Goal: Task Accomplishment & Management: Manage account settings

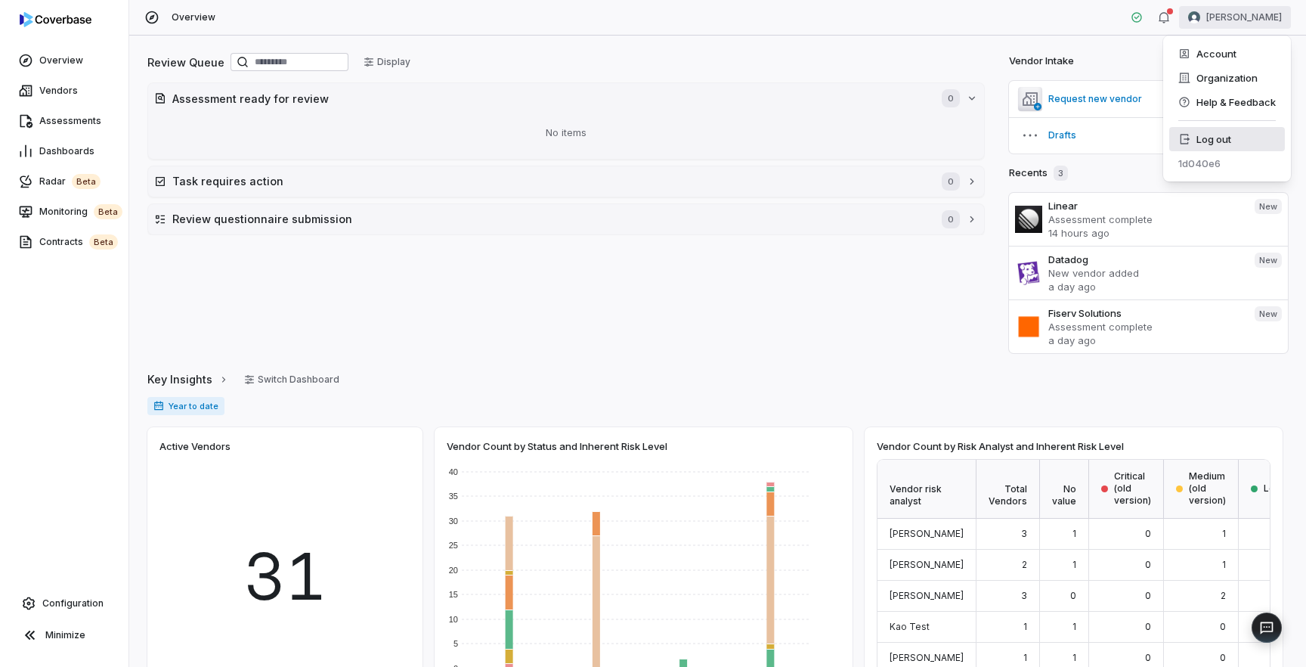
click at [1226, 143] on div "Log out" at bounding box center [1227, 139] width 116 height 24
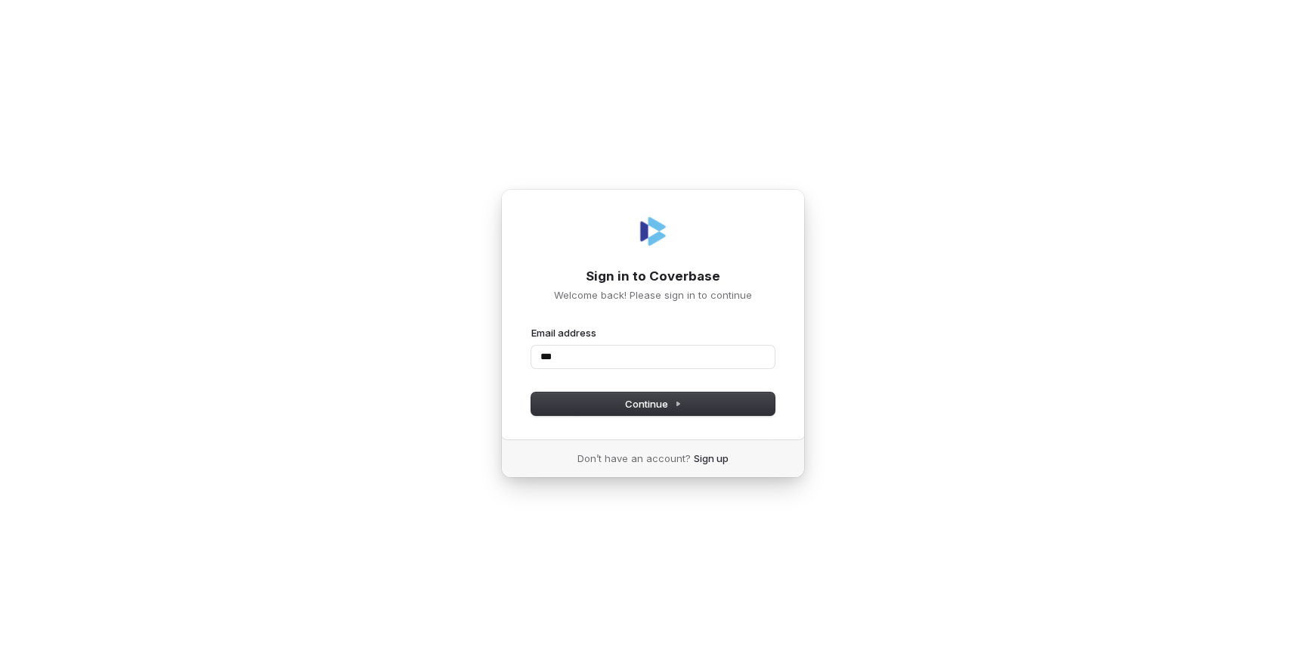
click at [0, 666] on com-1password-button at bounding box center [0, 667] width 0 height 0
type input "*"
click at [0, 666] on com-1password-button at bounding box center [0, 667] width 0 height 0
type input "**********"
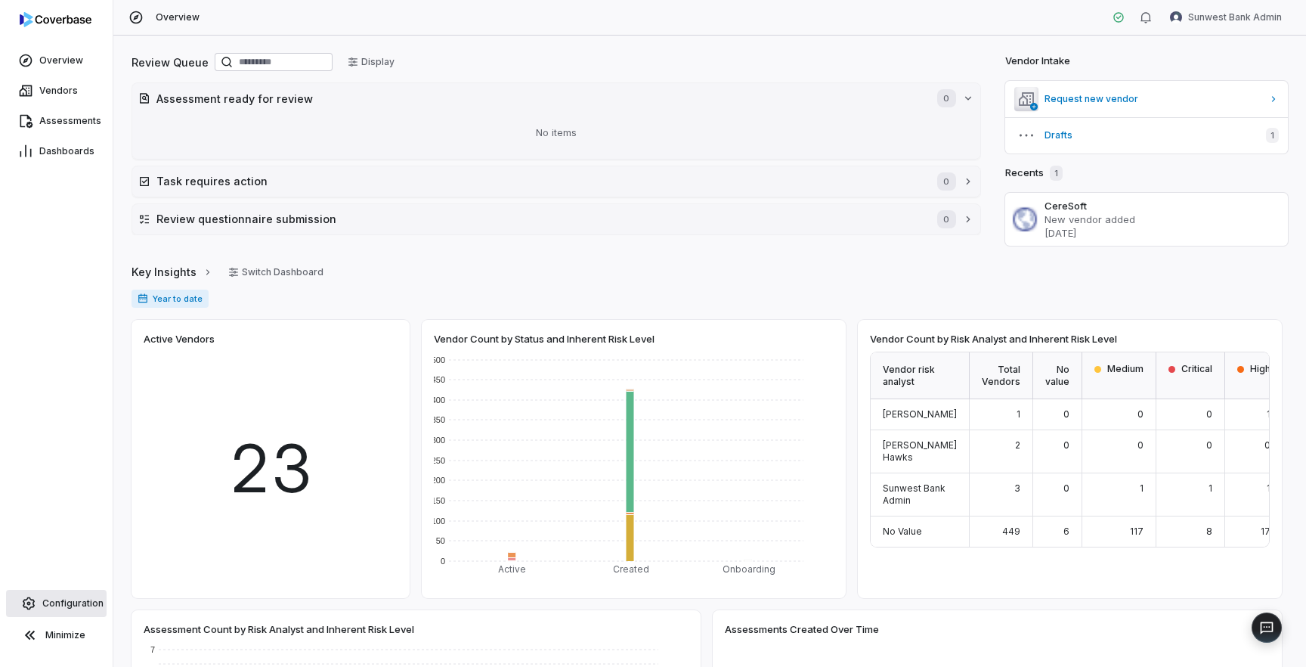
click at [66, 600] on span "Configuration" at bounding box center [72, 603] width 61 height 12
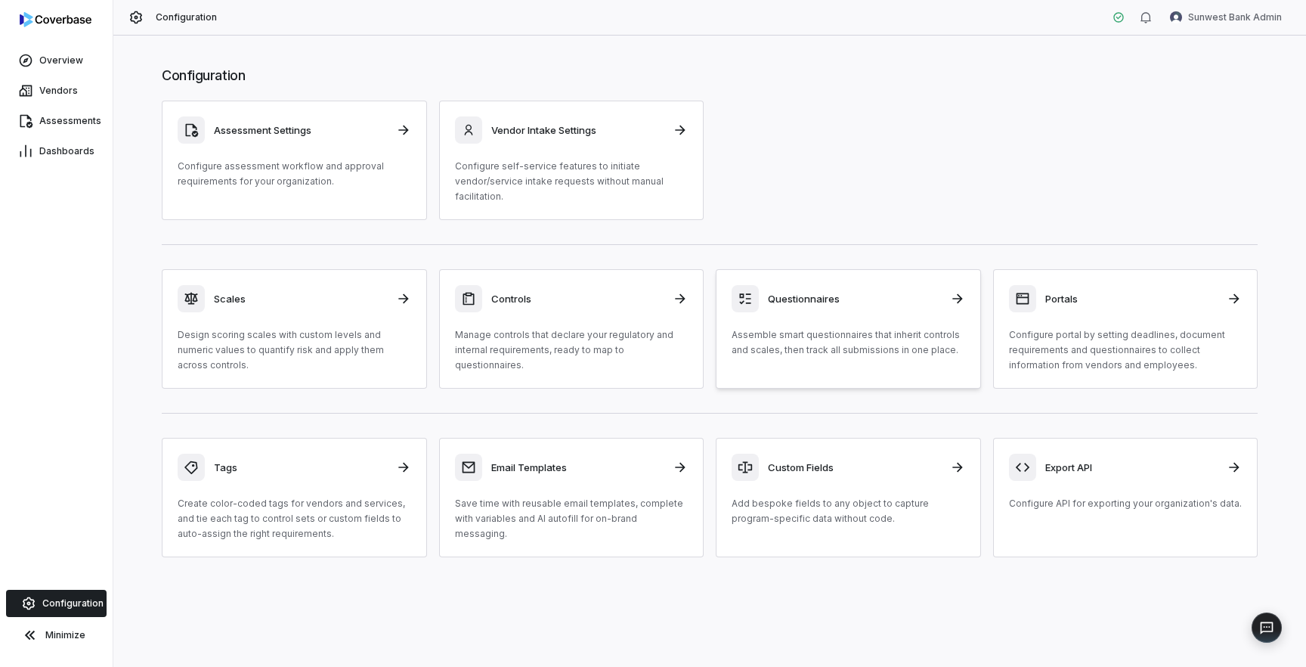
click at [833, 336] on p "Assemble smart questionnaires that inherit controls and scales, then track all …" at bounding box center [849, 342] width 234 height 30
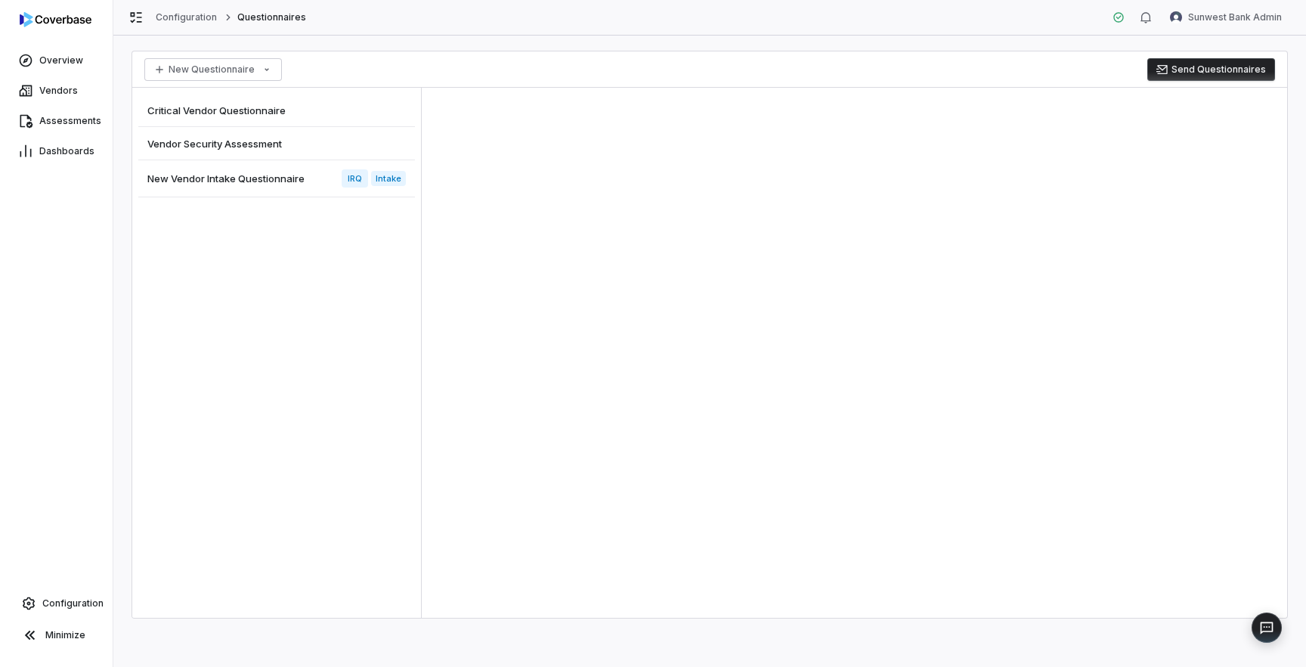
click at [236, 184] on span "New Vendor Intake Questionnaire" at bounding box center [225, 179] width 157 height 14
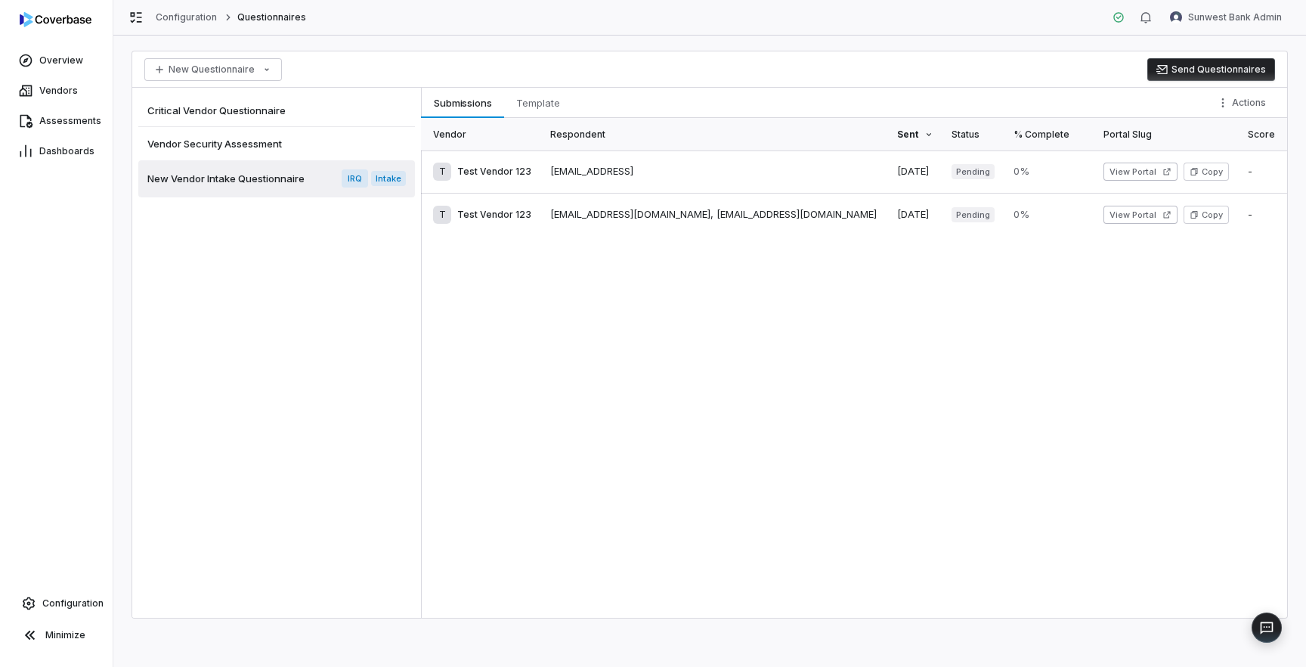
click at [1220, 66] on button "Send Questionnaires" at bounding box center [1211, 69] width 128 height 23
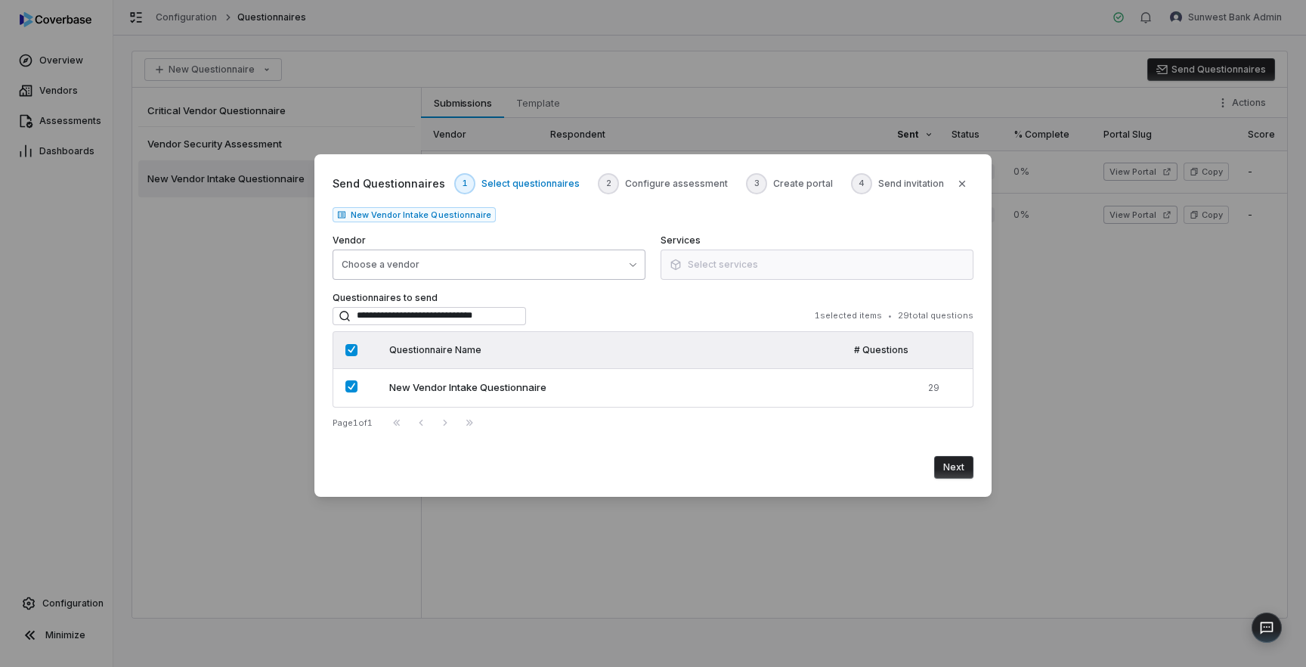
click at [621, 263] on button "Choose a vendor" at bounding box center [489, 264] width 313 height 30
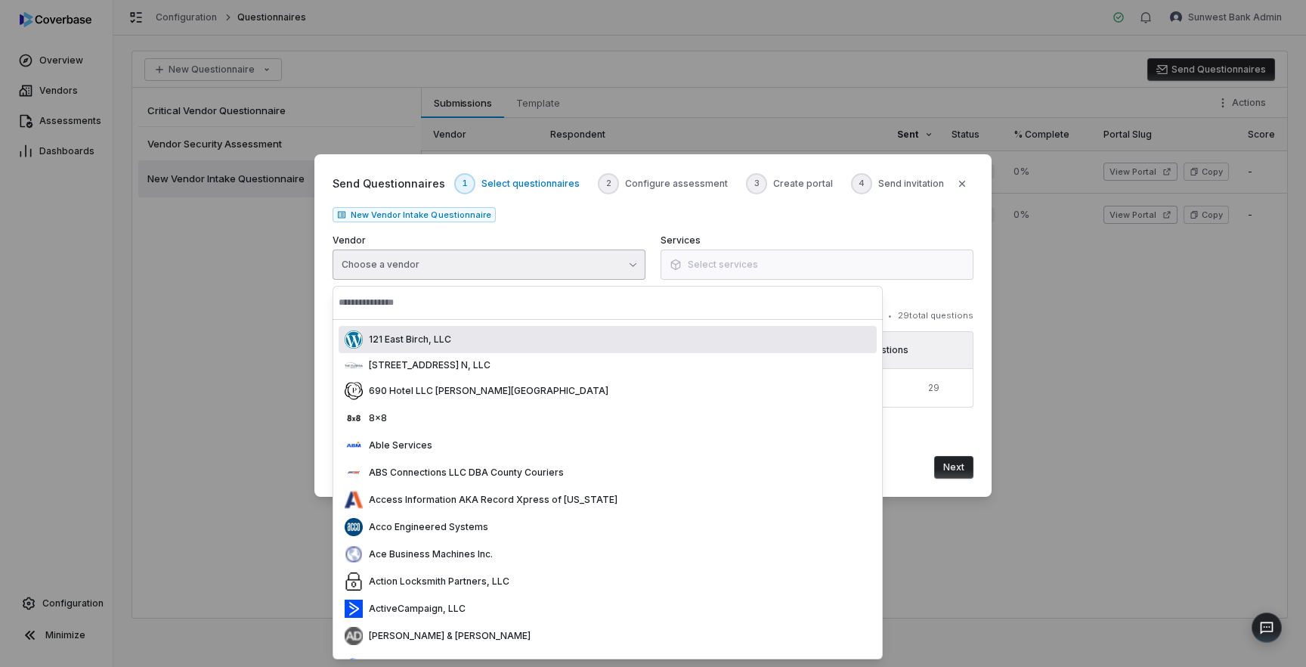
click at [883, 230] on div "Send Questionnaires 1 Select questionnaires 2 Configure assessment 3 Create por…" at bounding box center [653, 225] width 641 height 107
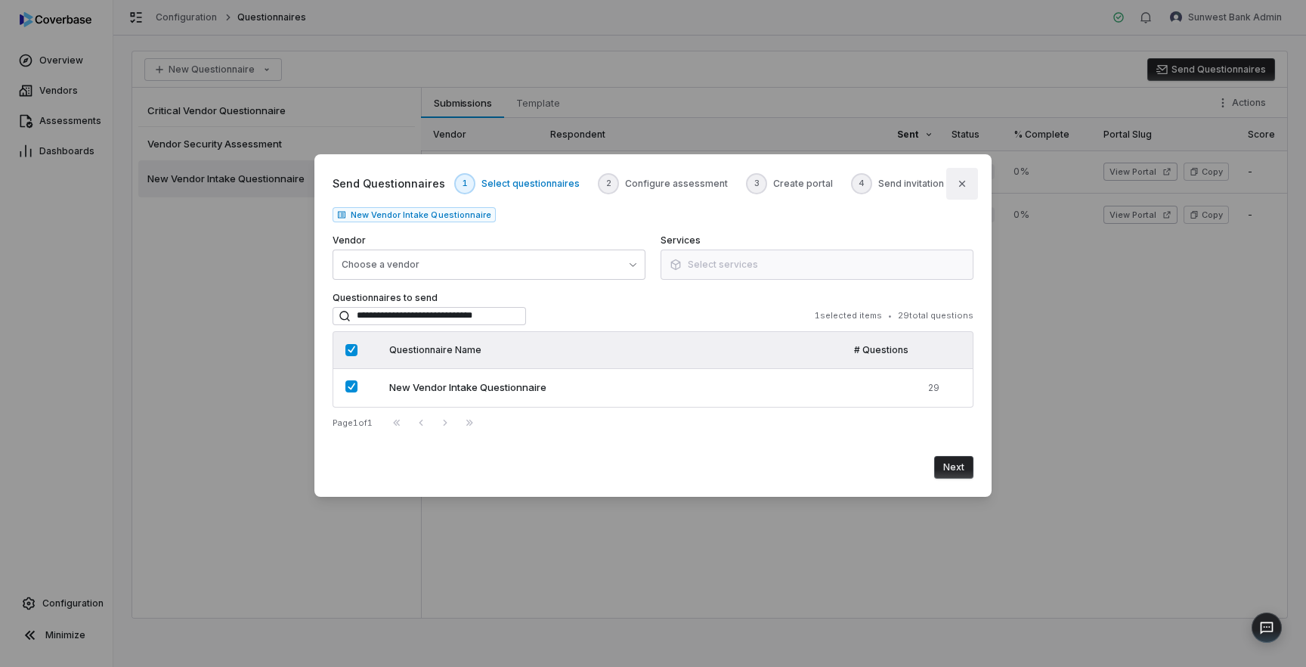
click at [962, 183] on icon "button" at bounding box center [962, 184] width 6 height 6
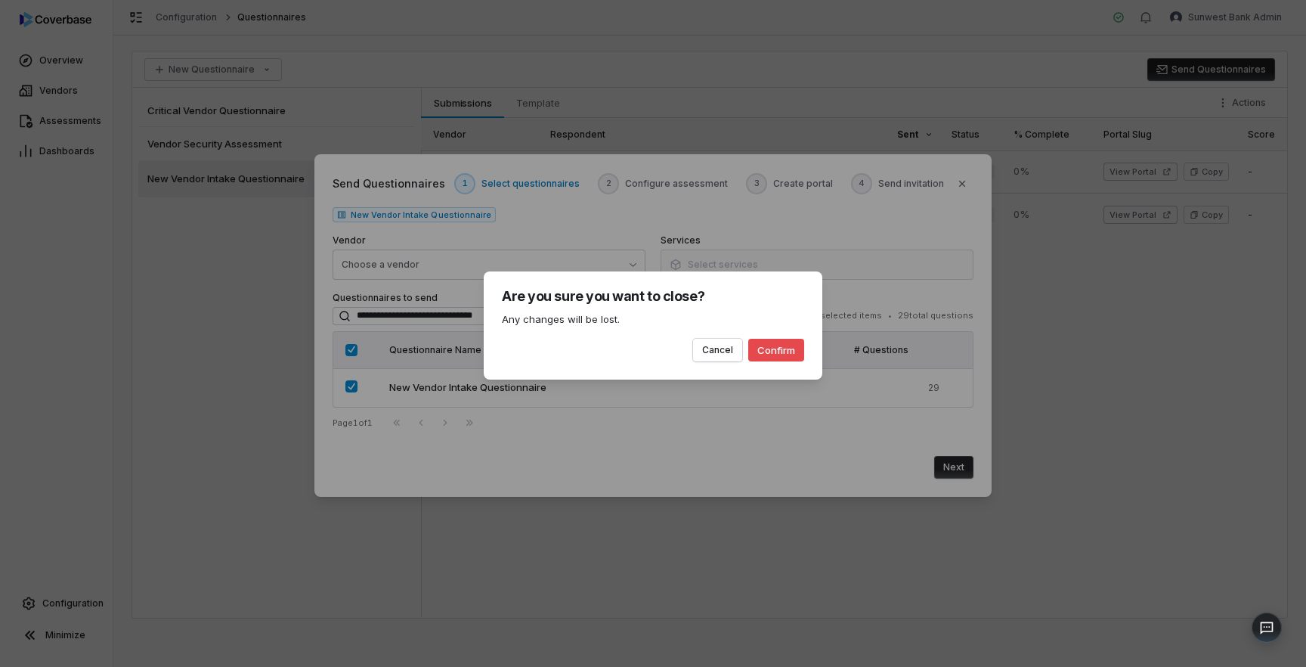
click at [775, 351] on button "Confirm" at bounding box center [776, 350] width 56 height 23
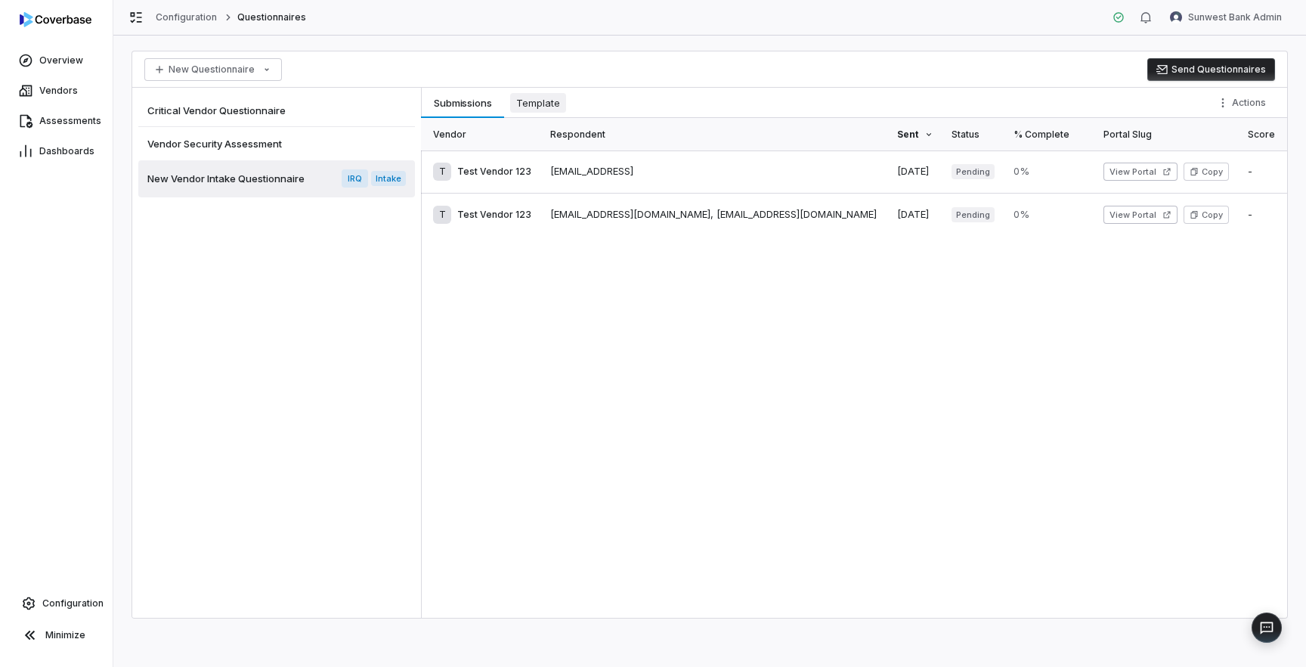
click at [535, 107] on span "Template" at bounding box center [538, 103] width 56 height 20
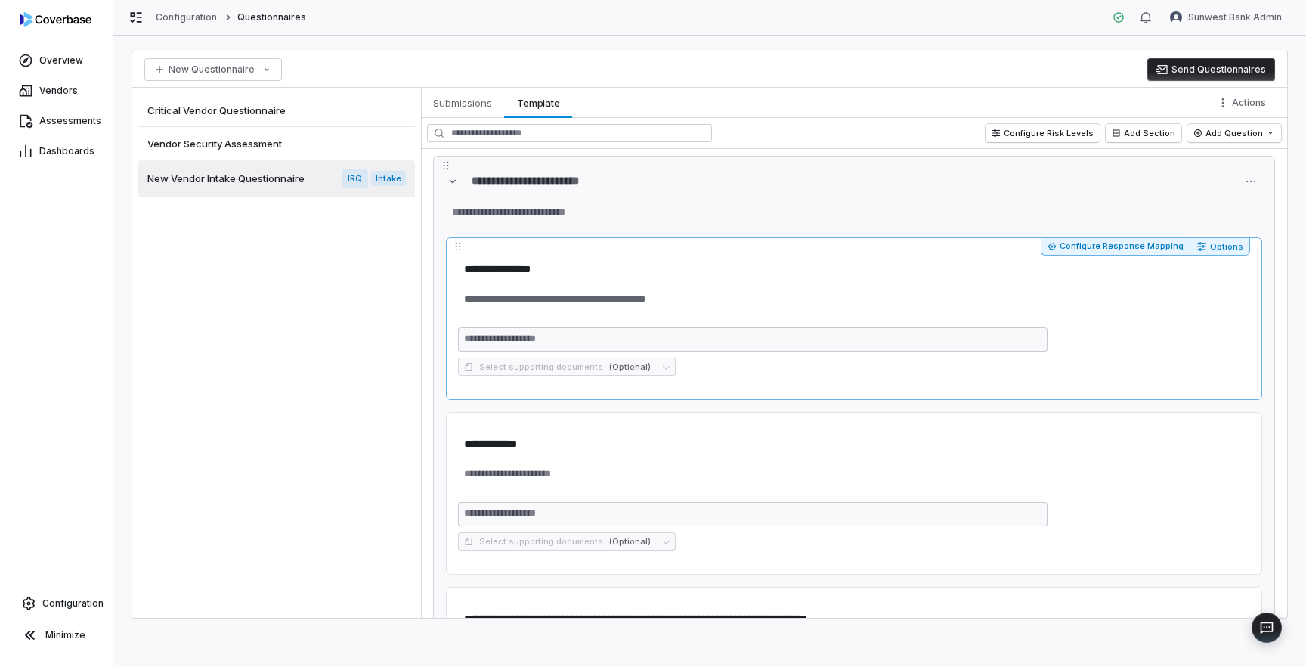
scroll to position [132, 0]
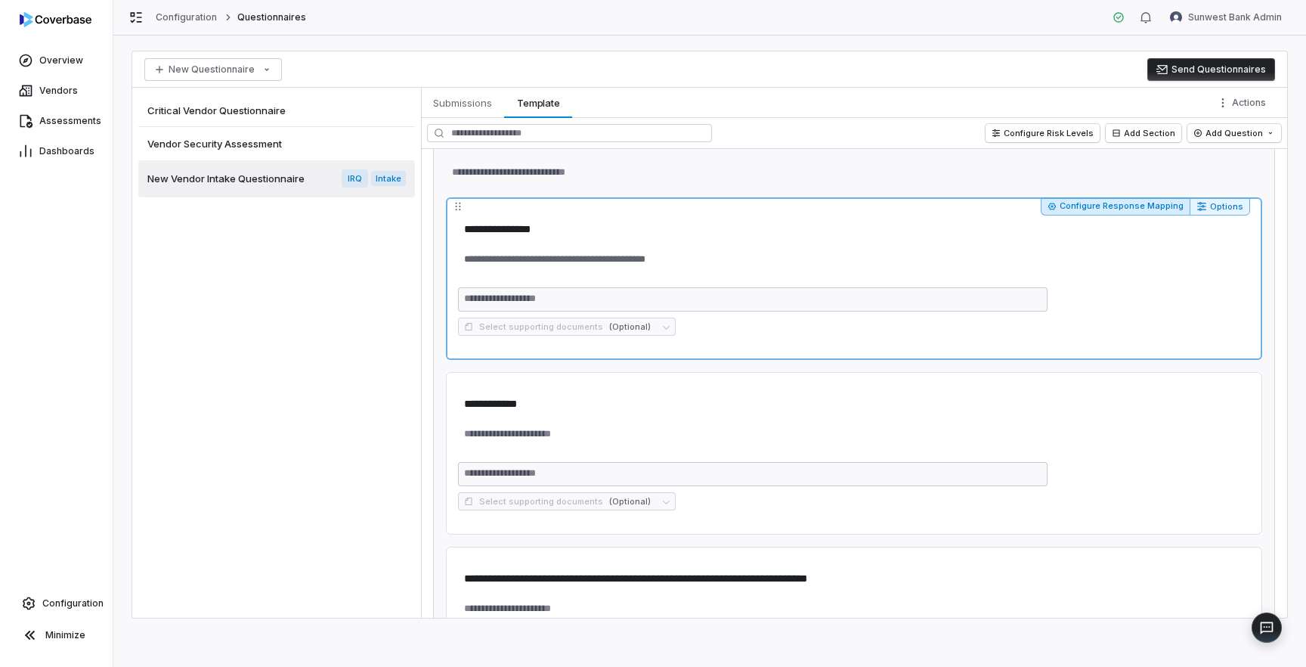
click at [1095, 214] on button "Configure Response Mapping" at bounding box center [1115, 206] width 149 height 18
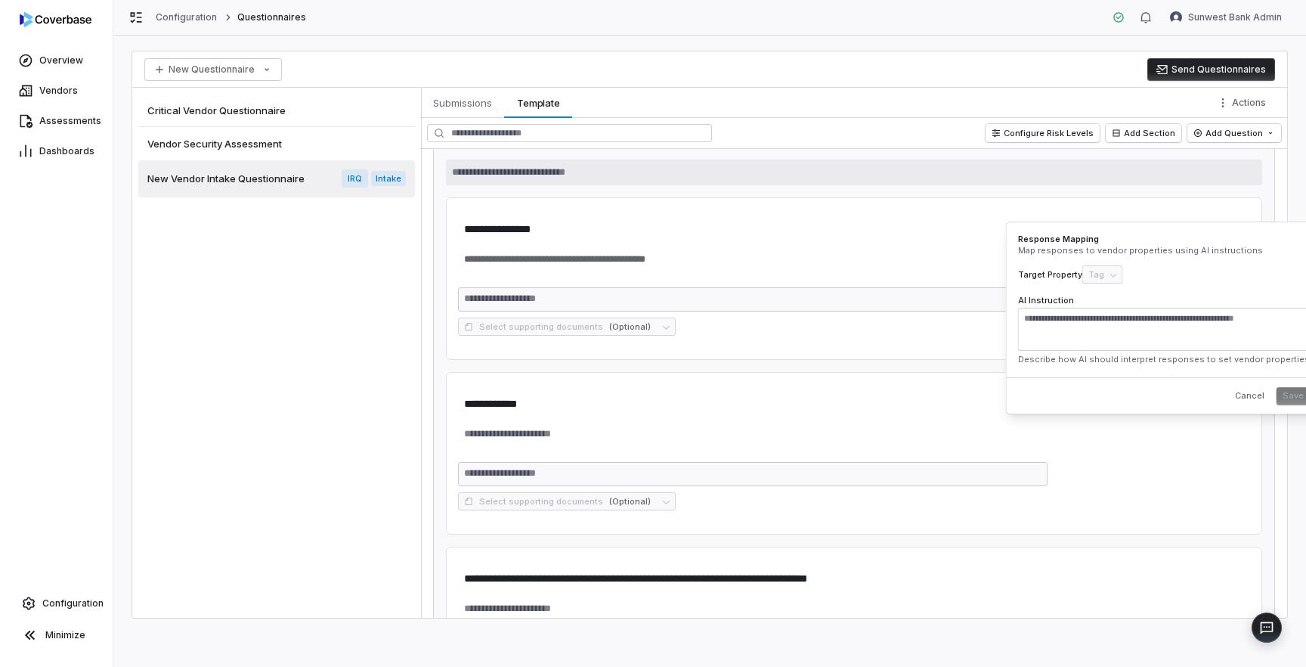
click at [1084, 169] on textarea at bounding box center [854, 172] width 816 height 26
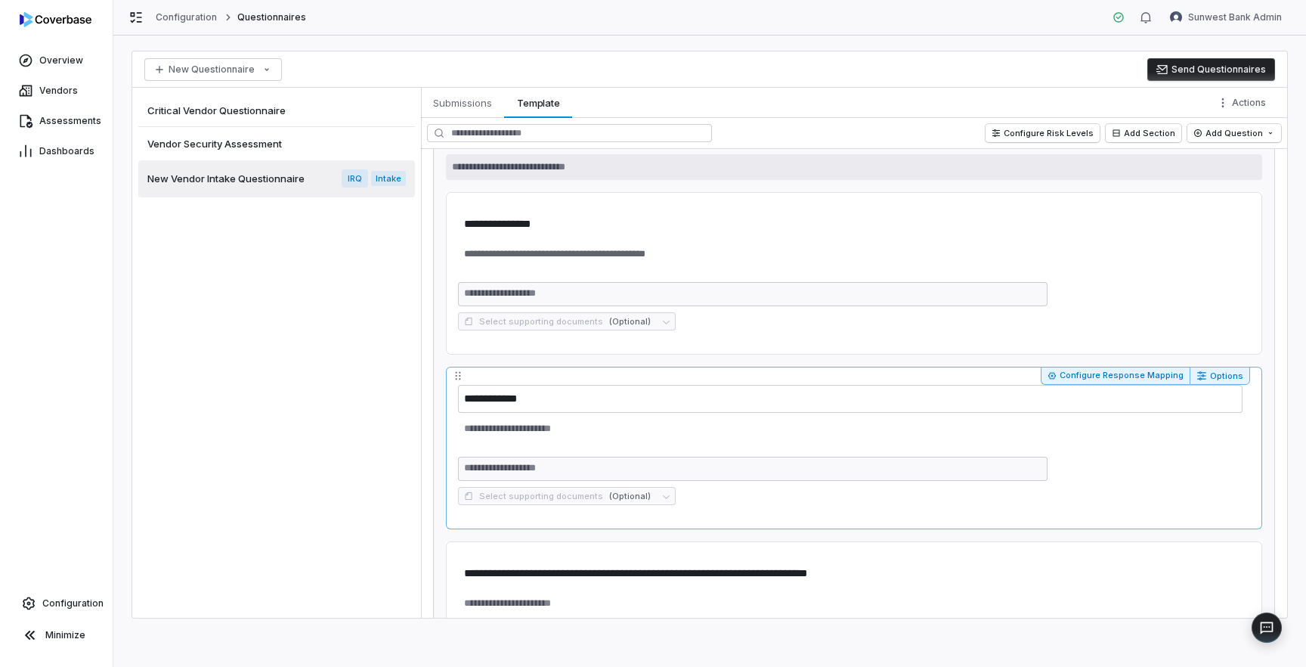
scroll to position [147, 0]
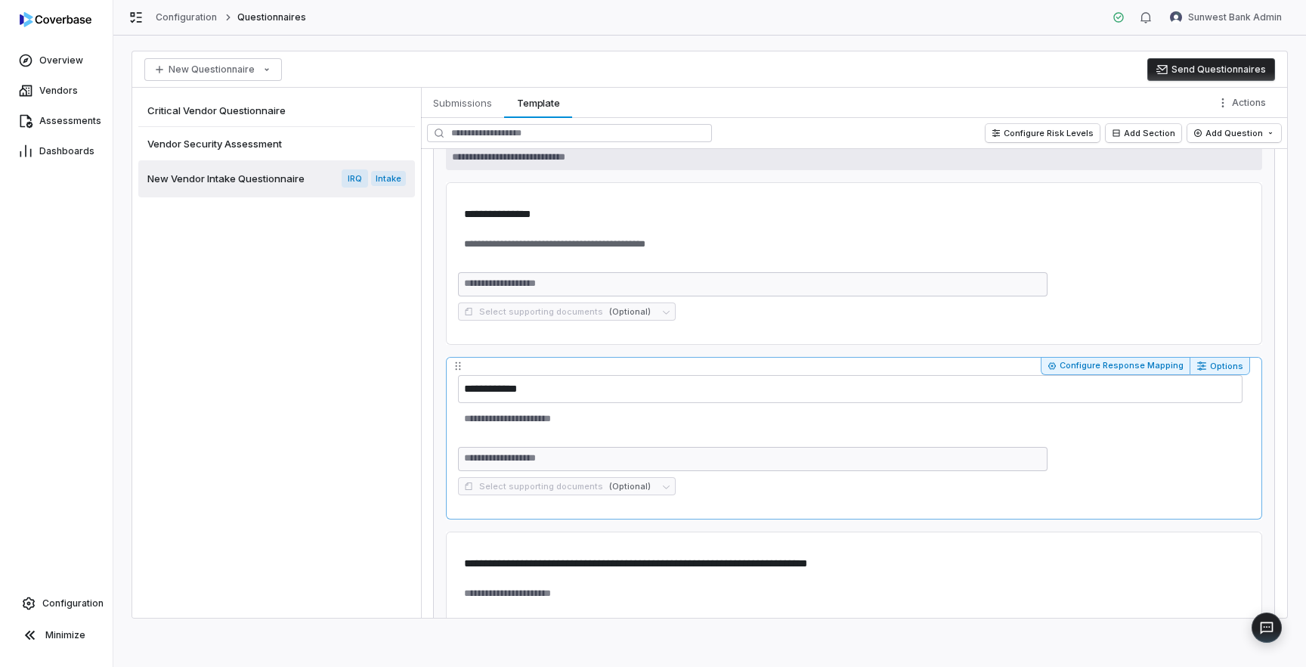
type textarea "*"
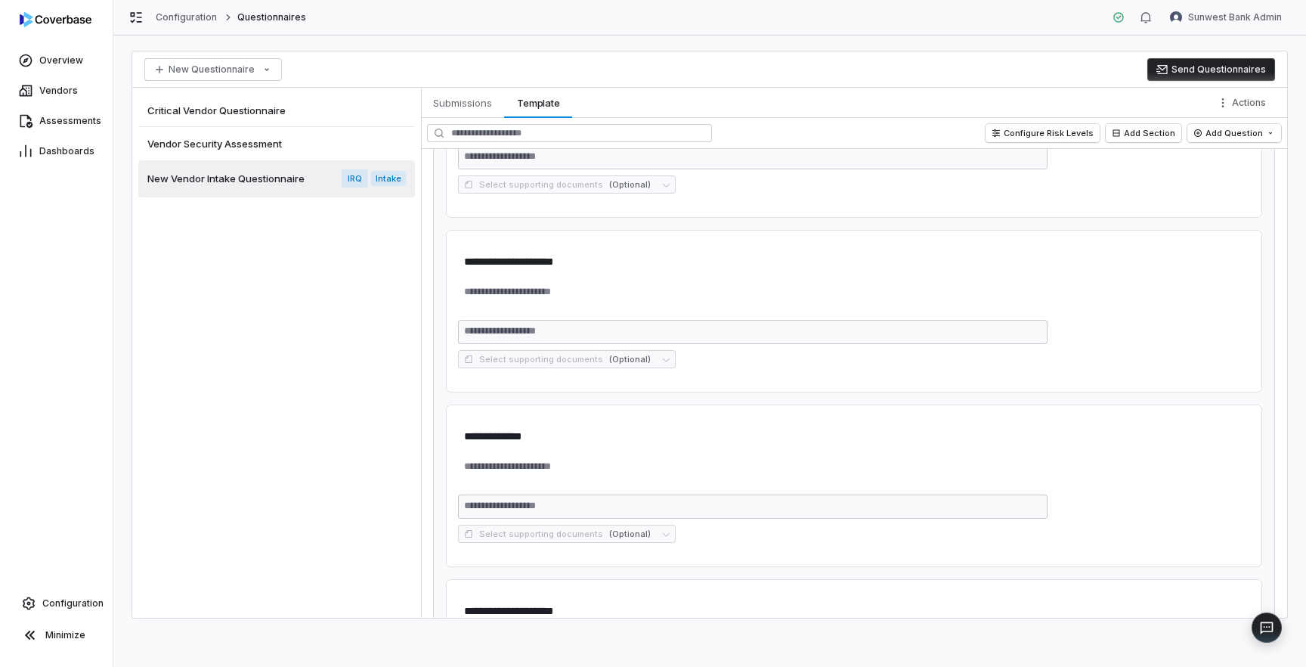
scroll to position [0, 0]
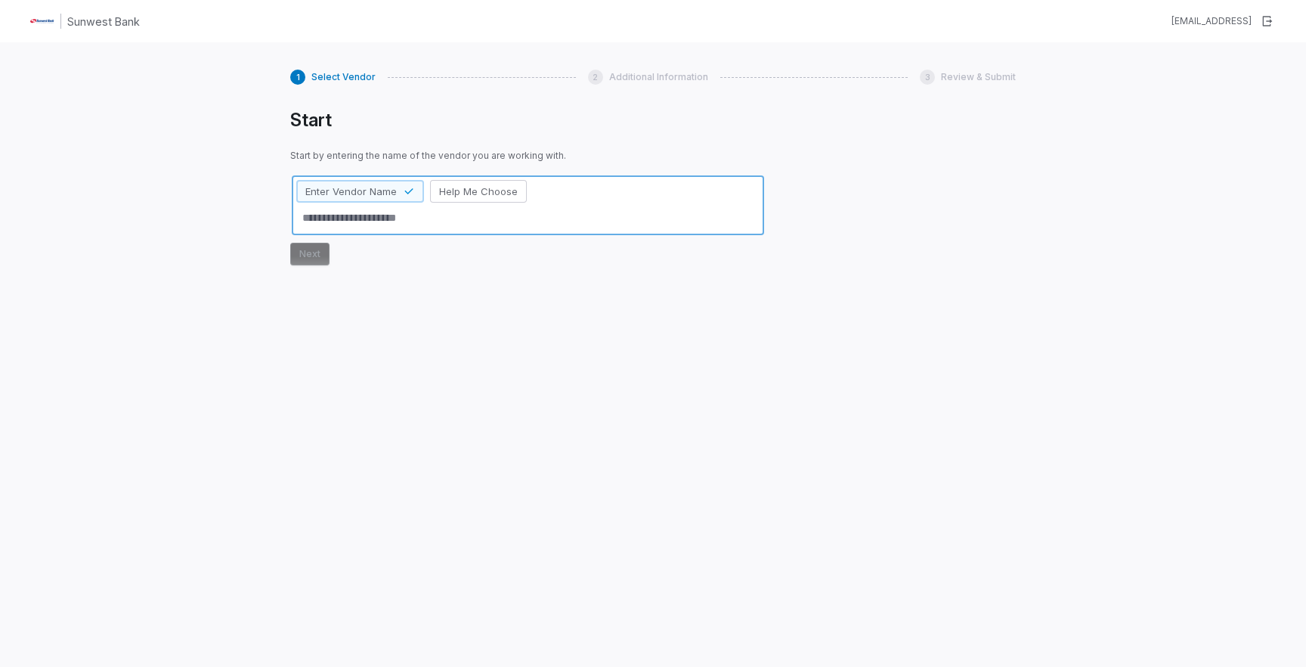
click at [413, 220] on textarea at bounding box center [527, 218] width 463 height 25
click at [395, 227] on textarea at bounding box center [527, 218] width 463 height 25
type textarea "*"
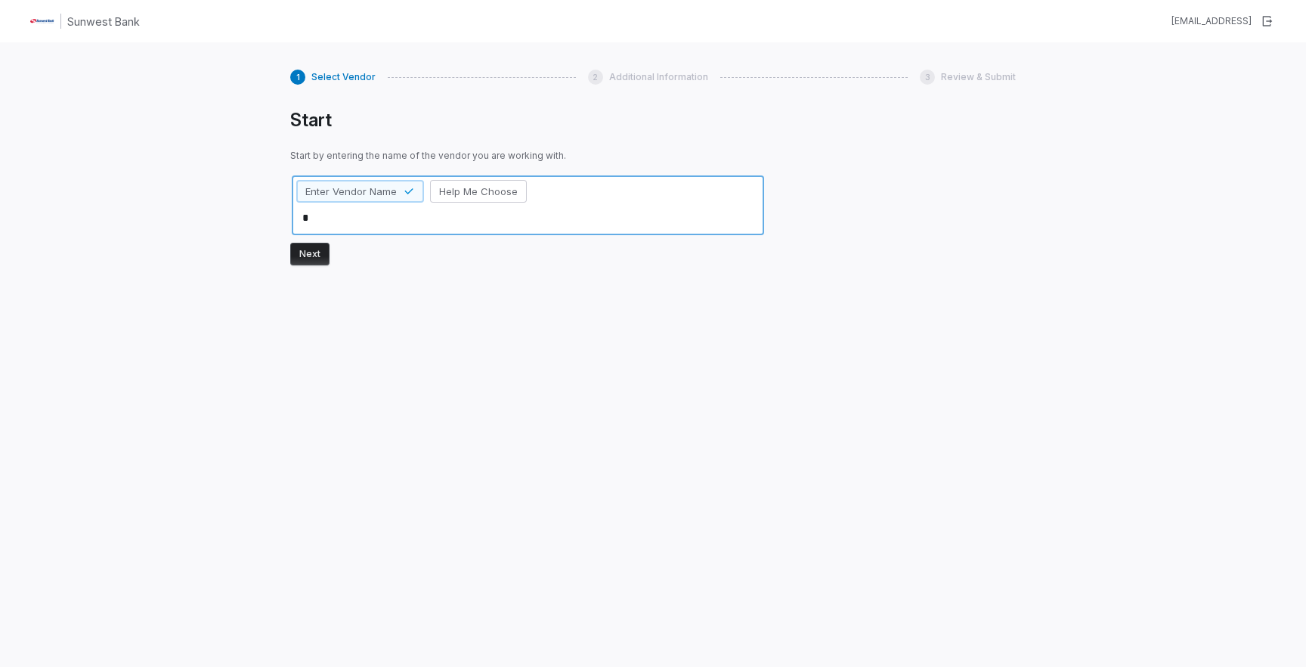
type textarea "*"
type textarea "**"
type textarea "*"
type textarea "***"
type textarea "*"
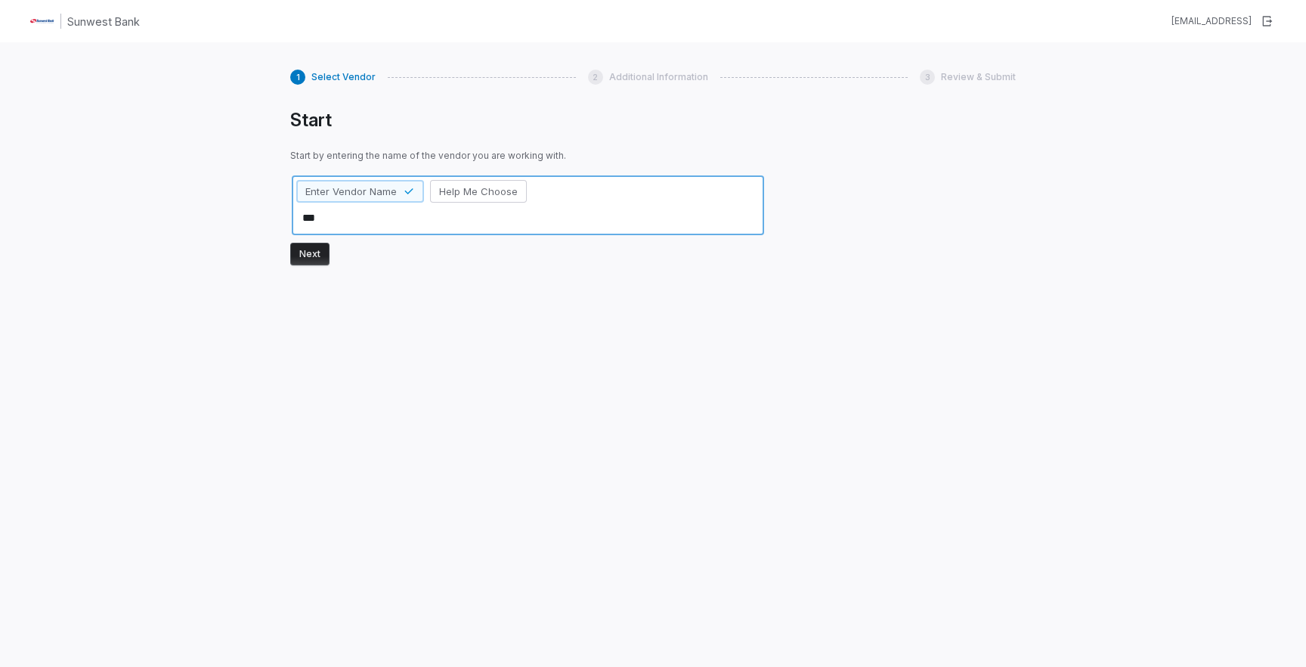
type textarea "****"
type textarea "*"
type textarea "*****"
type textarea "*"
type textarea "******"
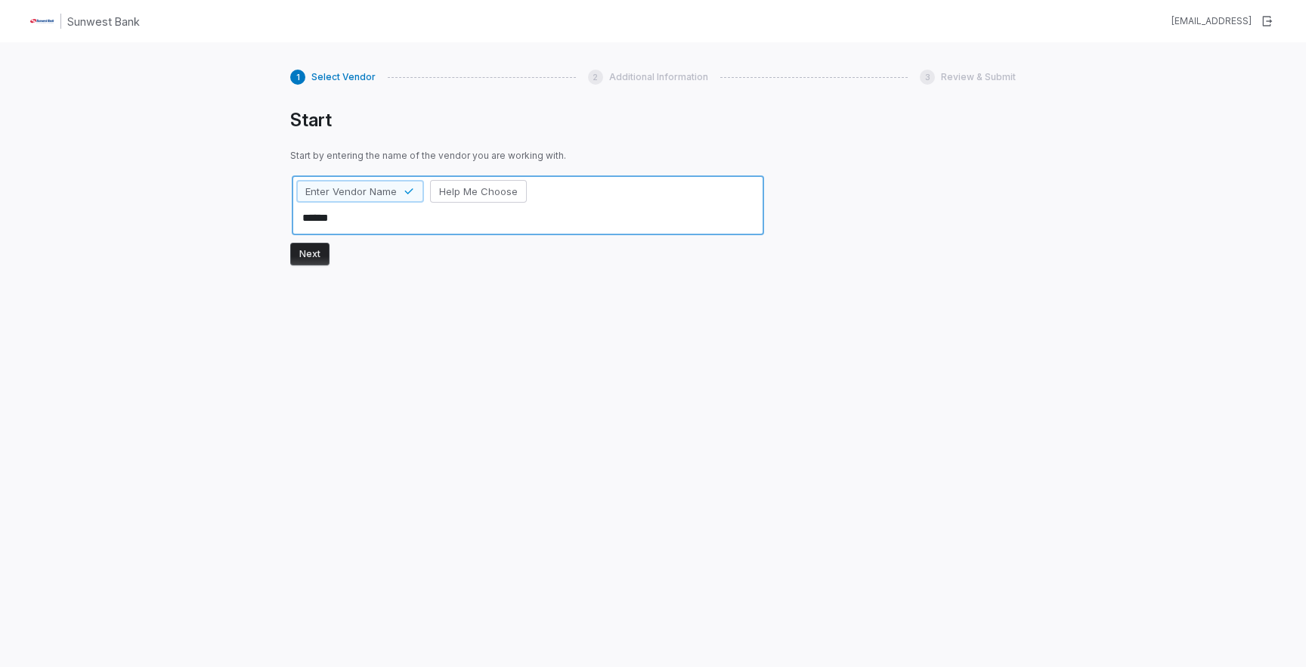
type textarea "*"
type textarea "*******"
type textarea "*"
type textarea "********"
type textarea "*"
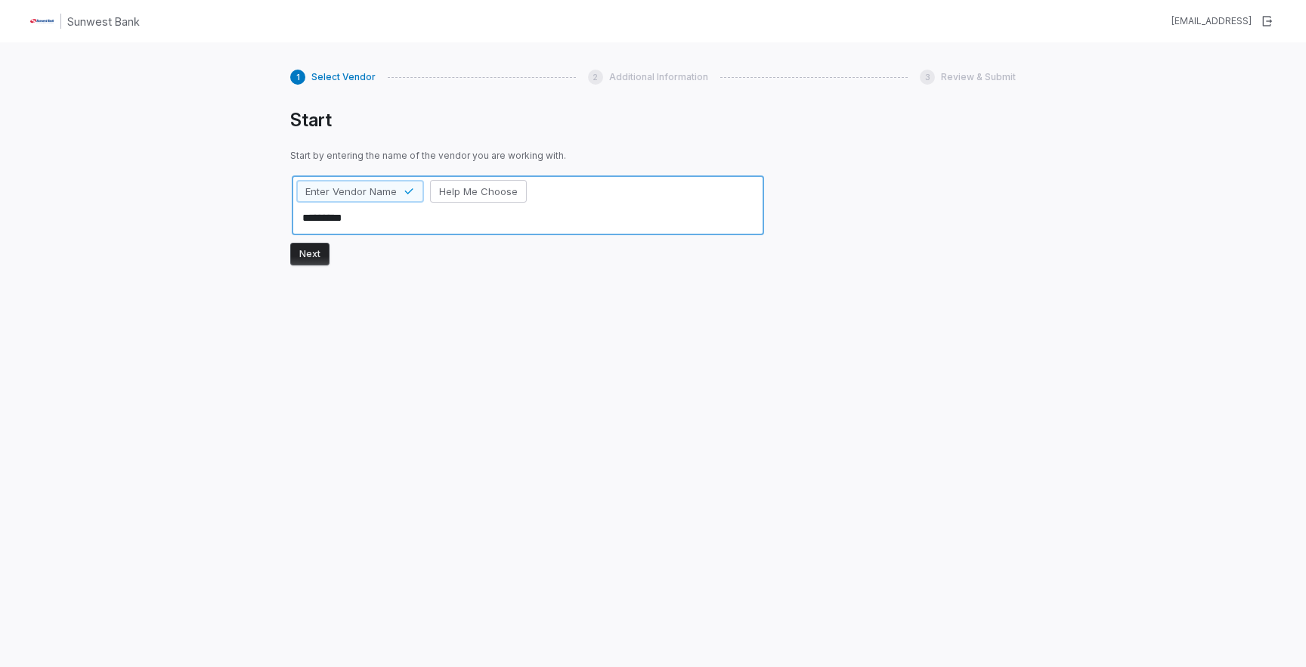
type textarea "*********"
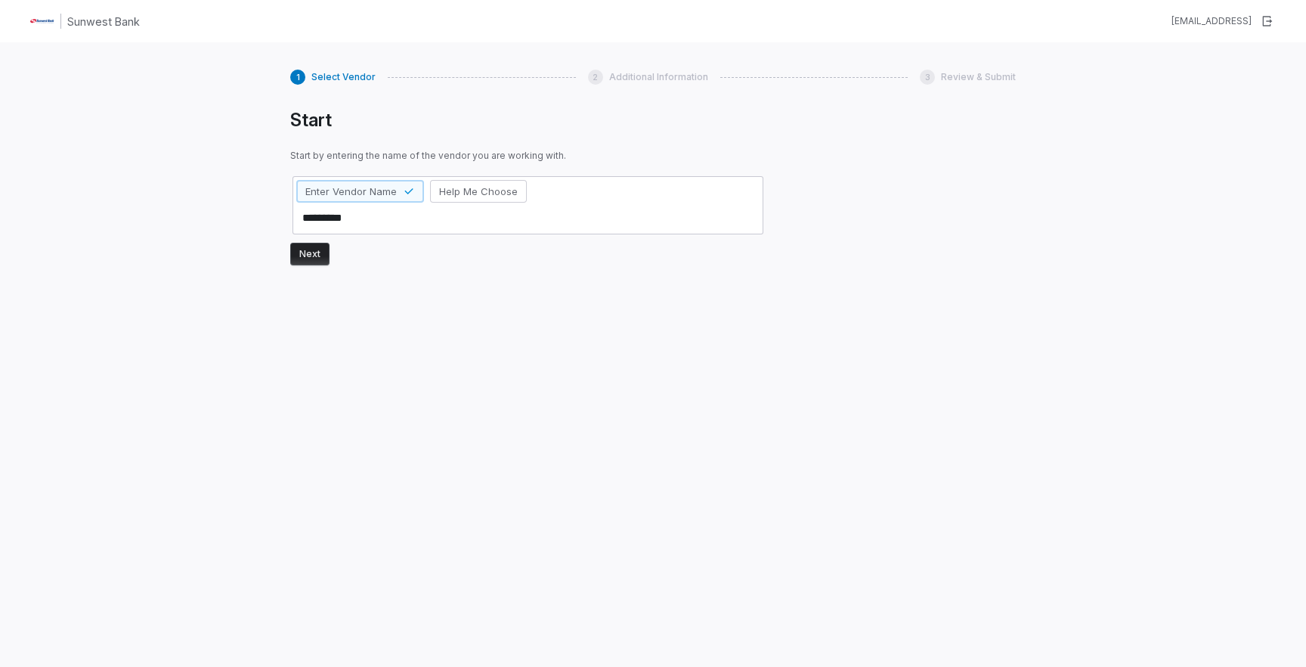
click at [314, 253] on button "Next" at bounding box center [309, 254] width 39 height 23
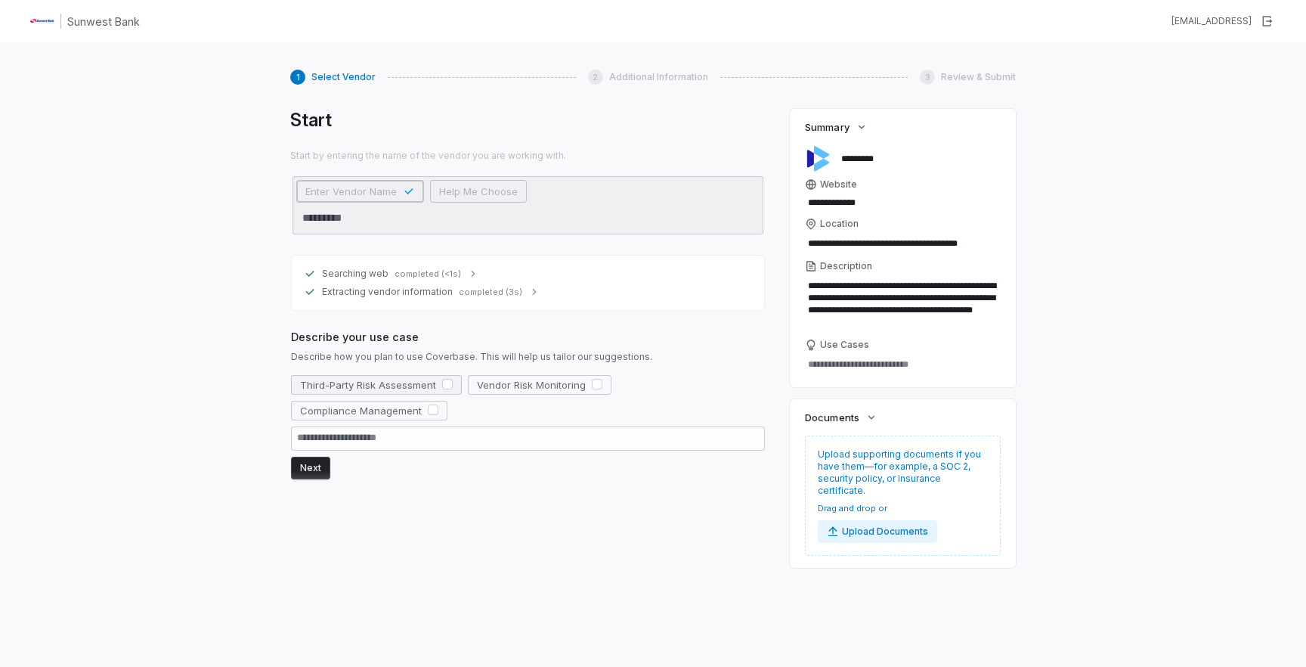
click at [444, 386] on button "button" at bounding box center [447, 384] width 11 height 11
click at [432, 404] on button "button" at bounding box center [433, 409] width 11 height 11
click at [305, 469] on button "Next" at bounding box center [310, 467] width 39 height 23
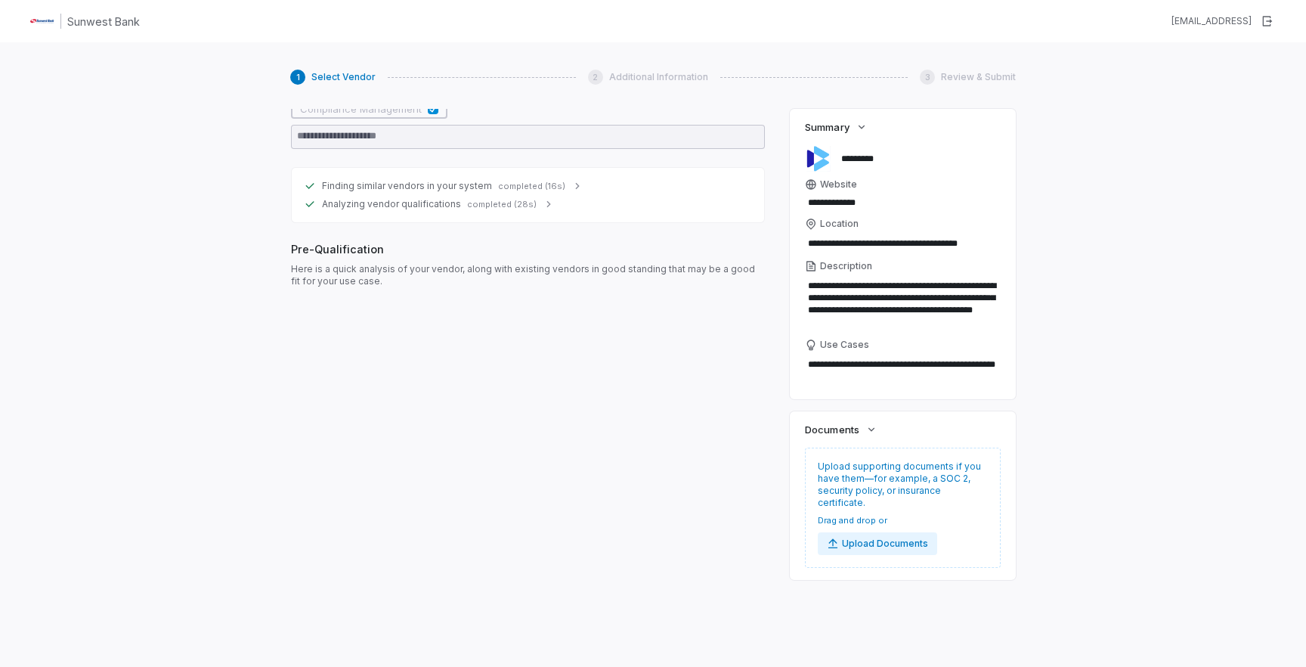
scroll to position [313, 0]
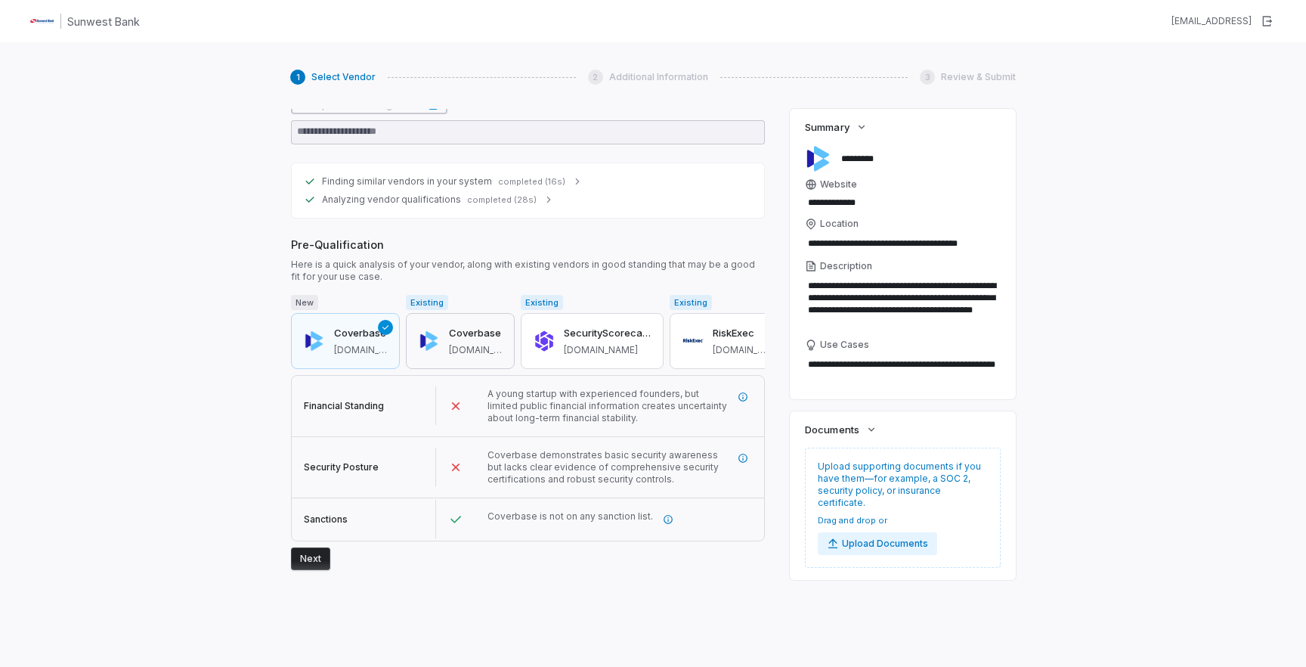
click at [503, 317] on button "Coverbase coverbase.com" at bounding box center [460, 341] width 109 height 56
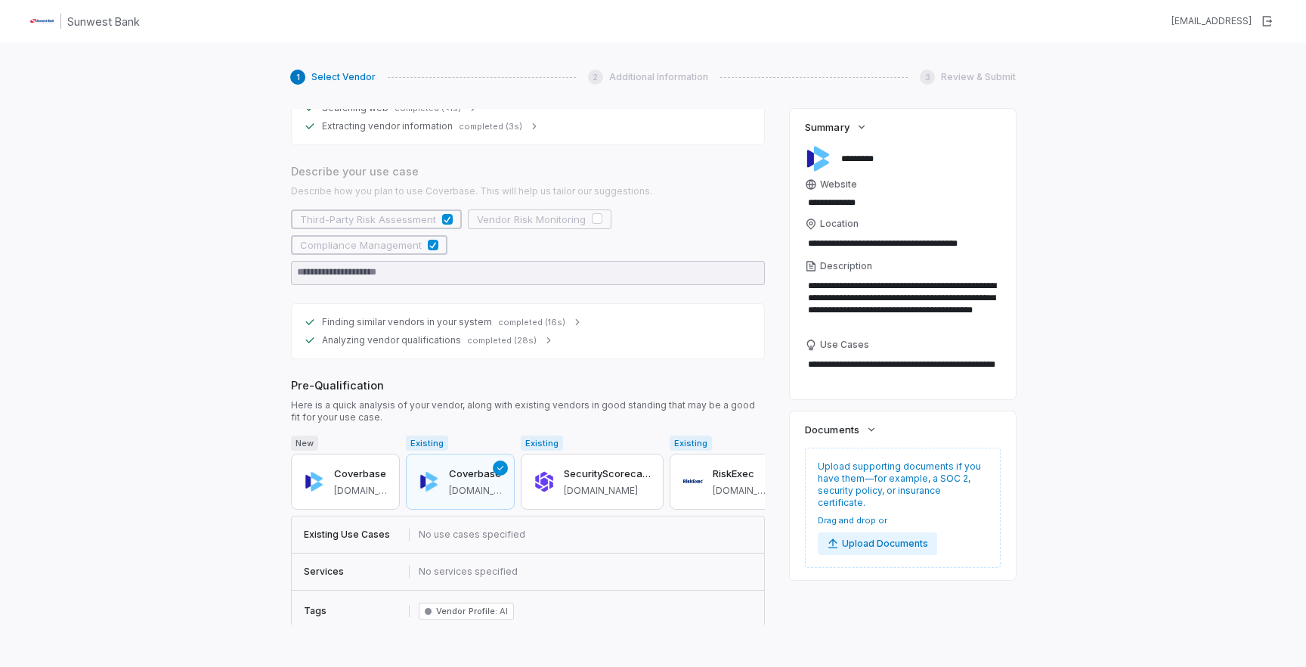
scroll to position [264, 0]
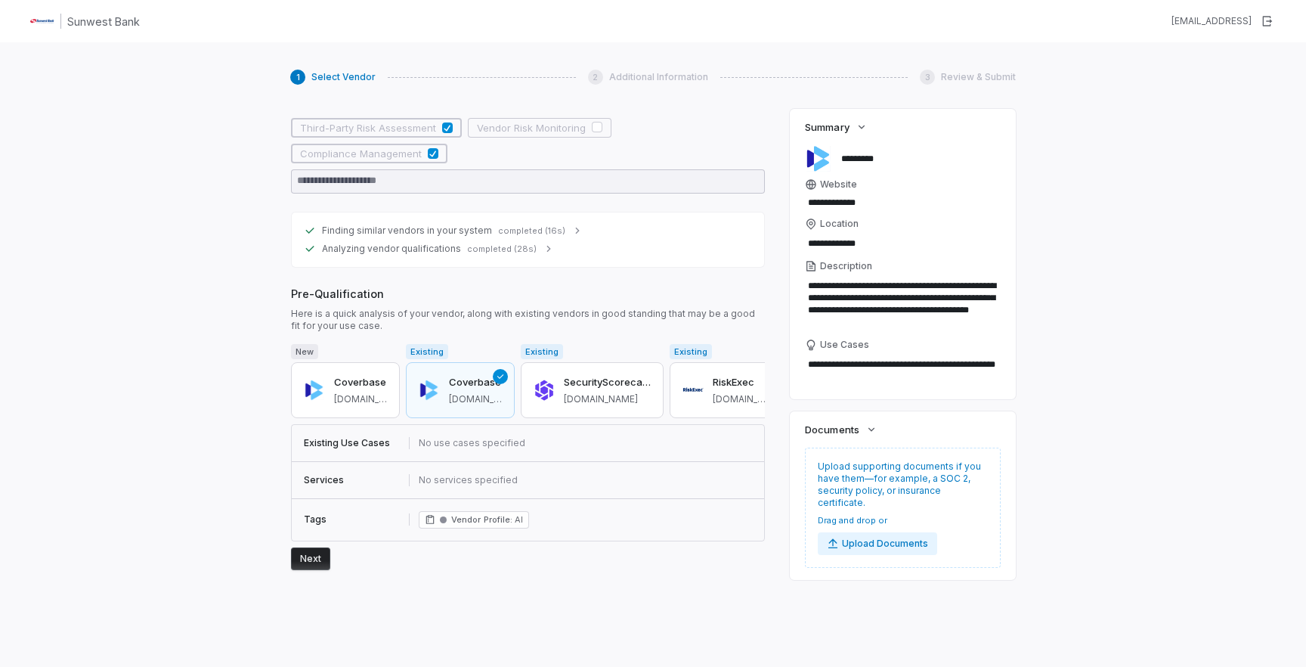
click at [323, 560] on button "Next" at bounding box center [310, 558] width 39 height 23
type textarea "*"
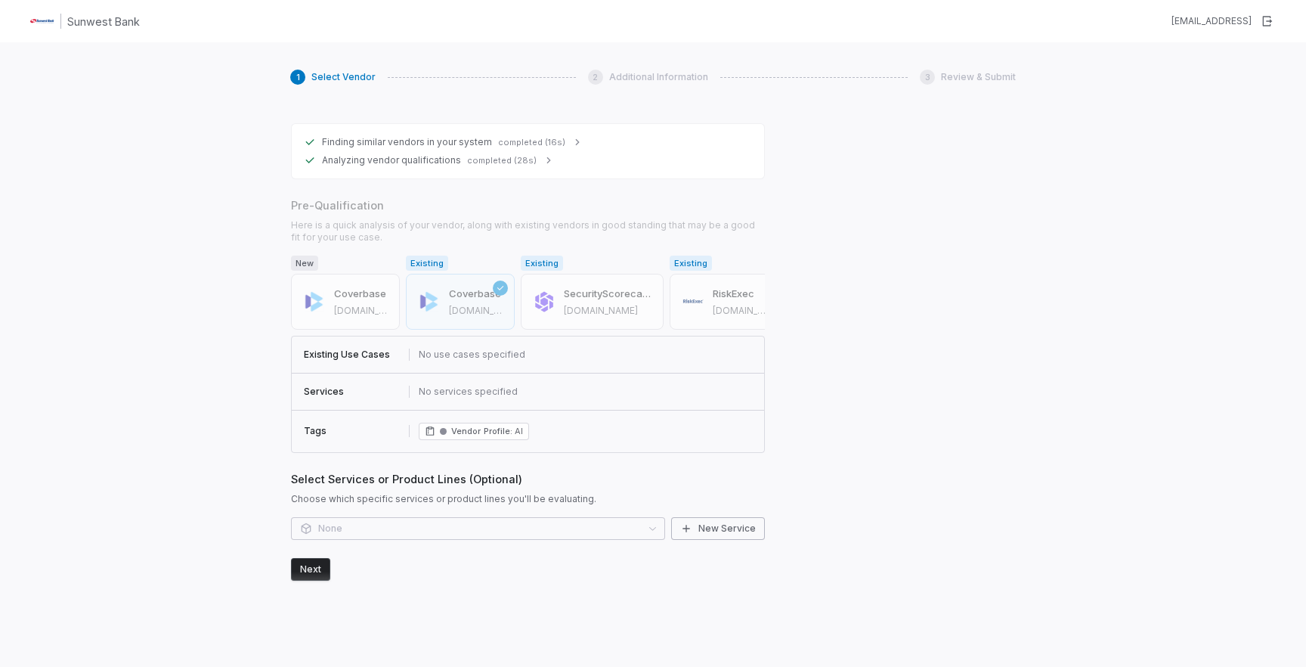
scroll to position [363, 0]
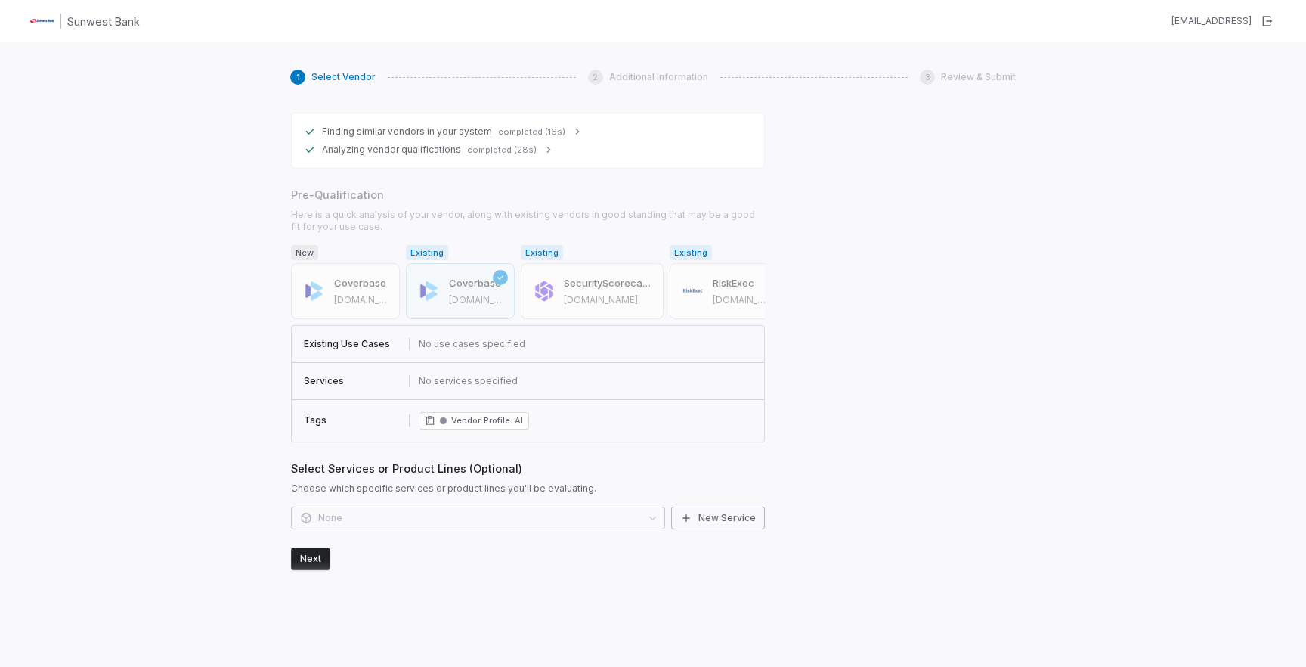
click at [462, 521] on div "None New Service" at bounding box center [528, 517] width 474 height 23
click at [481, 518] on div "None New Service" at bounding box center [528, 517] width 474 height 23
click at [633, 521] on div "None New Service" at bounding box center [528, 517] width 474 height 23
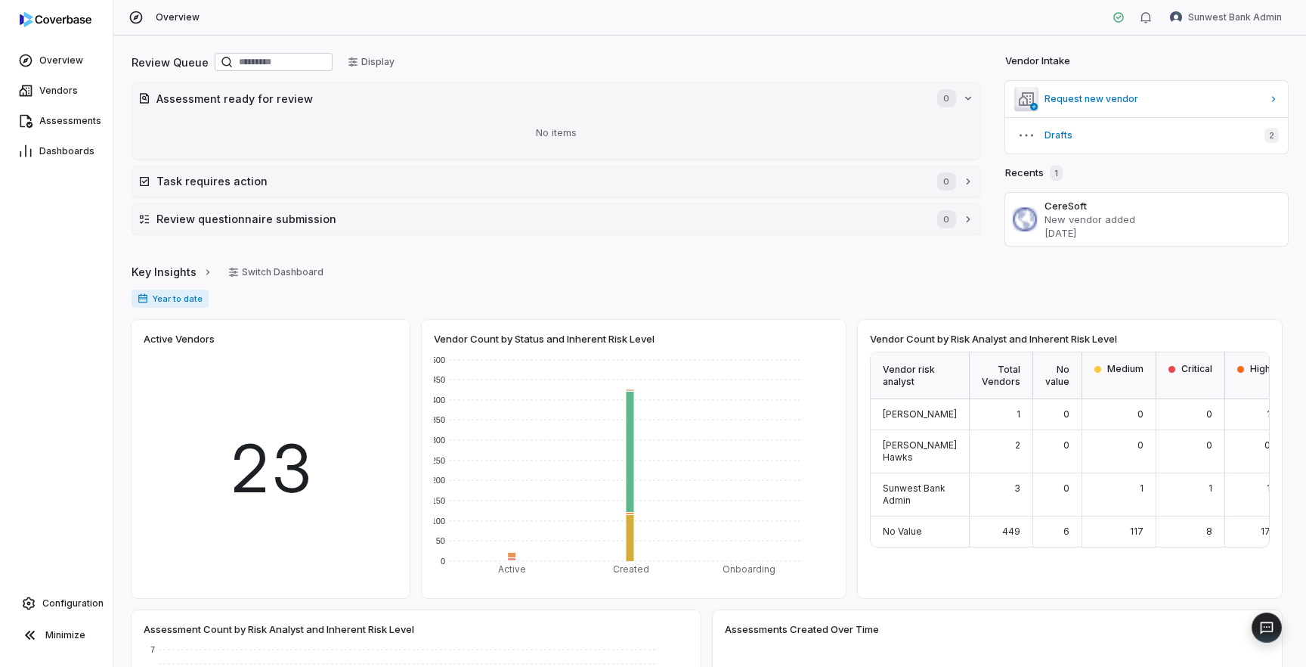
click at [1227, 30] on div "Overview Sunwest Bank Admin" at bounding box center [709, 18] width 1193 height 36
click at [1231, 19] on html "Overview Vendors Assessments Dashboards Configuration Minimize Overview Sunwest…" at bounding box center [653, 333] width 1306 height 667
click at [1229, 79] on div "Organization" at bounding box center [1227, 78] width 116 height 24
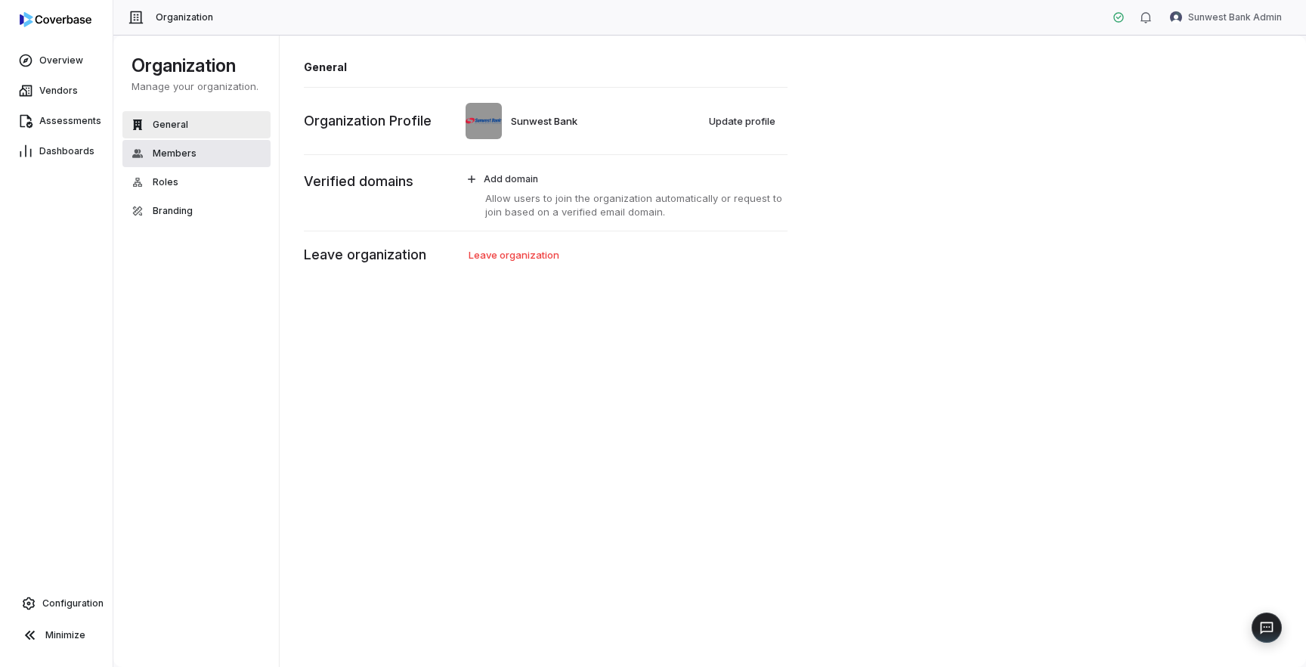
click at [200, 155] on button "Members" at bounding box center [196, 153] width 148 height 27
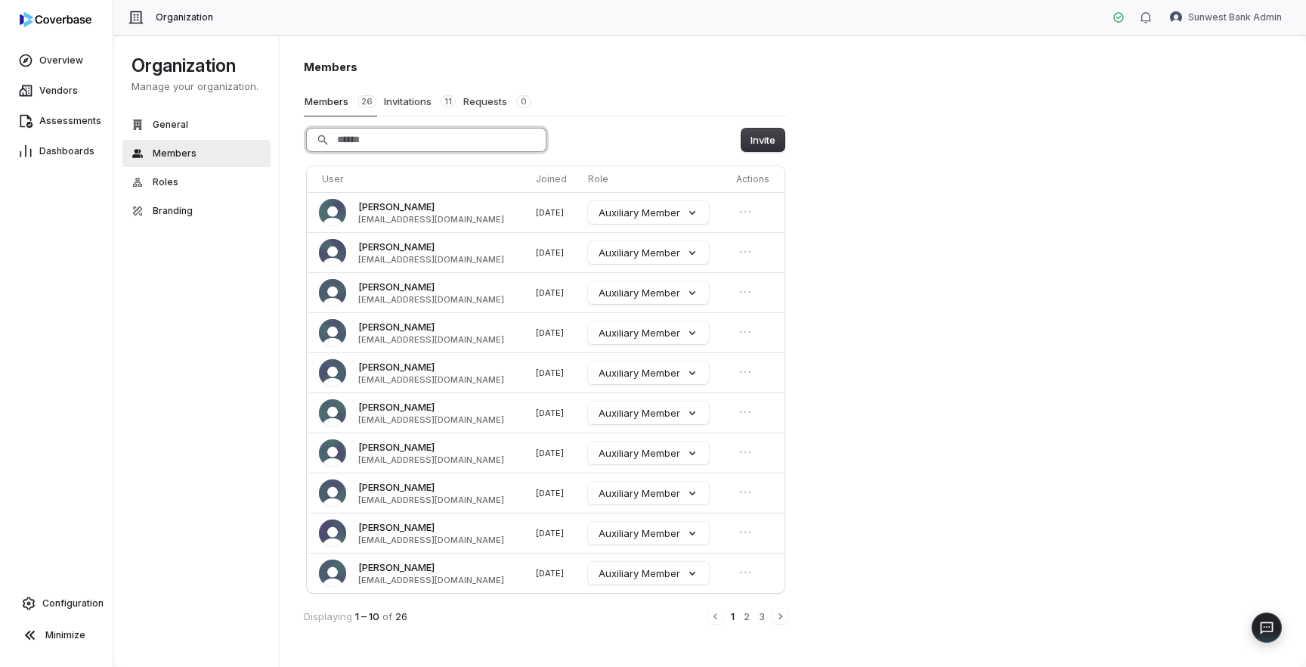
click at [416, 135] on input "Search" at bounding box center [426, 139] width 239 height 23
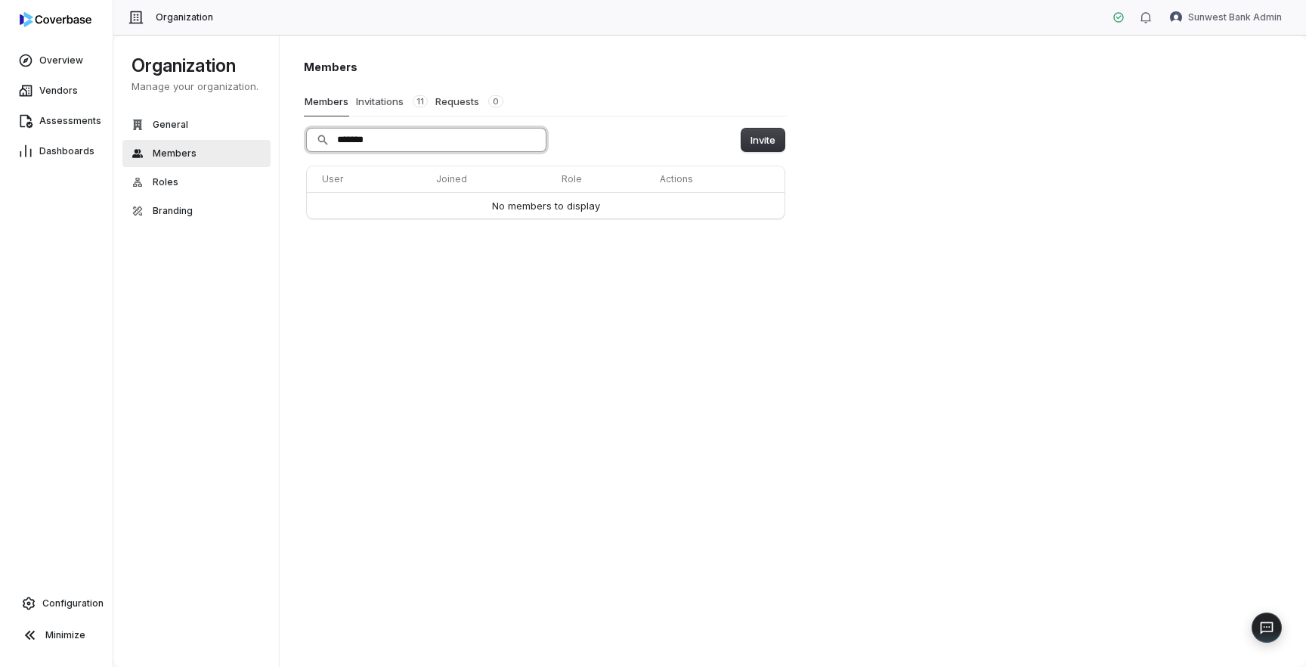
type input "*******"
click at [395, 94] on button "Invitations 11" at bounding box center [391, 101] width 73 height 29
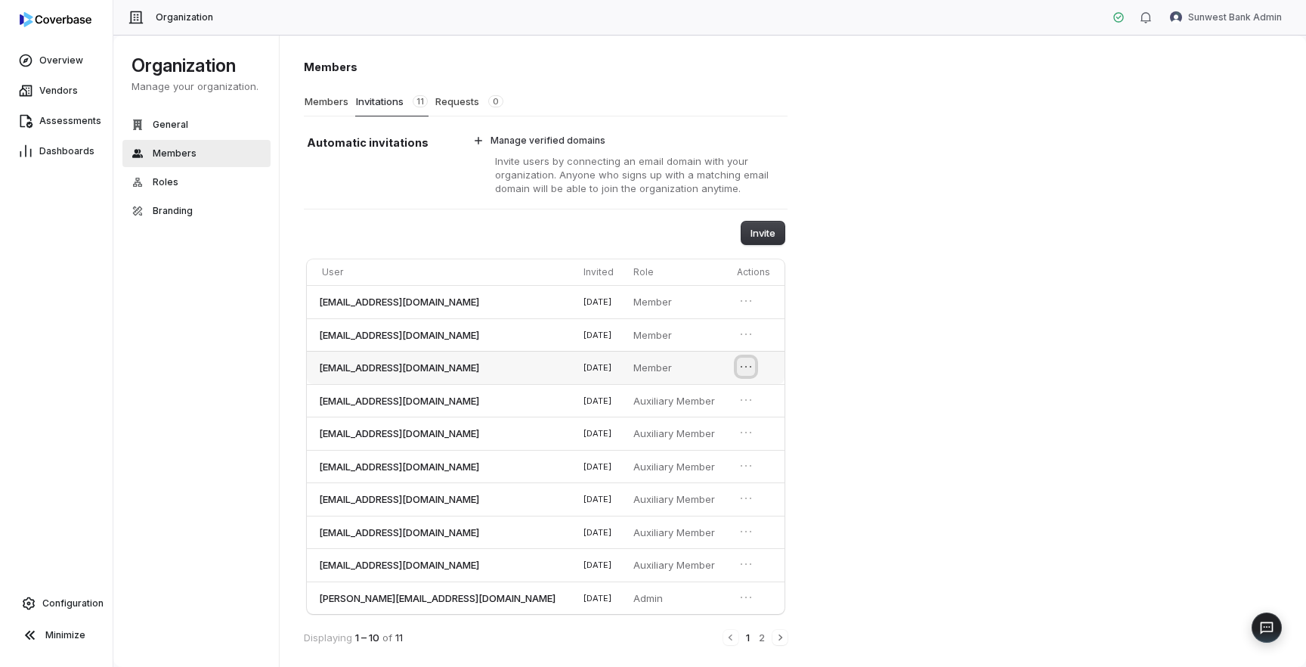
click at [741, 367] on icon "Open menu" at bounding box center [745, 367] width 9 height 0
drag, startPoint x: 463, startPoint y: 373, endPoint x: 305, endPoint y: 371, distance: 158.0
click at [307, 371] on td "[EMAIL_ADDRESS][DOMAIN_NAME]" at bounding box center [442, 367] width 271 height 33
copy span "[EMAIL_ADDRESS][DOMAIN_NAME]"
click at [738, 367] on icon "Open menu" at bounding box center [745, 366] width 15 height 15
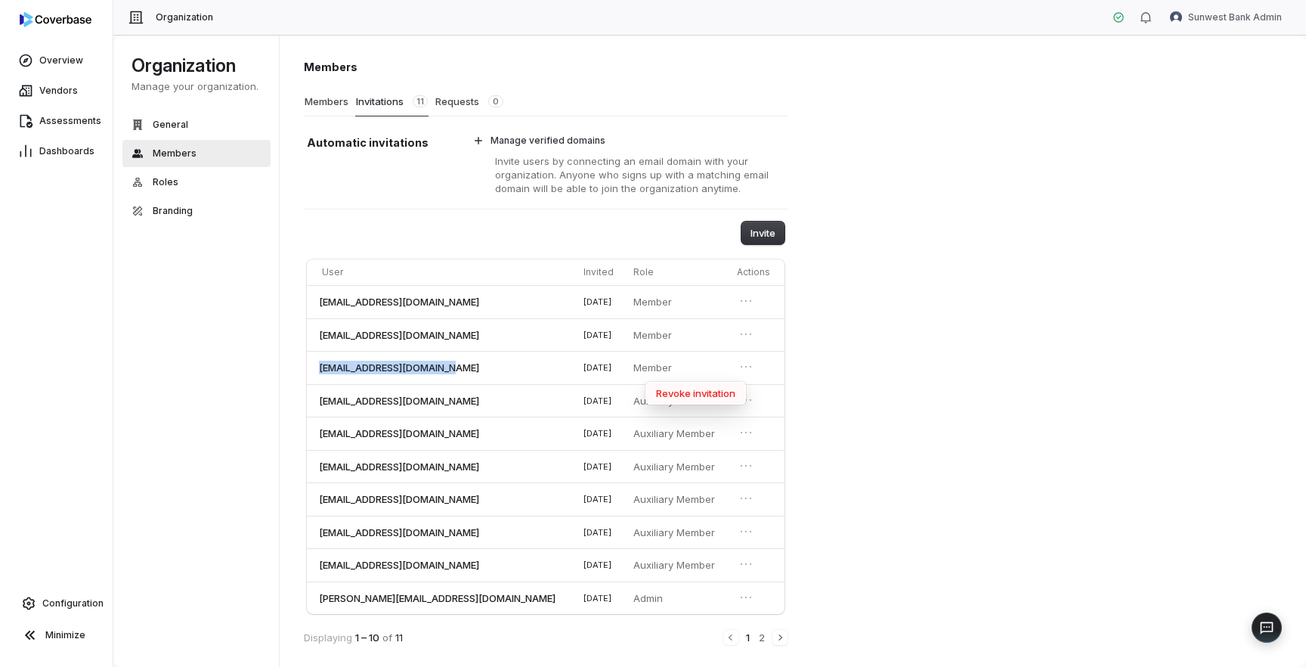
click at [710, 396] on button "Revoke invitation" at bounding box center [695, 393] width 97 height 20
click at [873, 303] on div "Members Members Invitations 11 Requests 0 Automatic invitations Manage verified…" at bounding box center [793, 351] width 1027 height 633
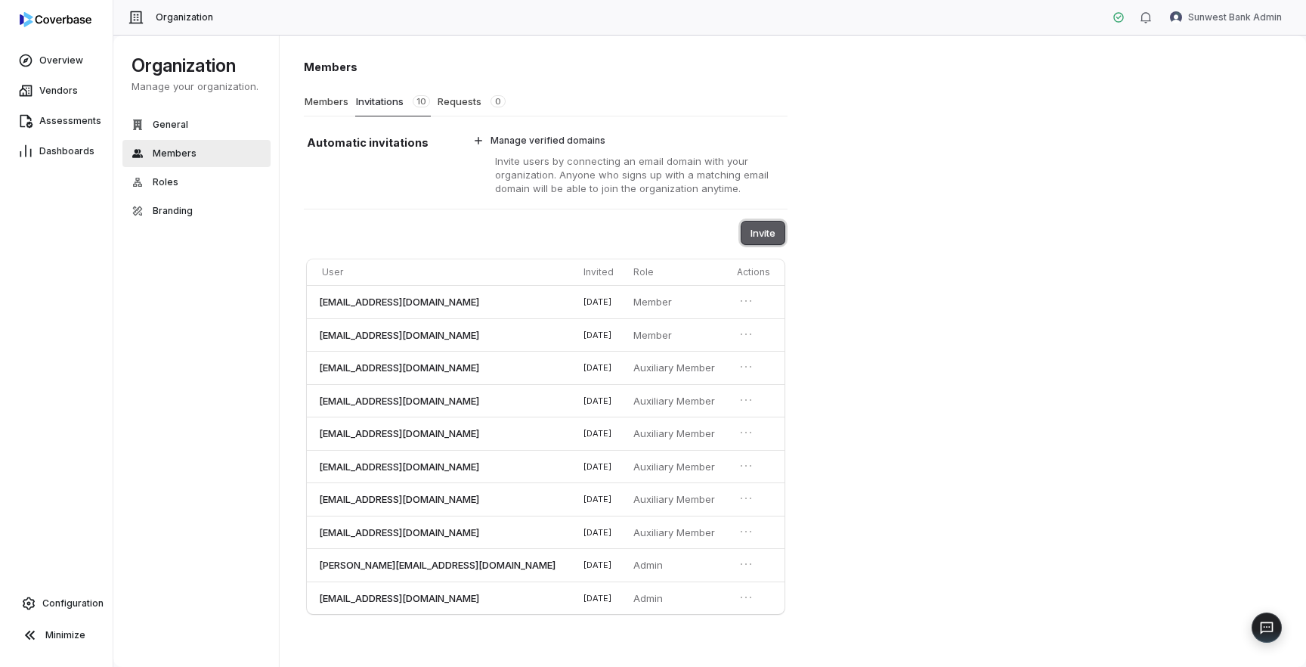
click at [763, 229] on button "Invite" at bounding box center [762, 232] width 43 height 23
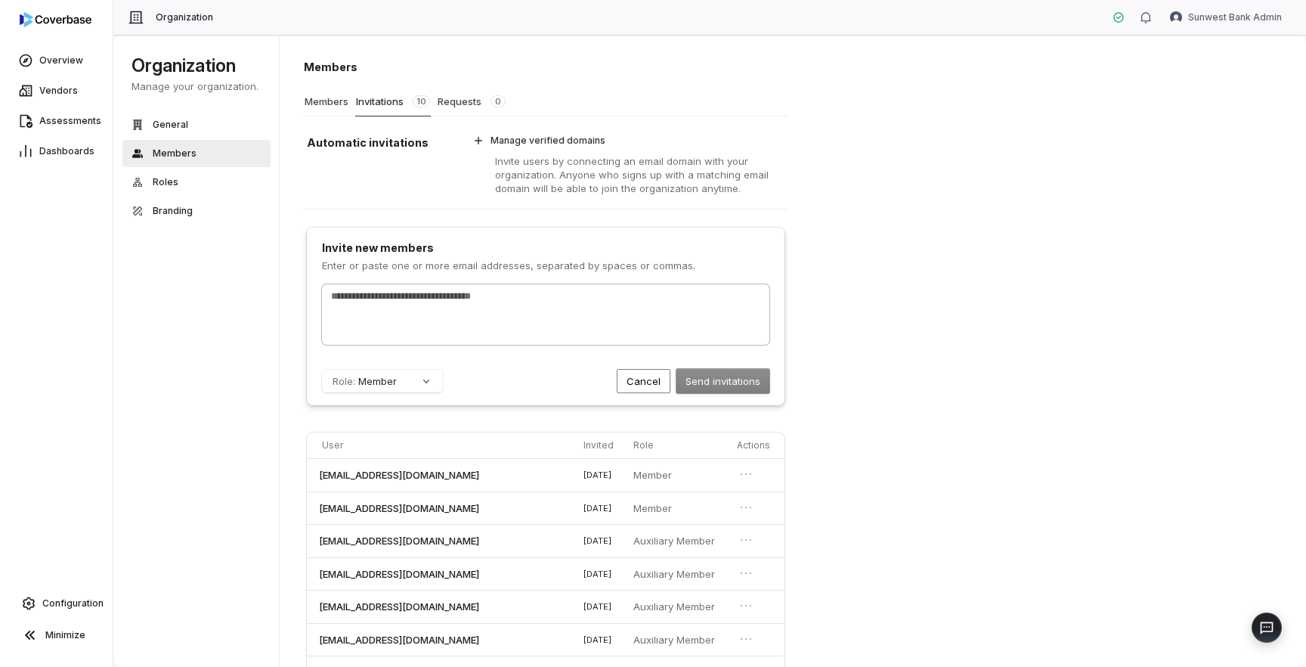
click at [610, 324] on div at bounding box center [545, 314] width 447 height 60
click at [419, 385] on button "Role: Member" at bounding box center [382, 381] width 121 height 23
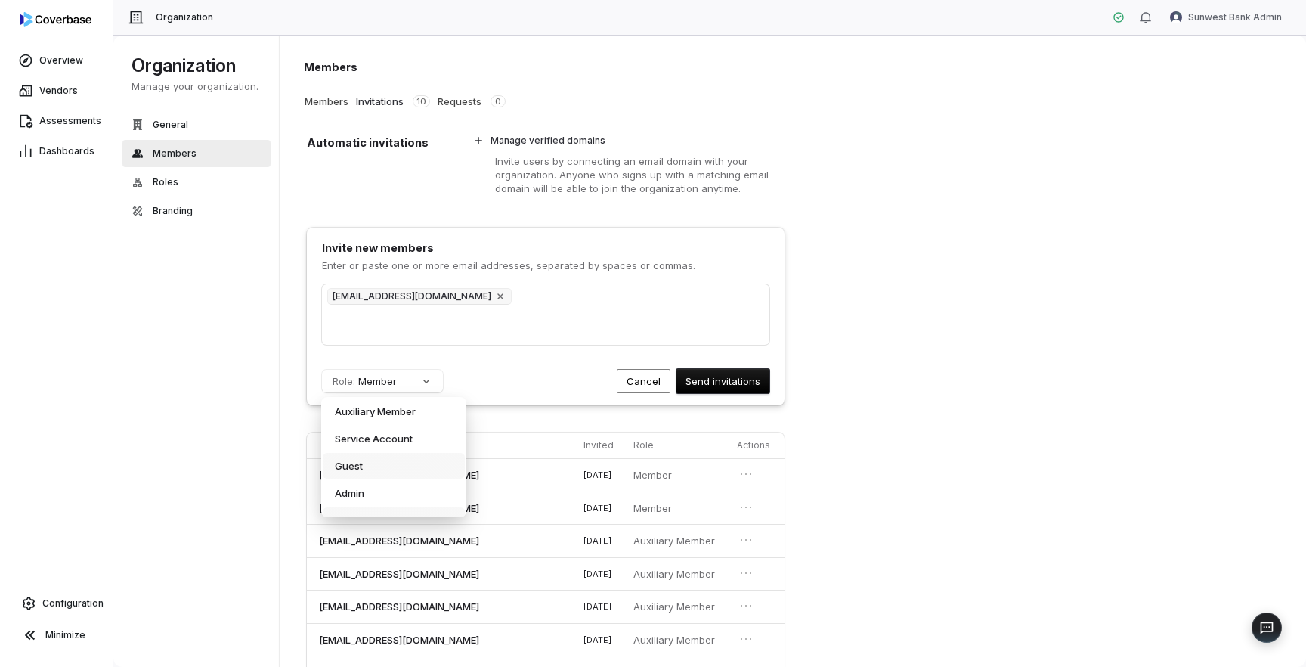
scroll to position [17, 0]
click at [399, 478] on div "Admin" at bounding box center [394, 476] width 142 height 26
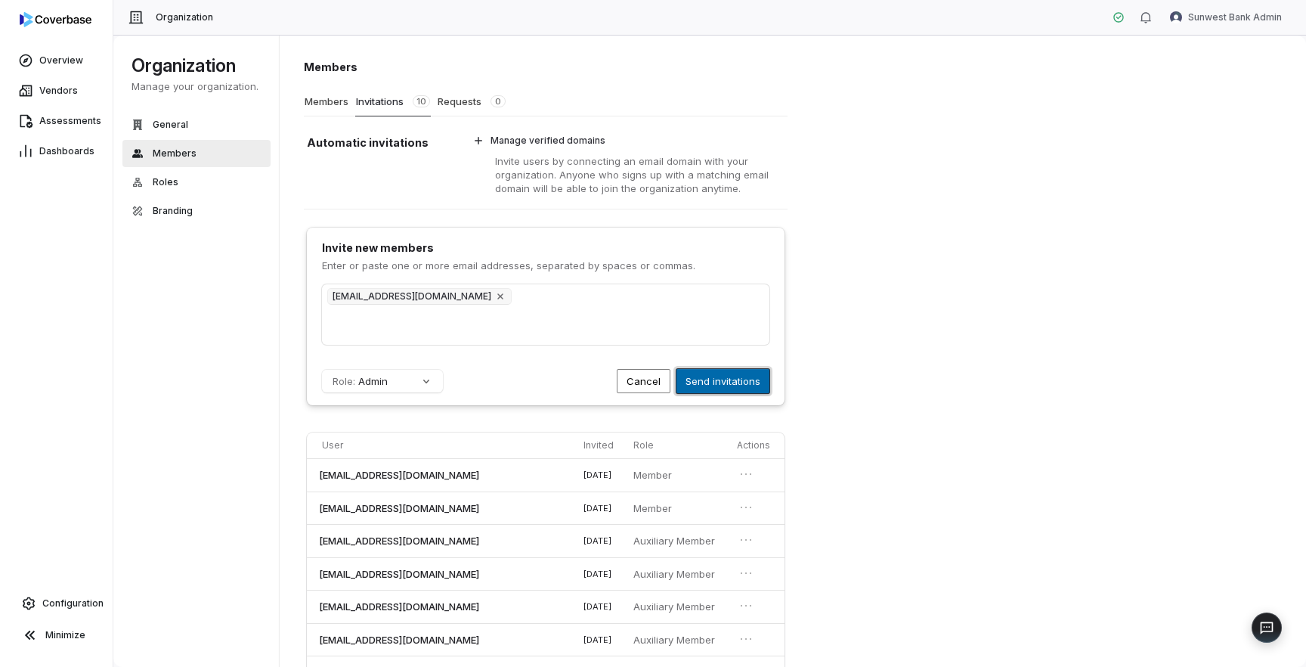
click at [709, 380] on button "Send invitations" at bounding box center [722, 381] width 93 height 24
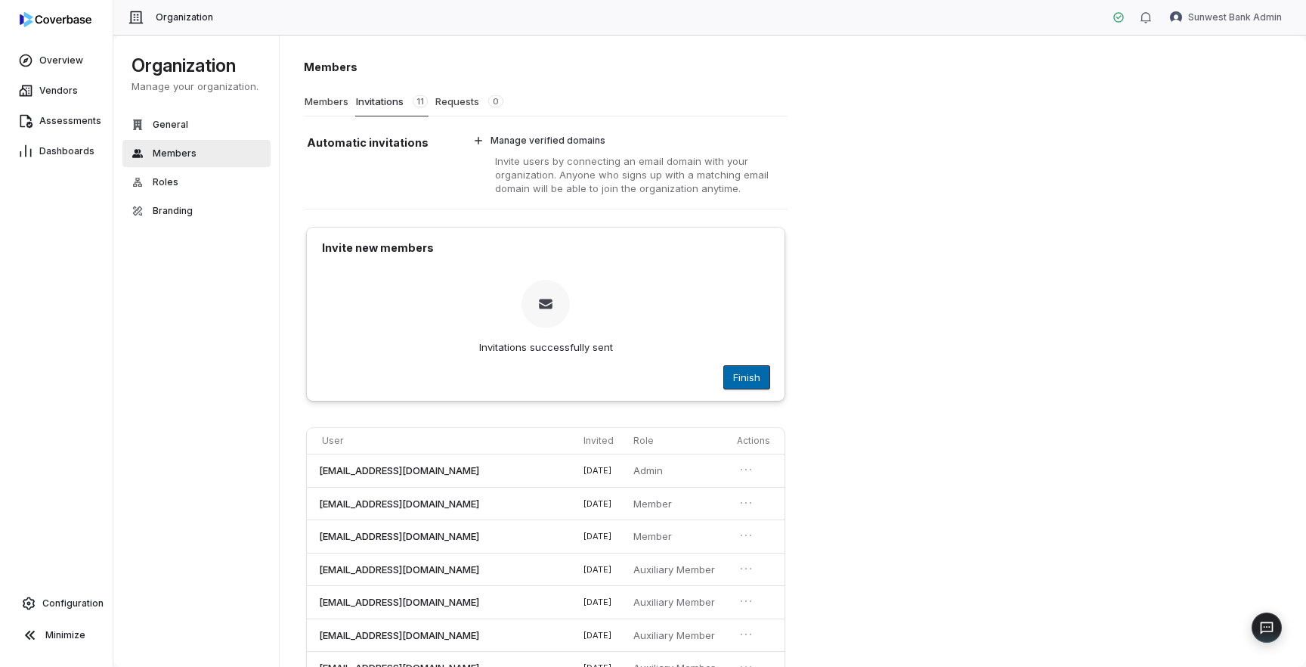
click at [747, 375] on button "Finish" at bounding box center [746, 377] width 45 height 23
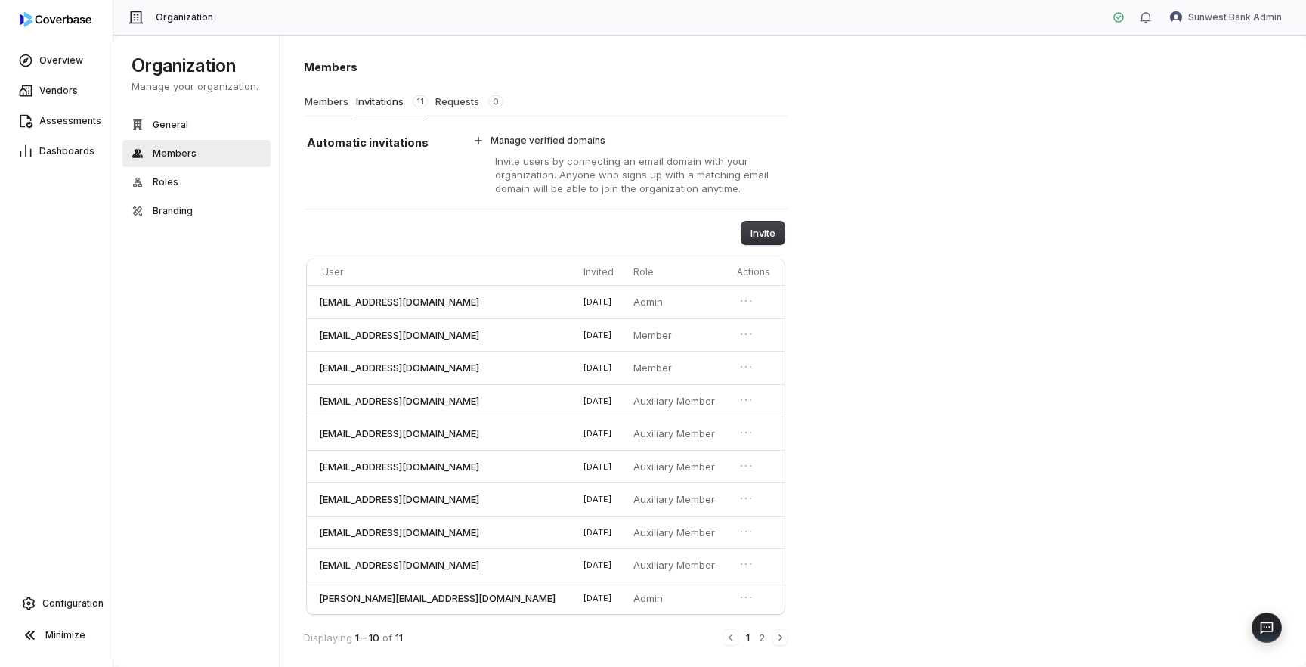
scroll to position [2, 0]
click at [757, 634] on button "2" at bounding box center [761, 635] width 9 height 17
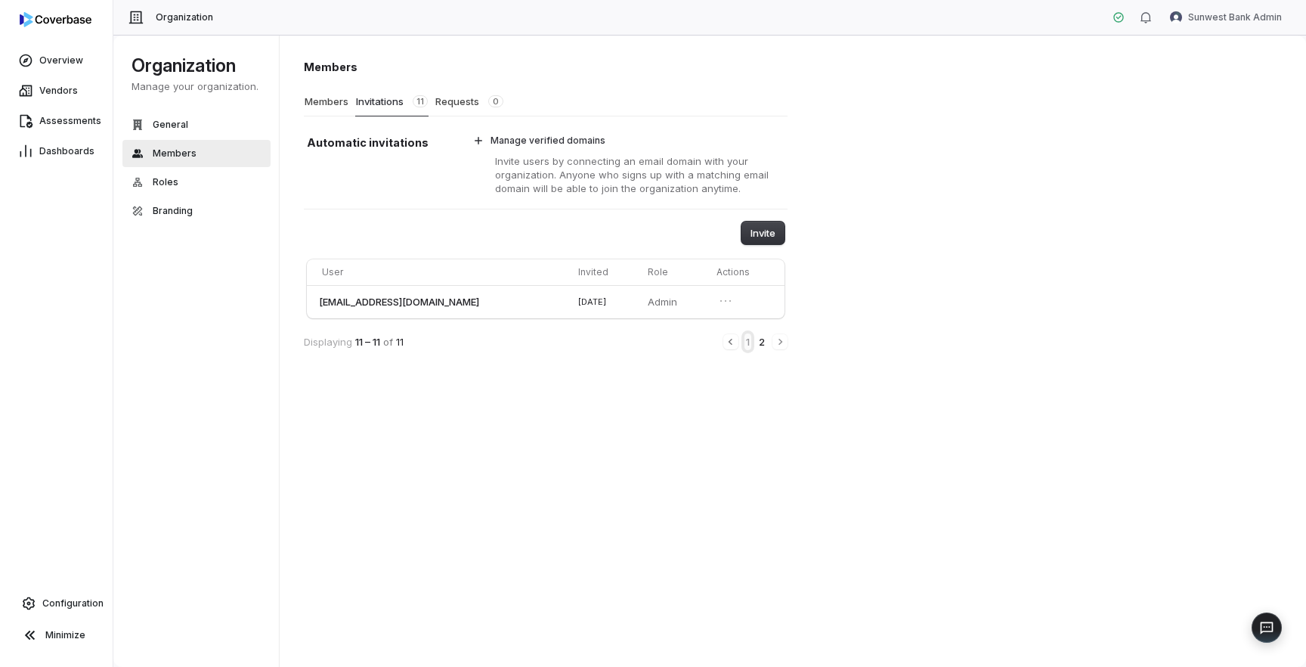
click at [747, 339] on button "1" at bounding box center [747, 341] width 7 height 17
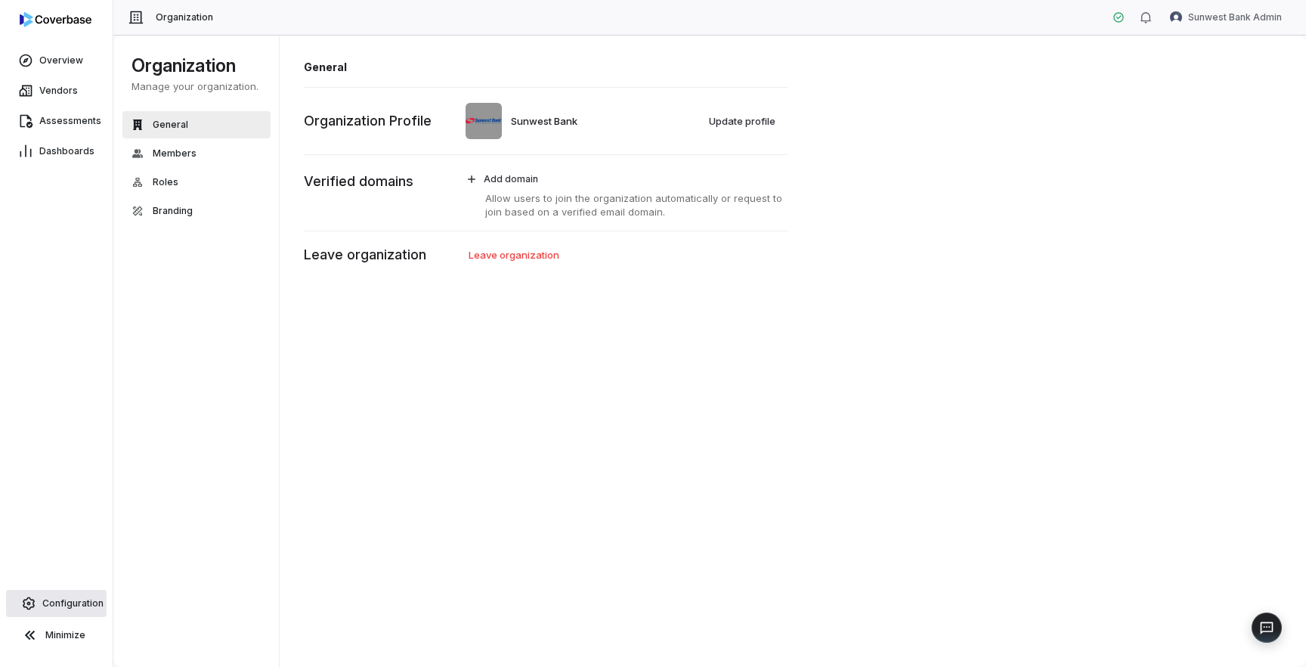
click at [76, 591] on link "Configuration" at bounding box center [56, 602] width 101 height 27
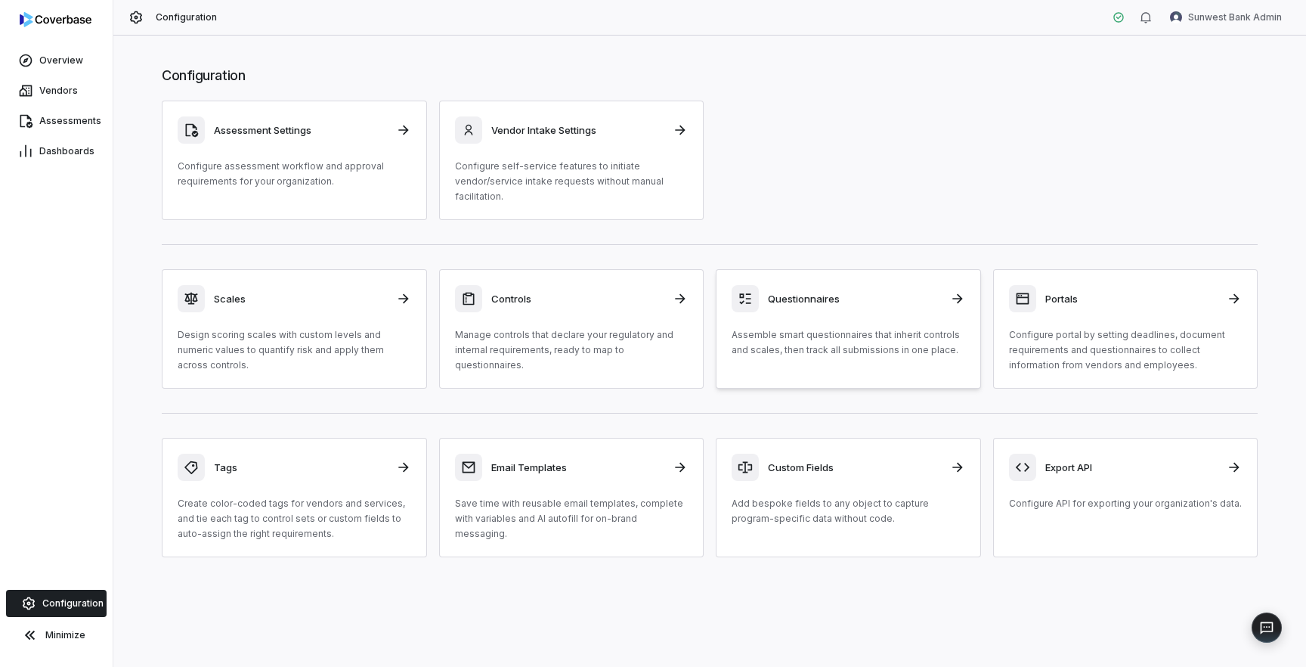
click at [837, 367] on link "Questionnaires Assemble smart questionnaires that inherit controls and scales, …" at bounding box center [848, 328] width 265 height 119
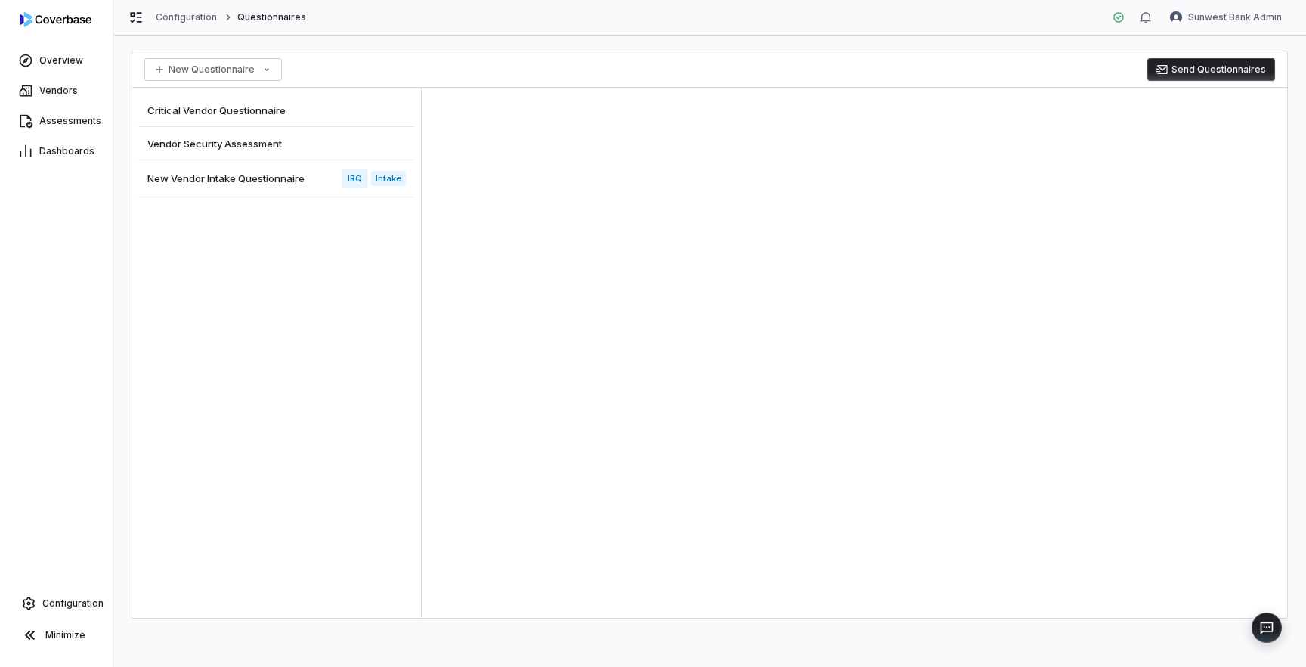
click at [229, 179] on span "New Vendor Intake Questionnaire" at bounding box center [225, 179] width 157 height 14
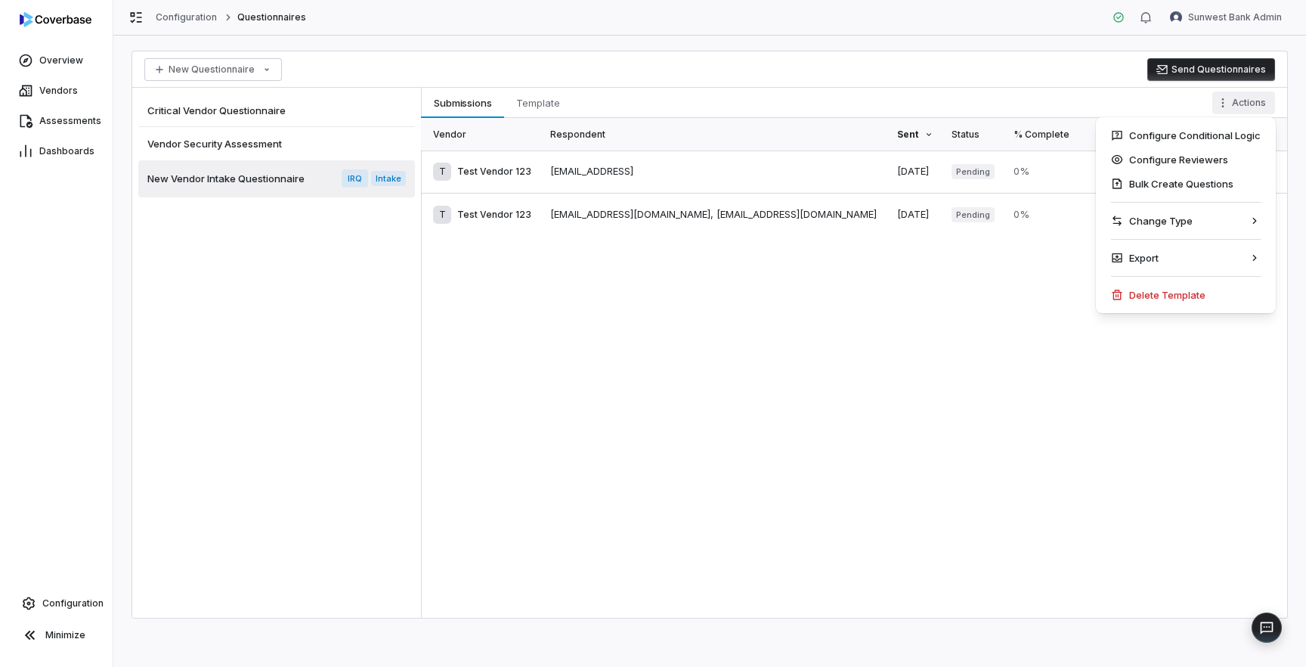
click at [1239, 107] on html "Overview Vendors Assessments Dashboards Configuration Minimize Configuration Qu…" at bounding box center [653, 333] width 1306 height 667
click at [1208, 161] on div "Configure Reviewers" at bounding box center [1186, 159] width 168 height 24
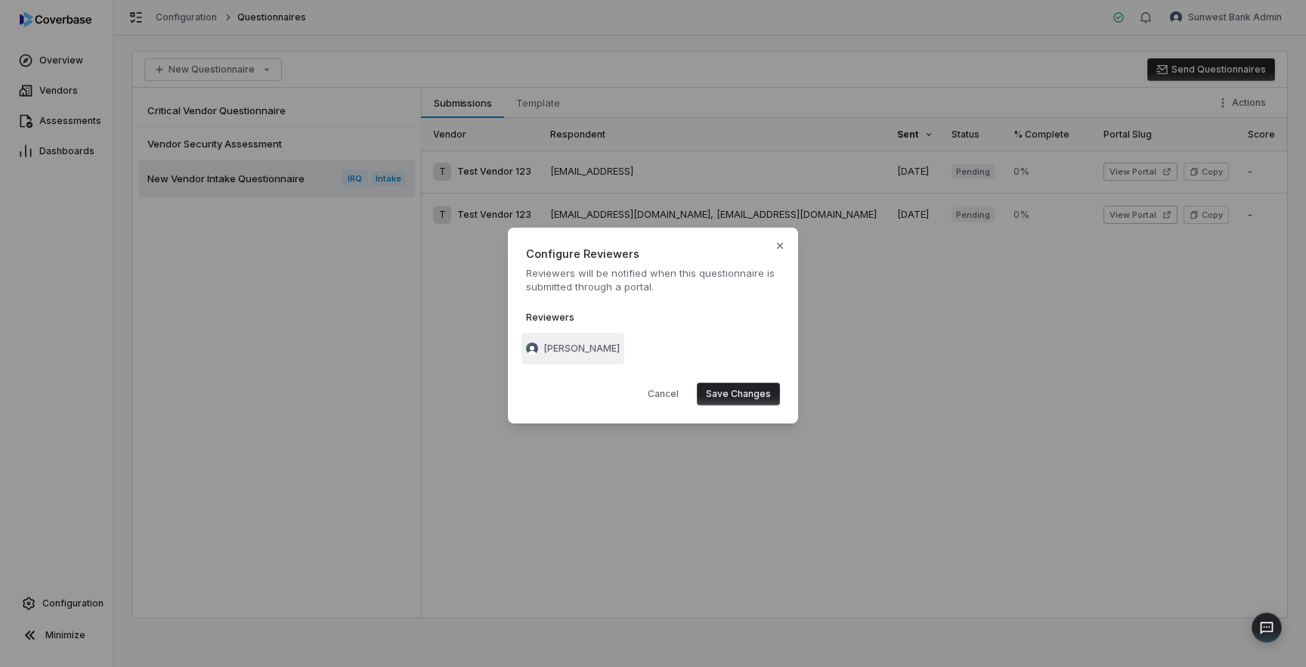
click at [593, 354] on button "Brian Anderson" at bounding box center [572, 349] width 103 height 32
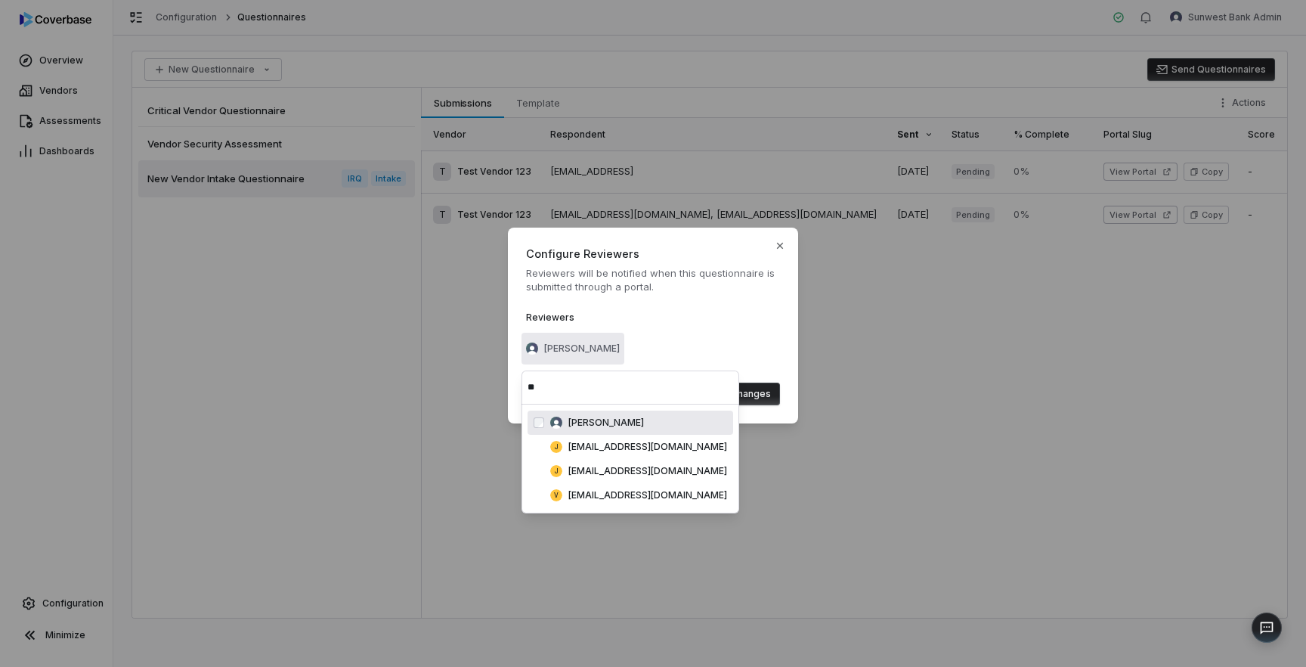
type input "*"
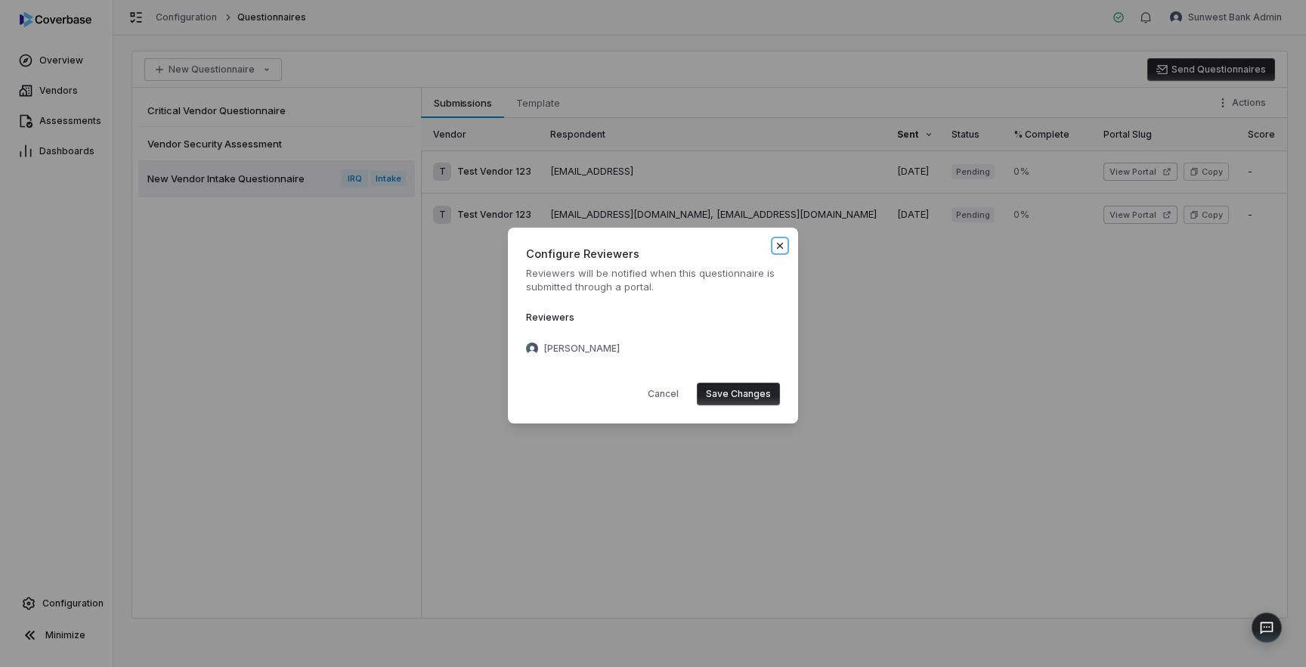
click at [781, 250] on icon "button" at bounding box center [780, 246] width 12 height 12
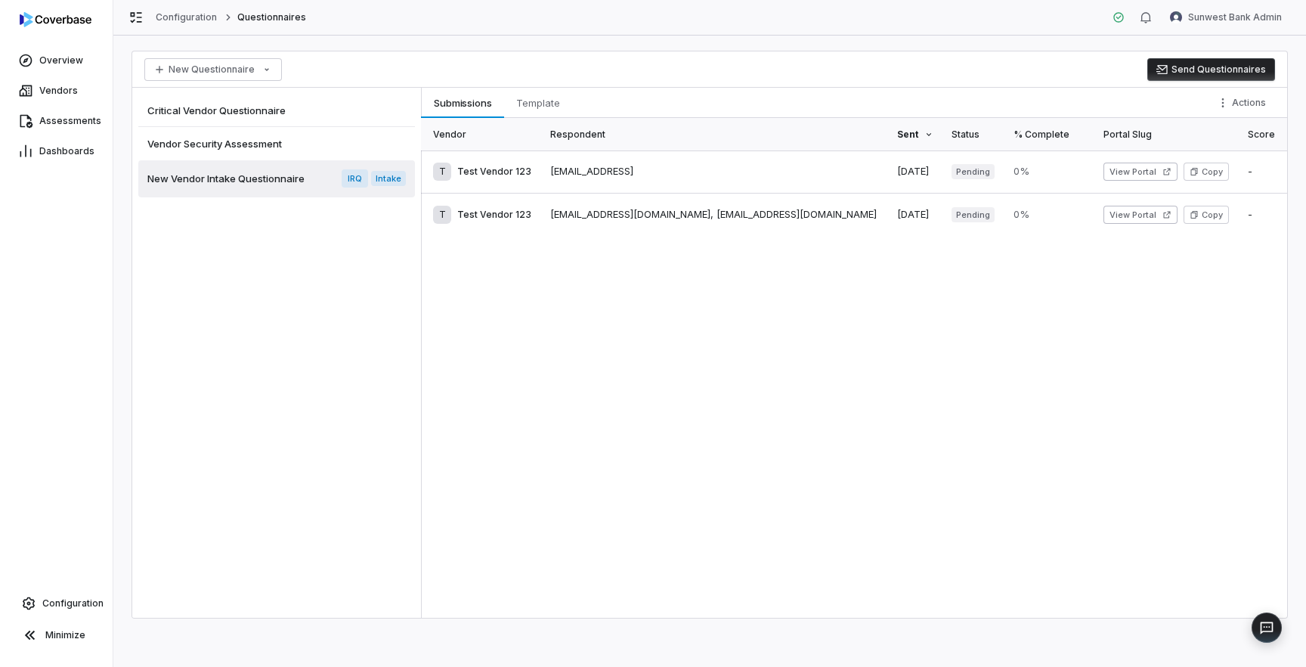
click at [724, 375] on div "Vendor Respondent Sent Status % Complete Portal Slug Score T Test Vendor 123 ka…" at bounding box center [854, 368] width 866 height 500
click at [540, 101] on span "Template" at bounding box center [538, 103] width 56 height 20
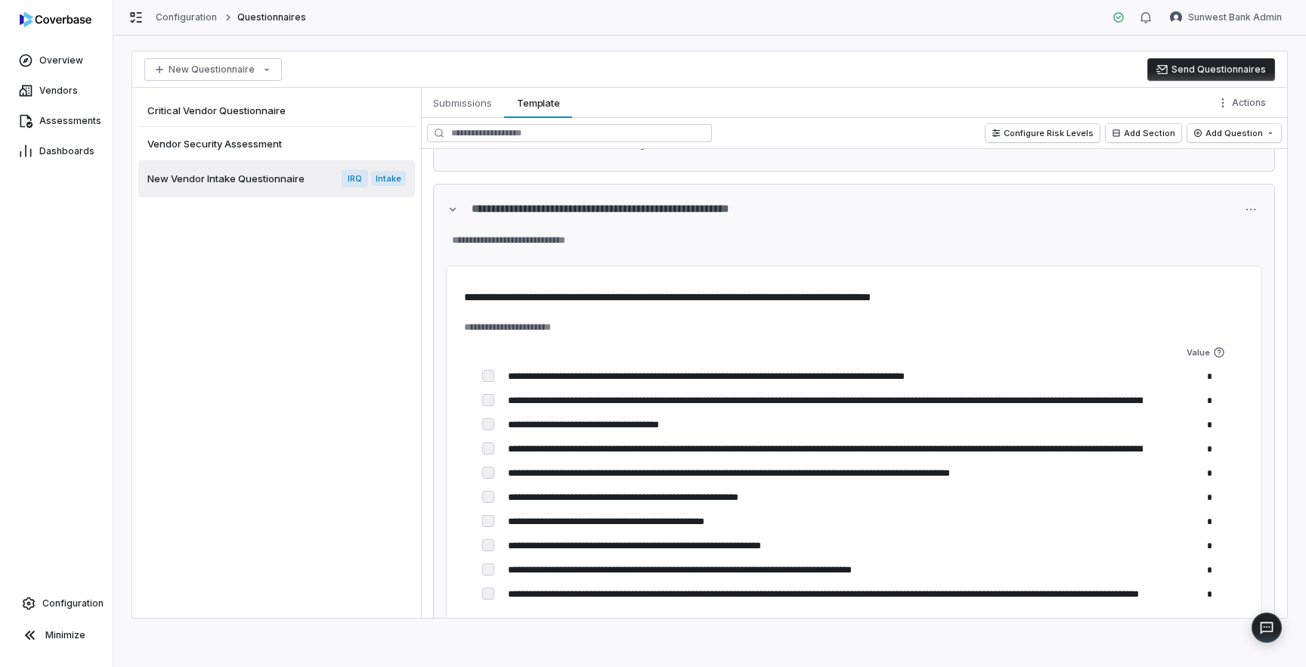
scroll to position [6385, 0]
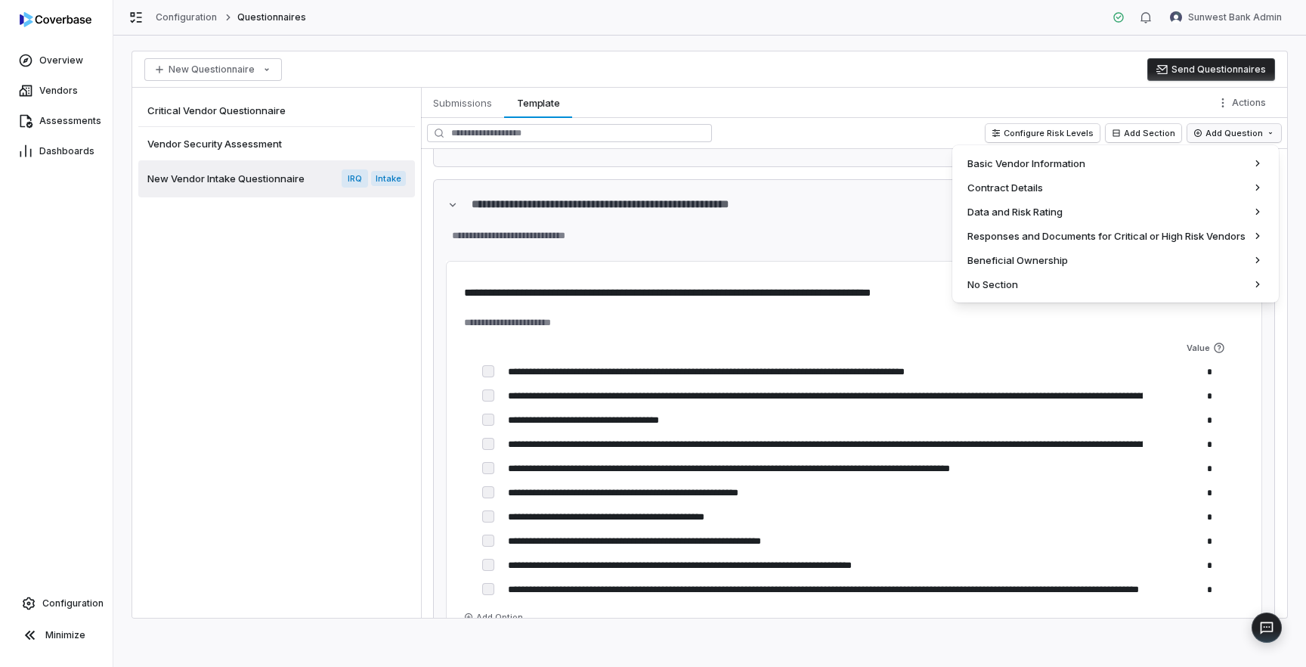
click at [1227, 132] on html "**********" at bounding box center [653, 333] width 1306 height 667
click at [1171, 108] on html "**********" at bounding box center [653, 333] width 1306 height 667
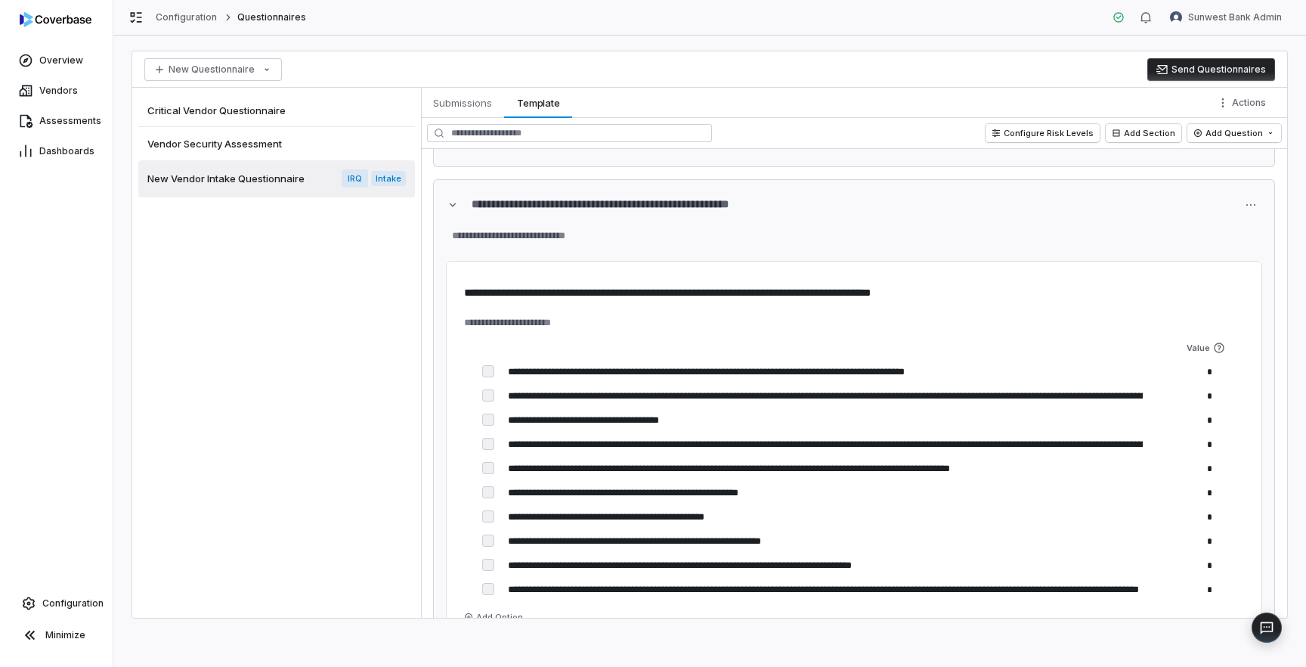
click at [1280, 107] on div "Actions" at bounding box center [1249, 103] width 75 height 30
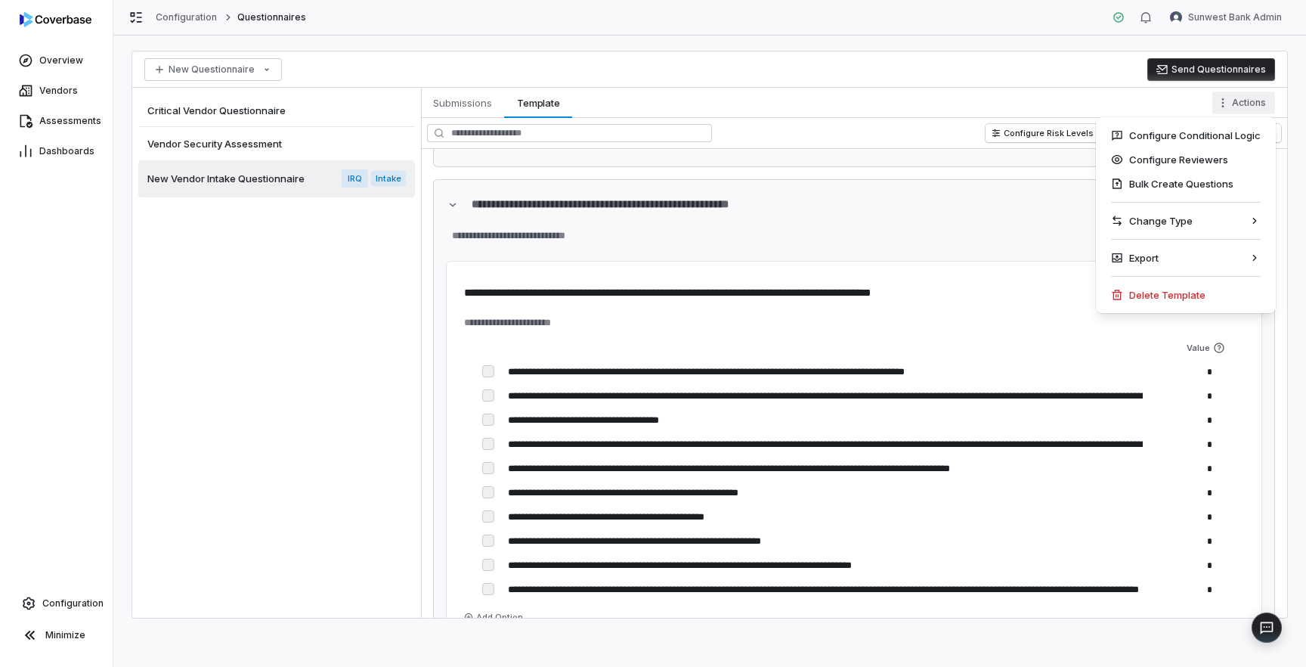
click at [1252, 107] on html "**********" at bounding box center [653, 333] width 1306 height 667
click at [1187, 138] on div "Configure Conditional Logic" at bounding box center [1186, 135] width 168 height 24
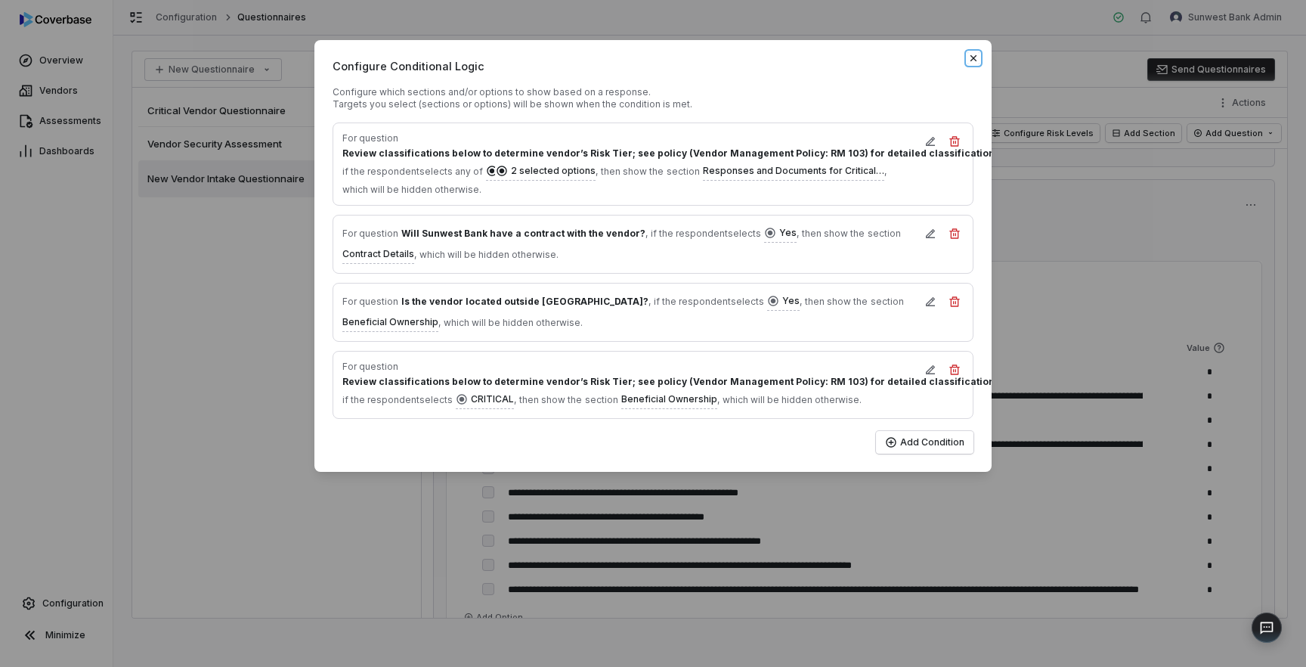
click at [970, 55] on icon "button" at bounding box center [973, 58] width 12 height 12
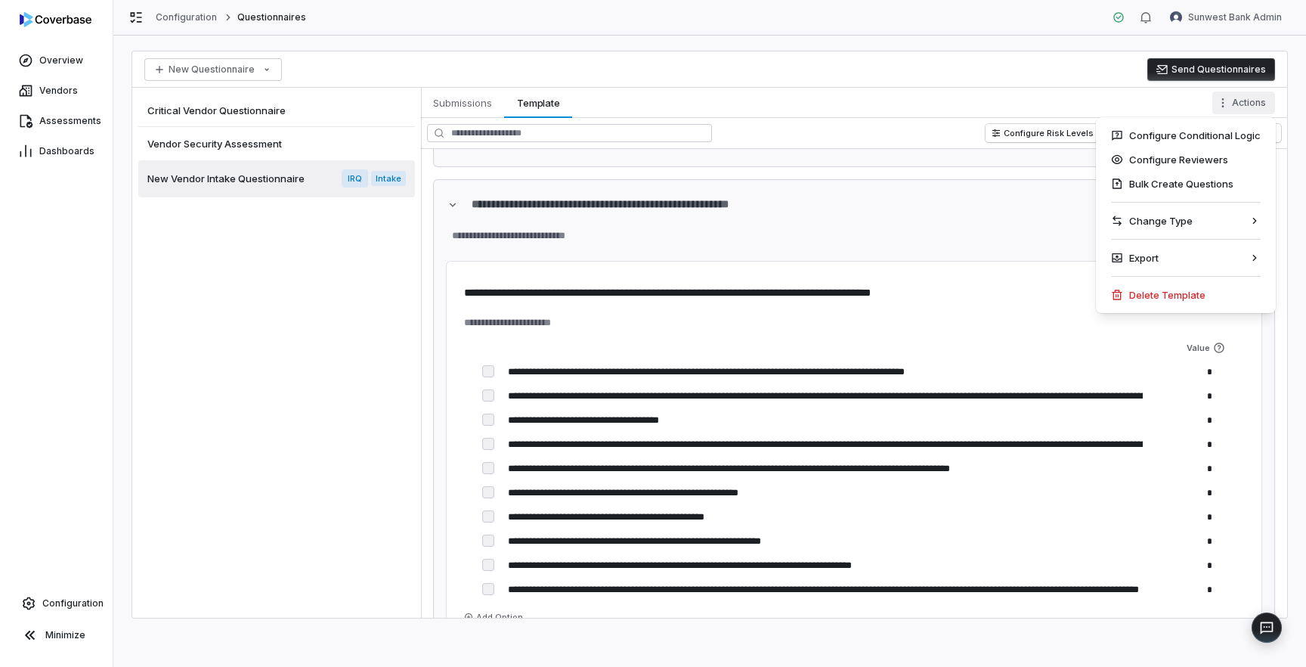
click at [1246, 98] on html "**********" at bounding box center [653, 333] width 1306 height 667
click at [1174, 135] on div "Configure Conditional Logic" at bounding box center [1186, 135] width 168 height 24
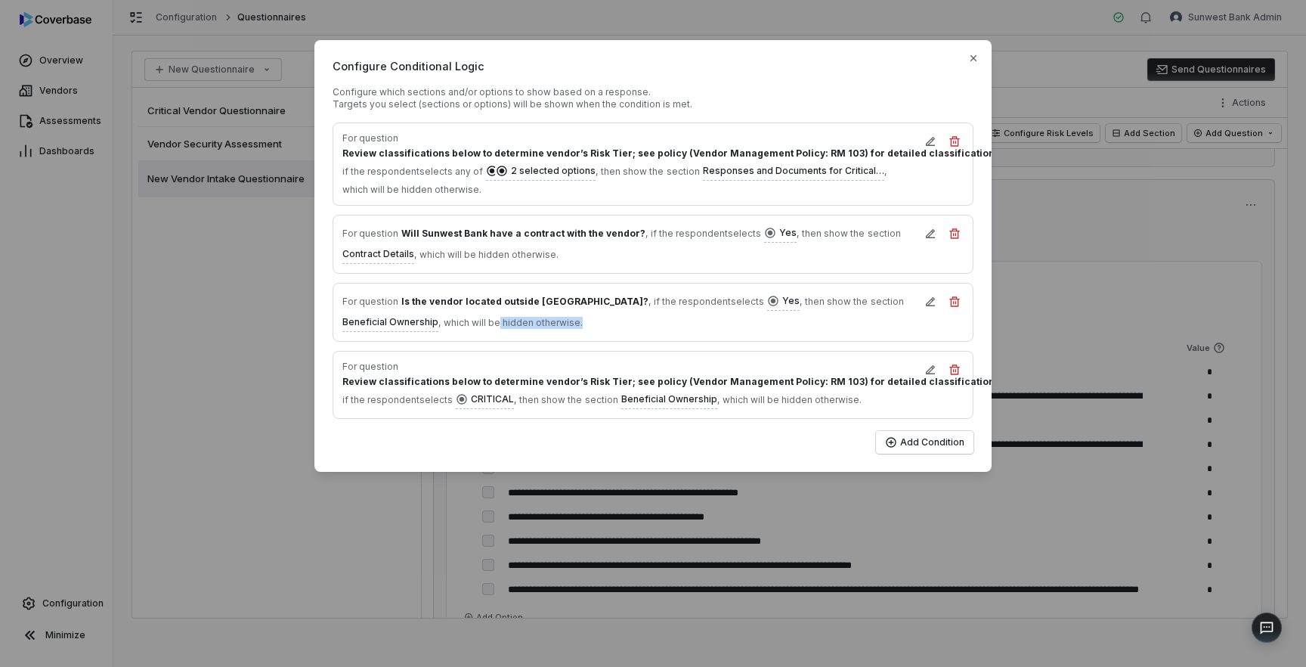
drag, startPoint x: 496, startPoint y: 322, endPoint x: 574, endPoint y: 323, distance: 78.6
click at [574, 323] on span "which will be hidden otherwise." at bounding box center [513, 323] width 139 height 12
click at [520, 330] on div "For question Is the vendor located outside the United States? , if the responde…" at bounding box center [628, 311] width 573 height 39
click at [973, 59] on icon "button" at bounding box center [973, 58] width 6 height 6
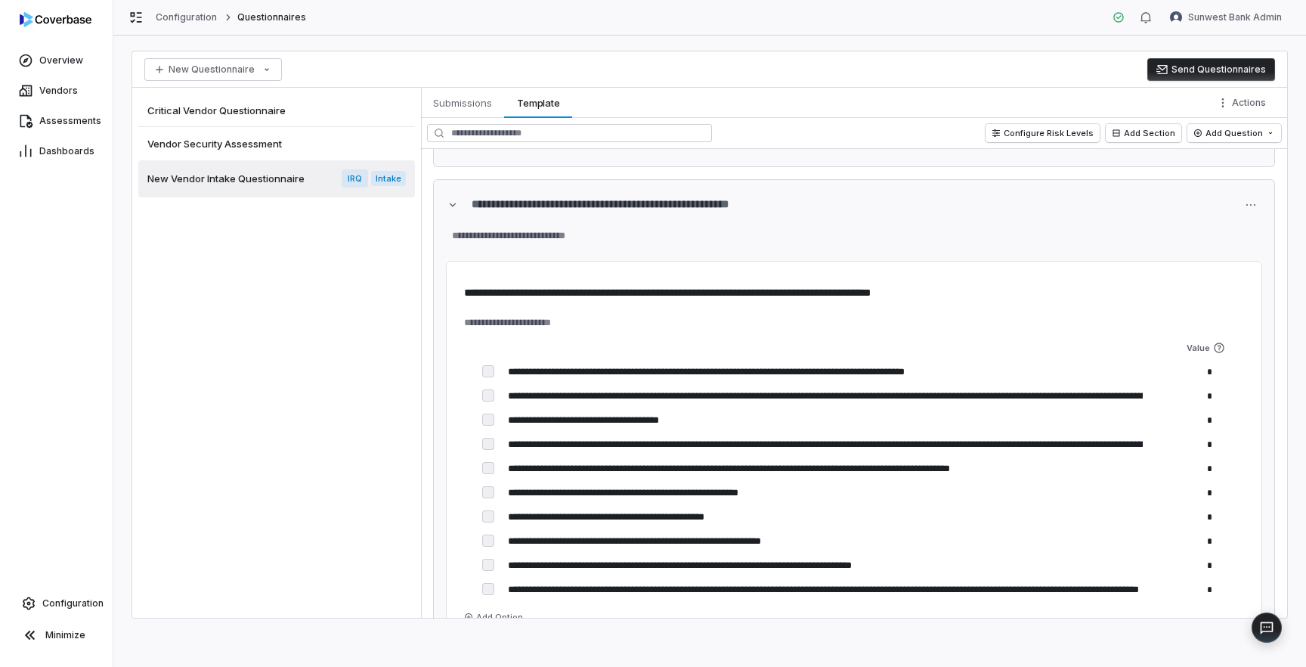
click at [1194, 66] on button "Send Questionnaires" at bounding box center [1211, 69] width 128 height 23
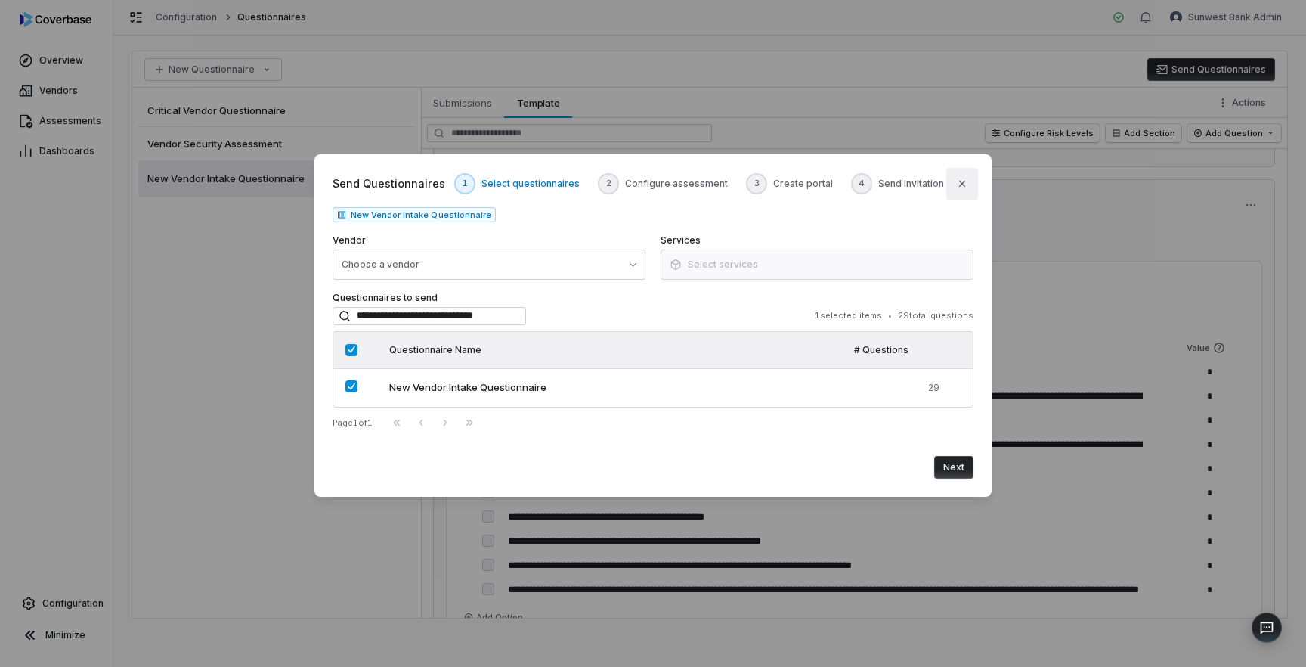
click at [955, 181] on button "Close" at bounding box center [962, 184] width 32 height 32
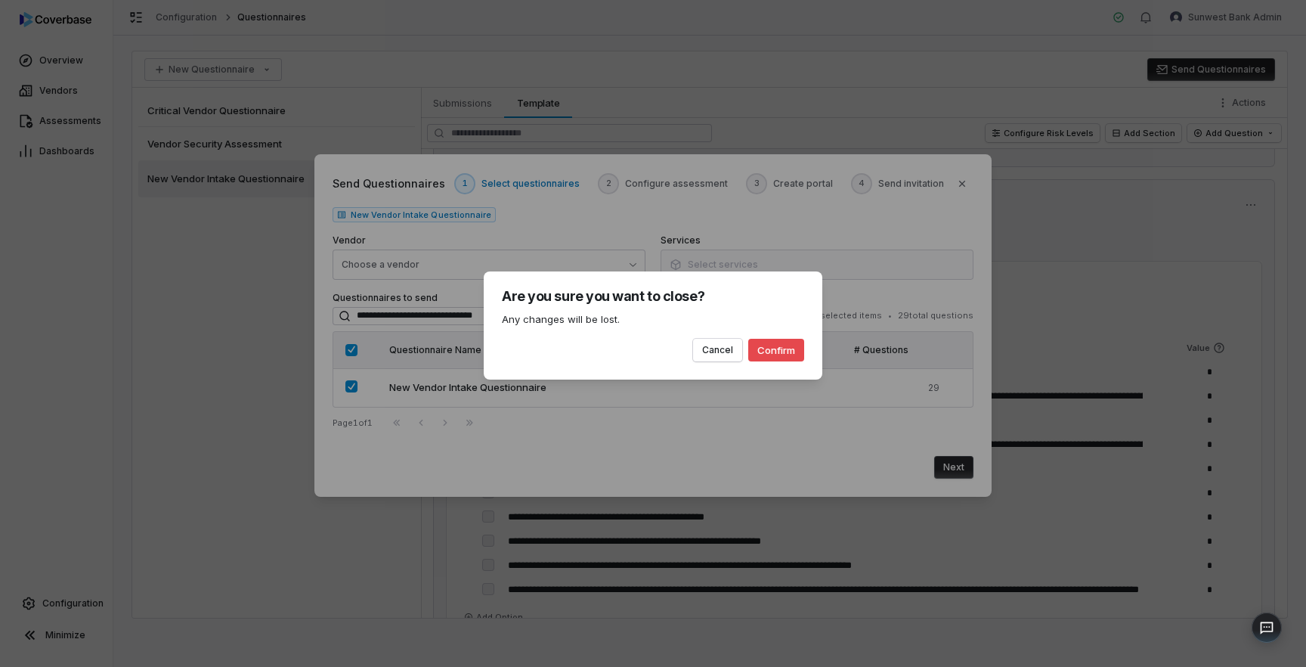
click at [772, 352] on button "Confirm" at bounding box center [776, 350] width 56 height 23
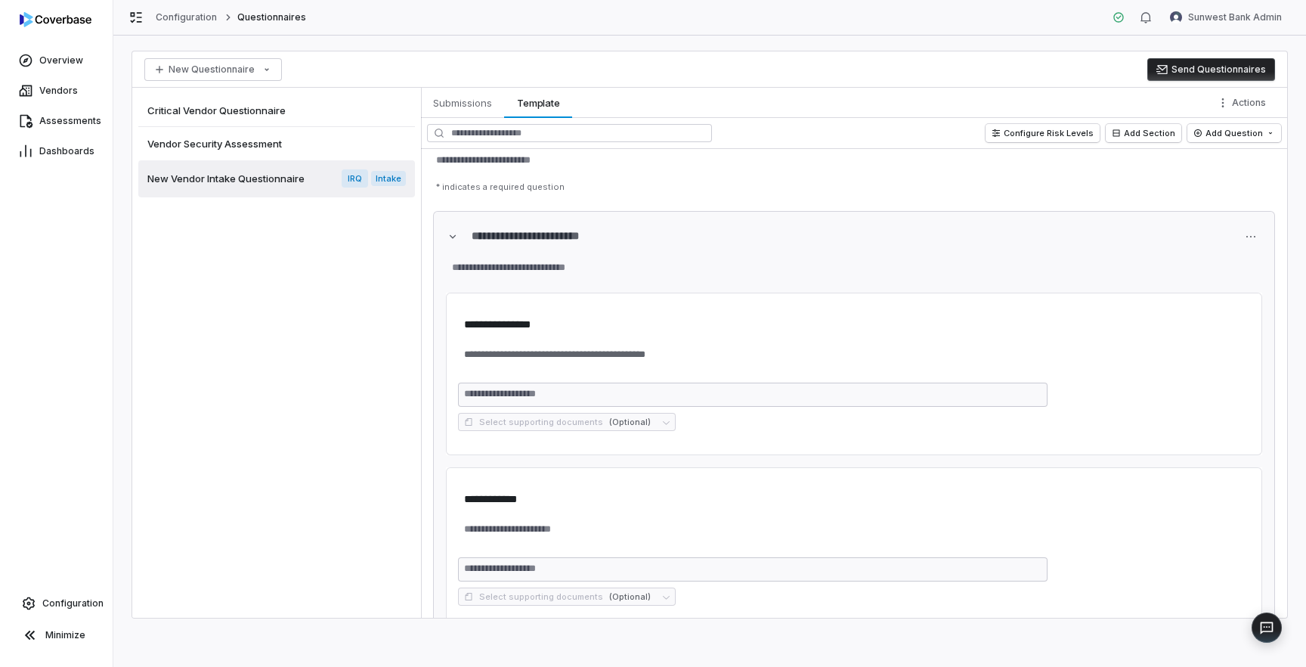
scroll to position [36, 0]
type textarea "*"
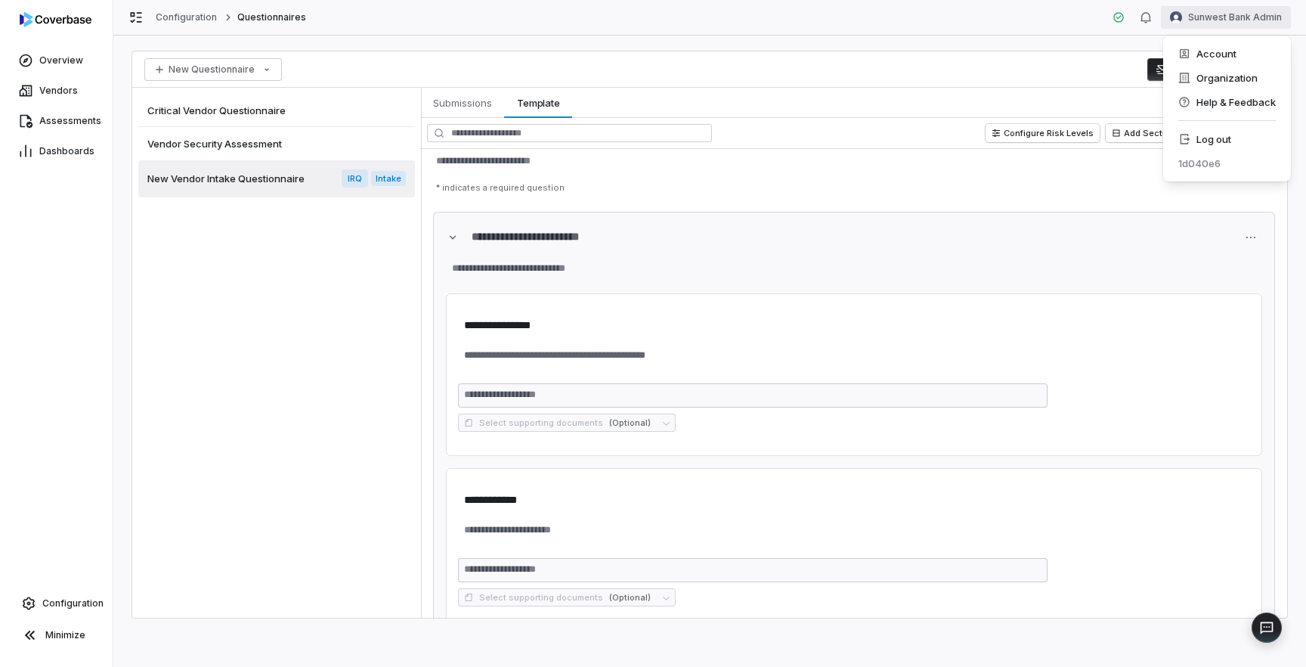
click at [1236, 17] on html "**********" at bounding box center [653, 333] width 1306 height 667
click at [1199, 138] on div "Log out" at bounding box center [1227, 139] width 116 height 24
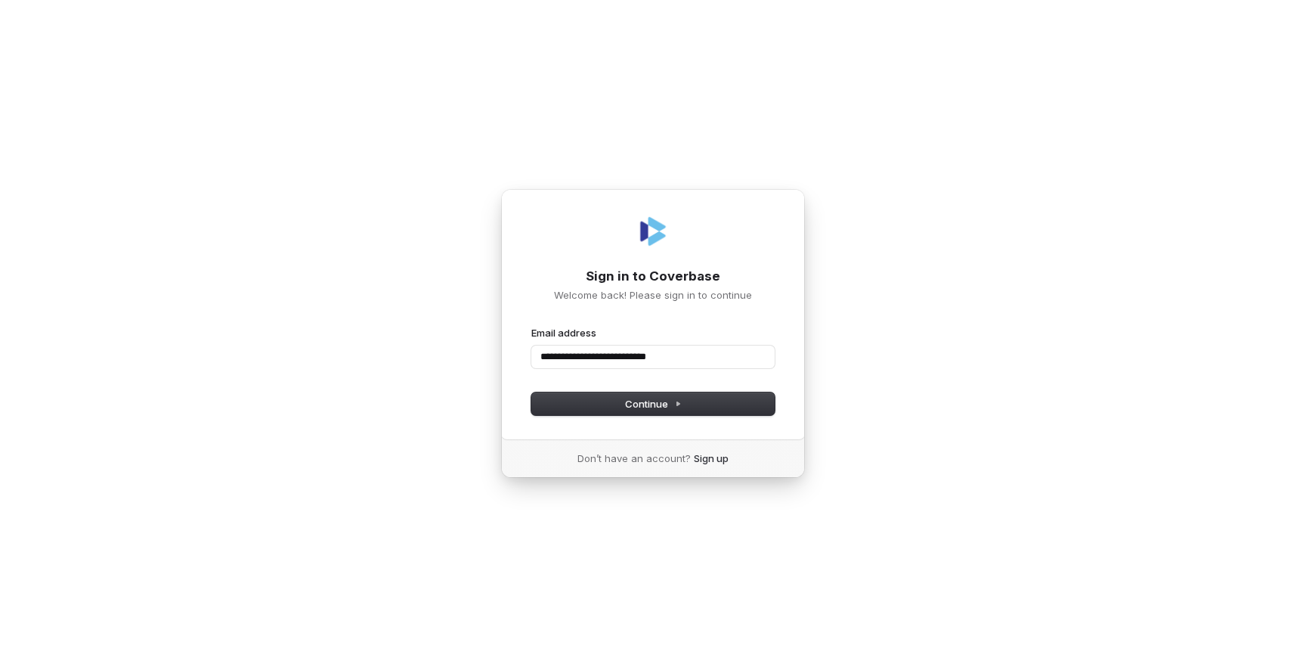
type input "**********"
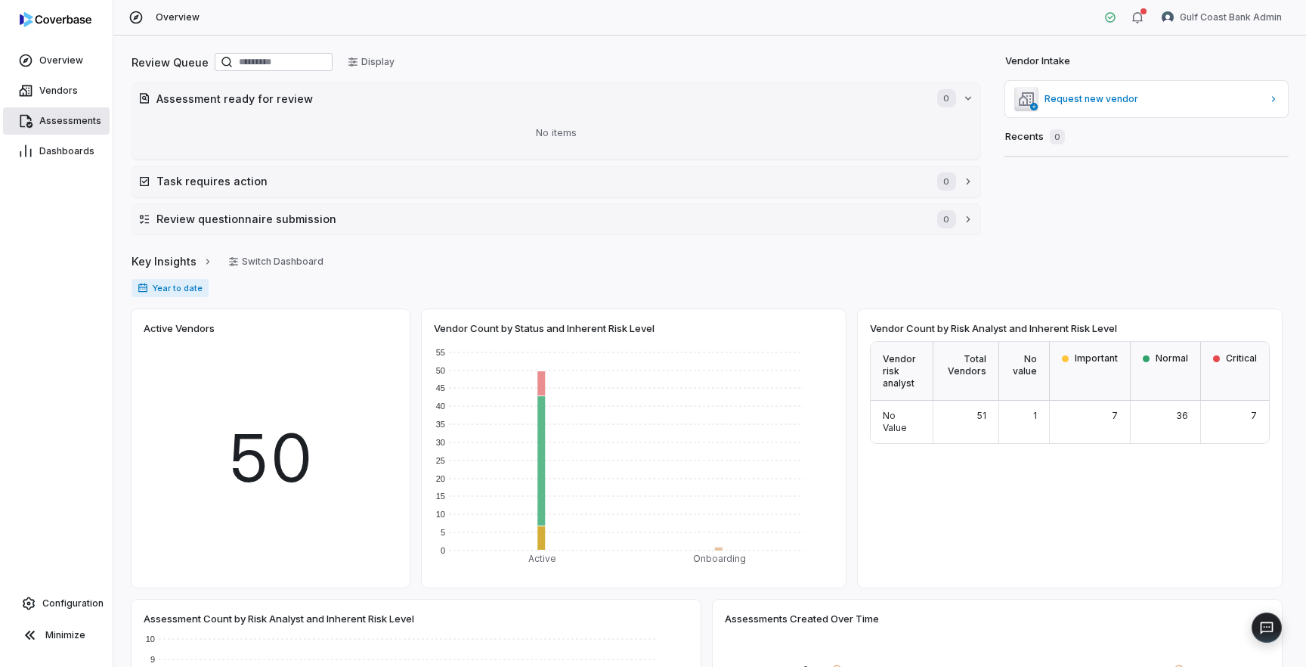
click at [61, 120] on span "Assessments" at bounding box center [70, 121] width 62 height 12
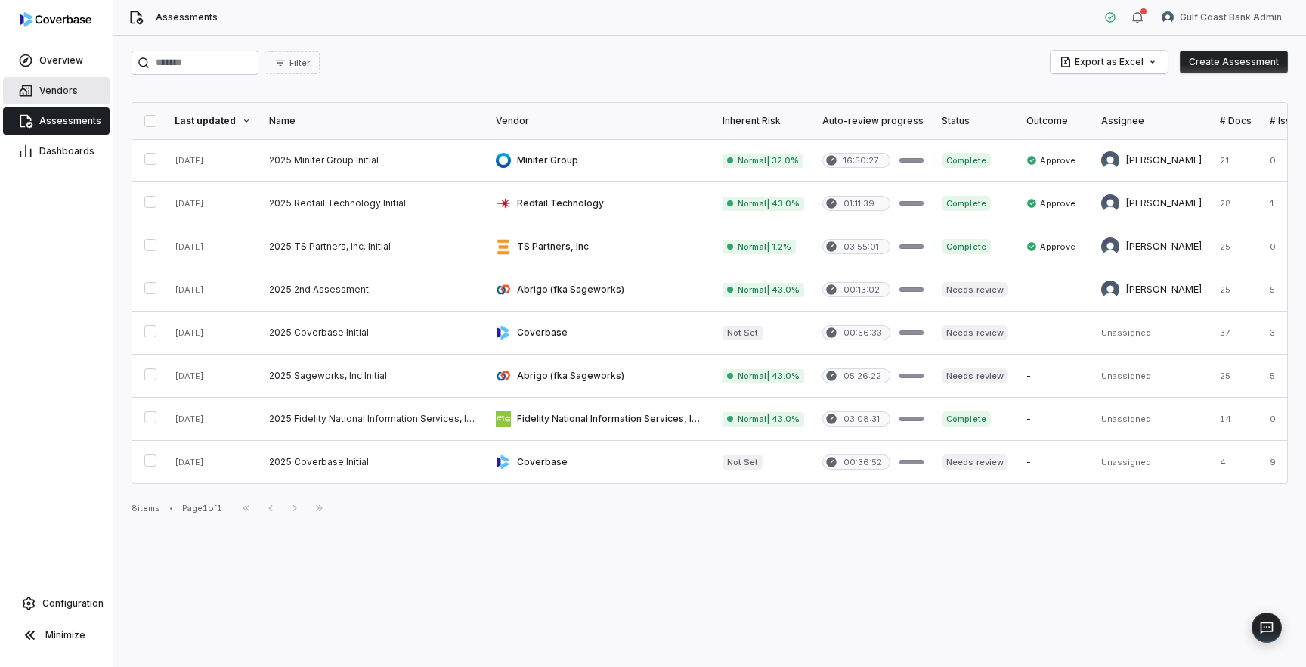
click at [65, 94] on span "Vendors" at bounding box center [58, 91] width 39 height 12
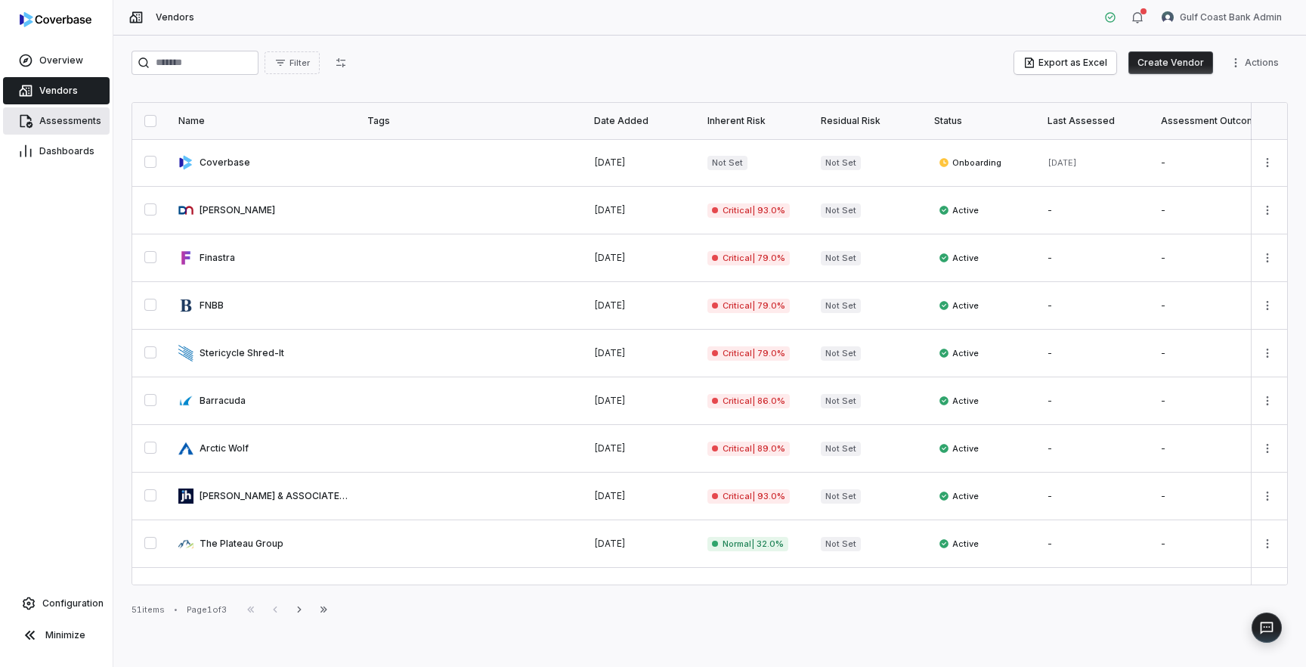
click at [70, 123] on span "Assessments" at bounding box center [70, 121] width 62 height 12
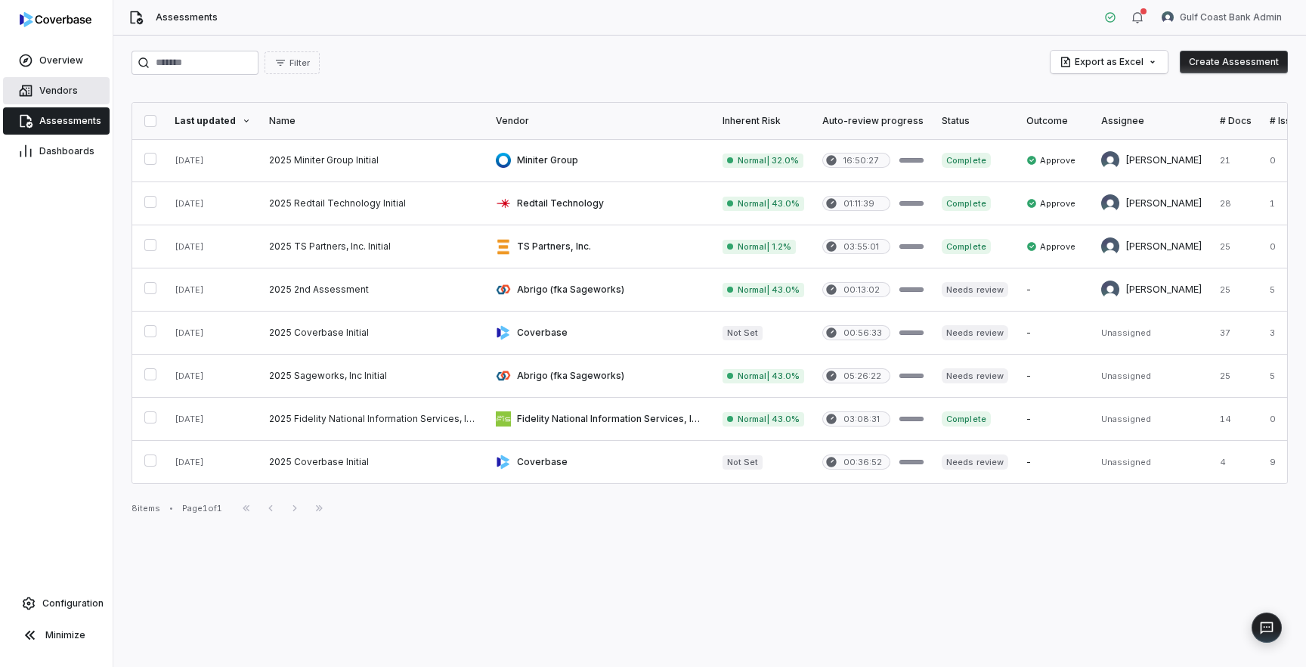
click at [68, 94] on span "Vendors" at bounding box center [58, 91] width 39 height 12
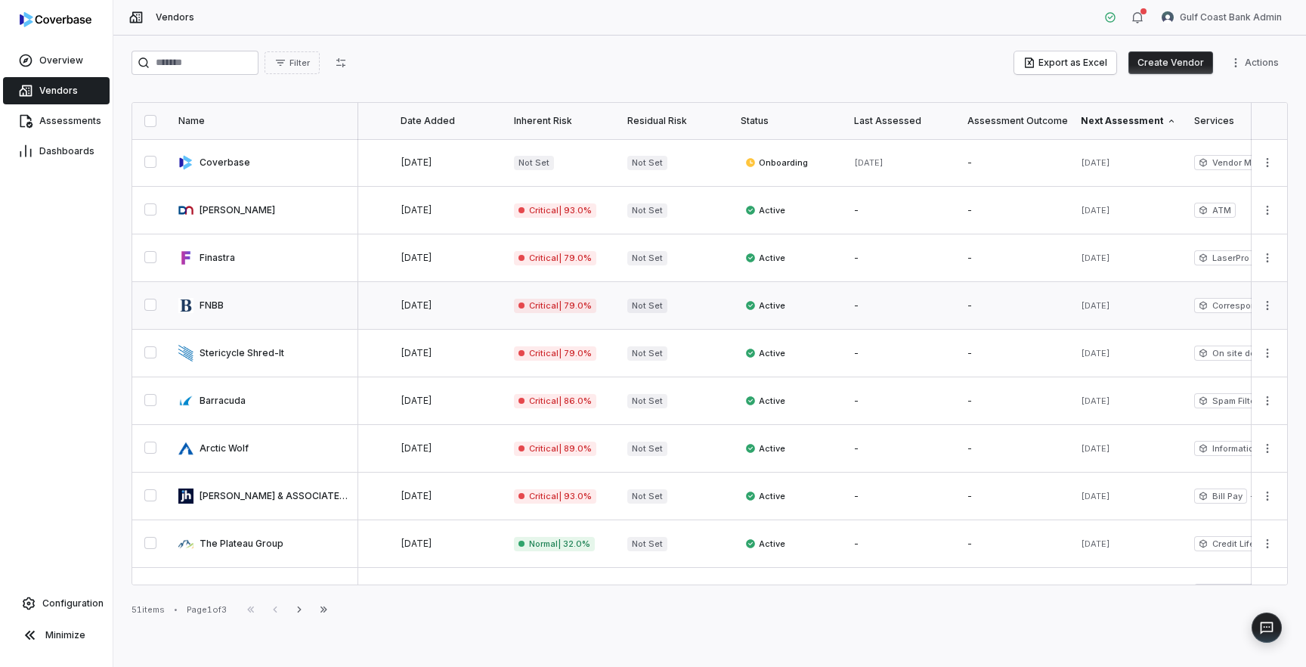
scroll to position [0, 228]
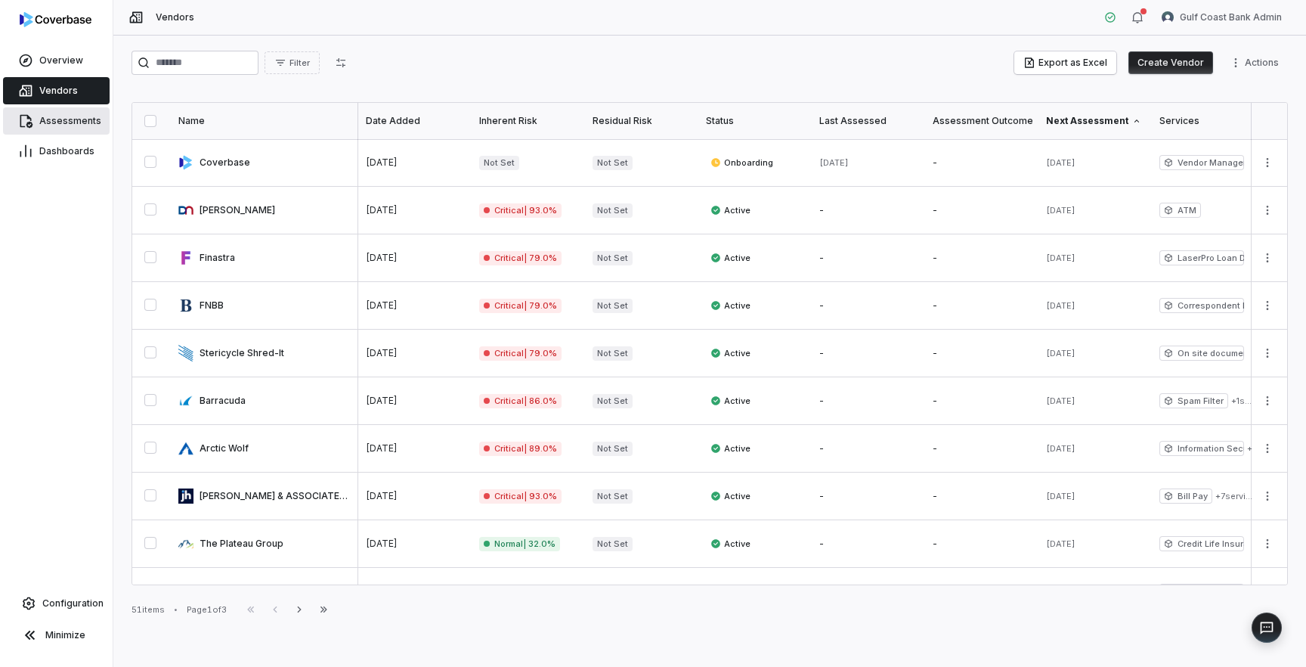
click at [55, 125] on span "Assessments" at bounding box center [70, 121] width 62 height 12
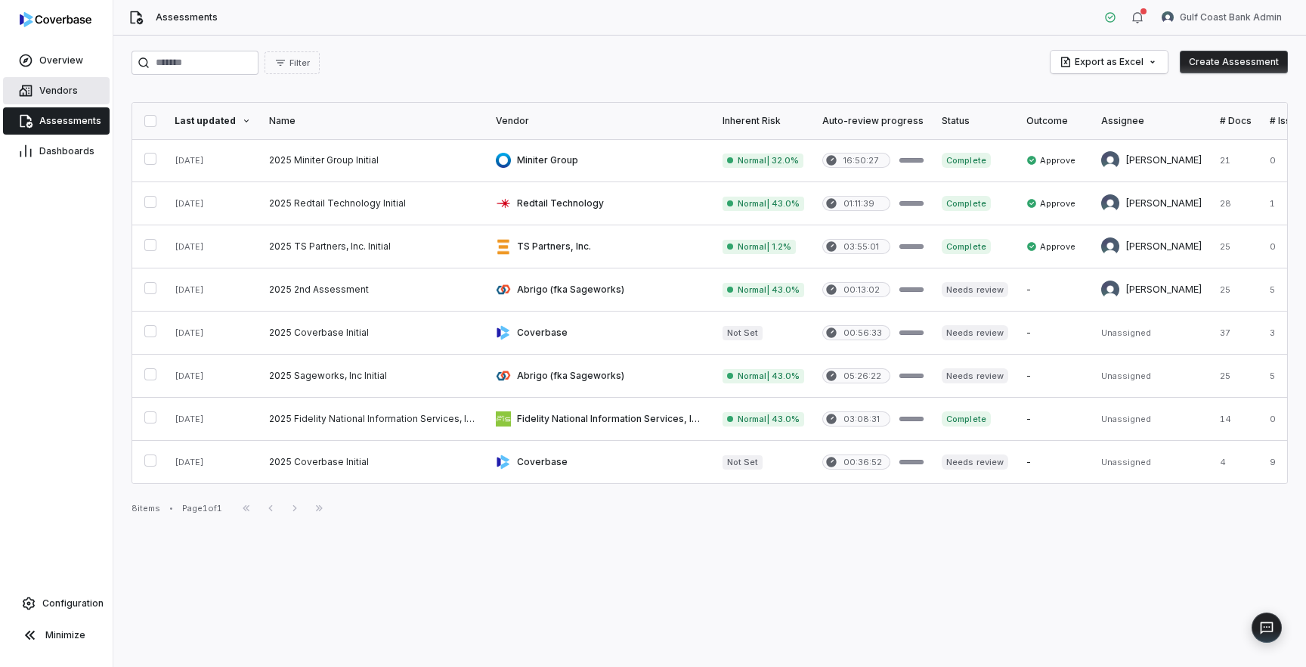
click at [57, 97] on link "Vendors" at bounding box center [56, 90] width 107 height 27
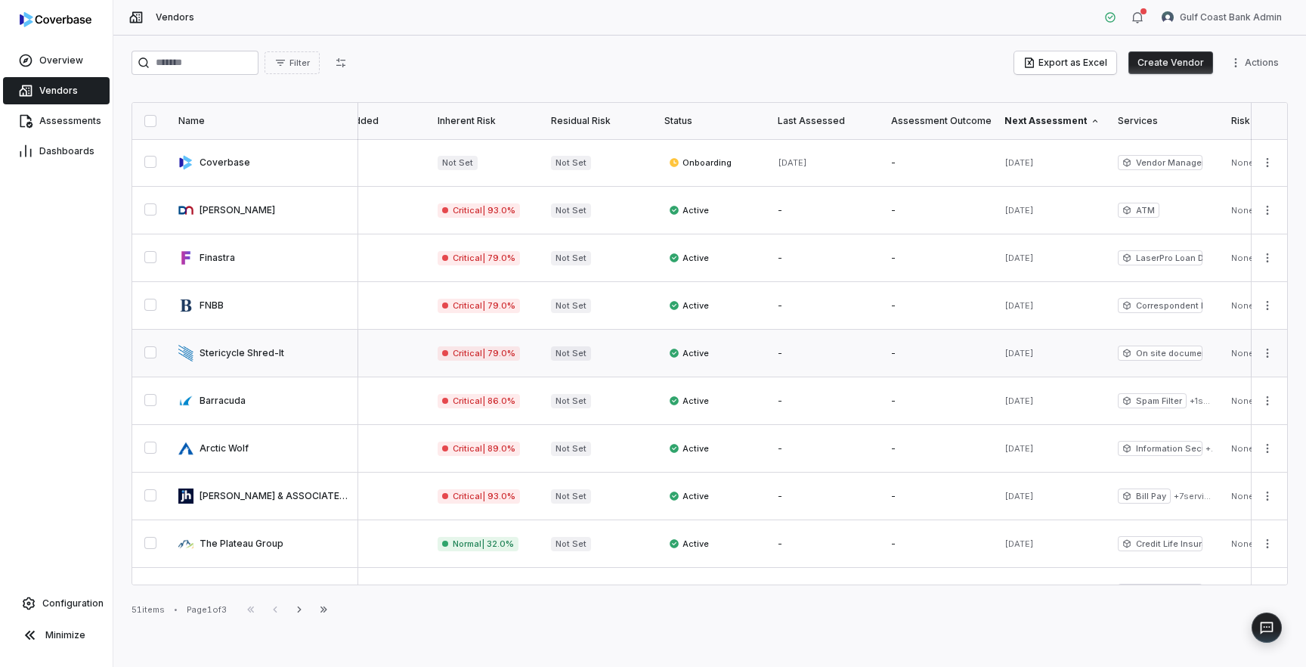
scroll to position [0, 272]
click at [60, 127] on link "Assessments" at bounding box center [56, 120] width 107 height 27
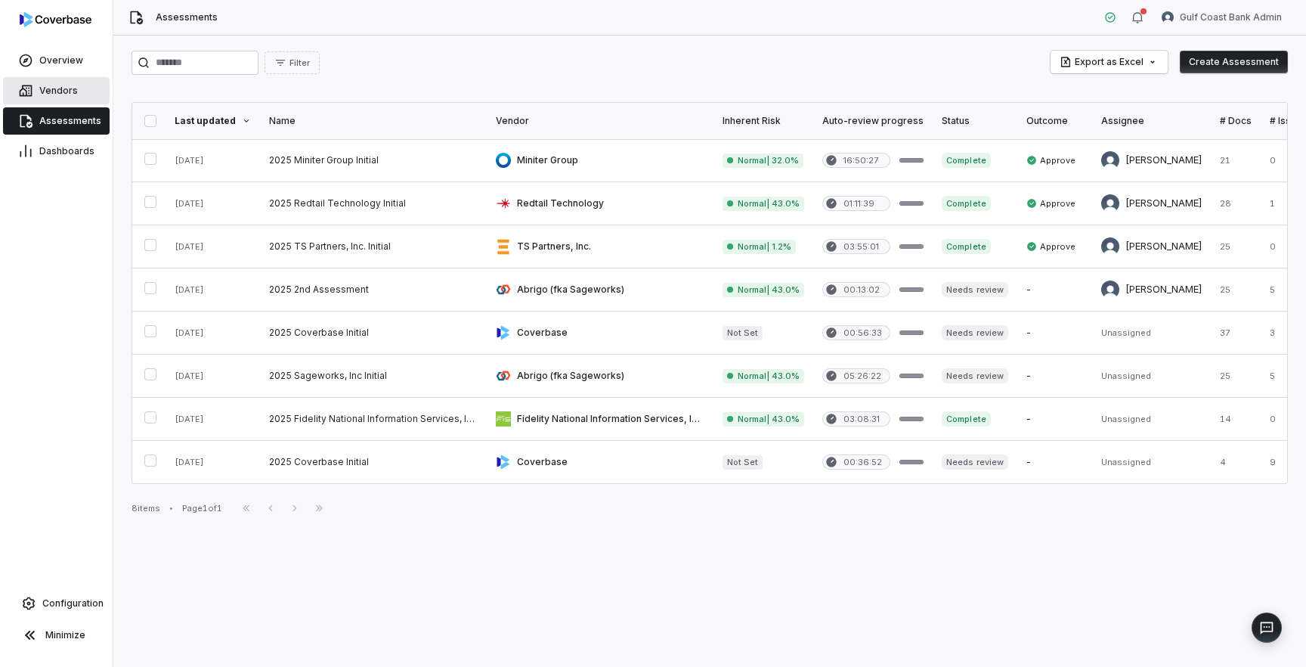
click at [63, 90] on span "Vendors" at bounding box center [58, 91] width 39 height 12
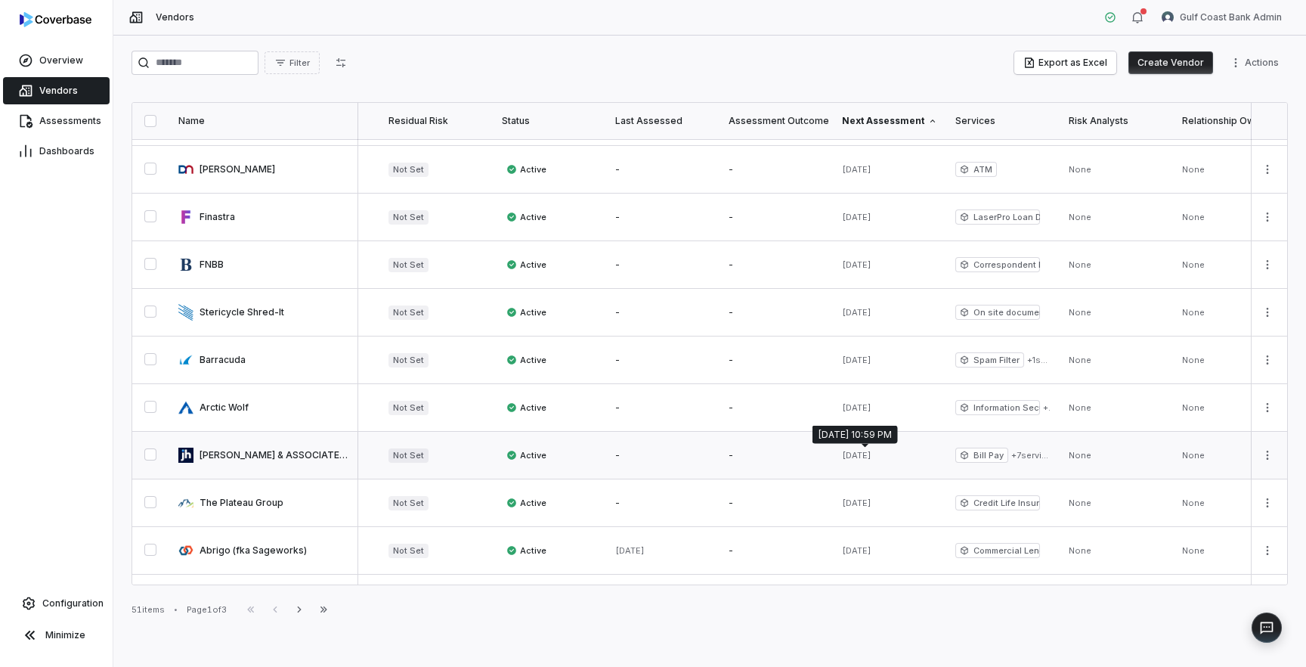
scroll to position [0, 432]
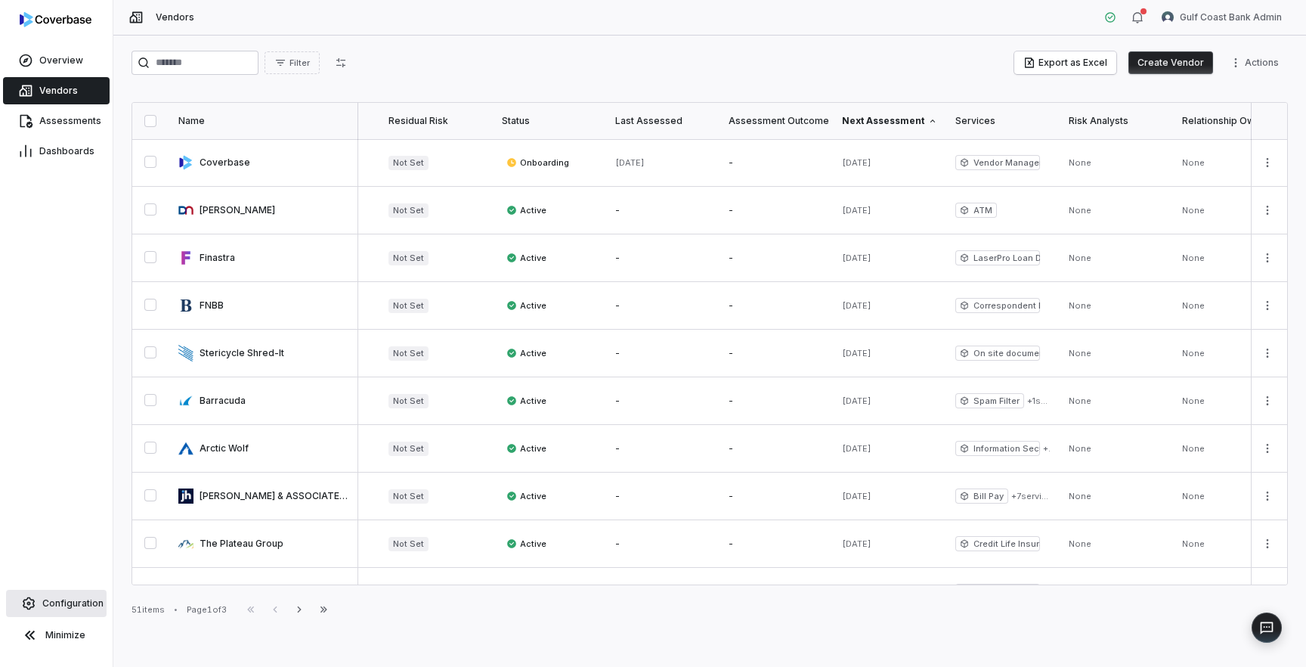
click at [59, 605] on span "Configuration" at bounding box center [72, 603] width 61 height 12
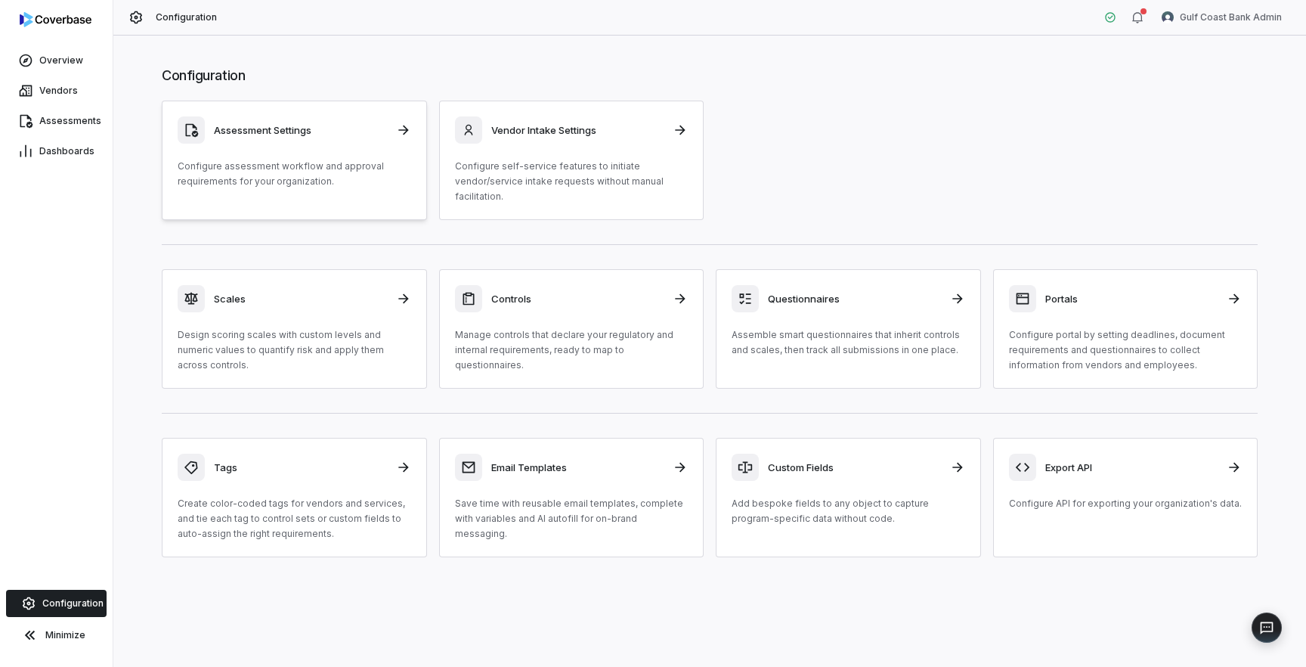
click at [289, 167] on p "Configure assessment workflow and approval requirements for your organization." at bounding box center [295, 174] width 234 height 30
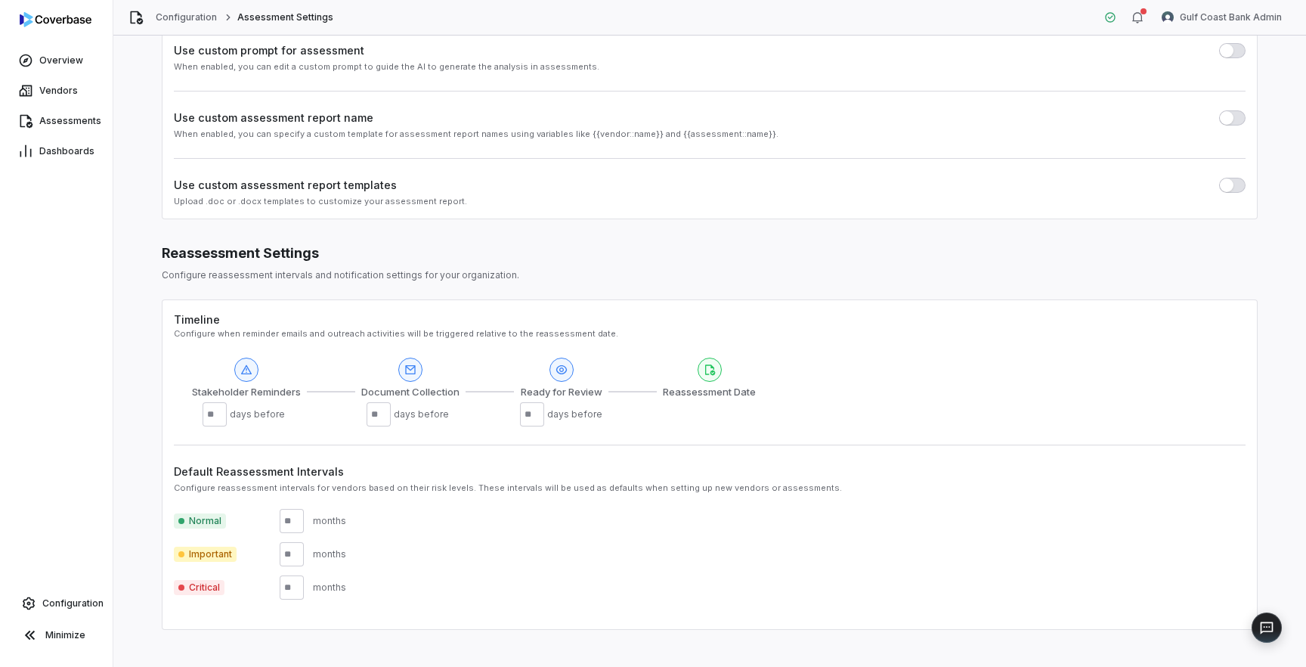
scroll to position [301, 0]
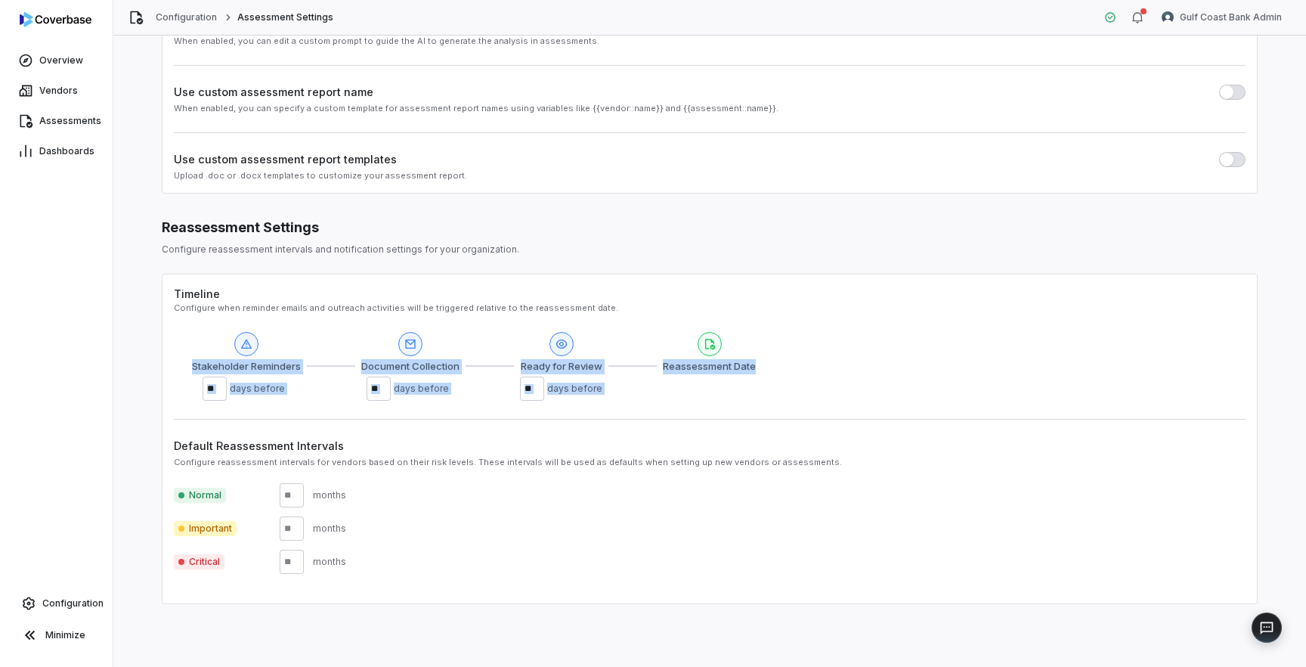
drag, startPoint x: 640, startPoint y: 401, endPoint x: 147, endPoint y: 317, distance: 499.7
click at [147, 317] on div "Assessment Settings Configure assessment workflow and approval requirements for…" at bounding box center [710, 184] width 1156 height 869
click at [574, 367] on span "Ready for Review" at bounding box center [562, 366] width 82 height 15
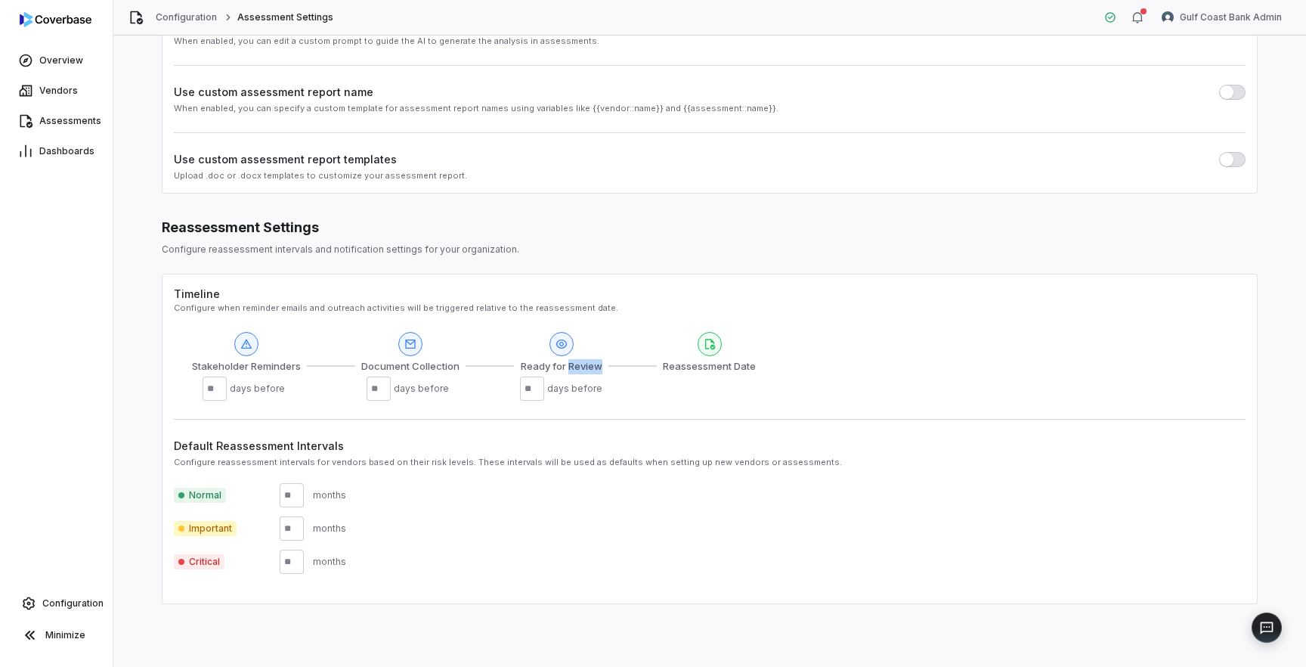
click at [574, 367] on span "Ready for Review" at bounding box center [562, 366] width 82 height 15
click at [580, 367] on span "Ready for Review" at bounding box center [562, 366] width 82 height 15
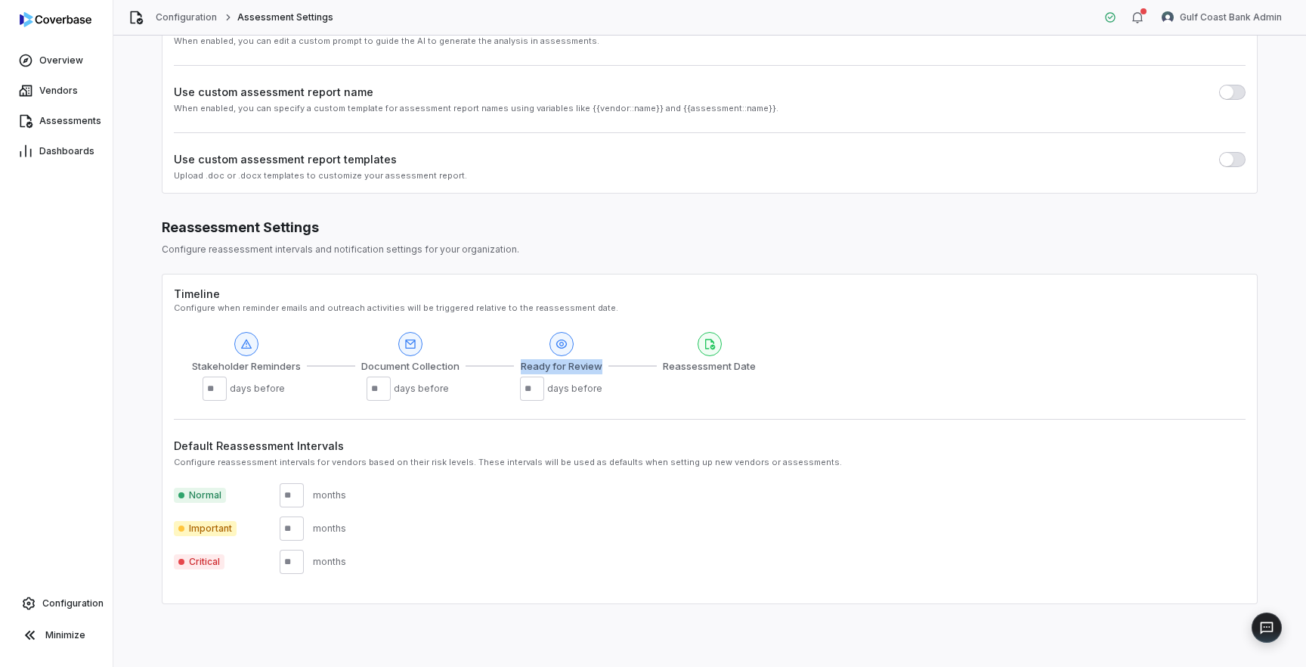
click at [580, 367] on span "Ready for Review" at bounding box center [562, 366] width 82 height 15
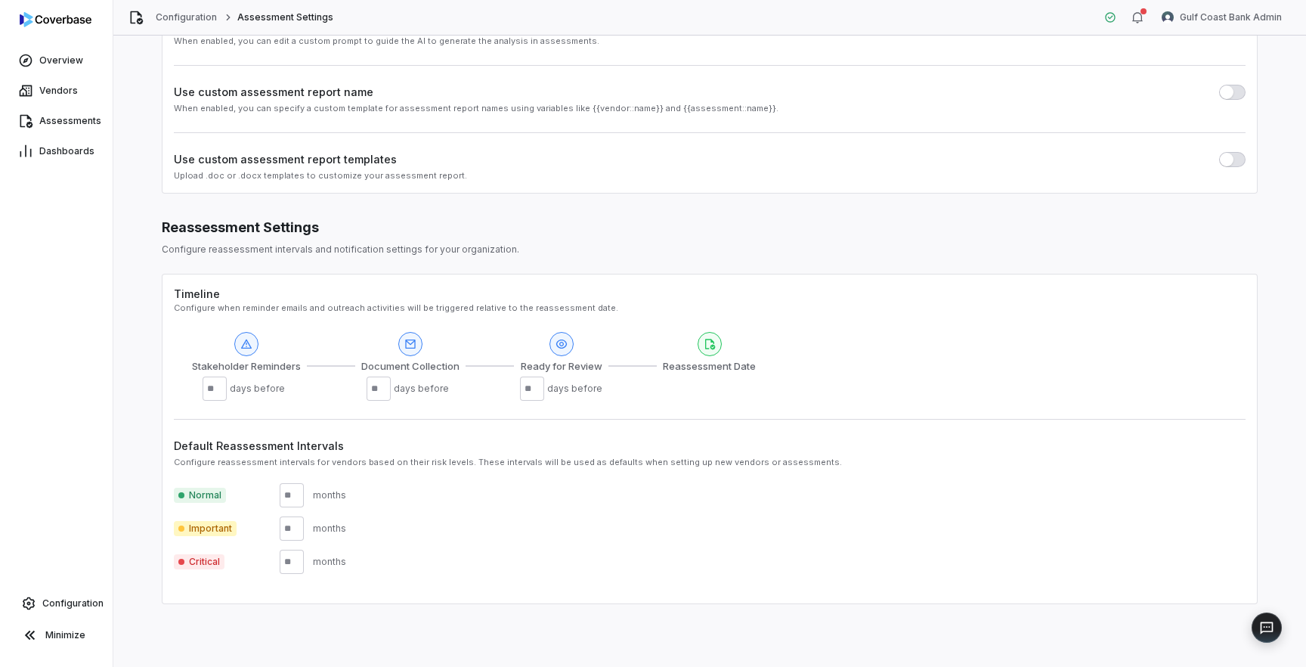
click at [427, 370] on span "Document Collection" at bounding box center [410, 366] width 98 height 15
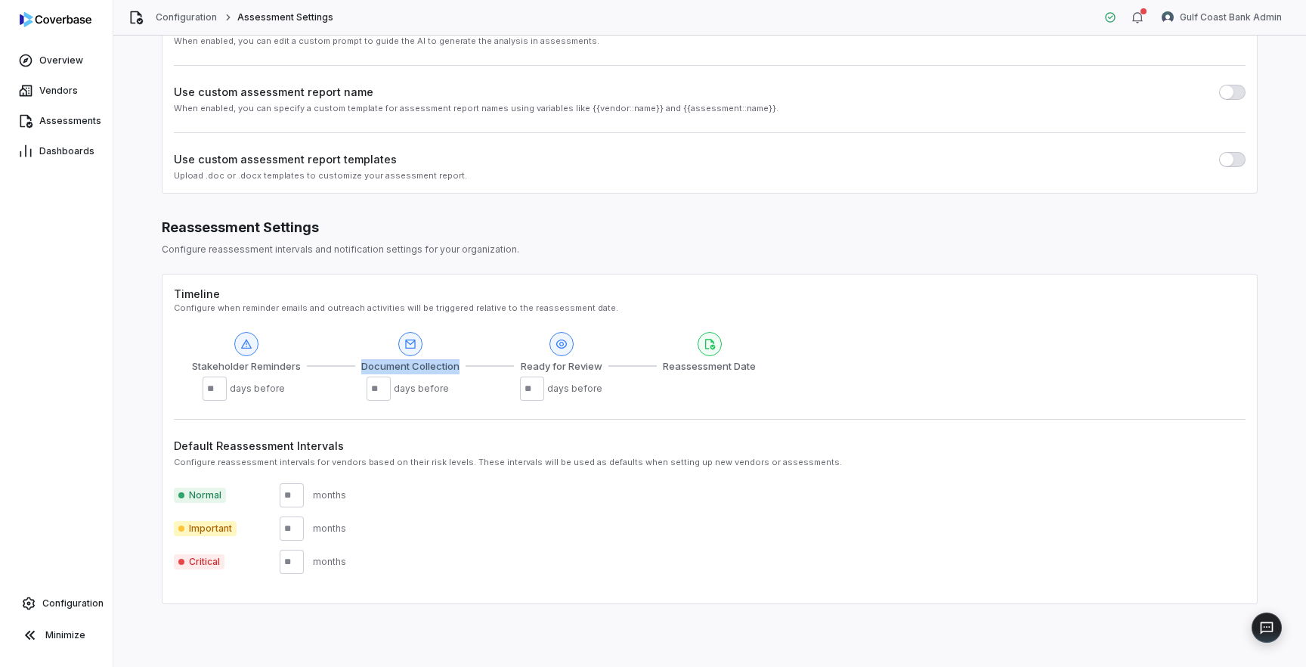
click at [427, 370] on span "Document Collection" at bounding box center [410, 366] width 98 height 15
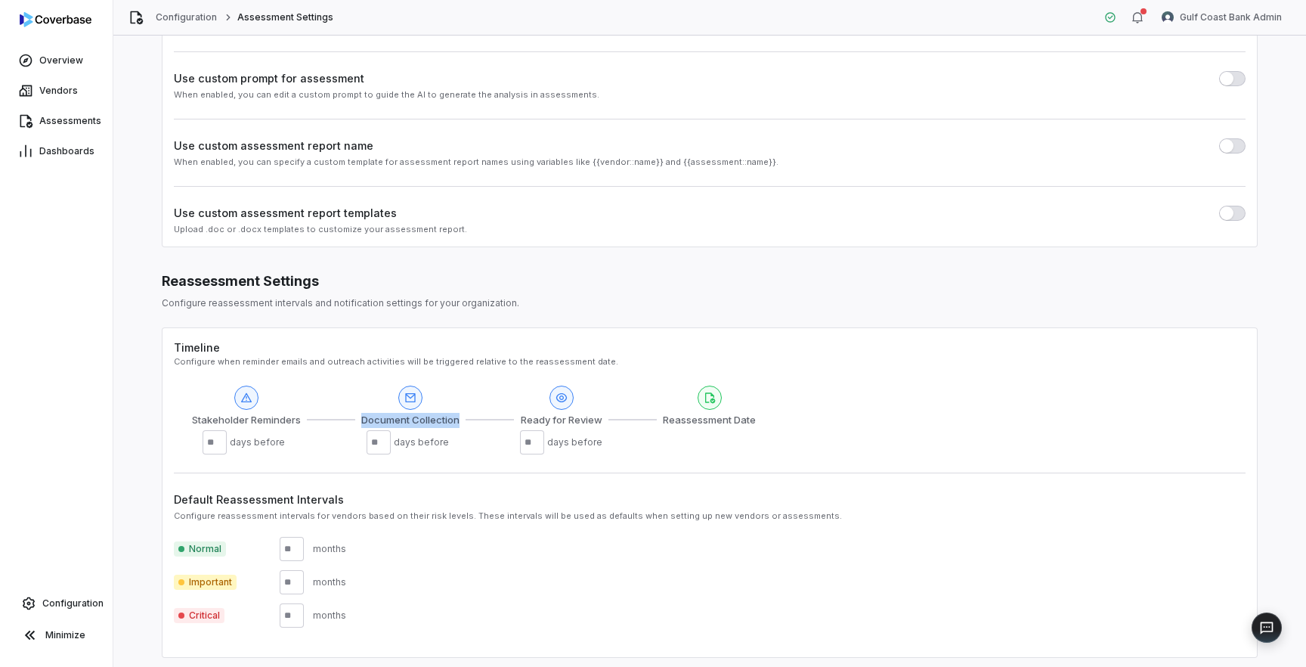
scroll to position [276, 0]
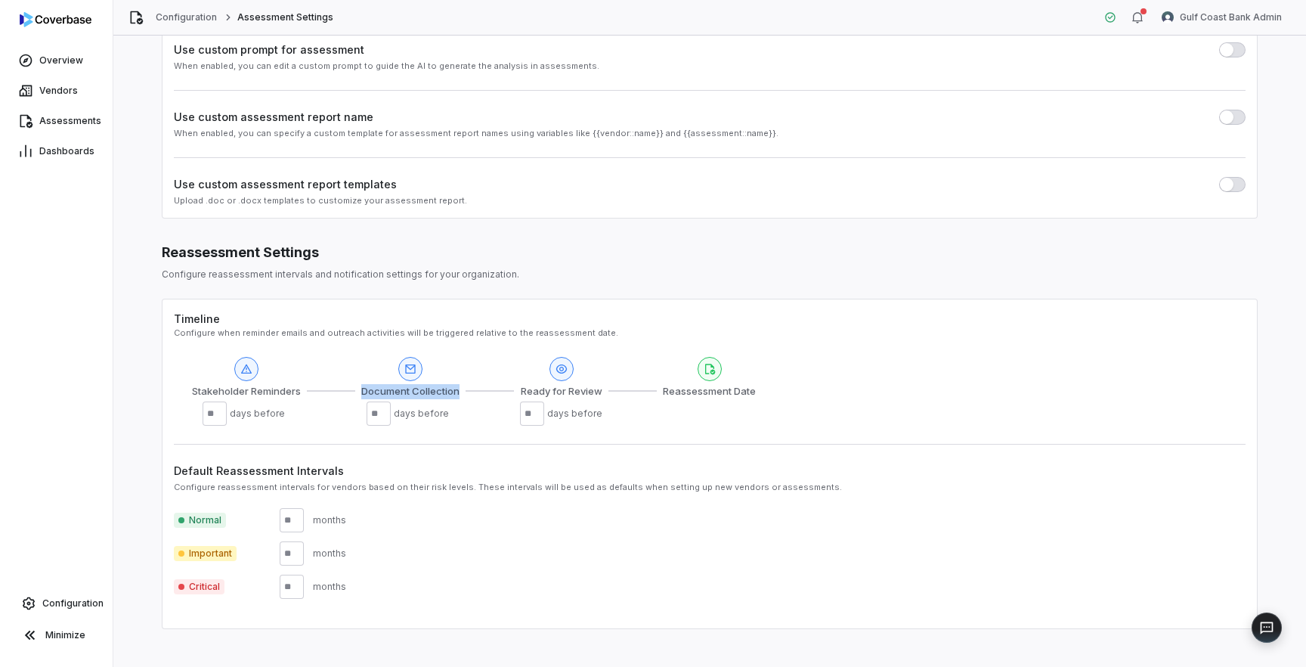
click at [429, 390] on span "Document Collection" at bounding box center [410, 391] width 98 height 15
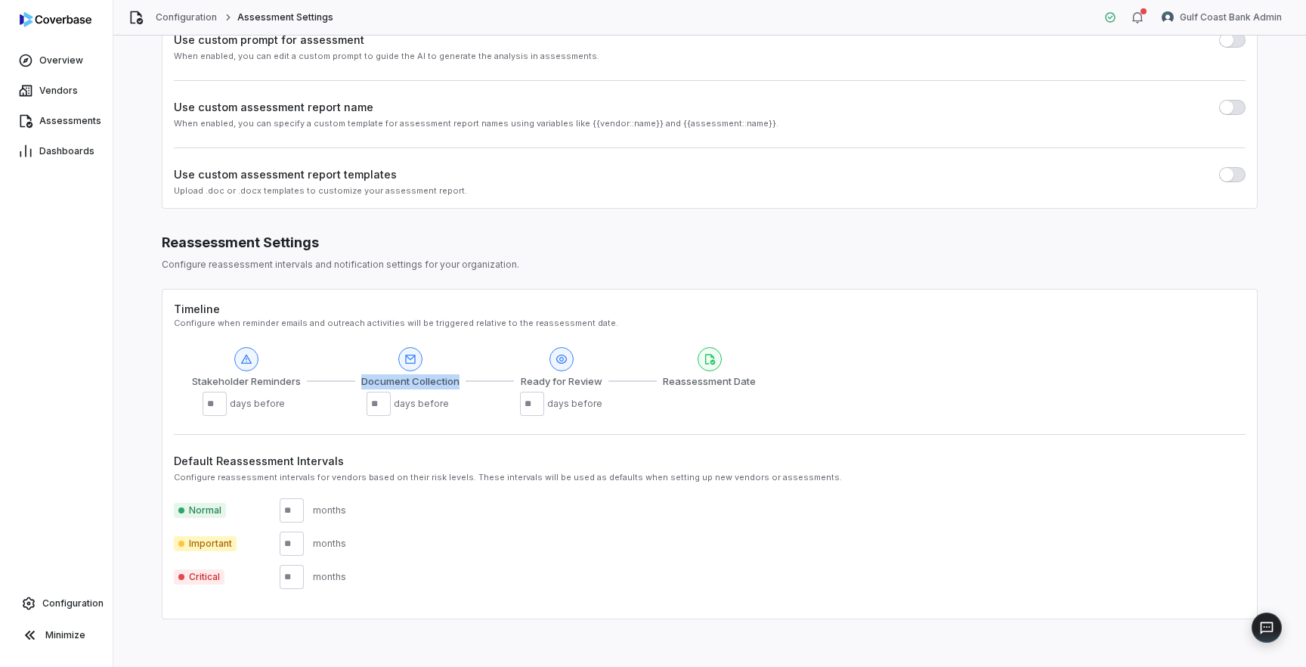
scroll to position [286, 0]
click at [63, 124] on span "Assessments" at bounding box center [70, 121] width 62 height 12
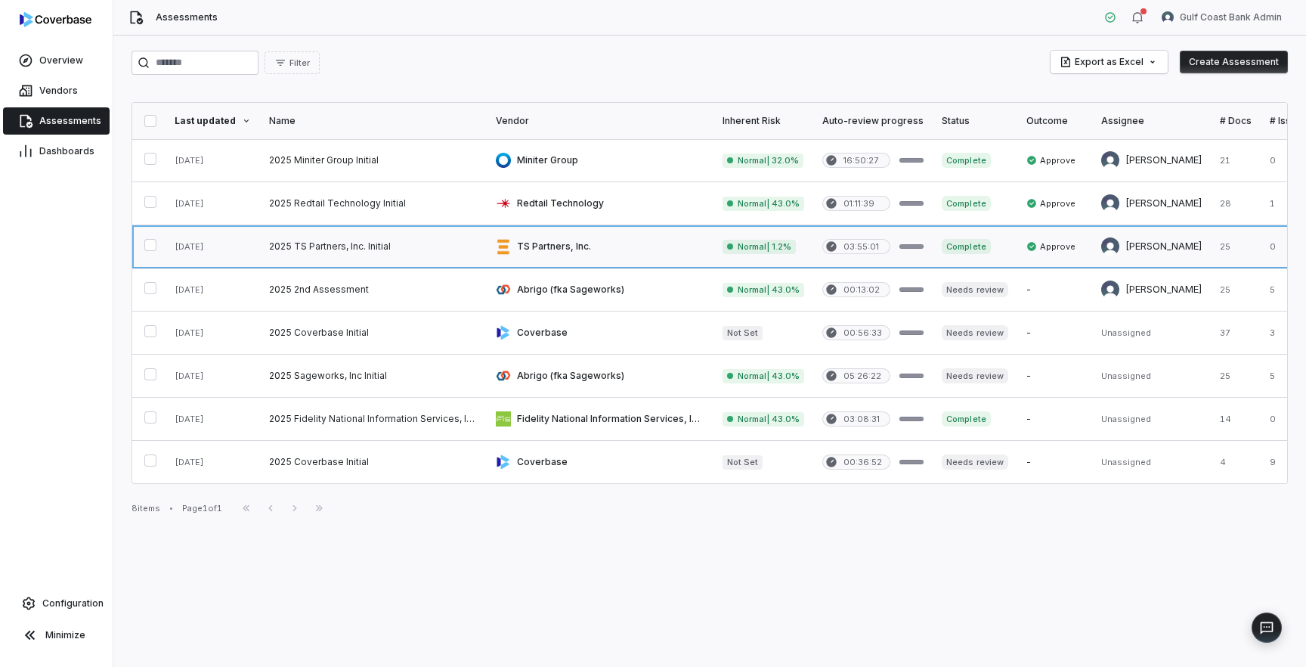
click at [346, 237] on link at bounding box center [373, 246] width 227 height 42
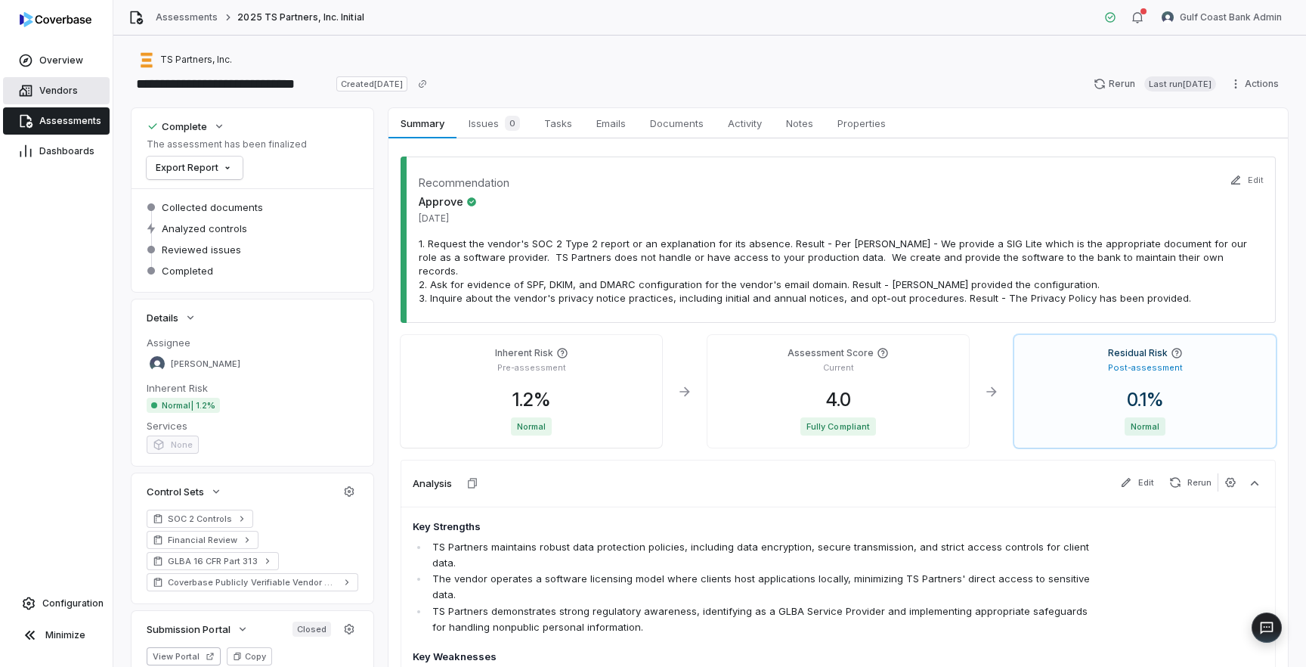
click at [54, 88] on span "Vendors" at bounding box center [58, 91] width 39 height 12
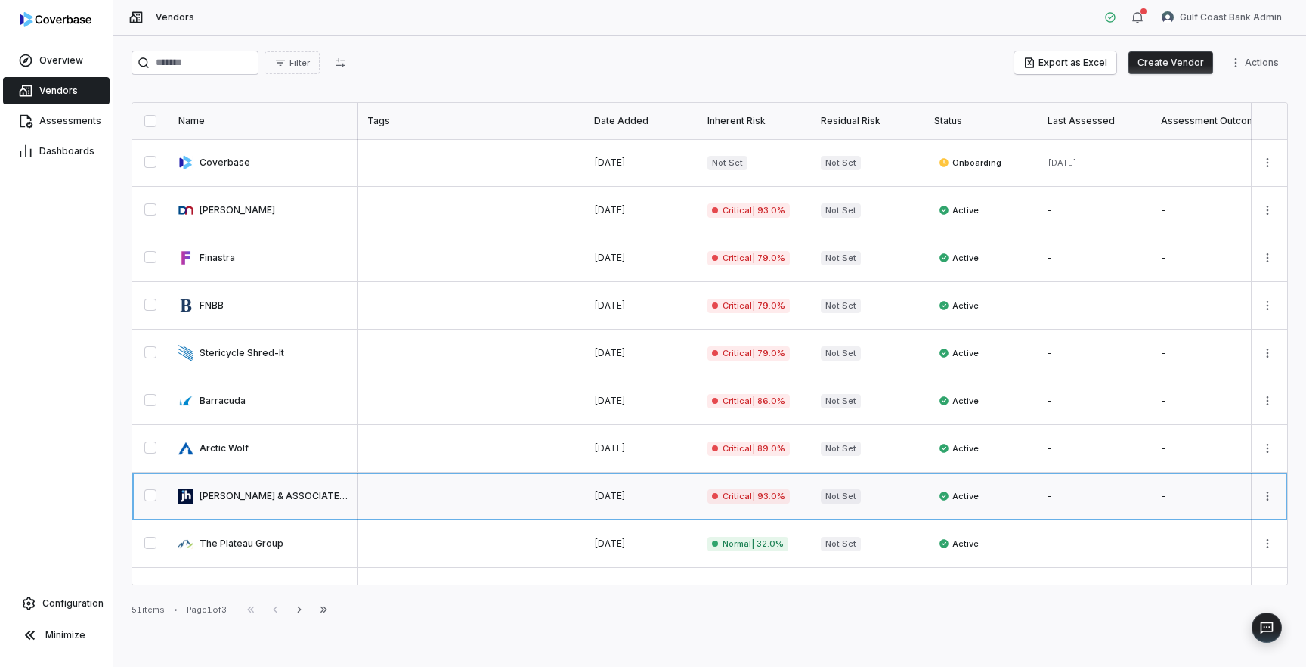
click at [448, 500] on link at bounding box center [471, 495] width 227 height 47
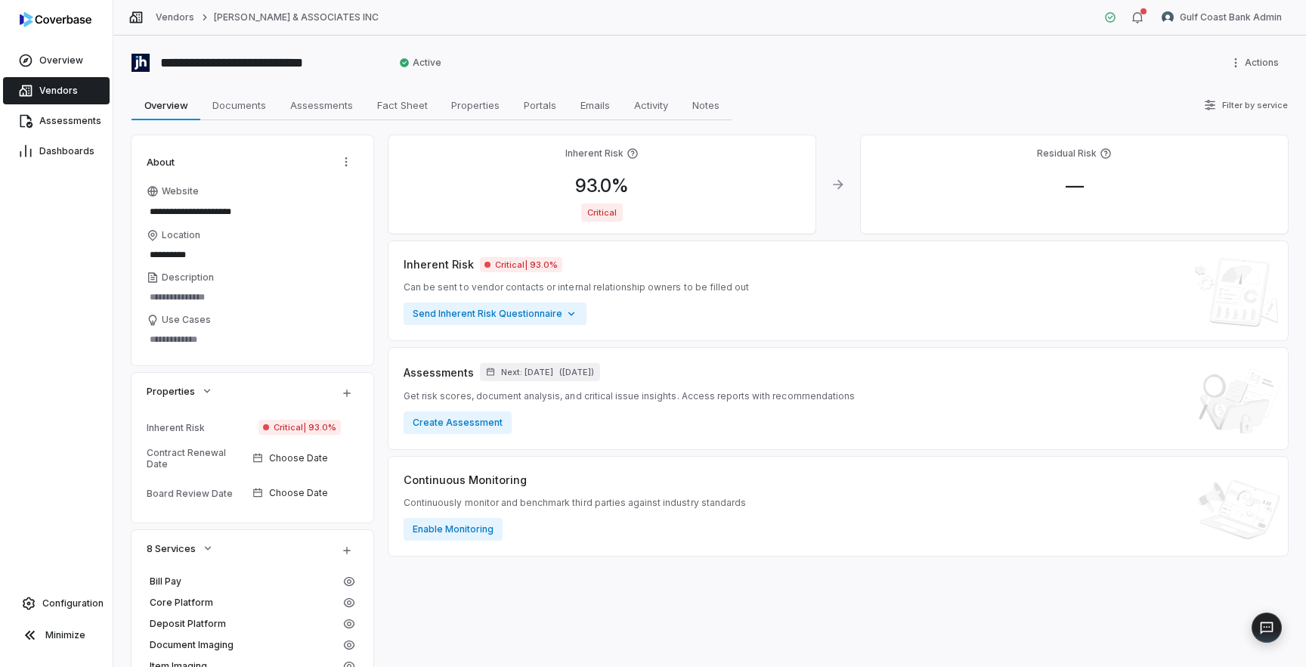
click at [61, 91] on span "Vendors" at bounding box center [58, 91] width 39 height 12
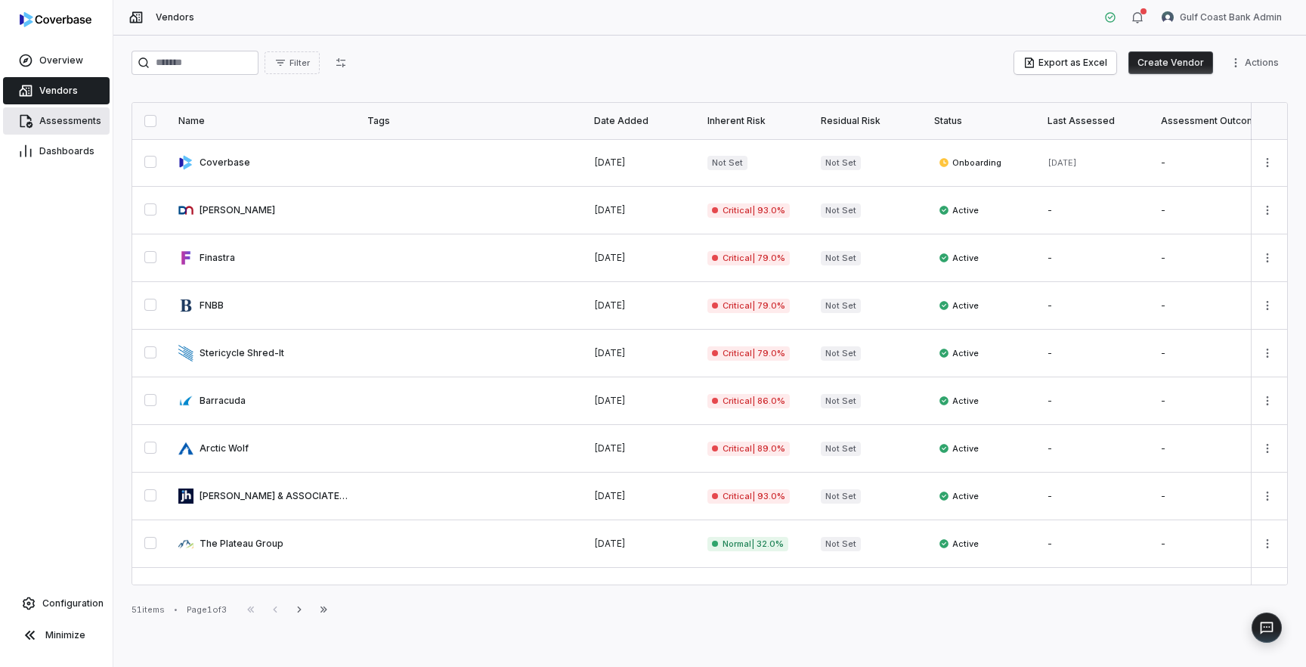
click at [72, 113] on link "Assessments" at bounding box center [56, 120] width 107 height 27
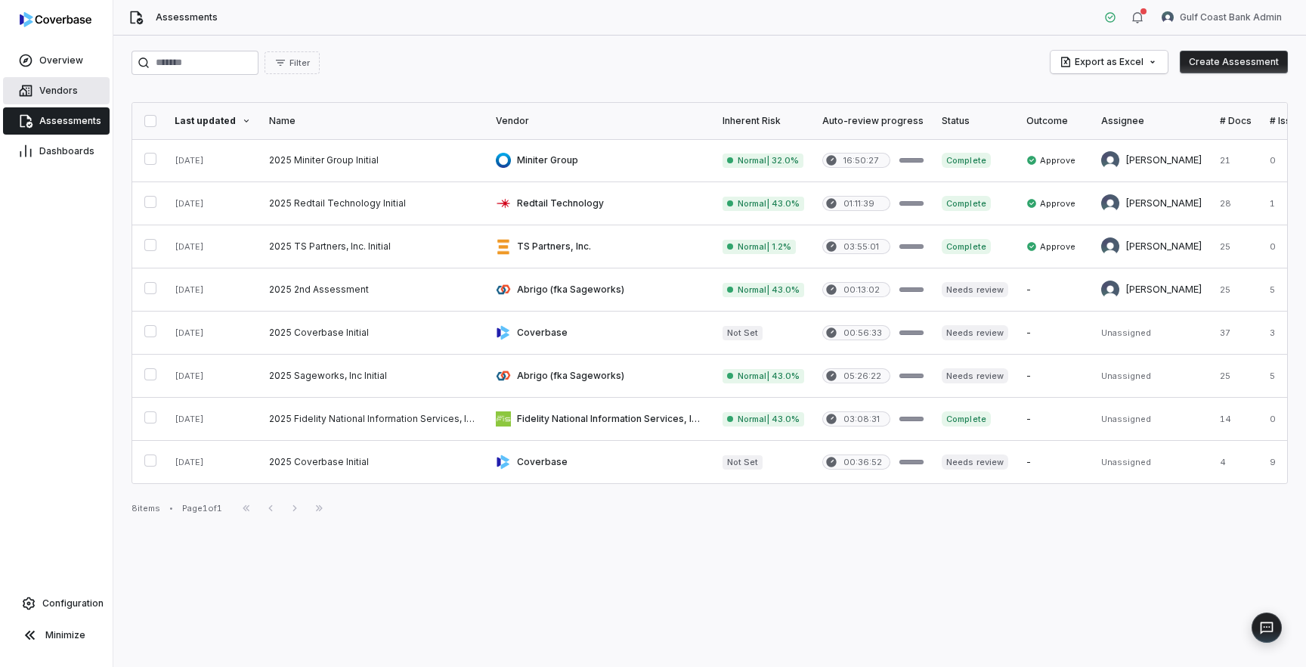
click at [60, 87] on span "Vendors" at bounding box center [58, 91] width 39 height 12
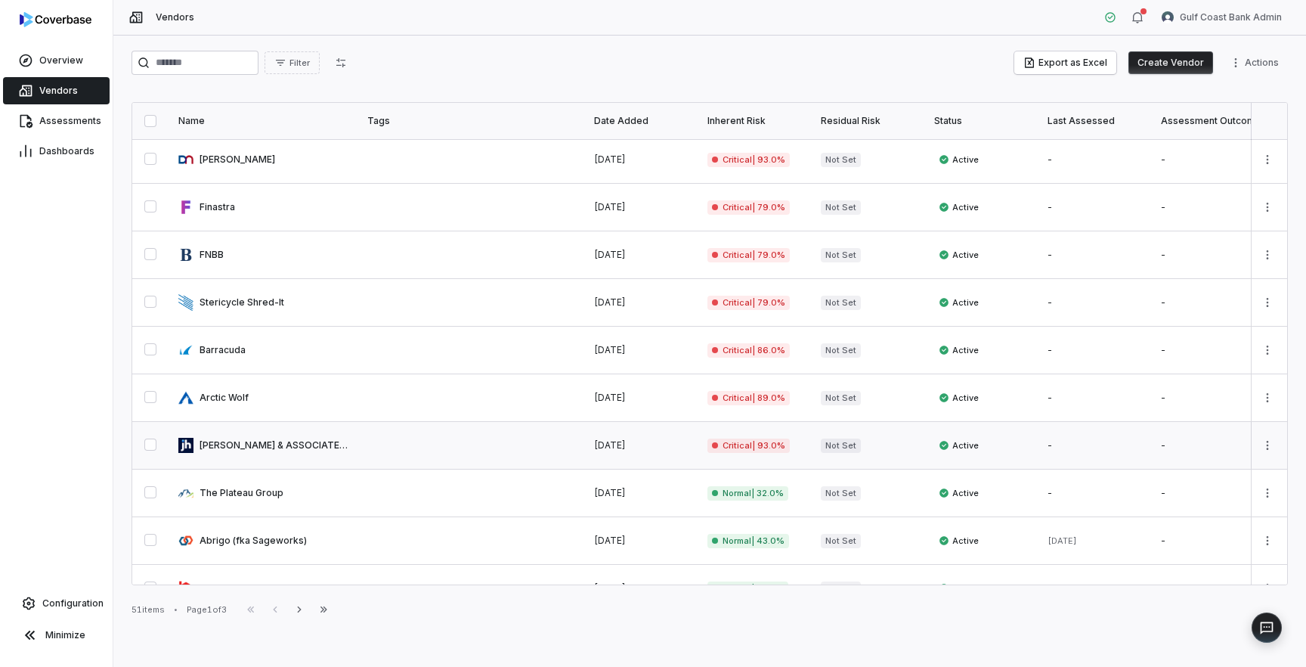
scroll to position [37, 0]
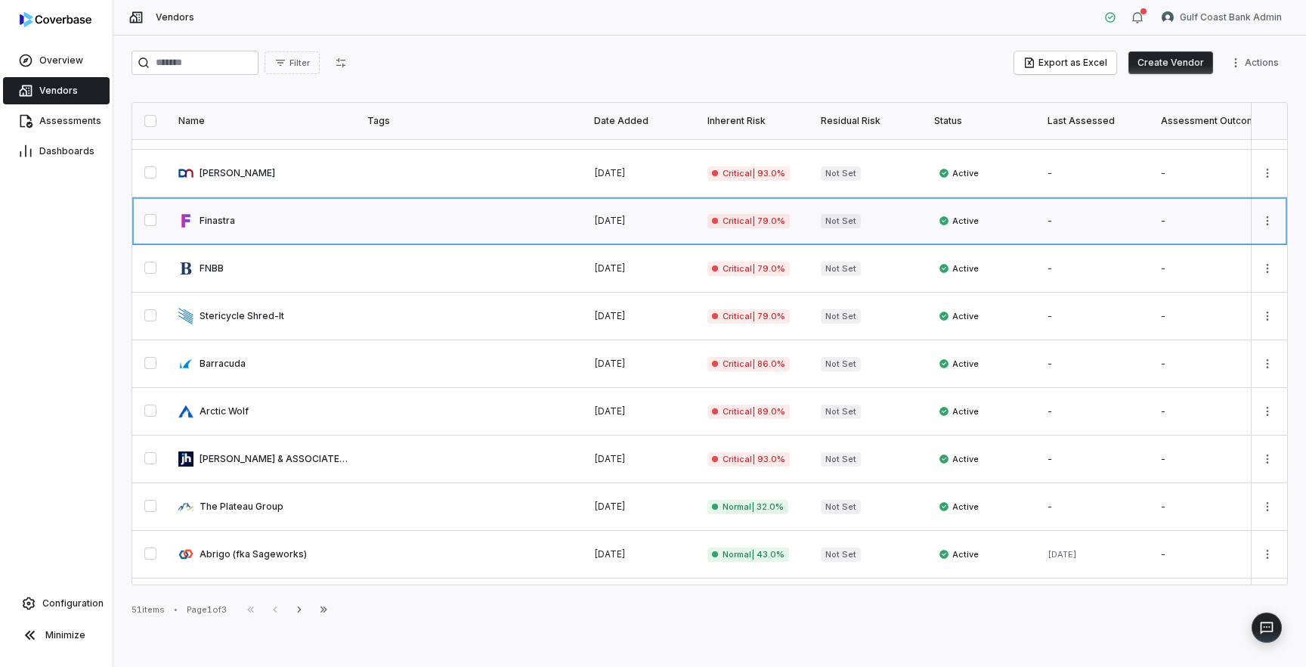
click at [237, 226] on link at bounding box center [263, 220] width 189 height 47
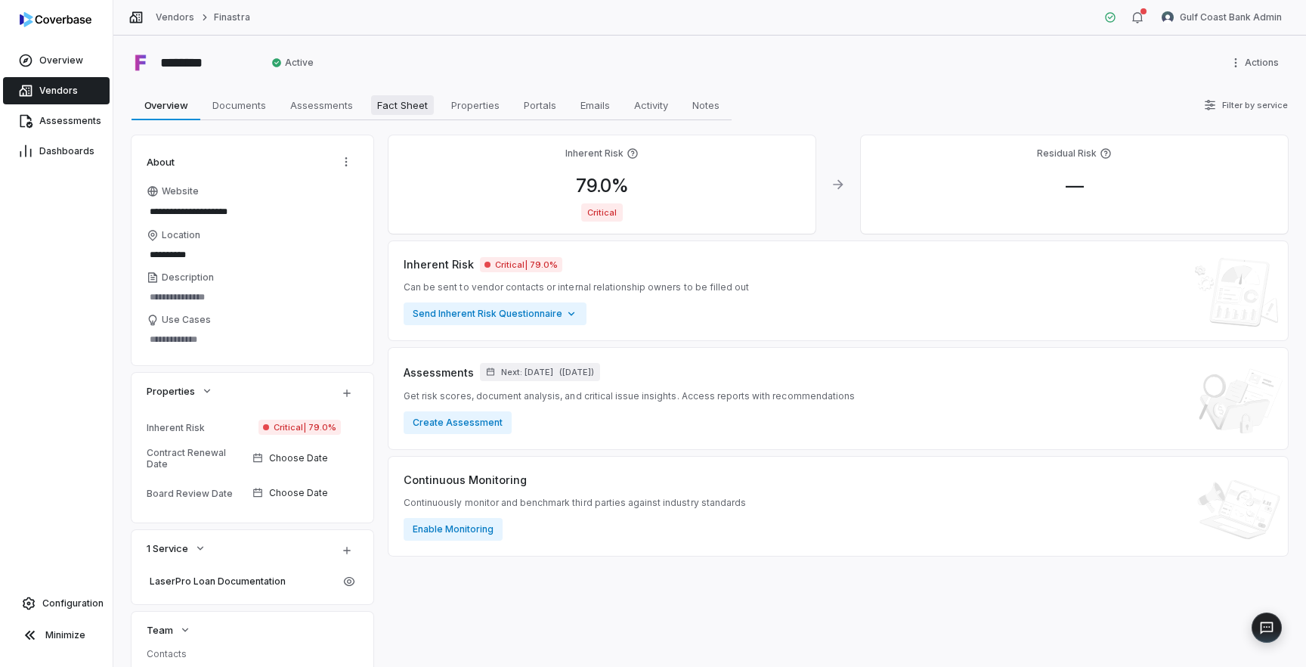
click at [388, 104] on span "Fact Sheet" at bounding box center [402, 105] width 63 height 20
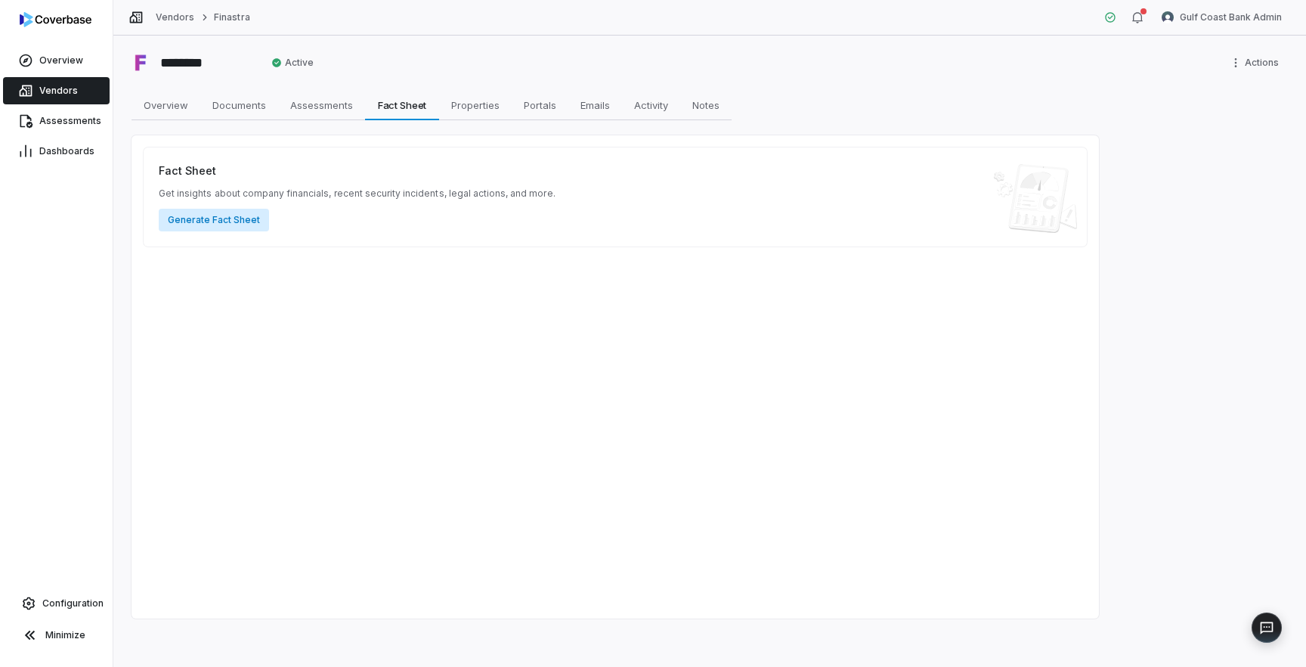
click at [211, 220] on button "Generate Fact Sheet" at bounding box center [214, 220] width 110 height 23
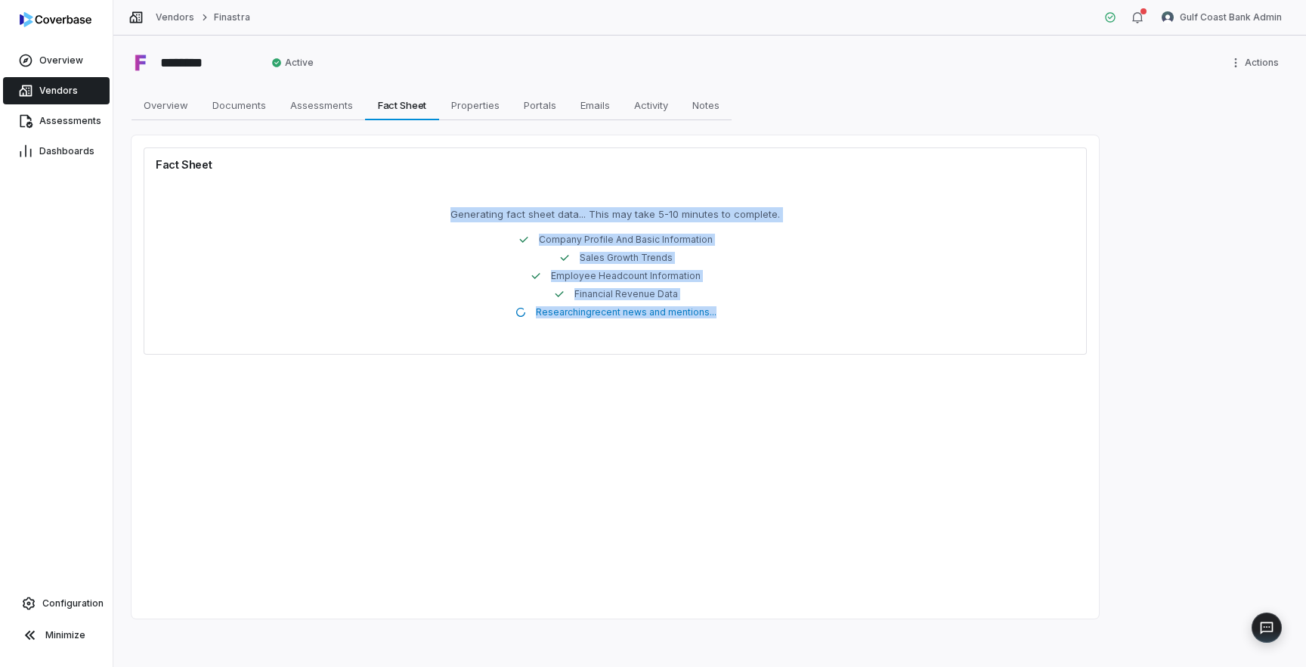
drag, startPoint x: 447, startPoint y: 212, endPoint x: 735, endPoint y: 336, distance: 312.8
click at [735, 336] on div "Generating fact sheet data... This may take 5-10 minutes to complete. company p…" at bounding box center [615, 263] width 919 height 160
click at [677, 218] on p "Generating fact sheet data... This may take 5-10 minutes to complete." at bounding box center [615, 214] width 330 height 15
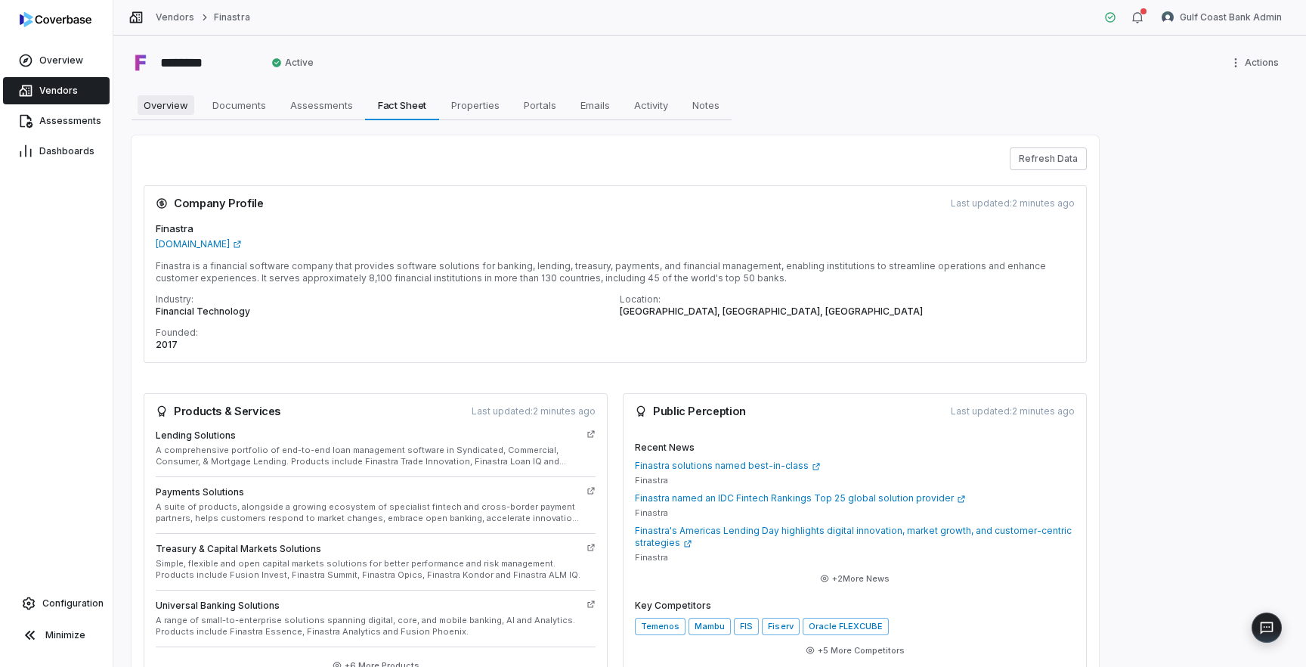
click at [168, 107] on span "Overview" at bounding box center [166, 105] width 57 height 20
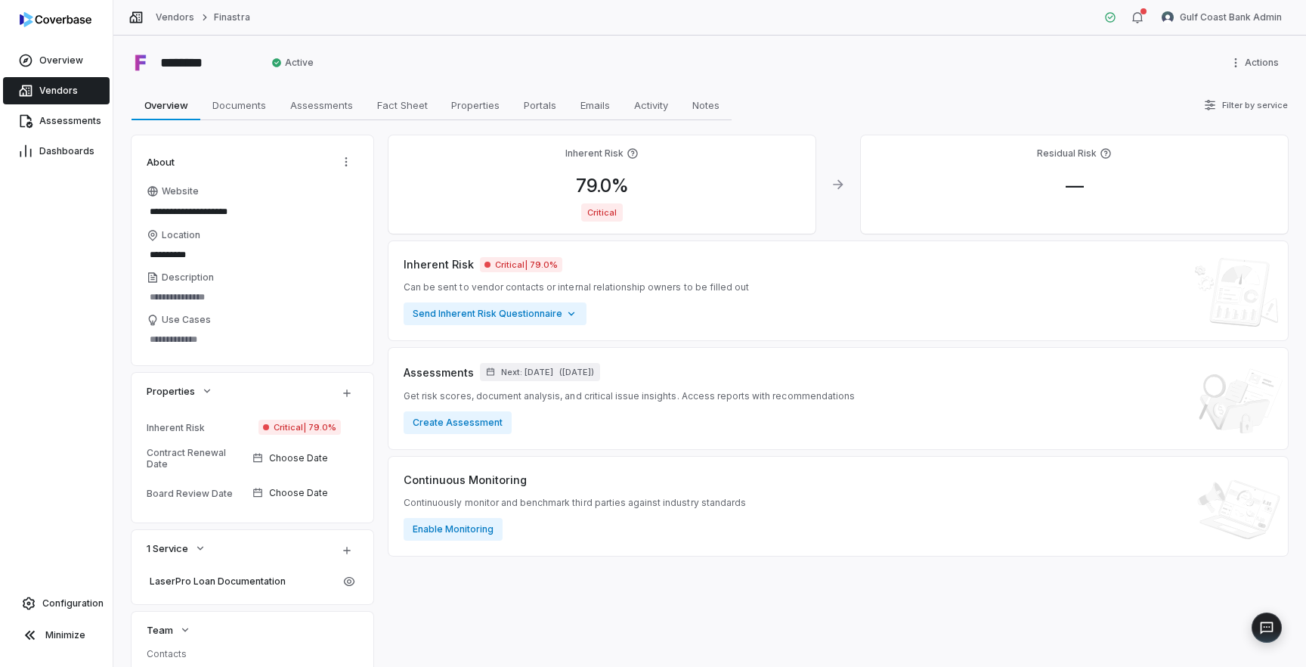
click at [51, 93] on span "Vendors" at bounding box center [58, 91] width 39 height 12
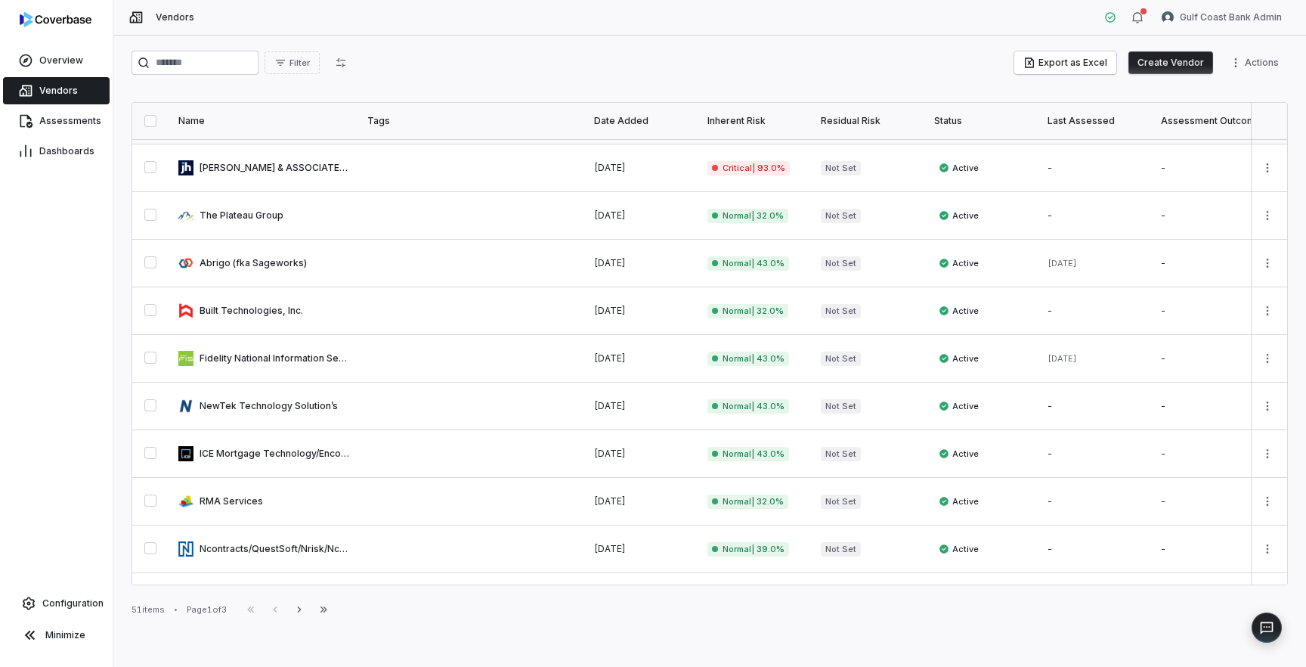
scroll to position [329, 0]
click at [304, 365] on link at bounding box center [263, 357] width 189 height 47
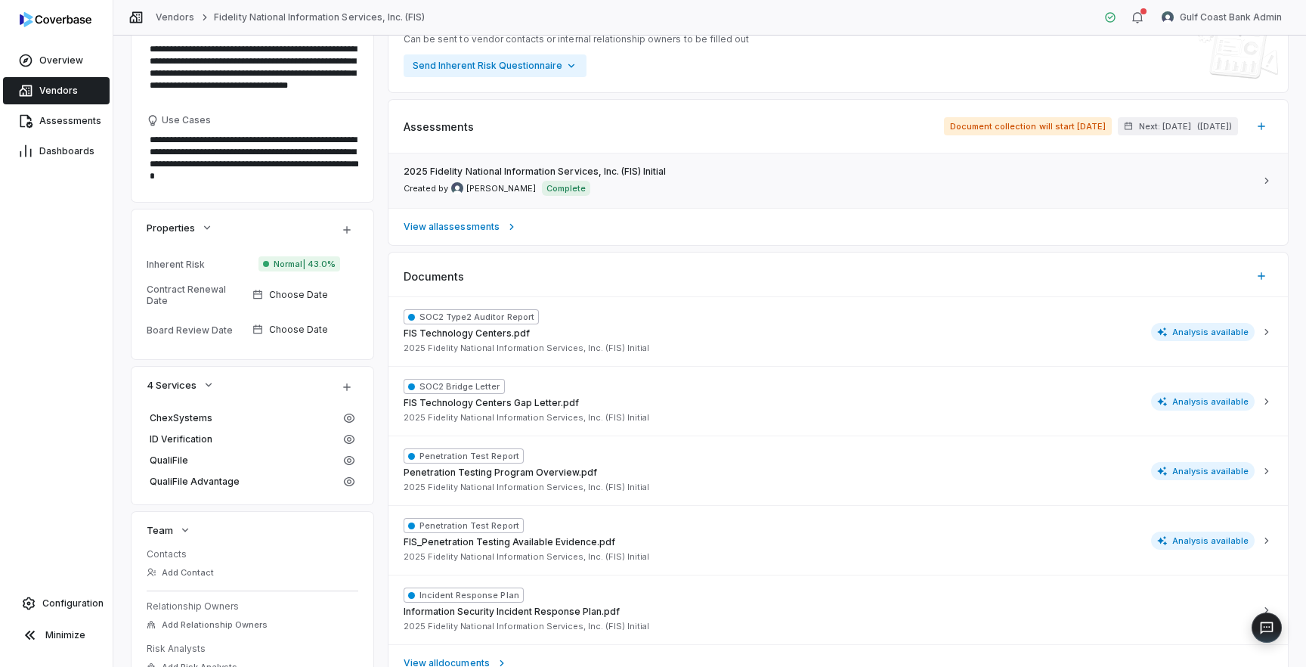
scroll to position [443, 0]
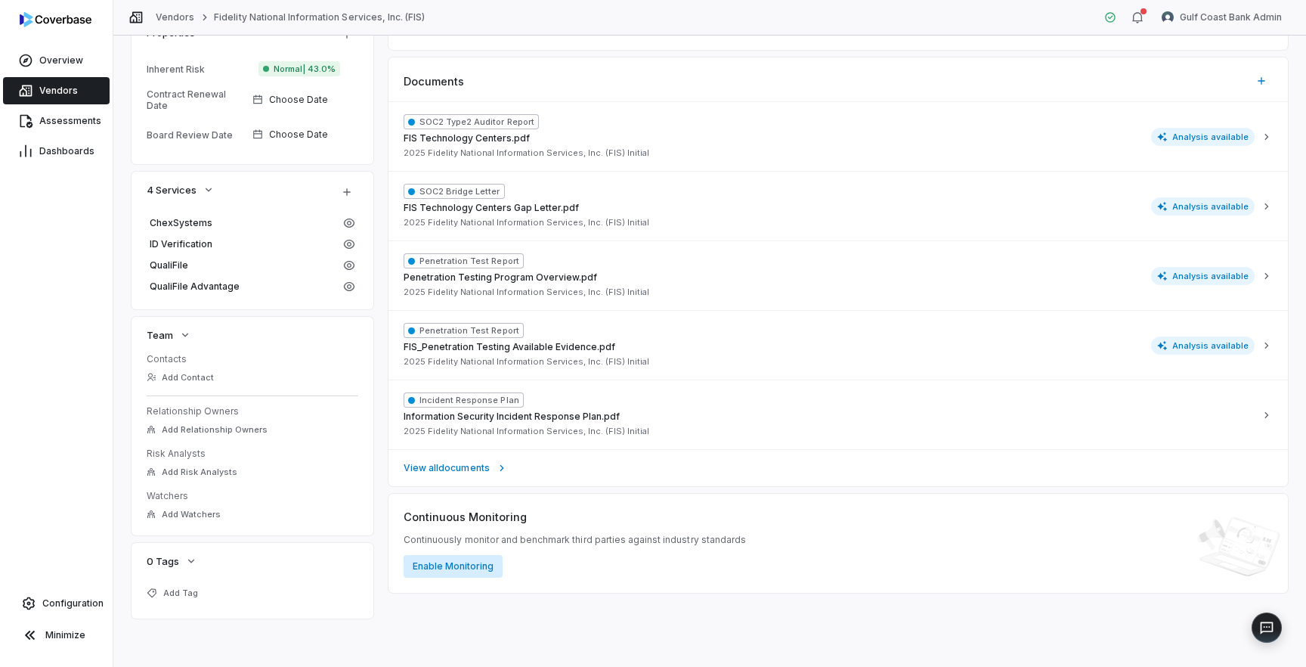
click at [452, 568] on button "Enable Monitoring" at bounding box center [453, 566] width 99 height 23
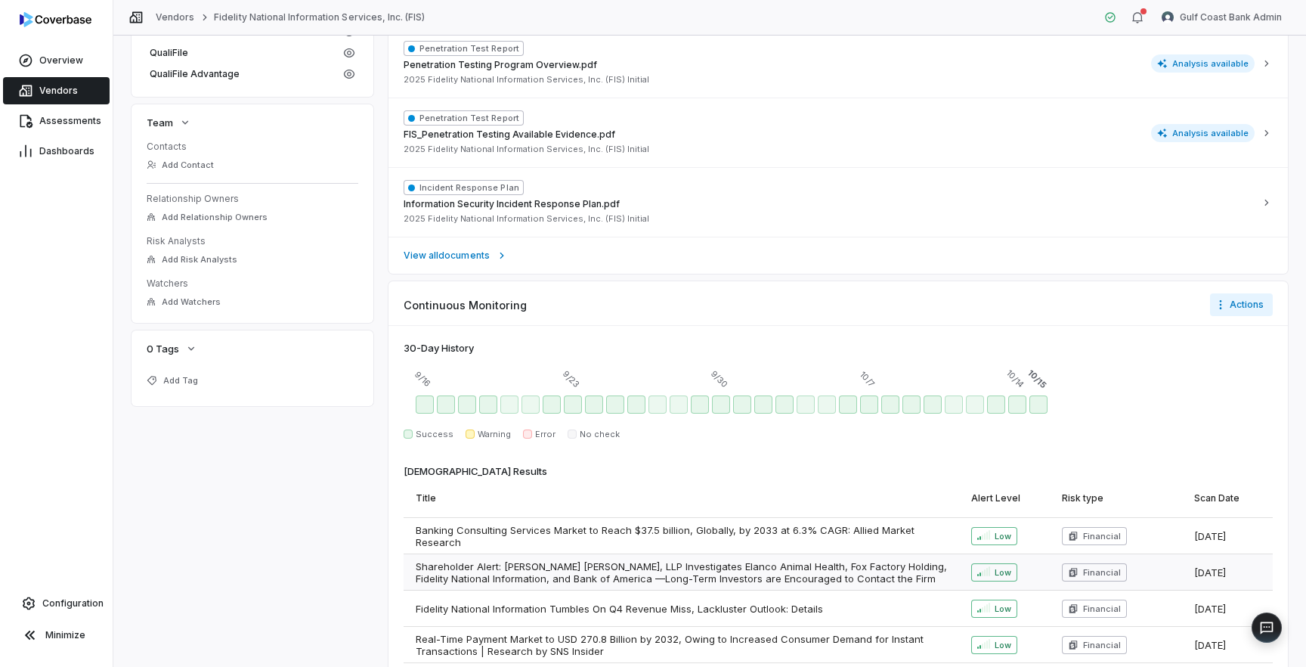
scroll to position [676, 0]
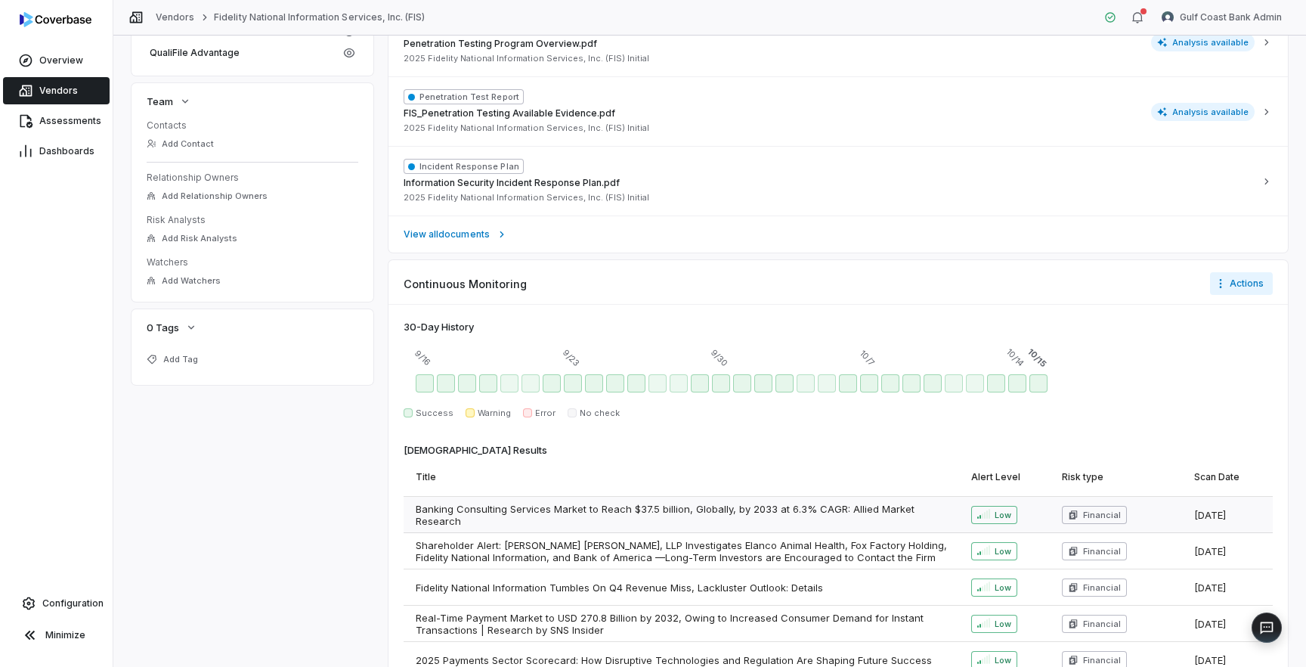
click at [605, 509] on span "Banking Consulting Services Market to Reach $37.5 billion, Globally, by 2033 at…" at bounding box center [681, 515] width 531 height 24
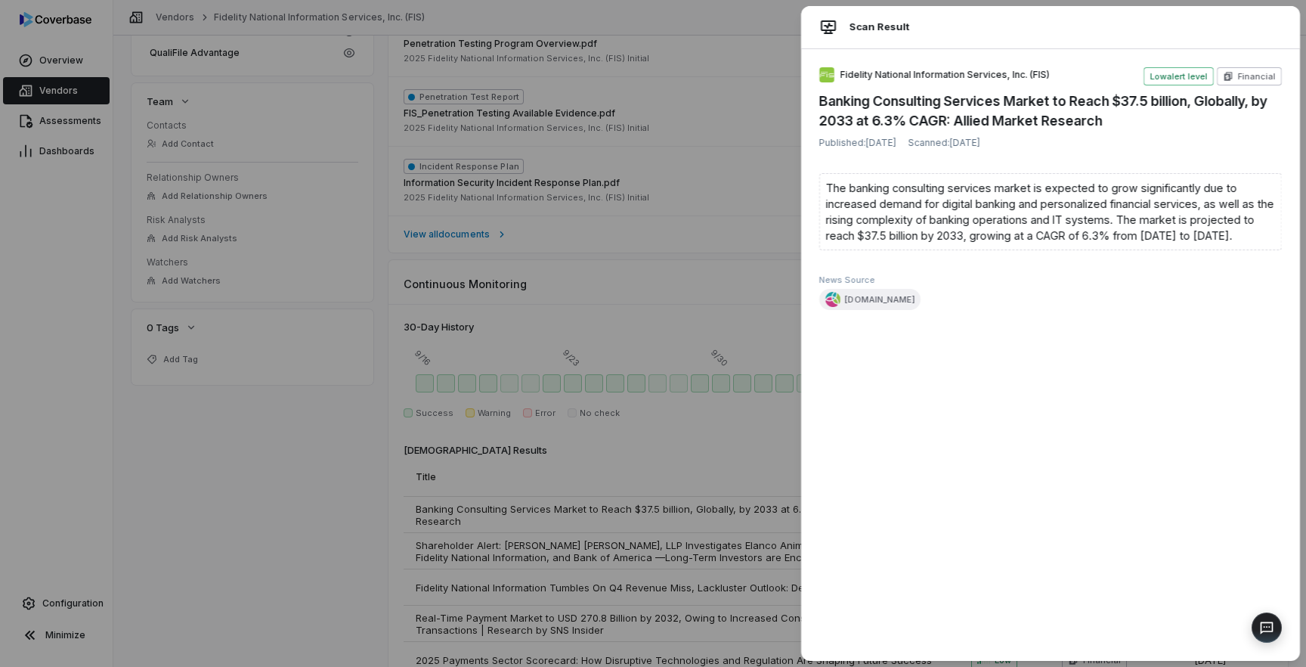
click at [997, 228] on div "The banking consulting services market is expected to grow significantly due to…" at bounding box center [1050, 211] width 463 height 77
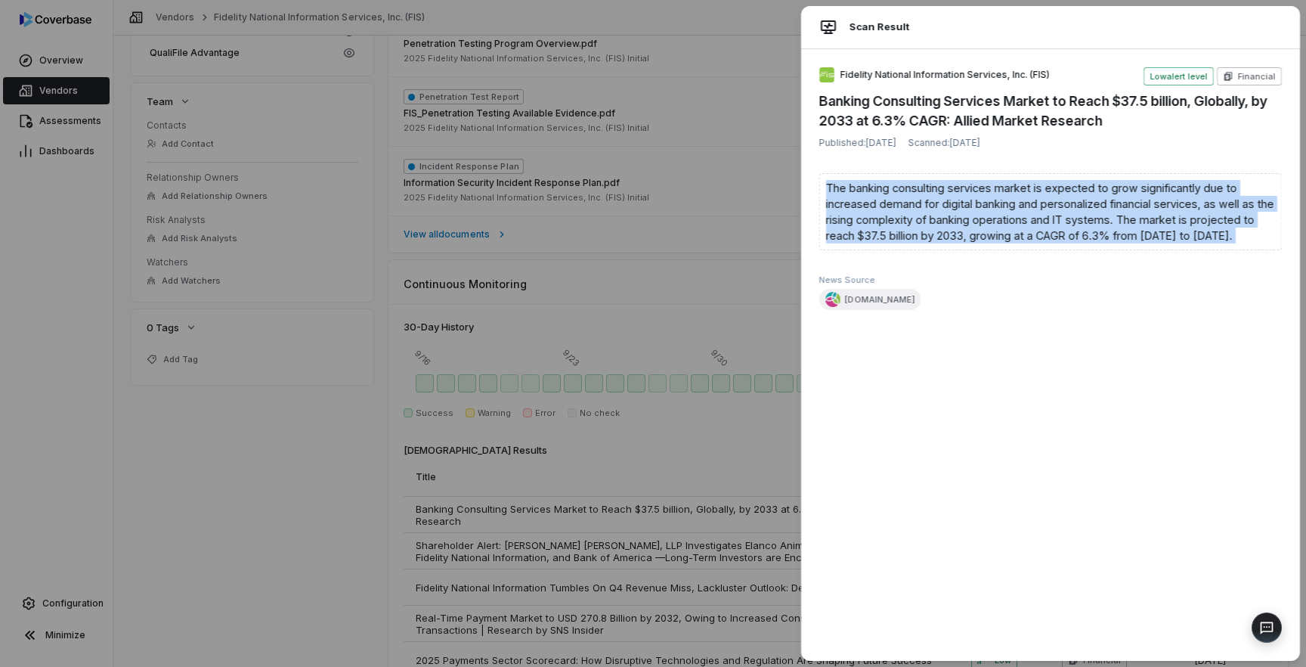
click at [997, 228] on div "The banking consulting services market is expected to grow significantly due to…" at bounding box center [1050, 211] width 463 height 77
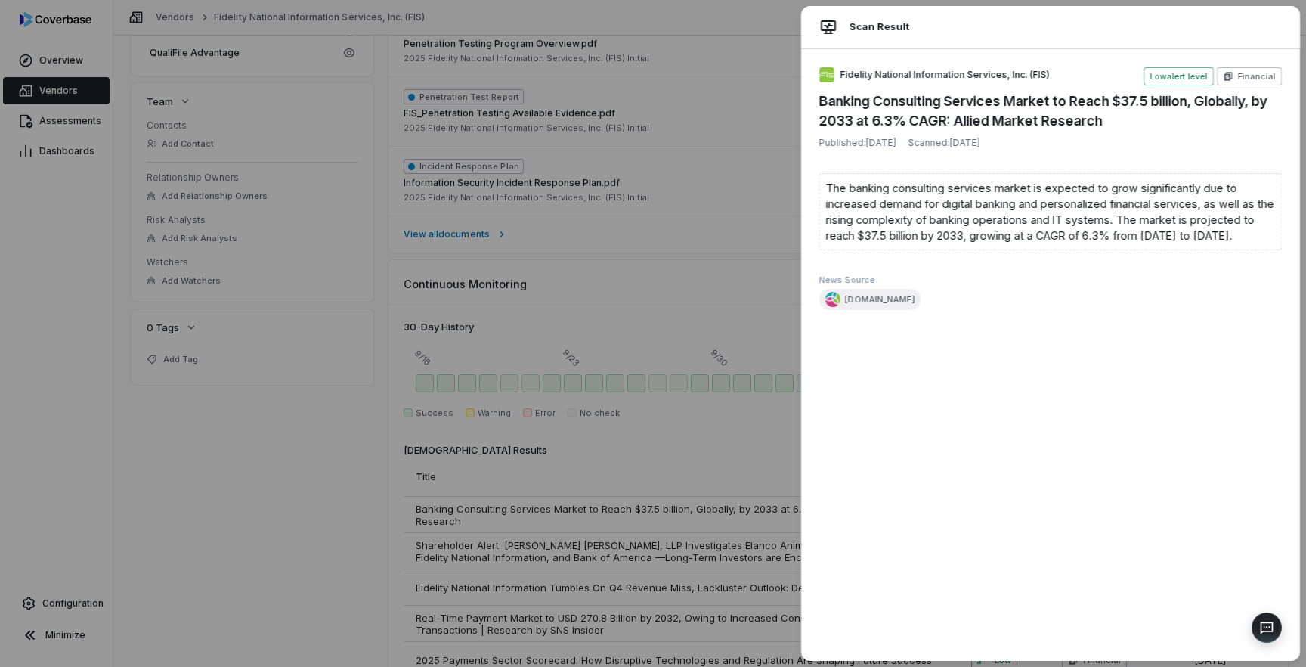
click at [772, 252] on div "Scan Result Fidelity National Information Services, Inc. (FIS) Low alert level …" at bounding box center [653, 333] width 1306 height 667
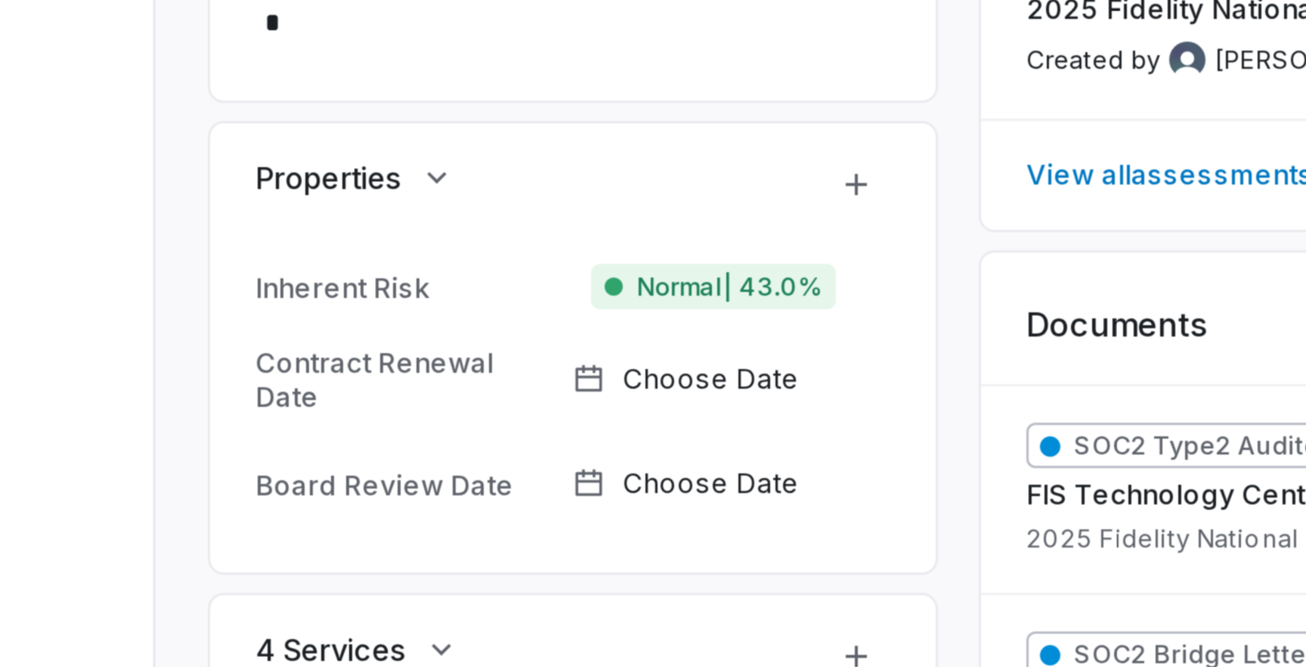
scroll to position [76, 0]
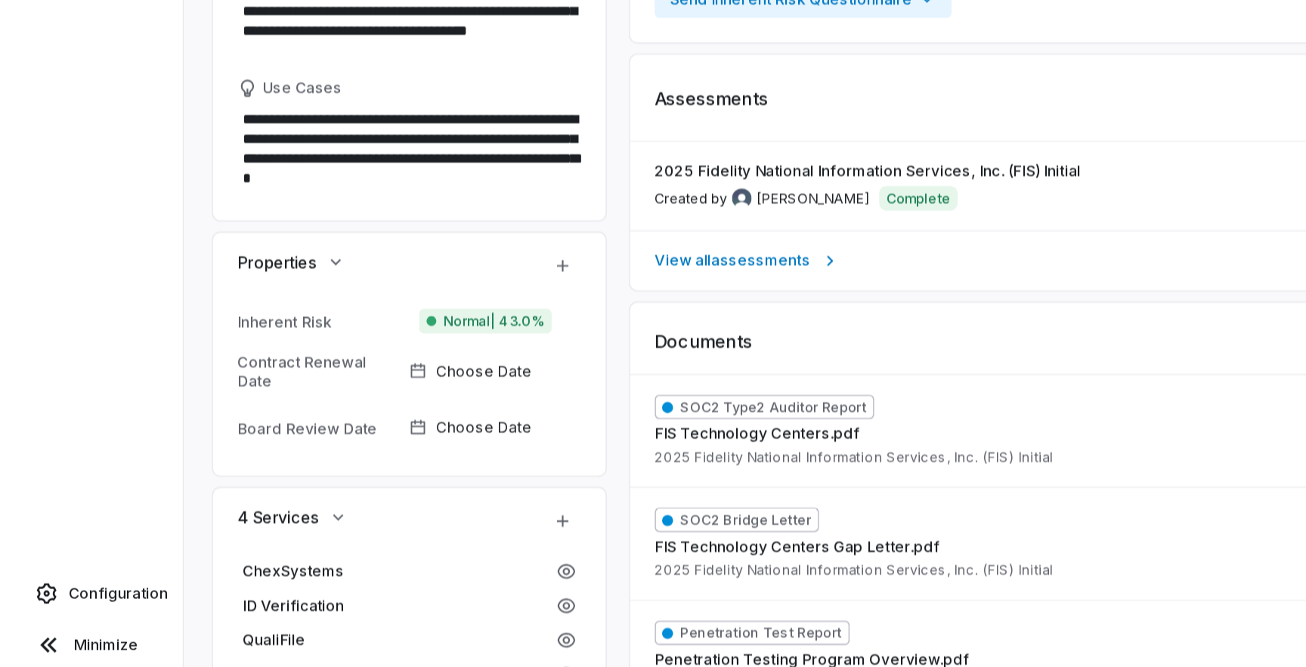
type textarea "*"
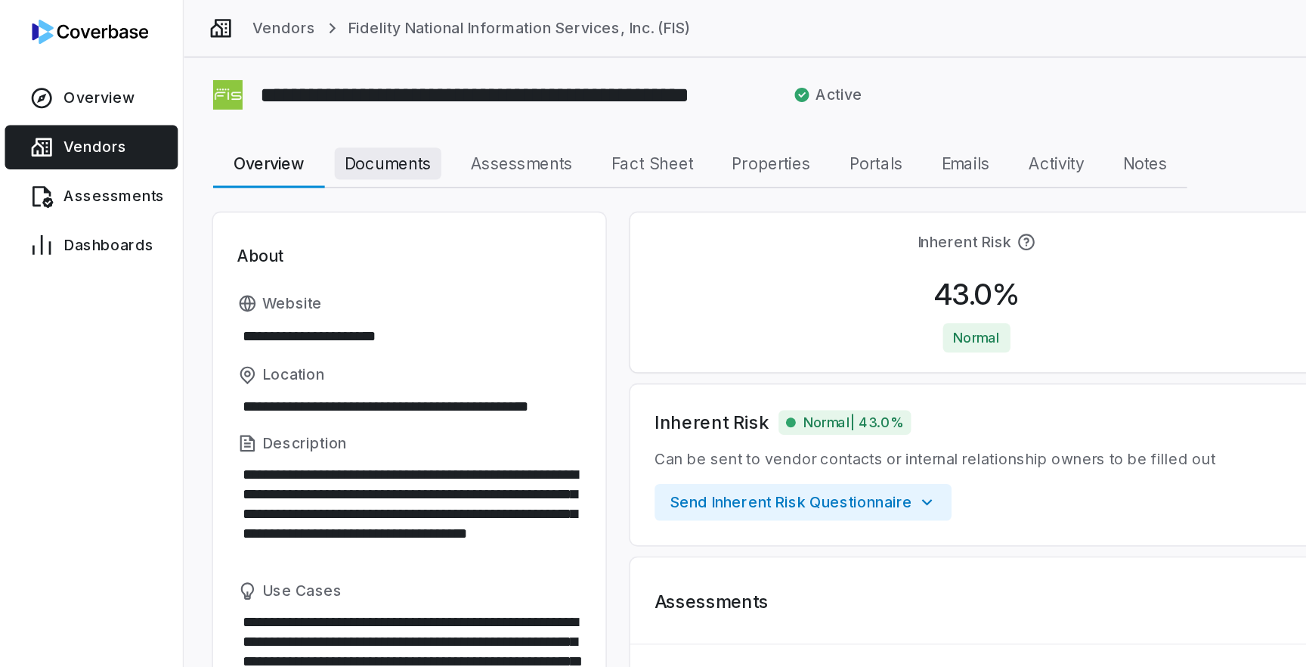
scroll to position [1, 0]
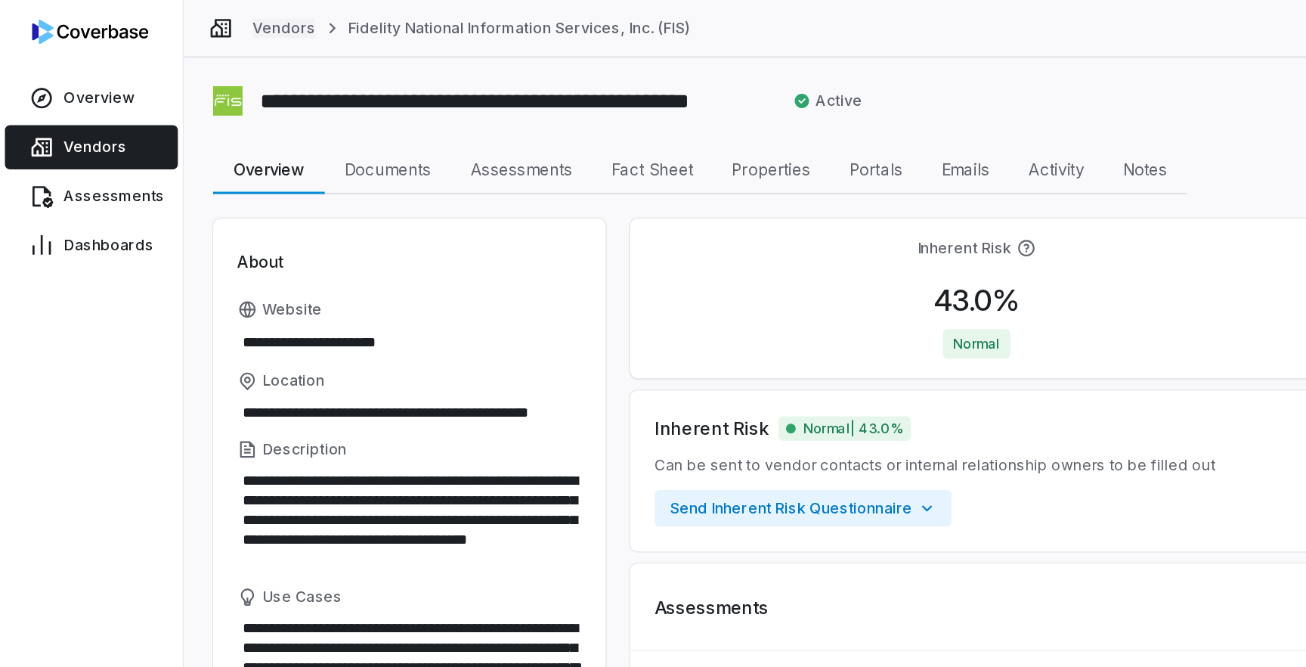
click at [178, 18] on link "Vendors" at bounding box center [175, 17] width 39 height 12
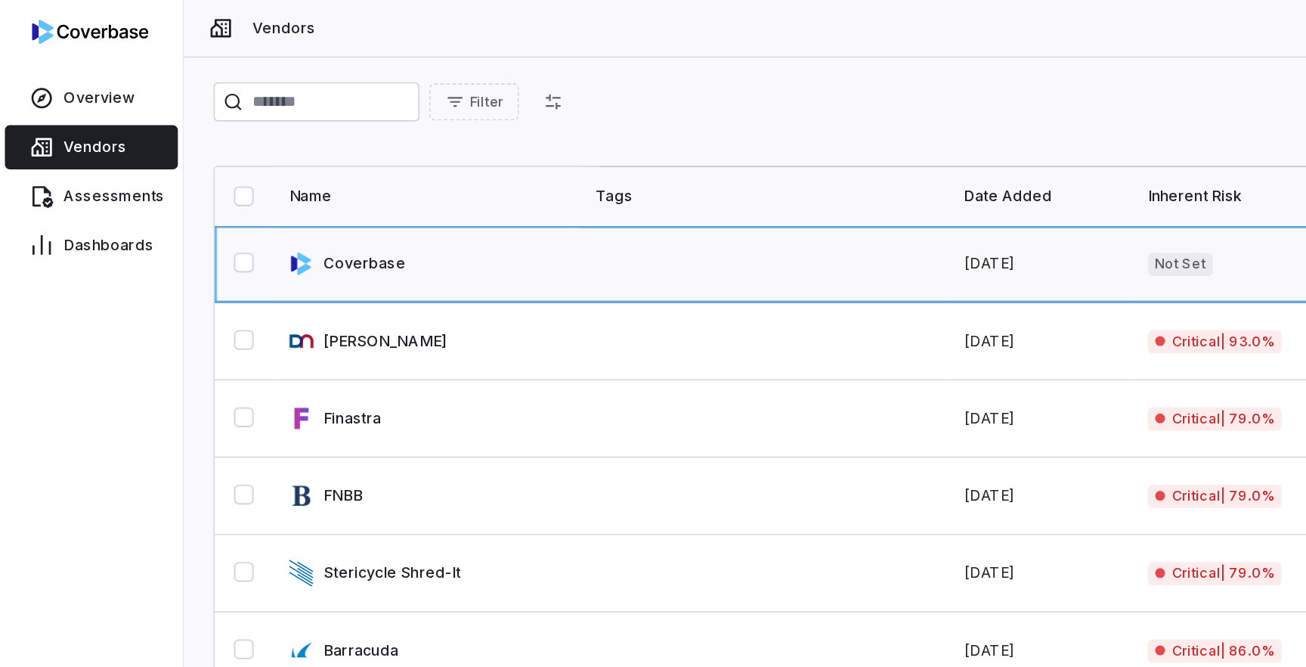
drag, startPoint x: 308, startPoint y: 182, endPoint x: 319, endPoint y: 266, distance: 84.7
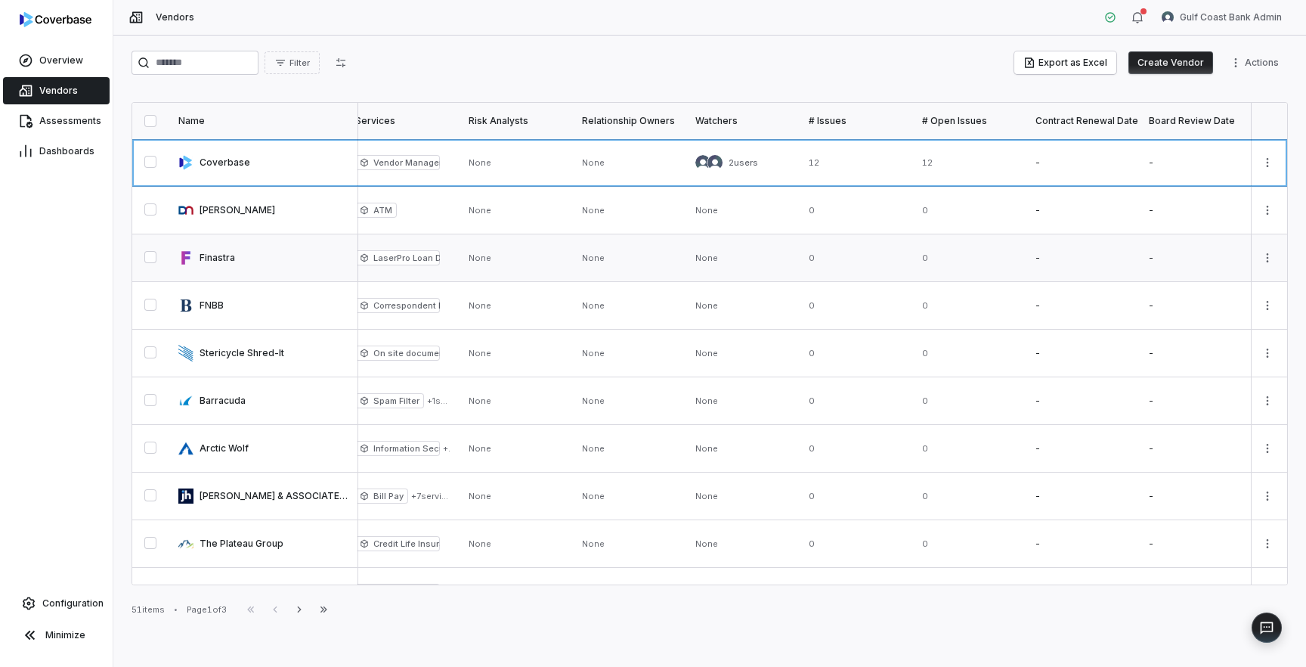
scroll to position [0, 1041]
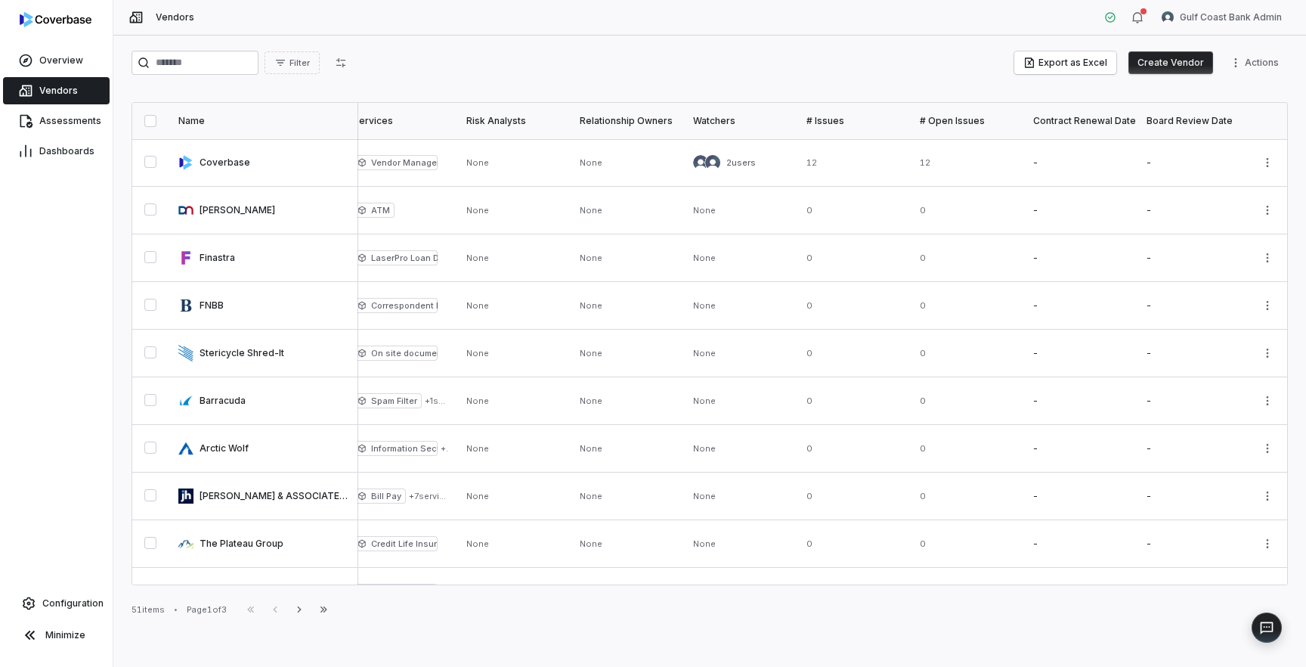
click at [1051, 124] on div "Contract Renewal Date" at bounding box center [1080, 121] width 95 height 12
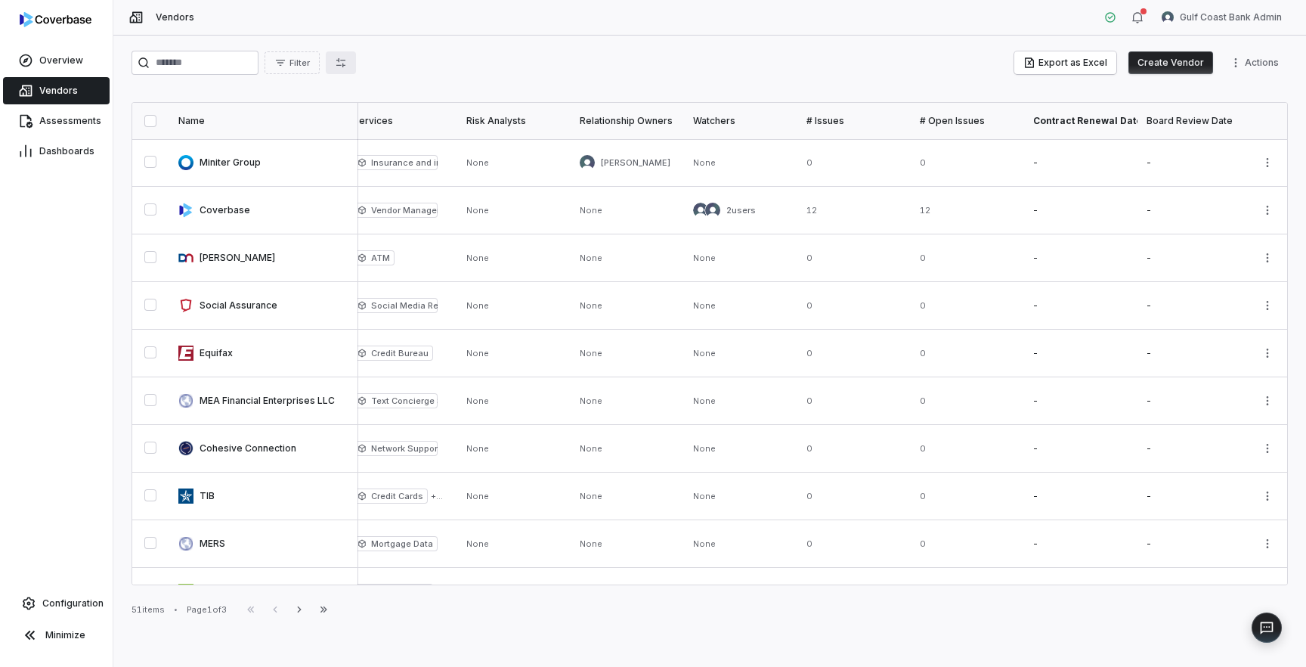
click at [347, 67] on icon "button" at bounding box center [341, 63] width 12 height 12
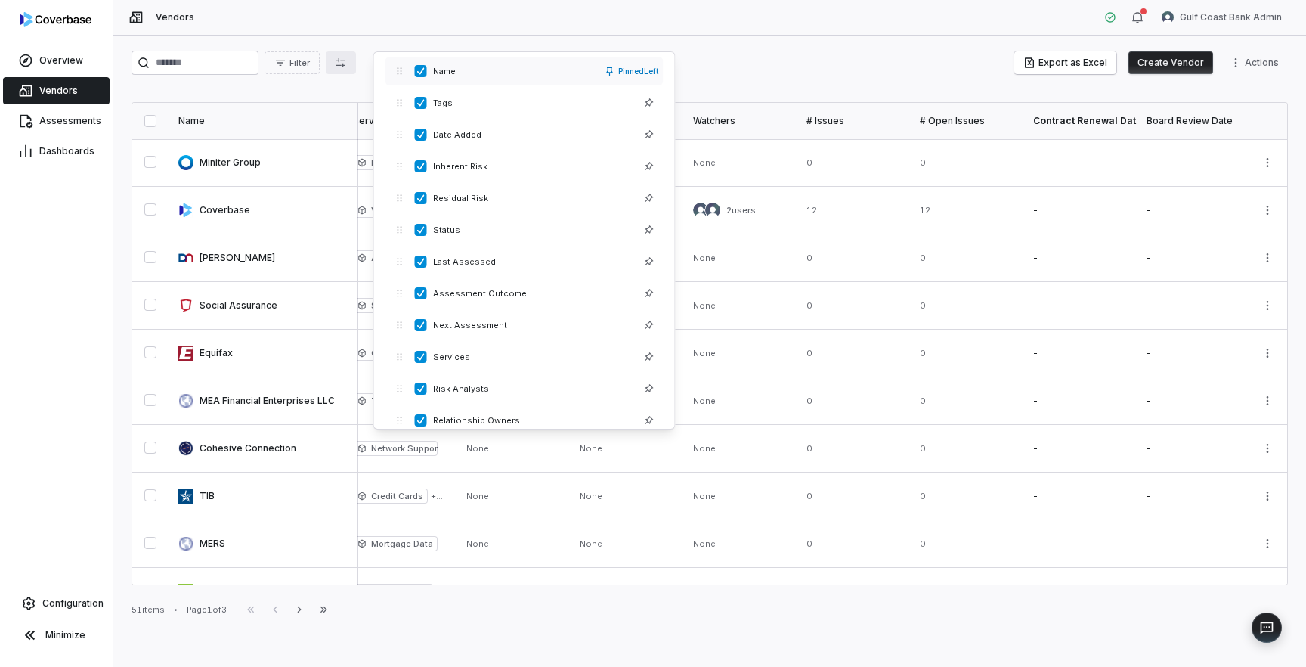
scroll to position [364, 0]
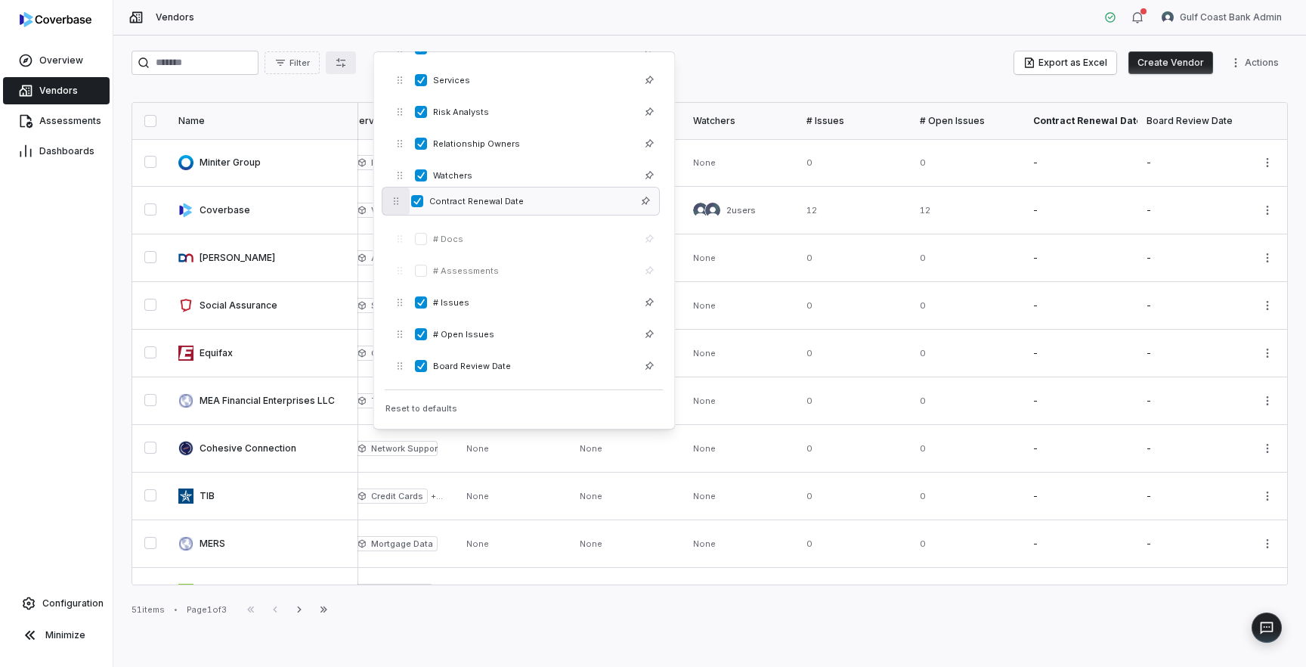
drag, startPoint x: 399, startPoint y: 341, endPoint x: 395, endPoint y: 208, distance: 133.1
click at [395, 208] on button "button" at bounding box center [395, 200] width 27 height 27
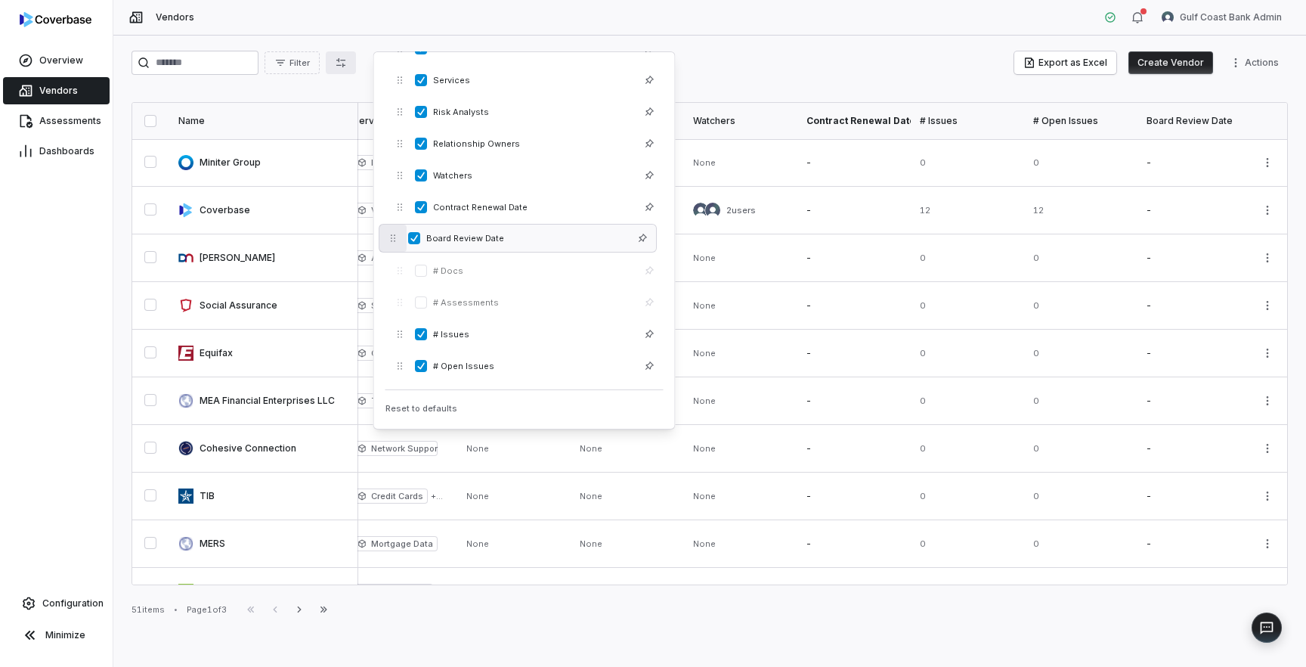
drag, startPoint x: 398, startPoint y: 366, endPoint x: 391, endPoint y: 237, distance: 128.7
click at [391, 237] on icon "button" at bounding box center [393, 237] width 5 height 7
click at [718, 56] on div "Filter Export as Excel Create Vendor Actions" at bounding box center [710, 63] width 1156 height 24
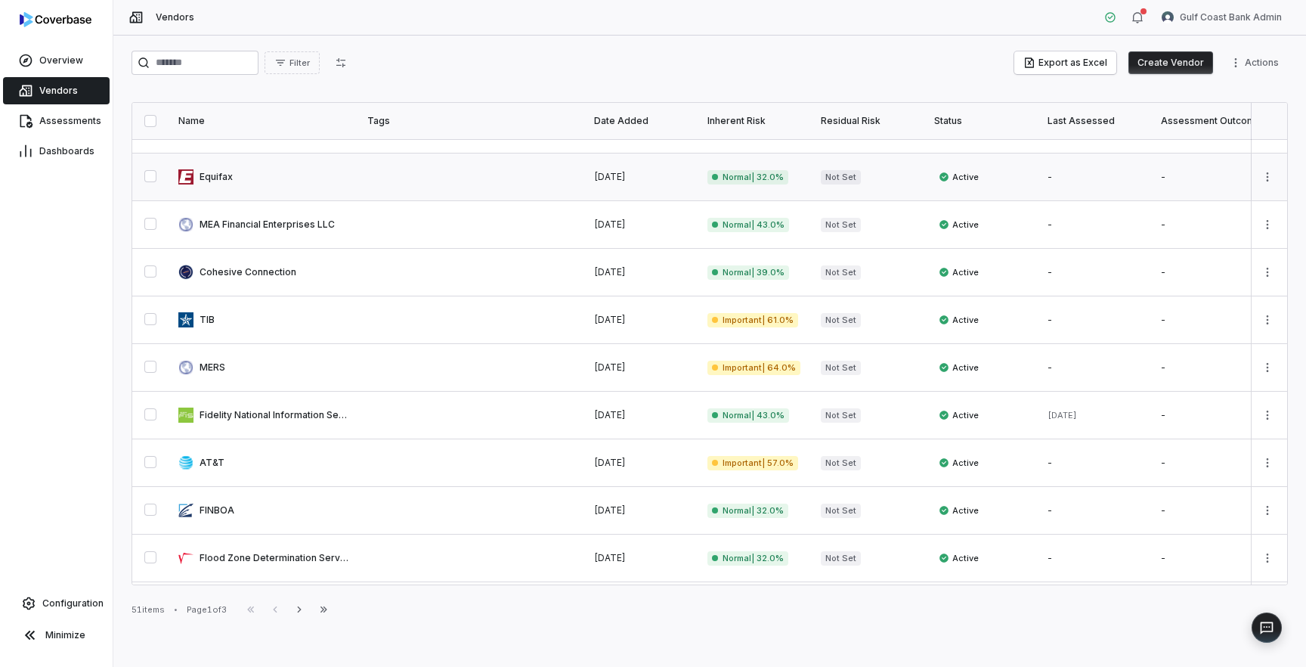
scroll to position [0, 0]
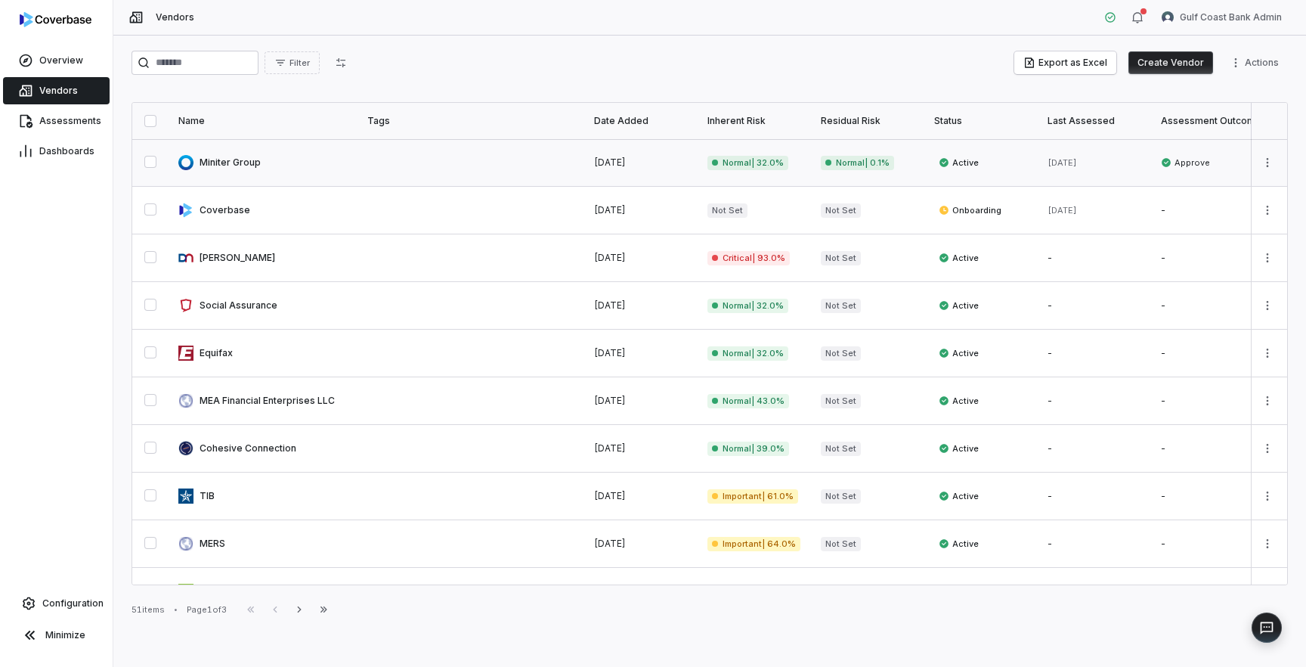
click at [230, 161] on link at bounding box center [263, 162] width 189 height 47
click at [228, 255] on link at bounding box center [263, 257] width 189 height 47
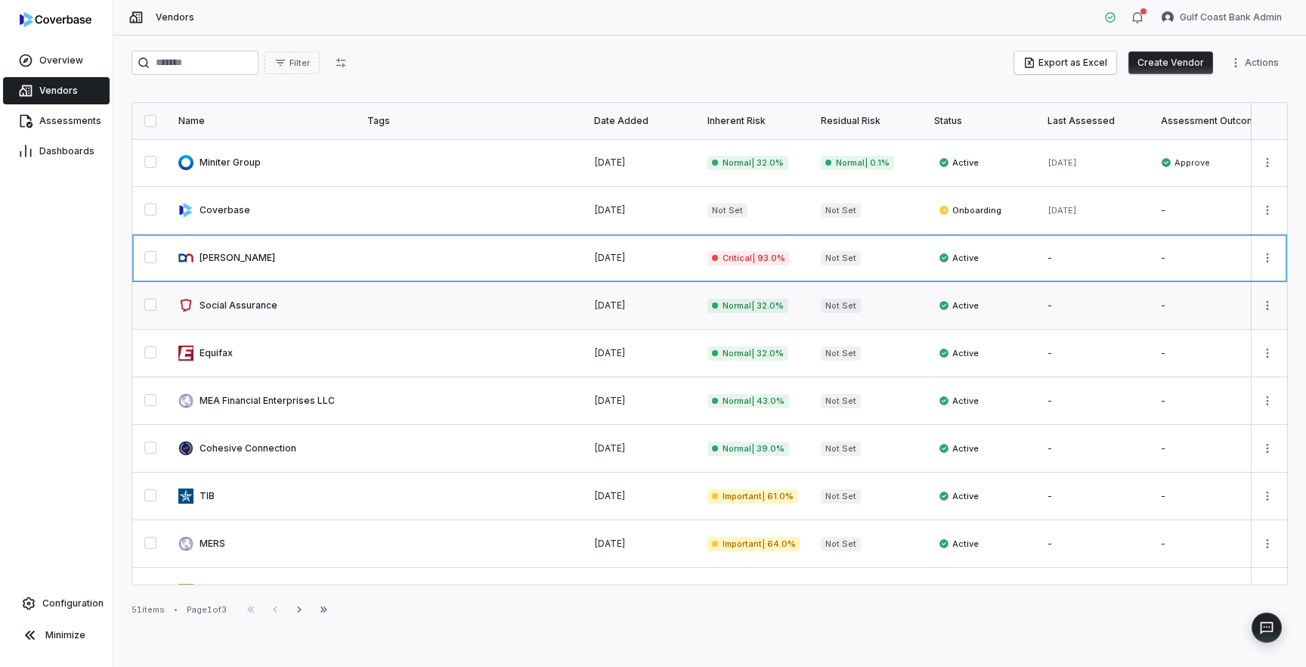
click at [234, 314] on link at bounding box center [263, 305] width 189 height 47
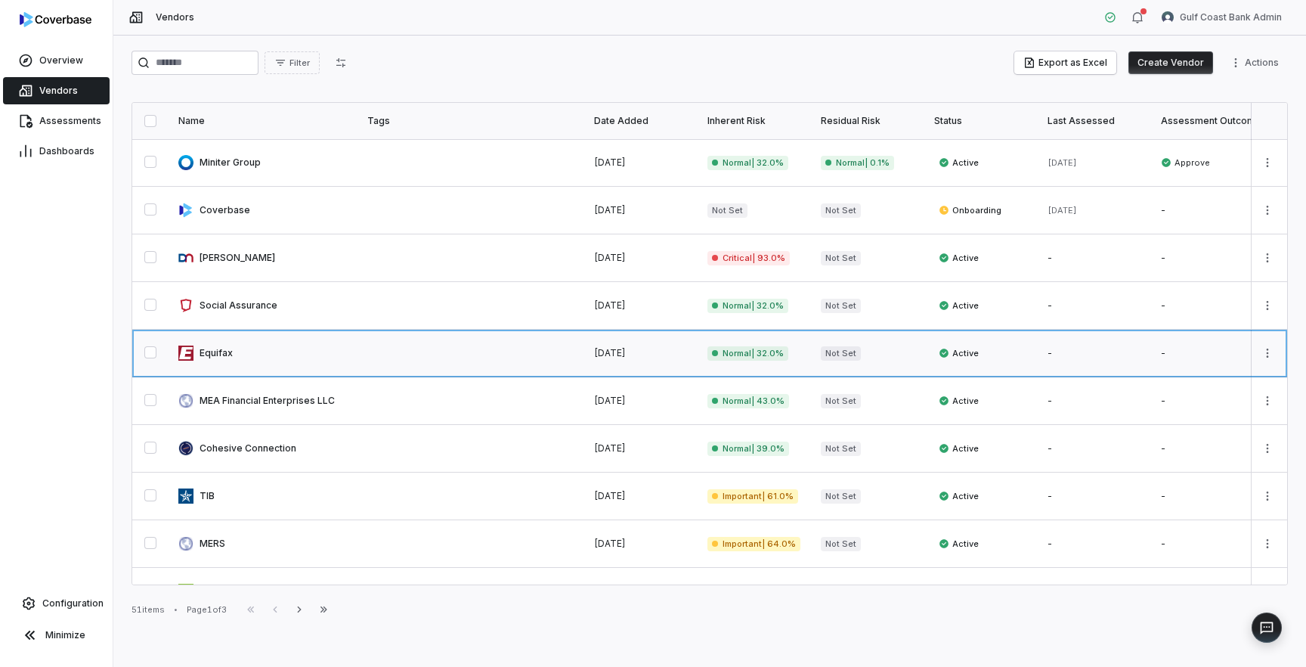
click at [234, 357] on link at bounding box center [263, 353] width 189 height 47
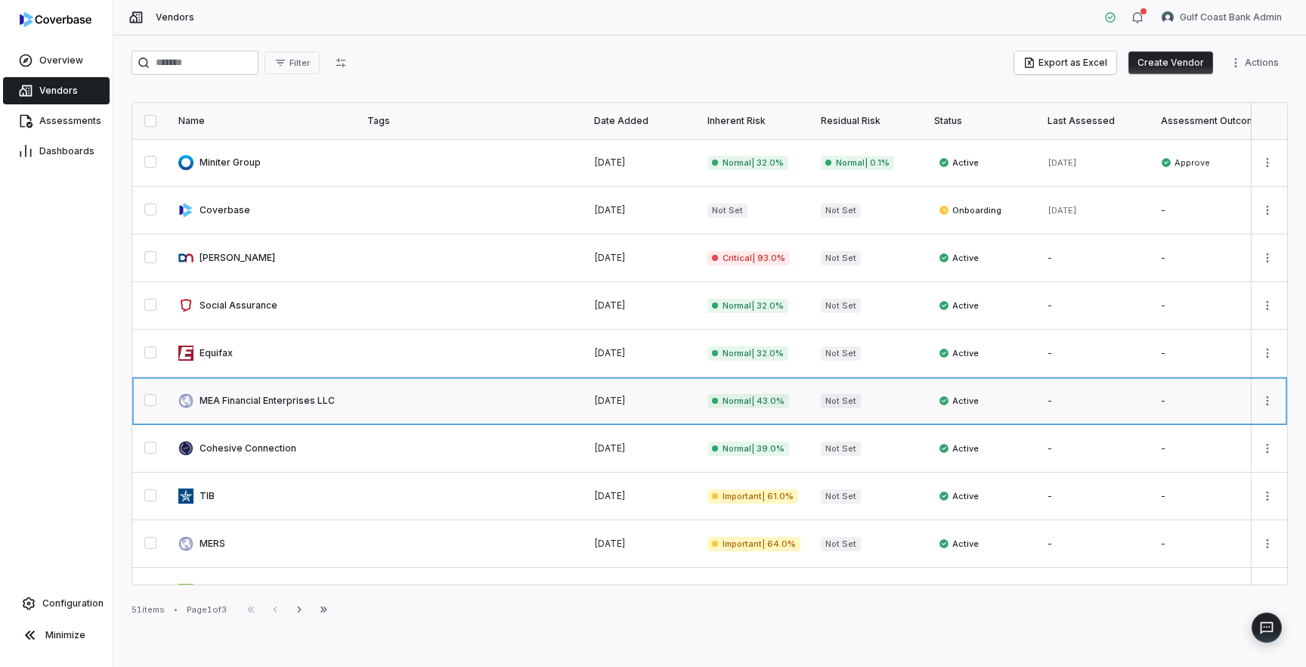
click at [238, 398] on link at bounding box center [263, 400] width 189 height 47
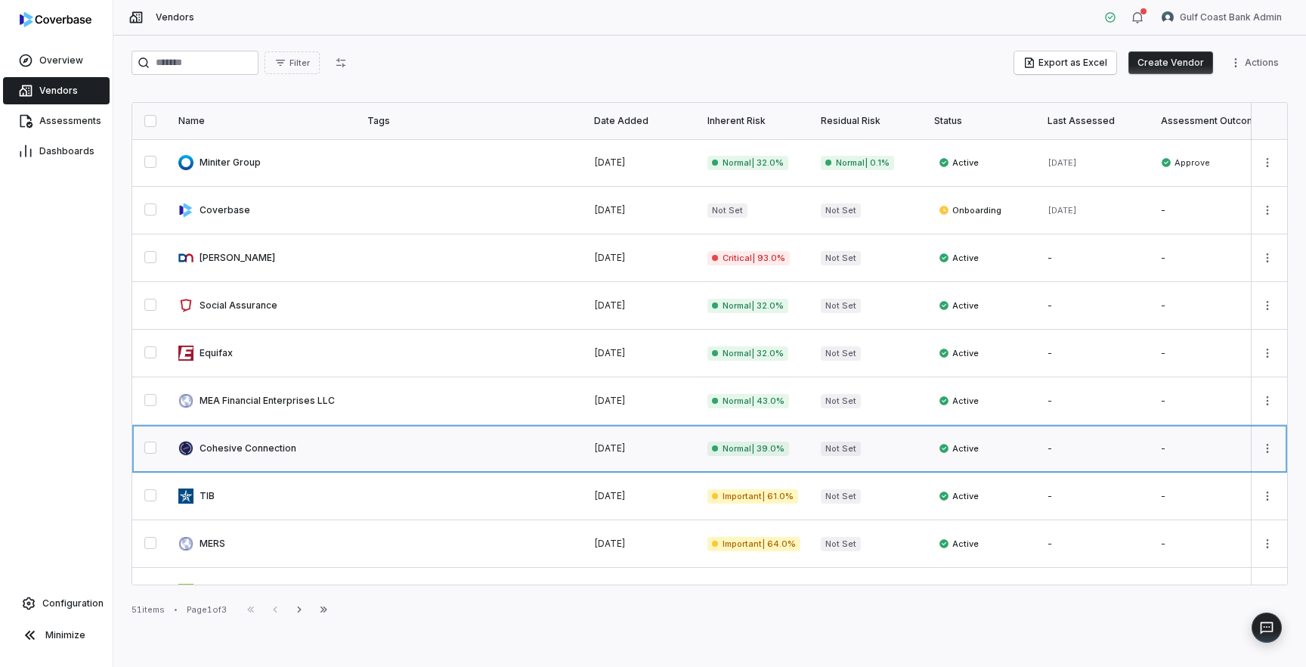
click at [241, 445] on link at bounding box center [263, 448] width 189 height 47
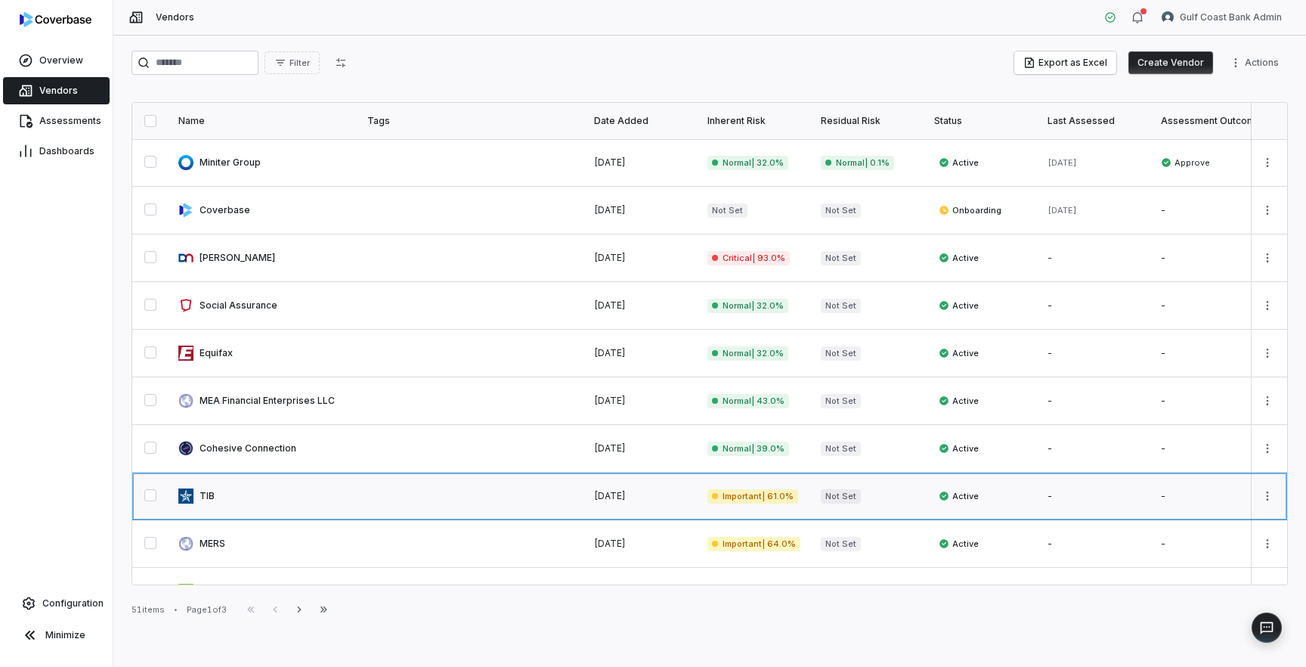
click at [241, 503] on link at bounding box center [263, 495] width 189 height 47
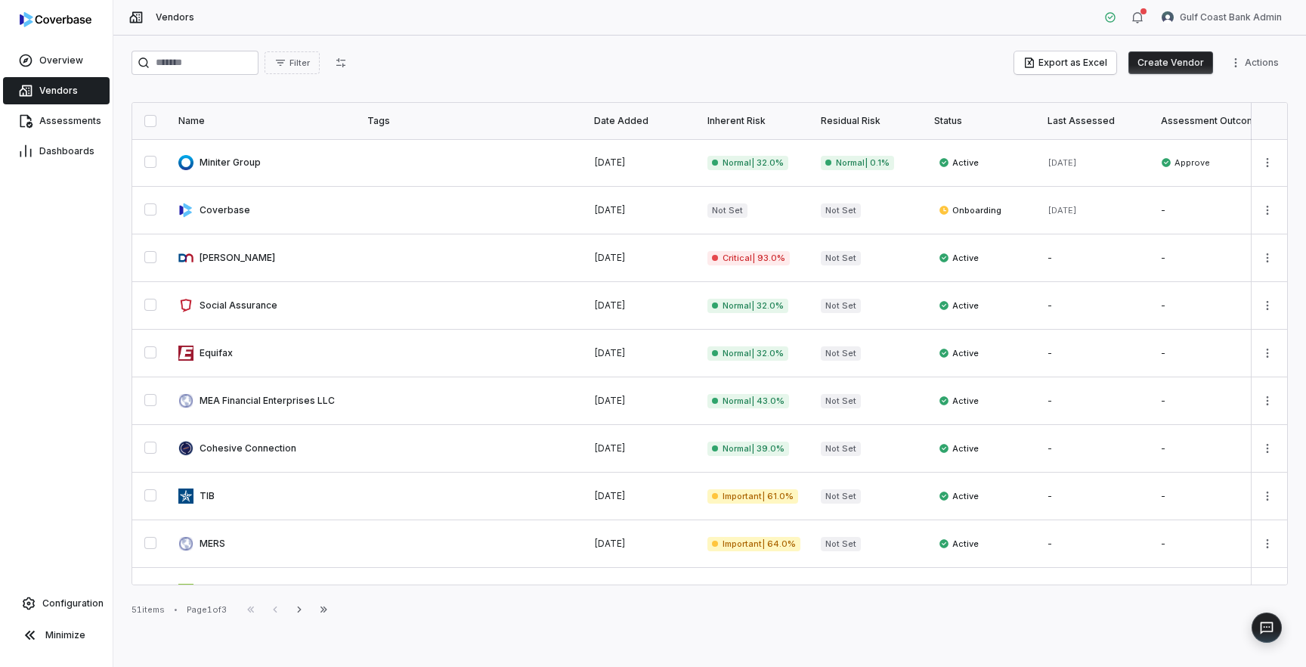
click at [781, 129] on th "Inherent Risk" at bounding box center [754, 121] width 113 height 36
click at [745, 119] on div "Inherent Risk" at bounding box center [754, 121] width 95 height 12
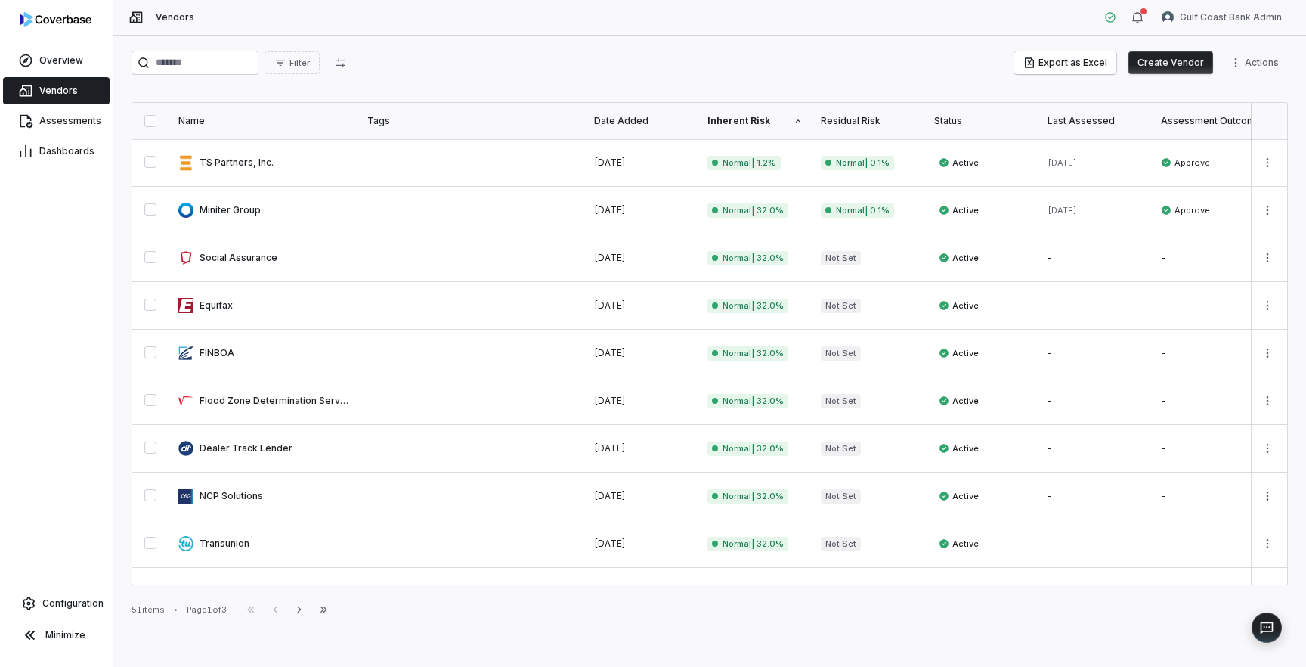
click at [747, 120] on div "Inherent Risk" at bounding box center [754, 121] width 95 height 12
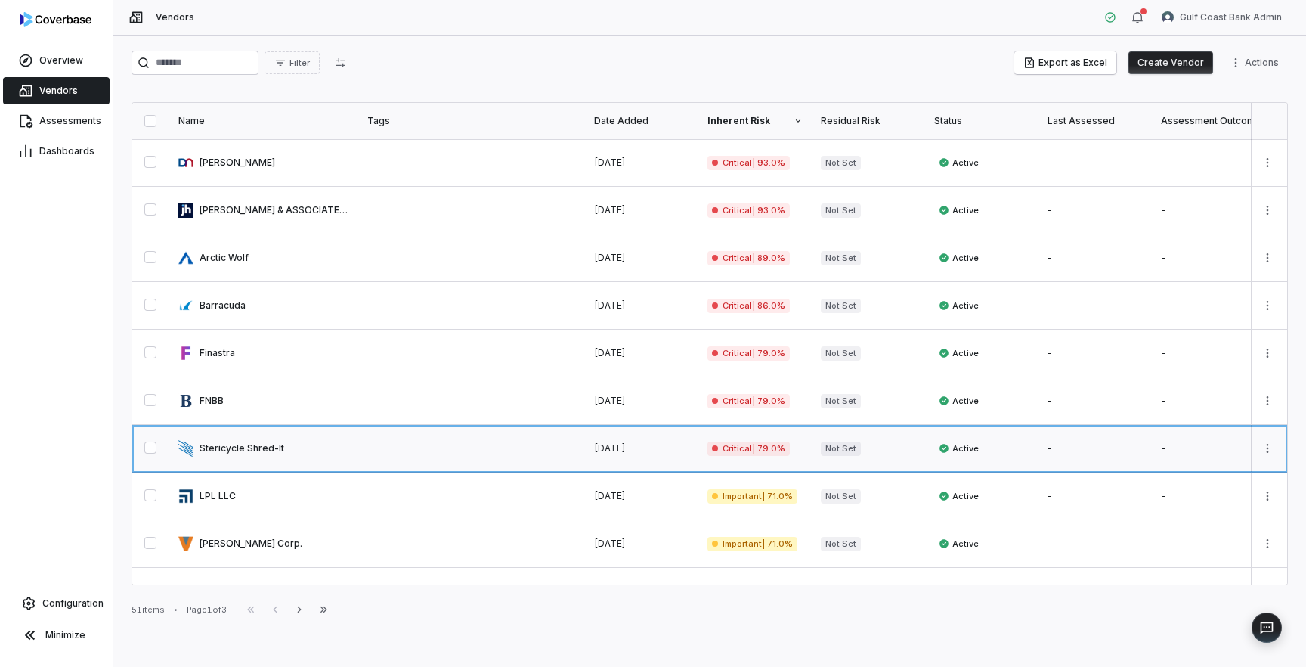
click at [241, 453] on link at bounding box center [263, 448] width 189 height 47
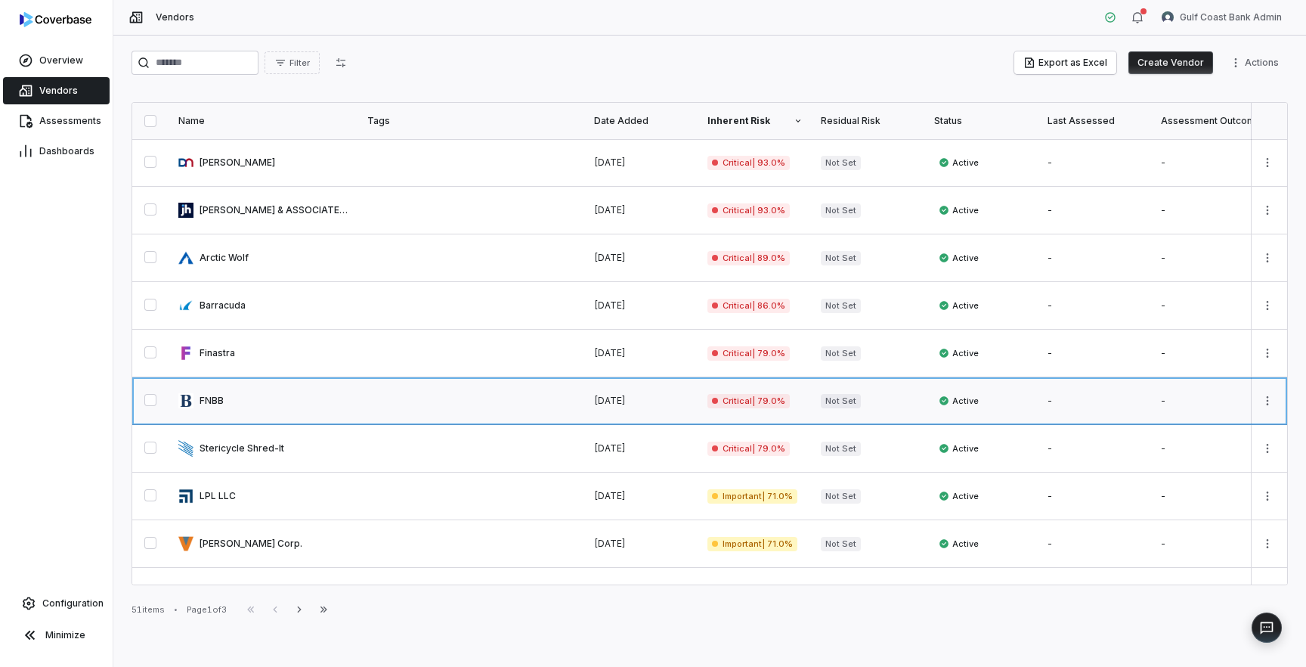
click at [226, 403] on link at bounding box center [263, 400] width 189 height 47
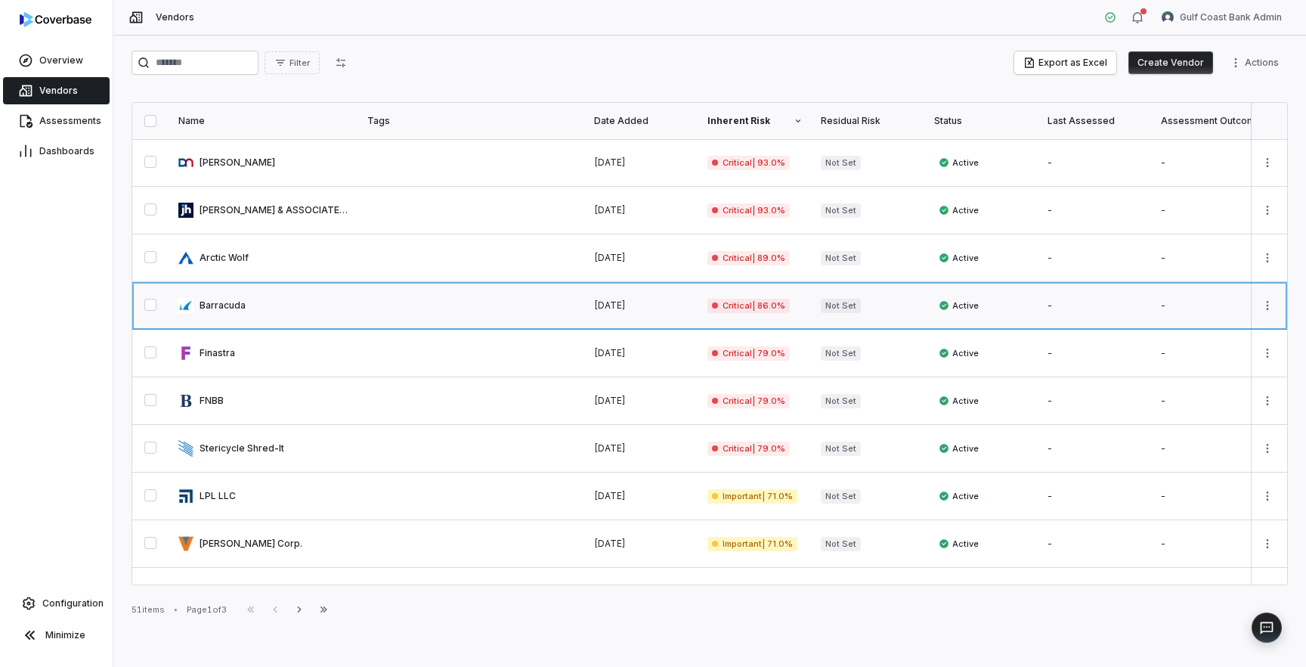
click at [242, 309] on link at bounding box center [263, 305] width 189 height 47
click at [248, 248] on link at bounding box center [263, 257] width 189 height 47
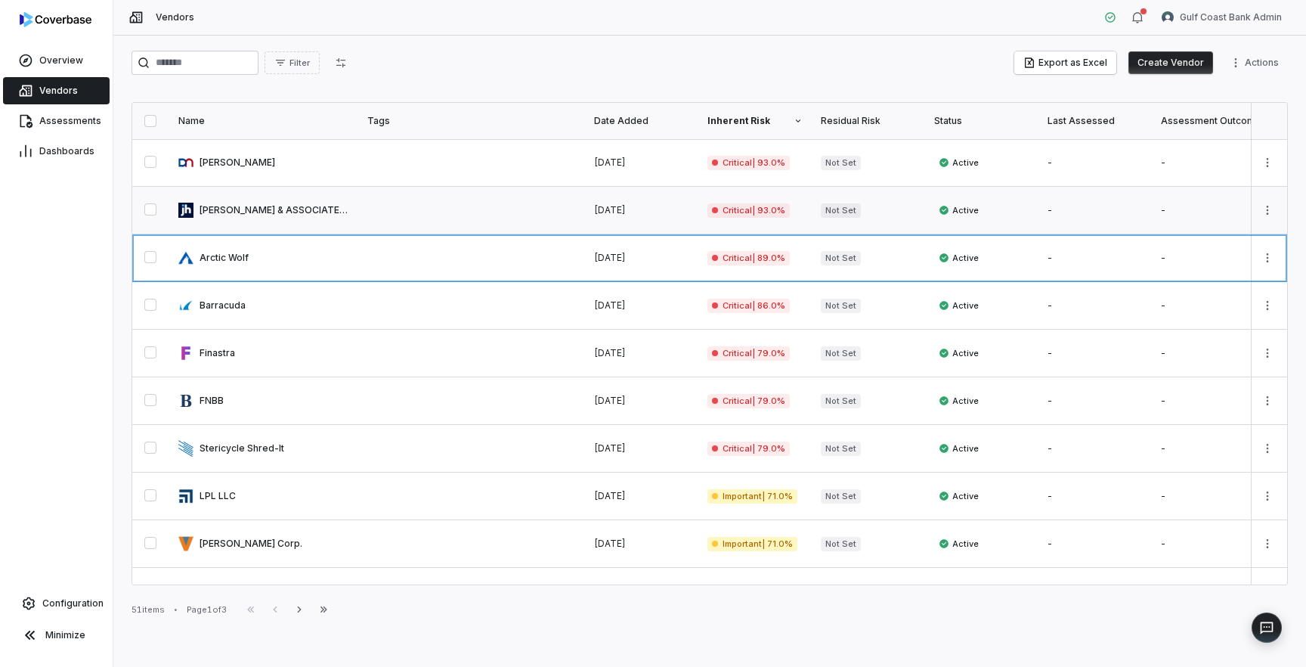
click at [257, 215] on link at bounding box center [263, 210] width 189 height 47
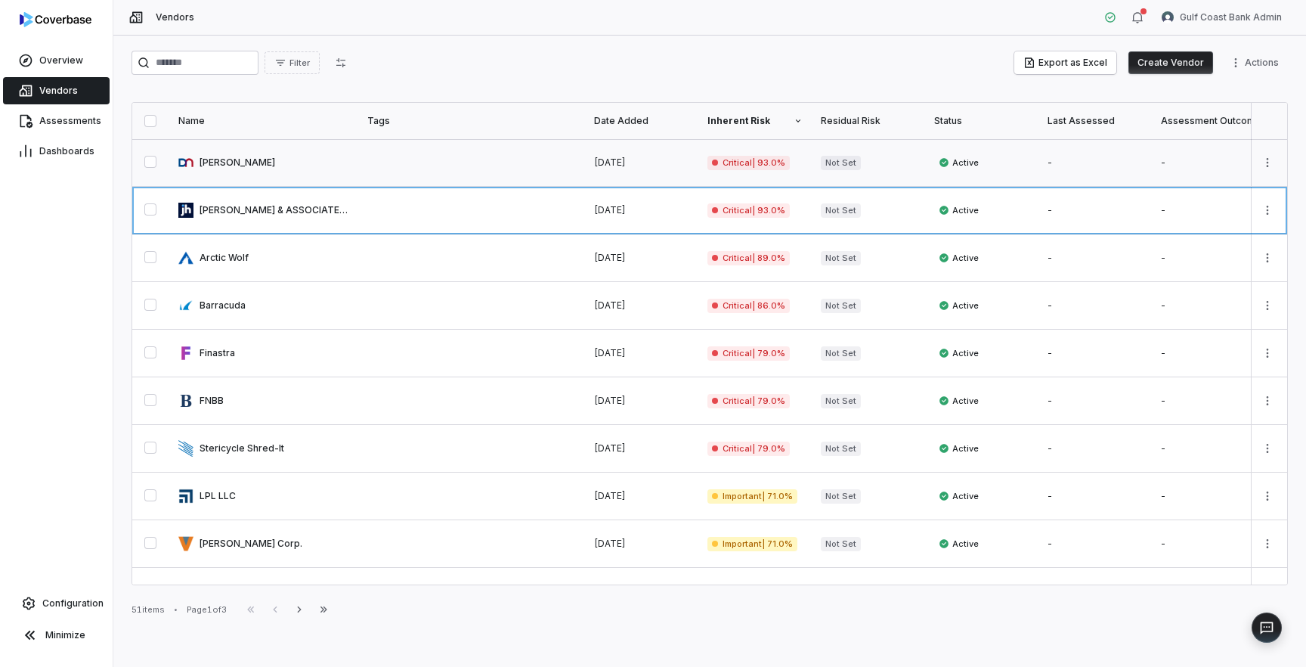
click at [256, 166] on link at bounding box center [263, 162] width 189 height 47
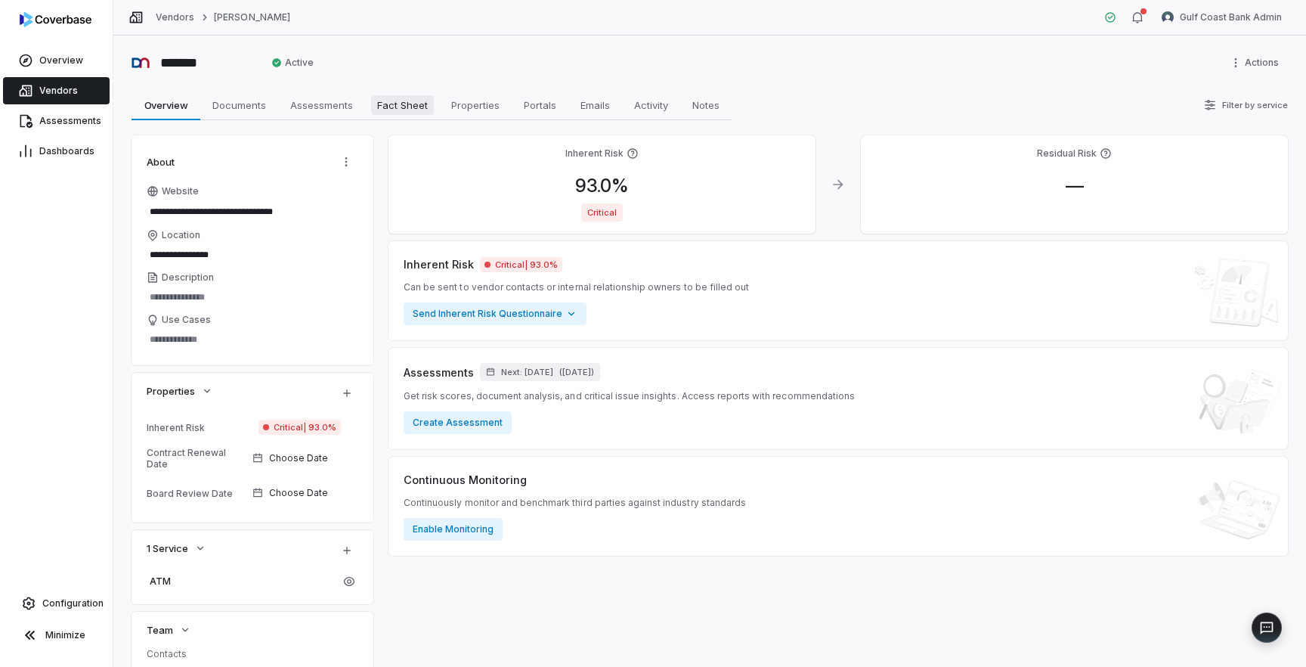
click at [380, 110] on span "Fact Sheet" at bounding box center [402, 105] width 63 height 20
type textarea "*"
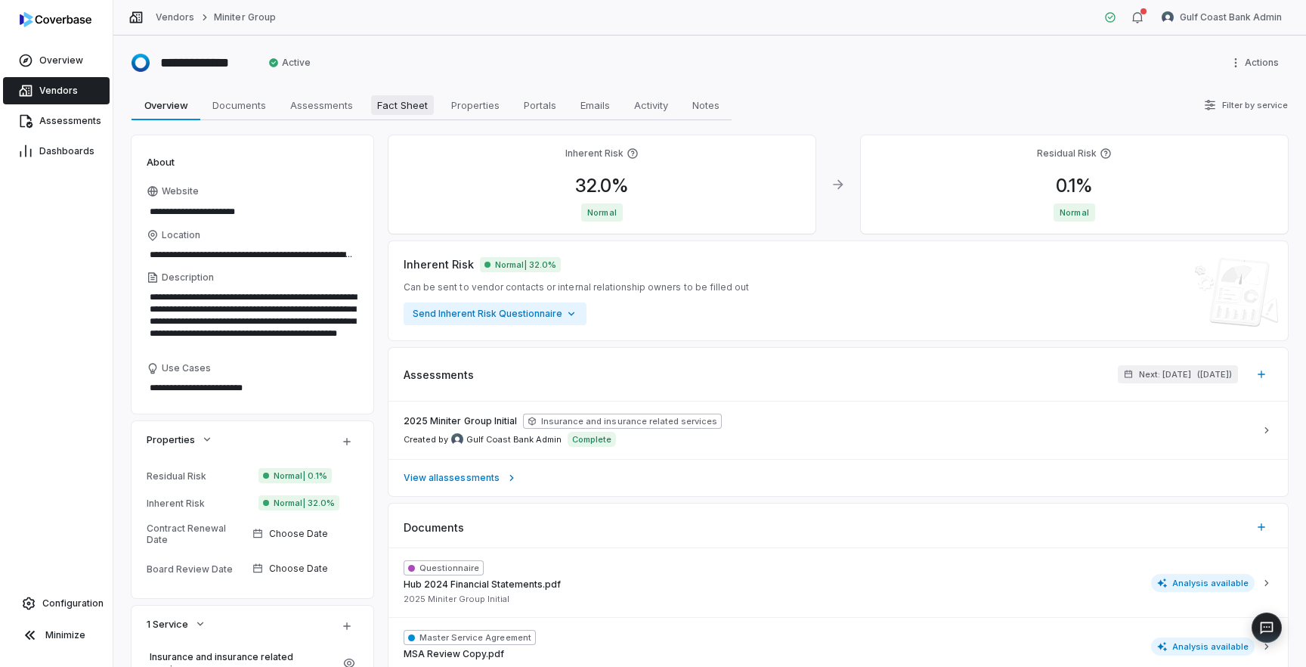
click at [392, 102] on span "Fact Sheet" at bounding box center [402, 105] width 63 height 20
type textarea "*"
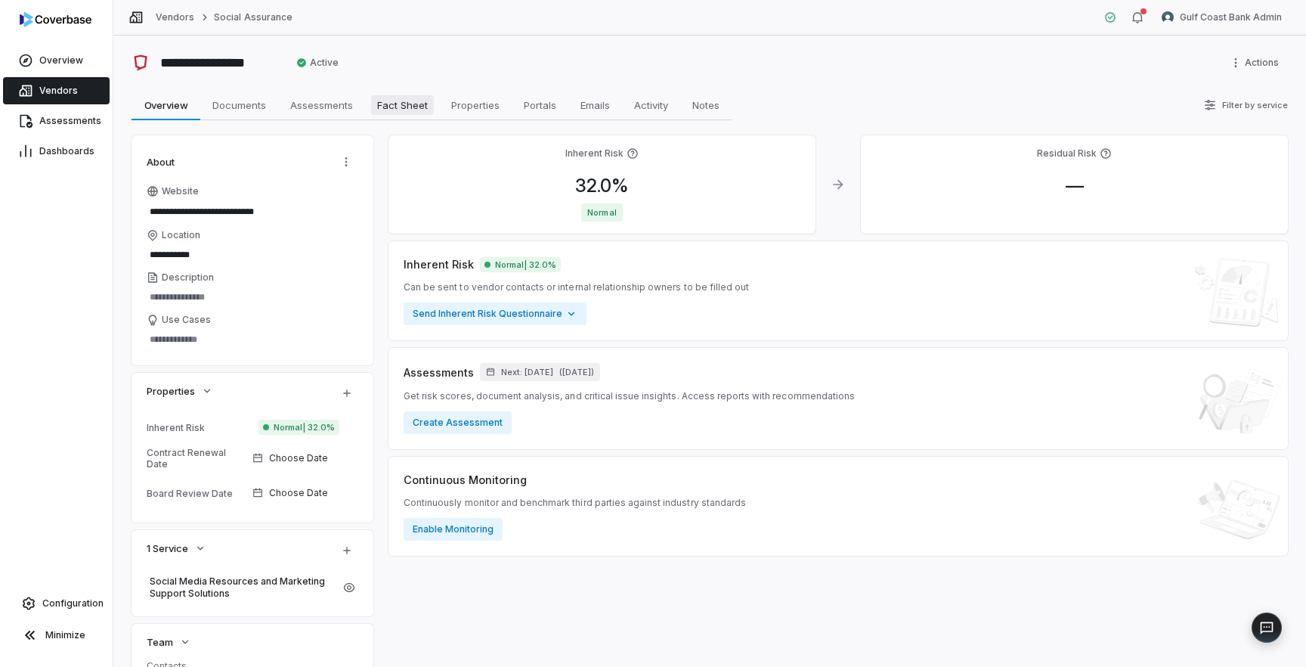
click at [419, 106] on span "Fact Sheet" at bounding box center [402, 105] width 63 height 20
type textarea "*"
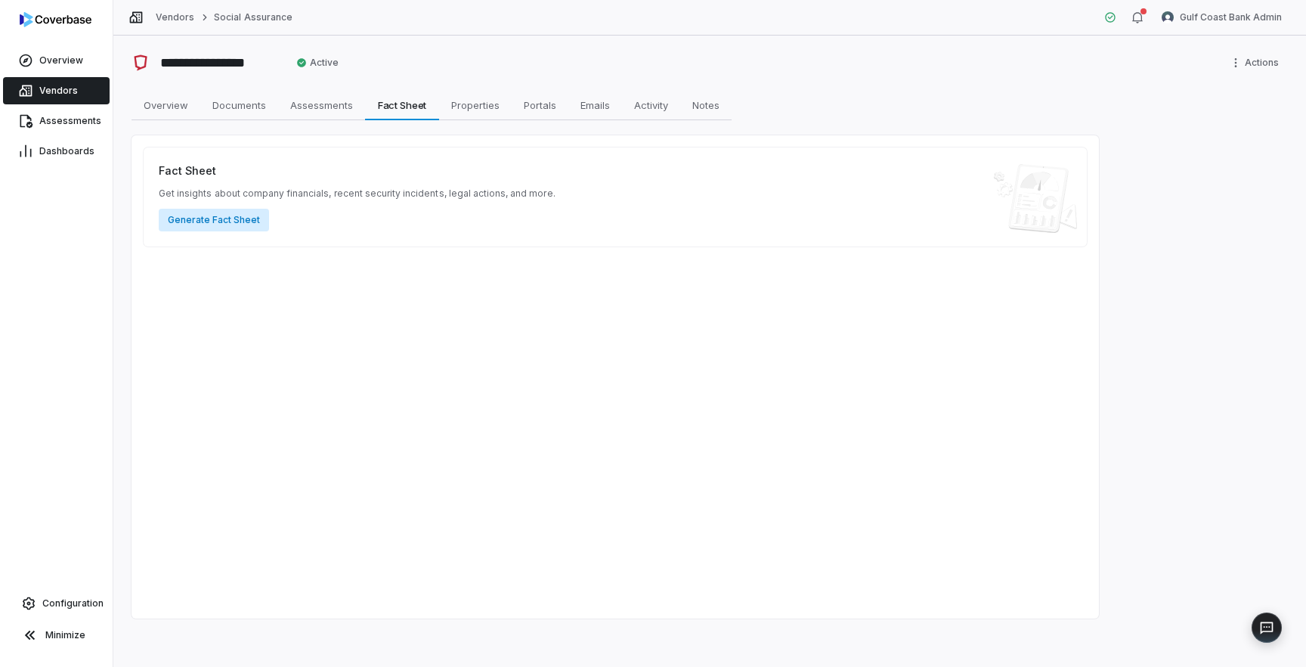
click at [191, 221] on button "Generate Fact Sheet" at bounding box center [214, 220] width 110 height 23
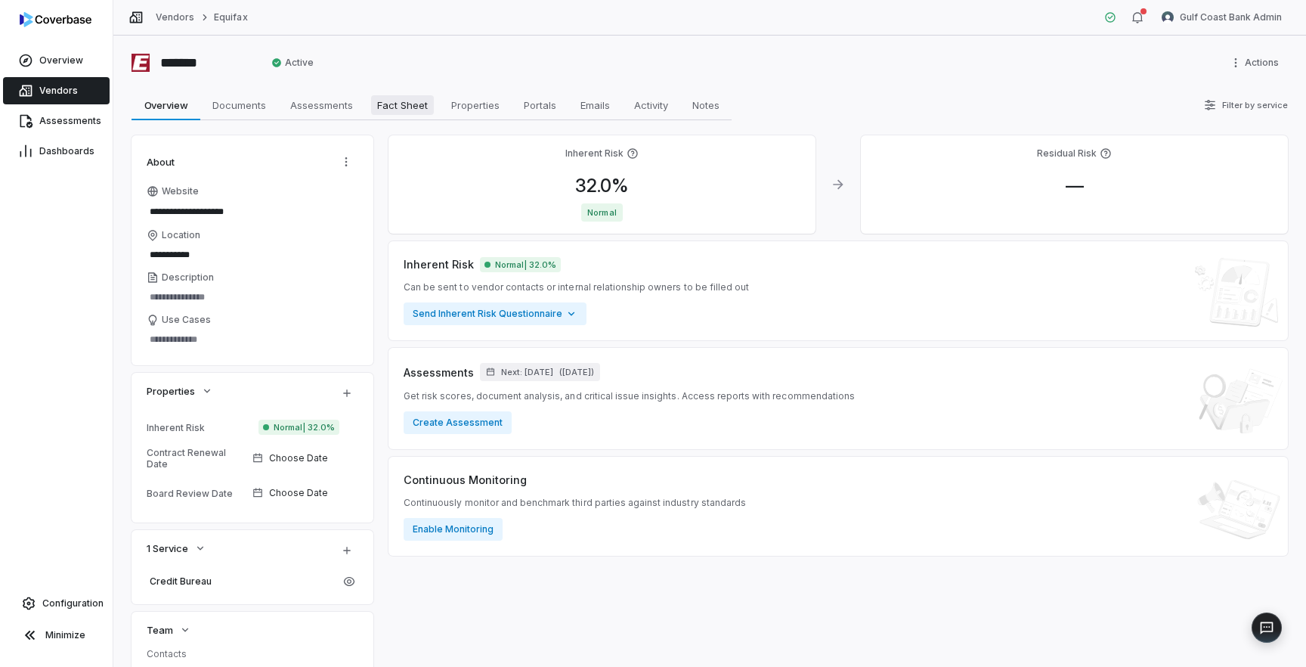
click at [411, 110] on span "Fact Sheet" at bounding box center [402, 105] width 63 height 20
type textarea "*"
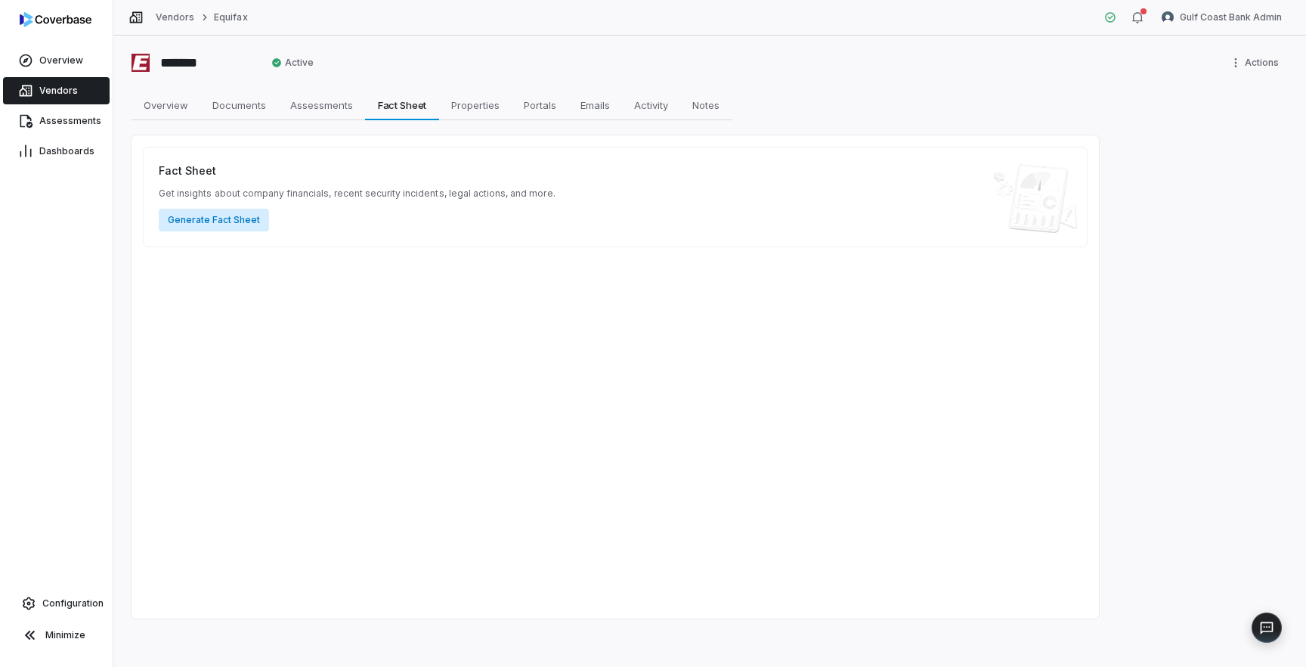
click at [222, 226] on button "Generate Fact Sheet" at bounding box center [214, 220] width 110 height 23
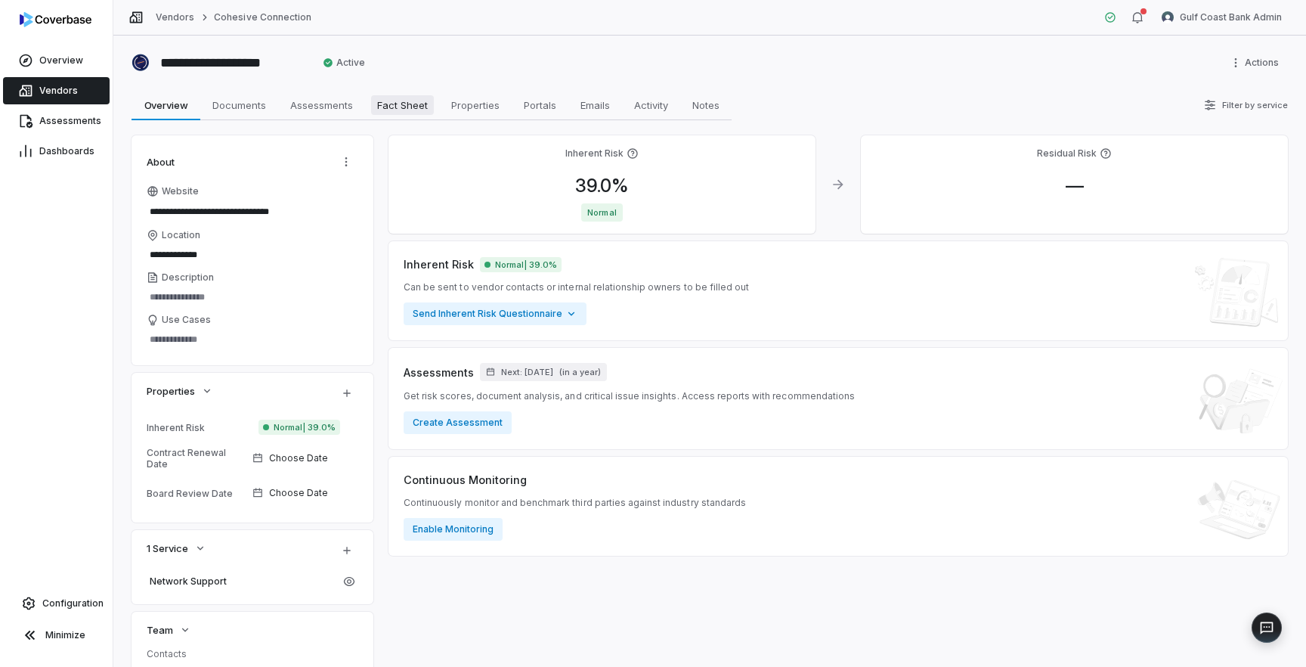
click at [407, 104] on span "Fact Sheet" at bounding box center [402, 105] width 63 height 20
type textarea "*"
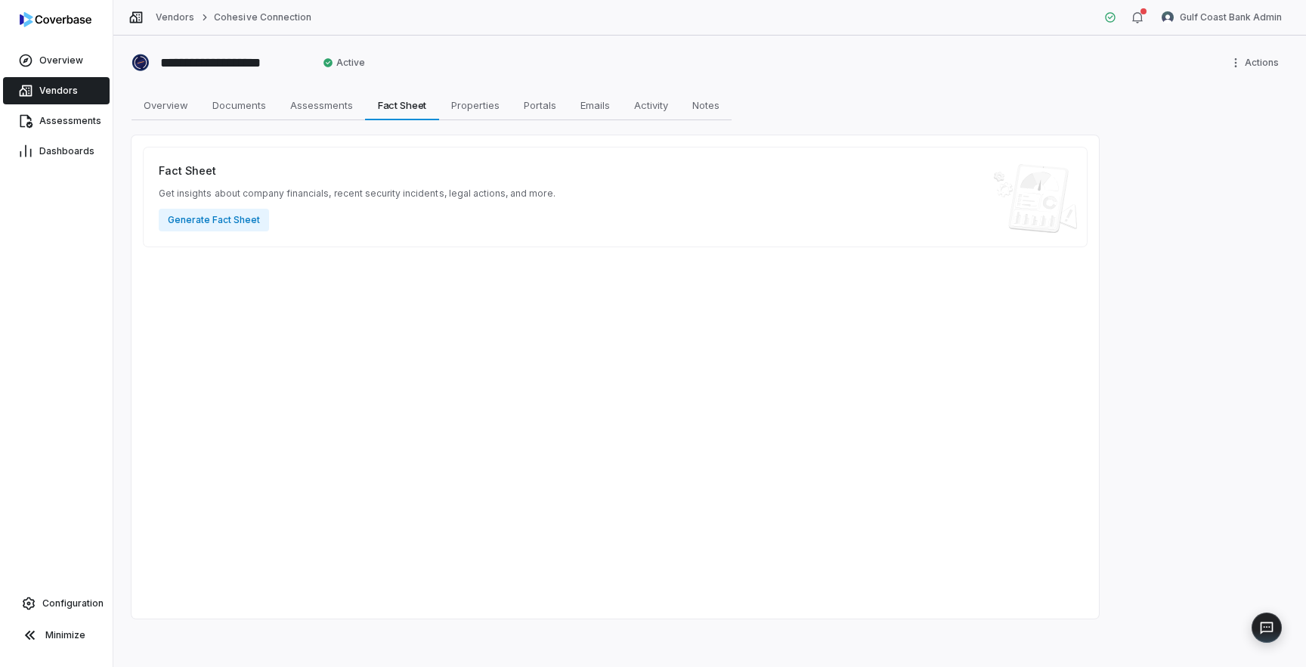
click at [555, 345] on div "Fact Sheet Get insights about company financials, recent security incidents, le…" at bounding box center [615, 376] width 967 height 483
click at [219, 221] on button "Generate Fact Sheet" at bounding box center [214, 220] width 110 height 23
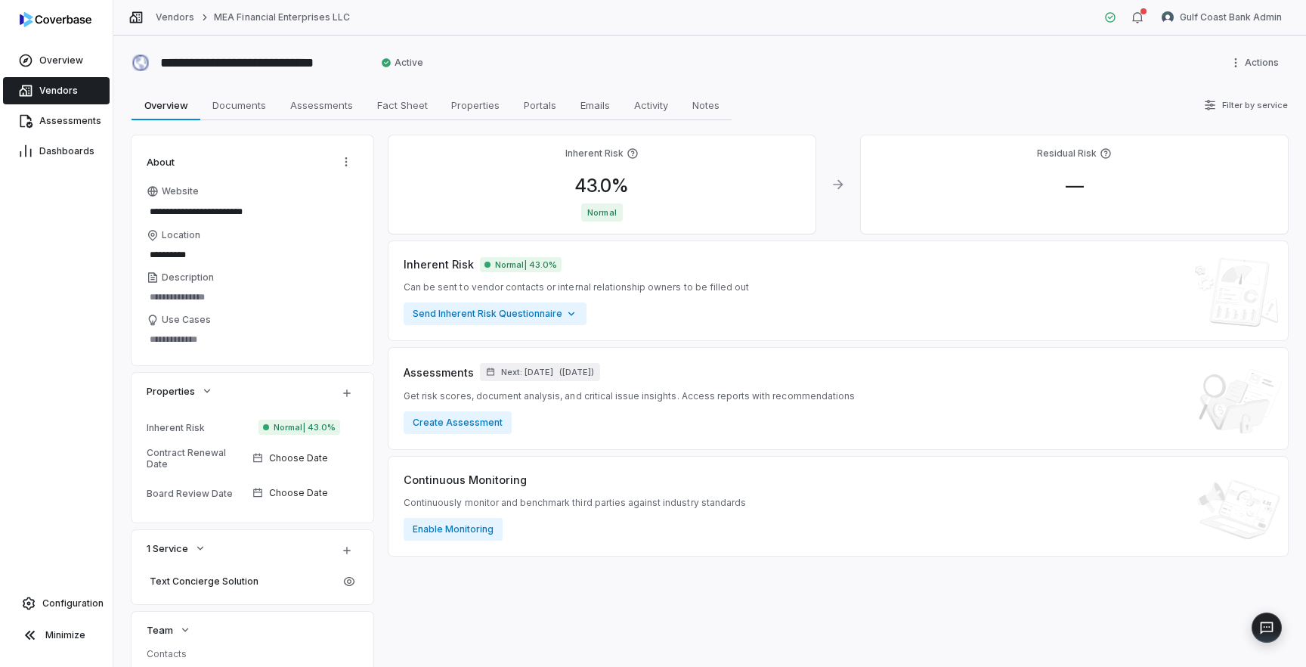
type textarea "*"
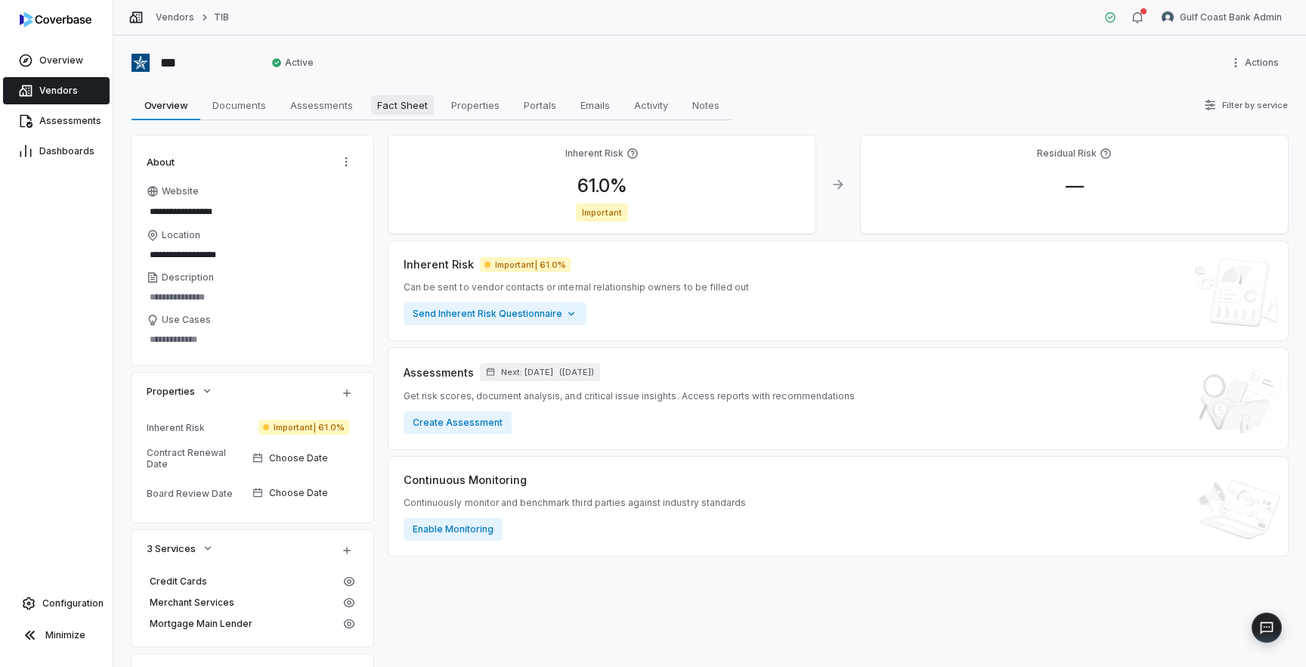
click at [413, 110] on span "Fact Sheet" at bounding box center [402, 105] width 63 height 20
type textarea "*"
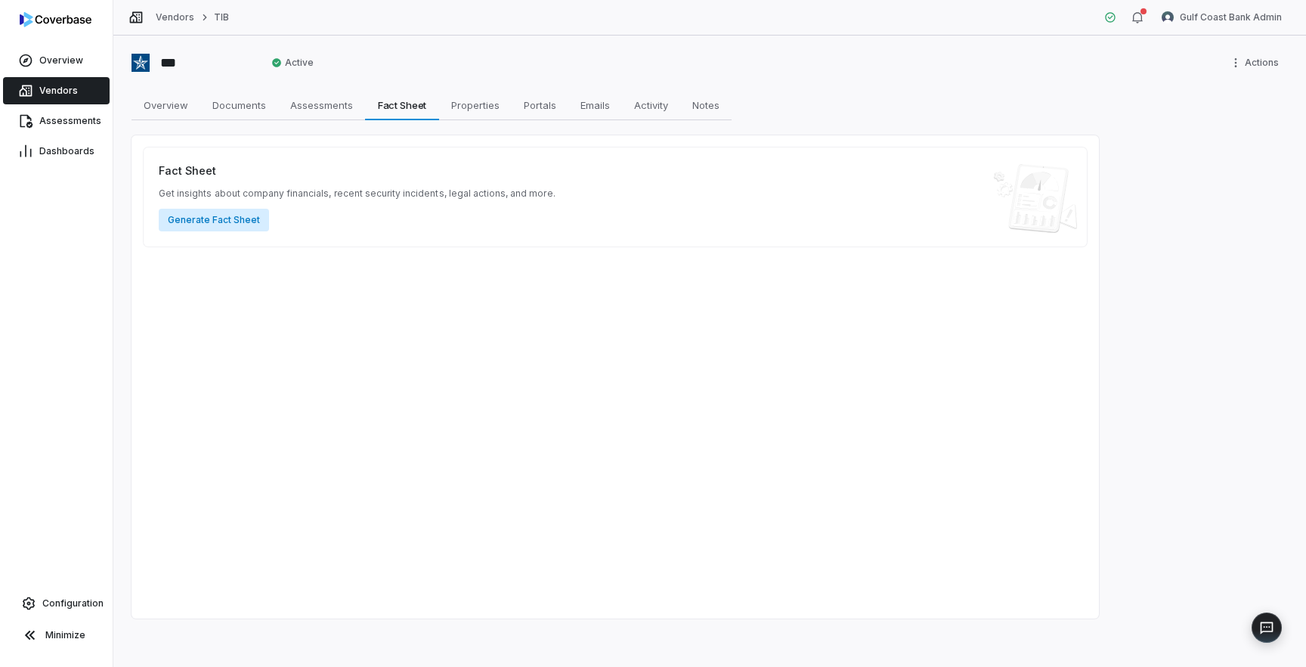
click at [197, 224] on button "Generate Fact Sheet" at bounding box center [214, 220] width 110 height 23
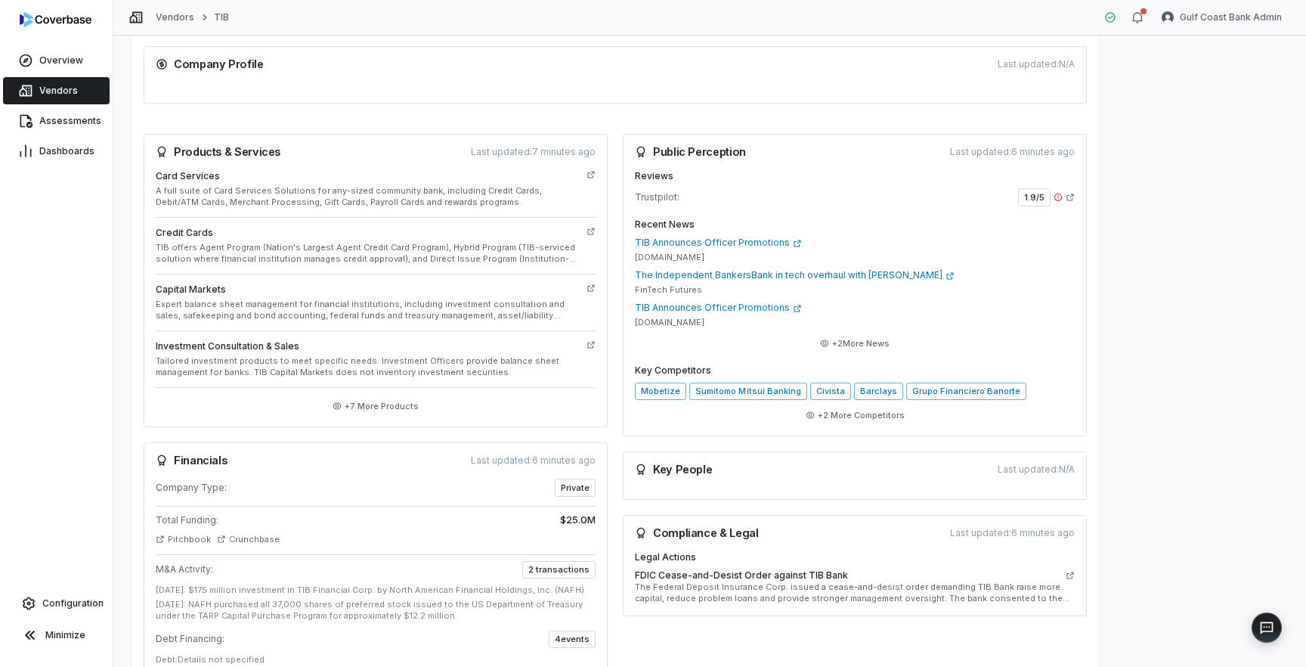
scroll to position [197, 0]
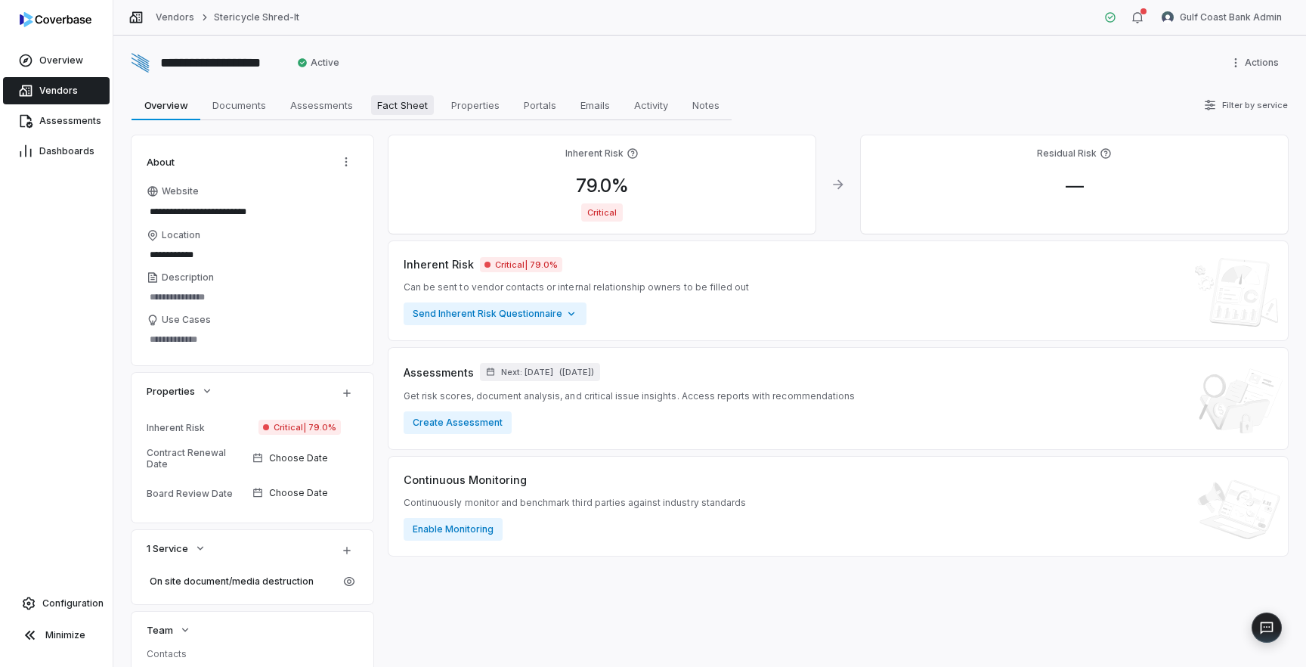
click at [403, 112] on span "Fact Sheet" at bounding box center [402, 105] width 63 height 20
type textarea "*"
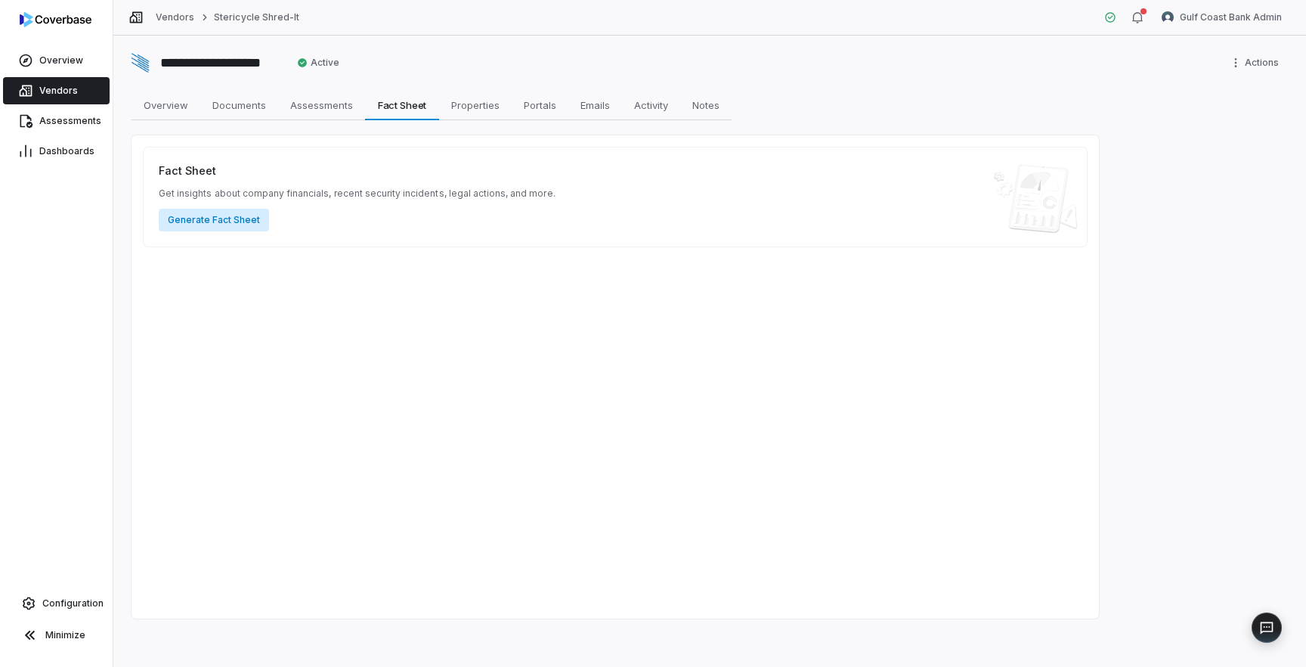
click at [210, 219] on button "Generate Fact Sheet" at bounding box center [214, 220] width 110 height 23
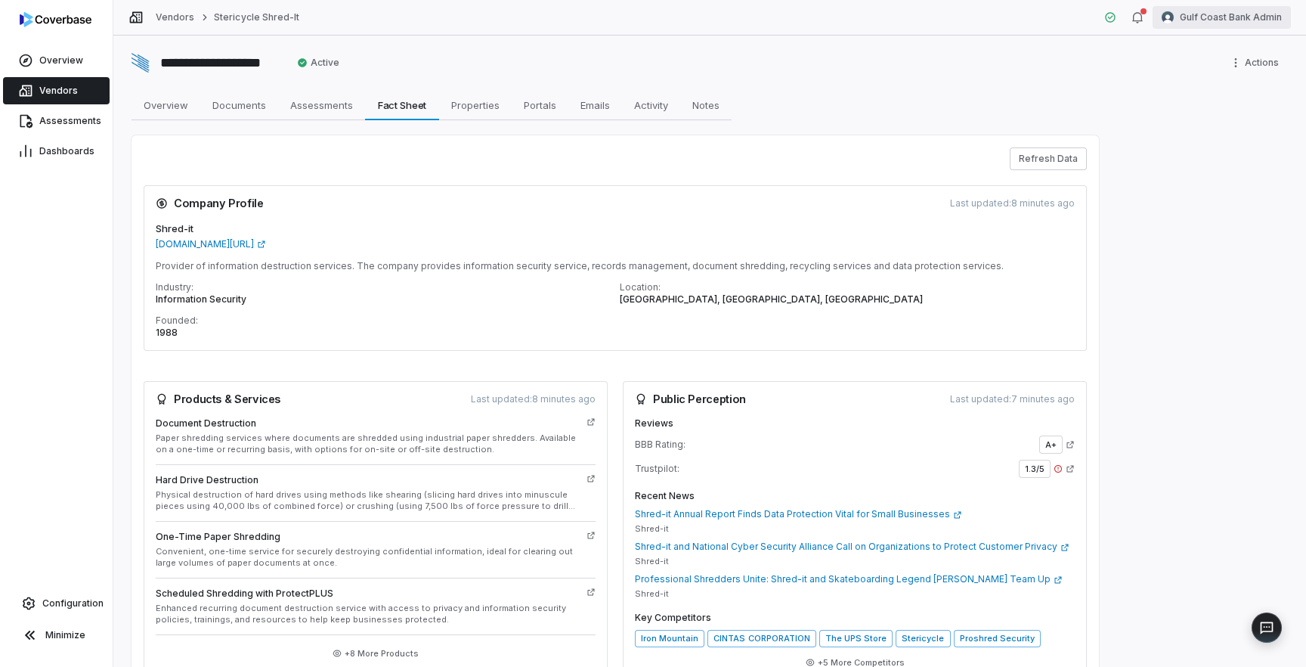
click at [1211, 23] on html "**********" at bounding box center [653, 333] width 1306 height 667
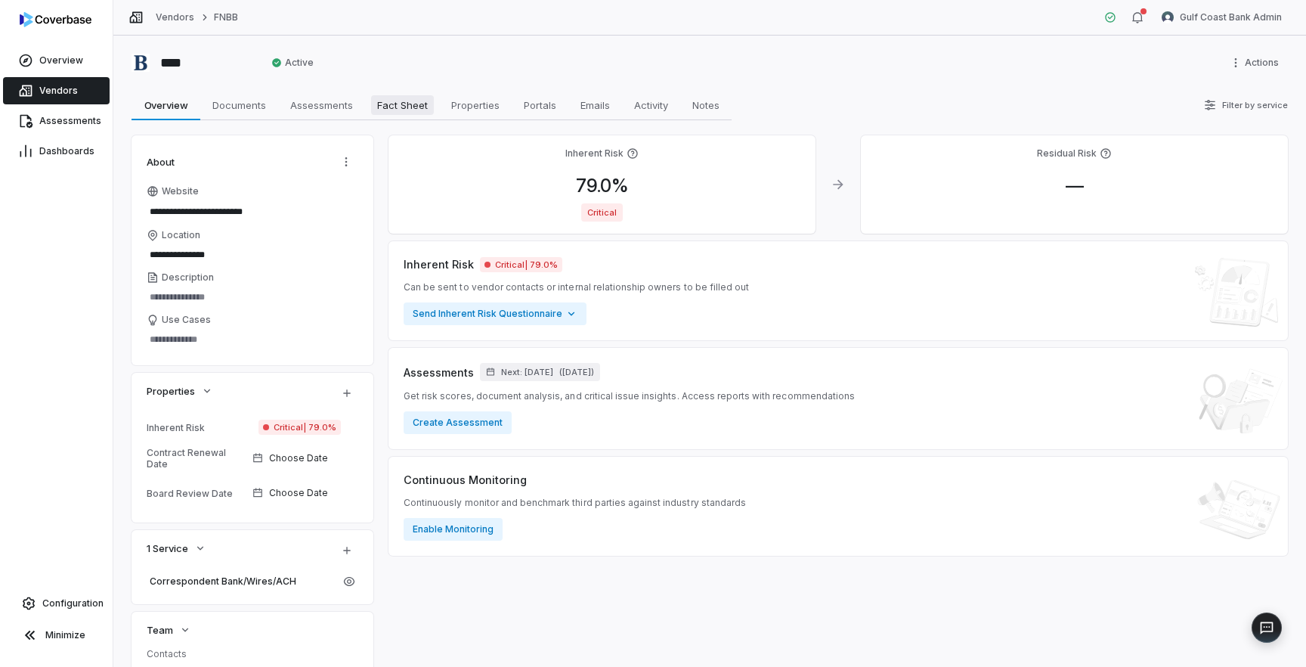
click at [383, 109] on span "Fact Sheet" at bounding box center [402, 105] width 63 height 20
type textarea "*"
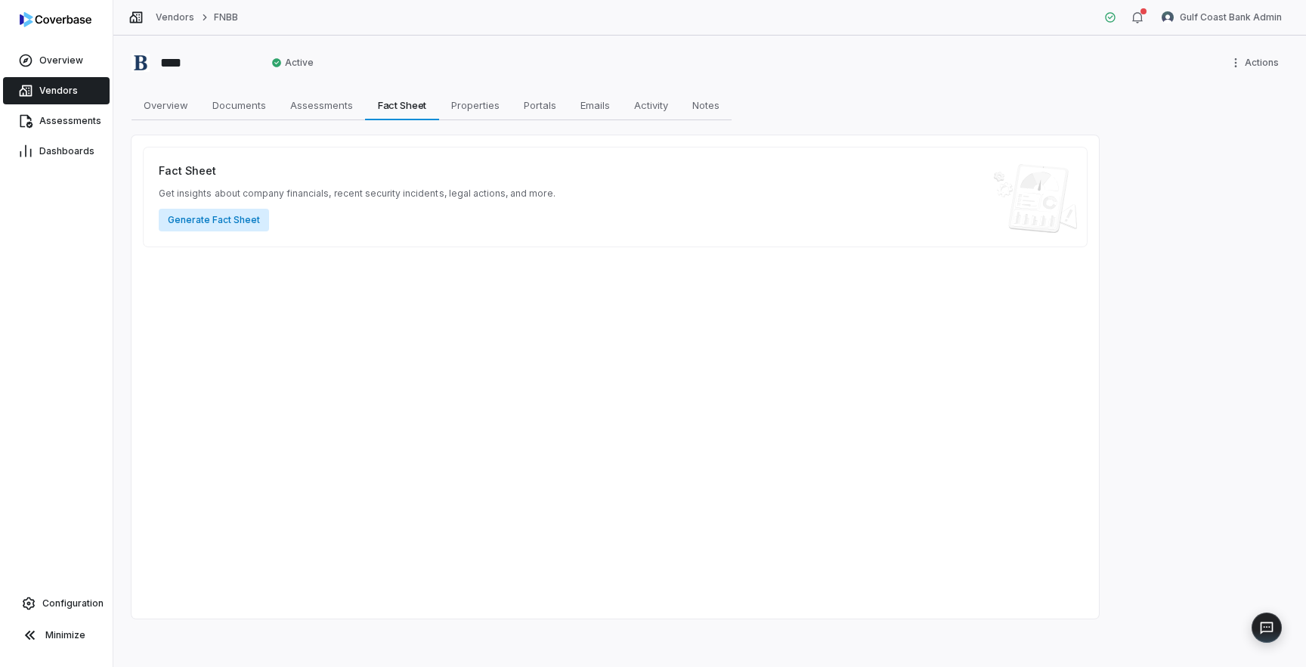
click at [214, 221] on button "Generate Fact Sheet" at bounding box center [214, 220] width 110 height 23
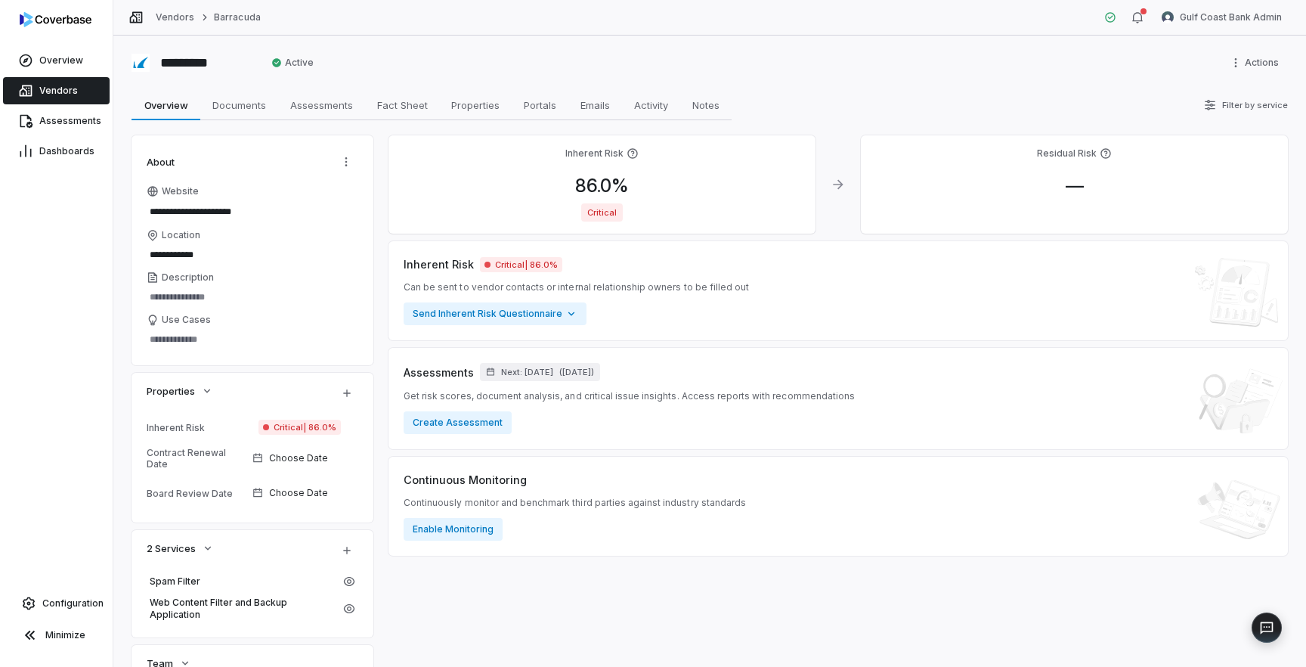
type textarea "*"
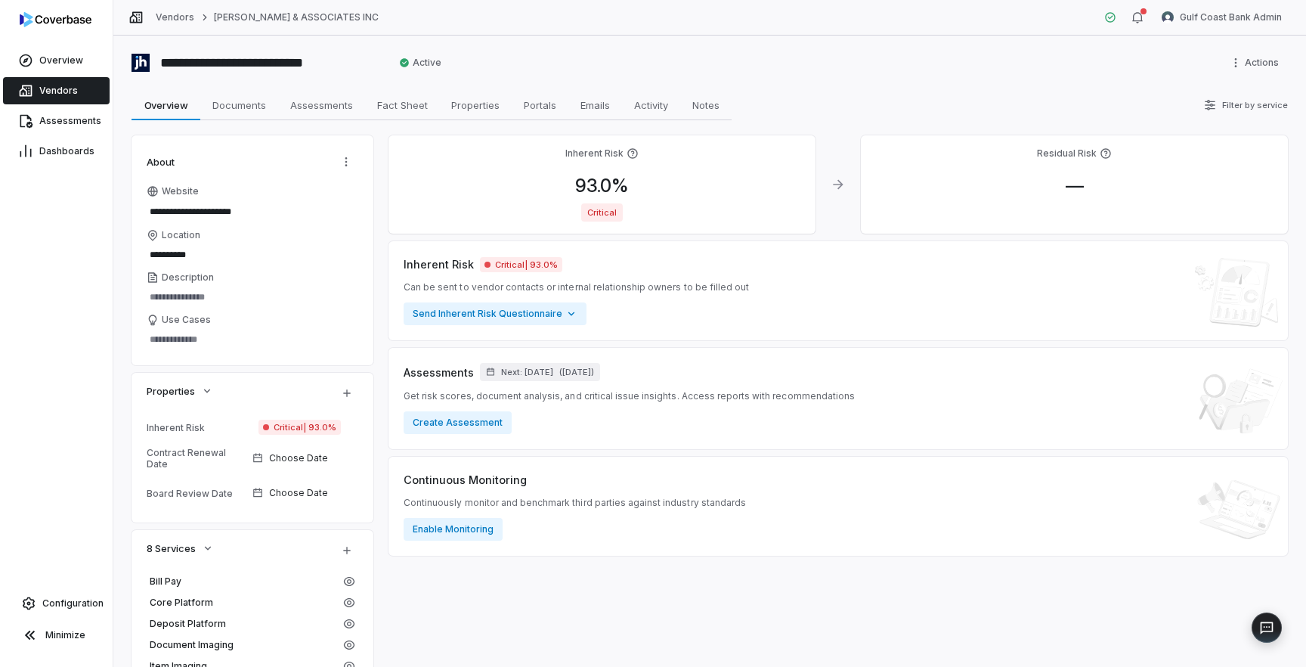
type textarea "*"
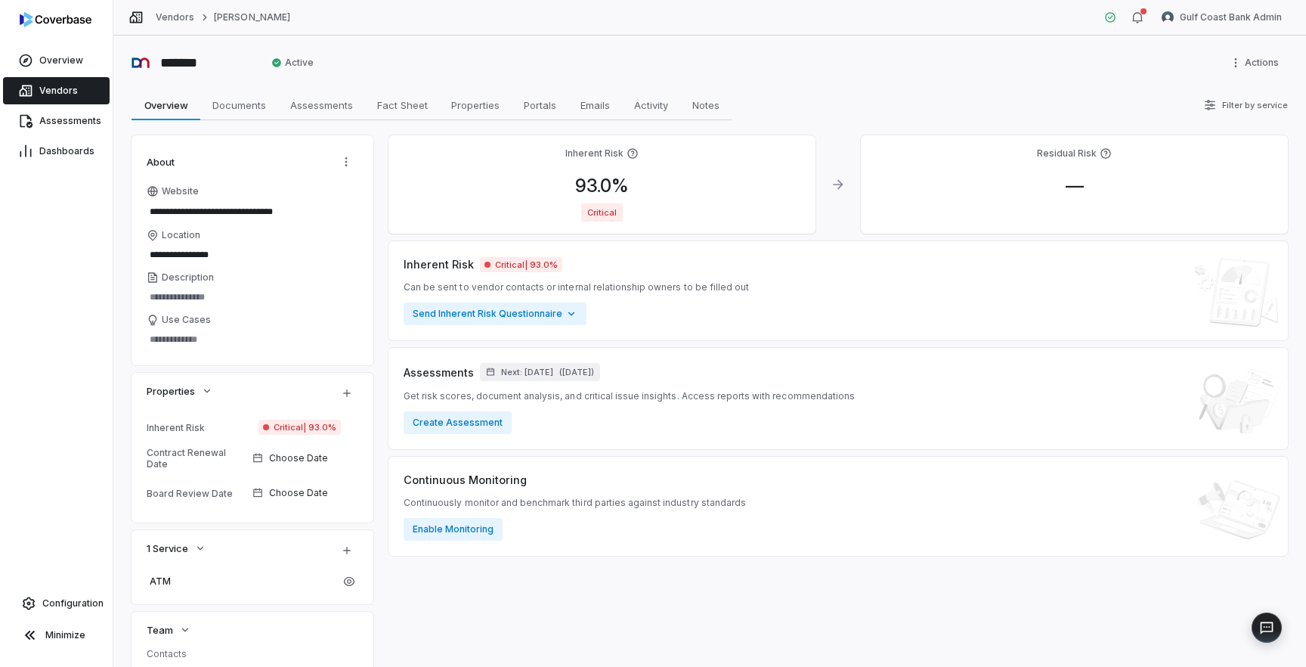
type textarea "*"
click at [405, 111] on span "Fact Sheet" at bounding box center [402, 105] width 63 height 20
type textarea "*"
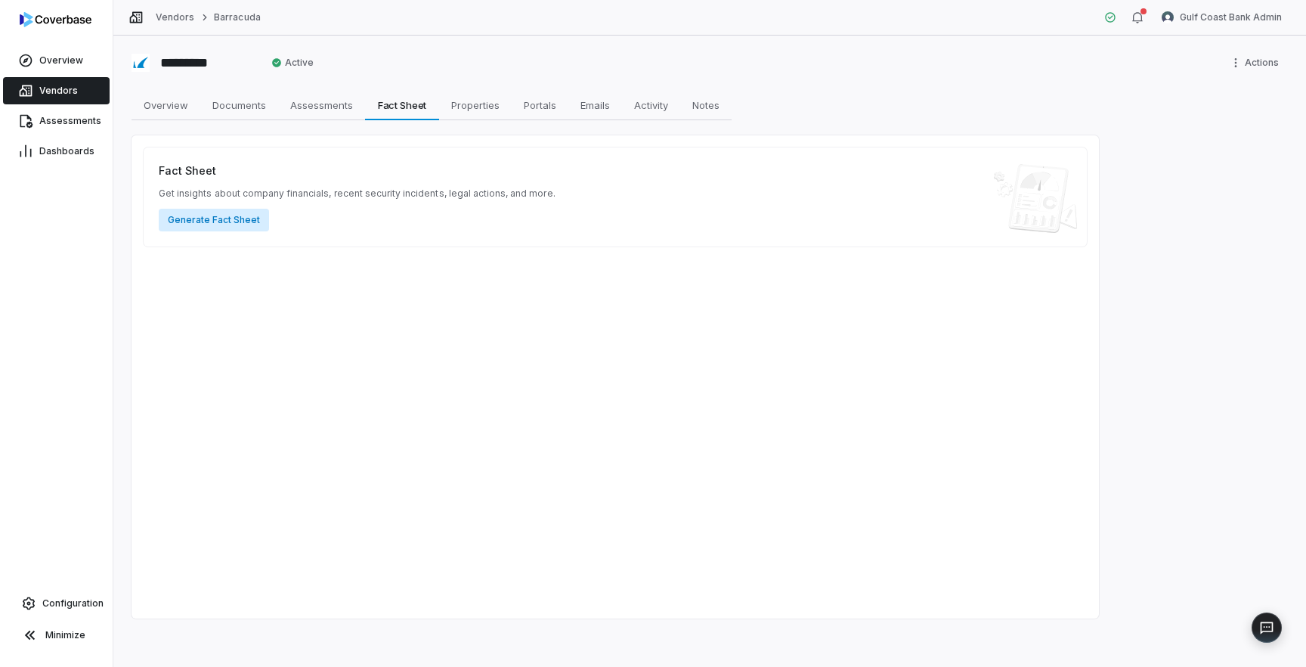
click at [194, 221] on button "Generate Fact Sheet" at bounding box center [214, 220] width 110 height 23
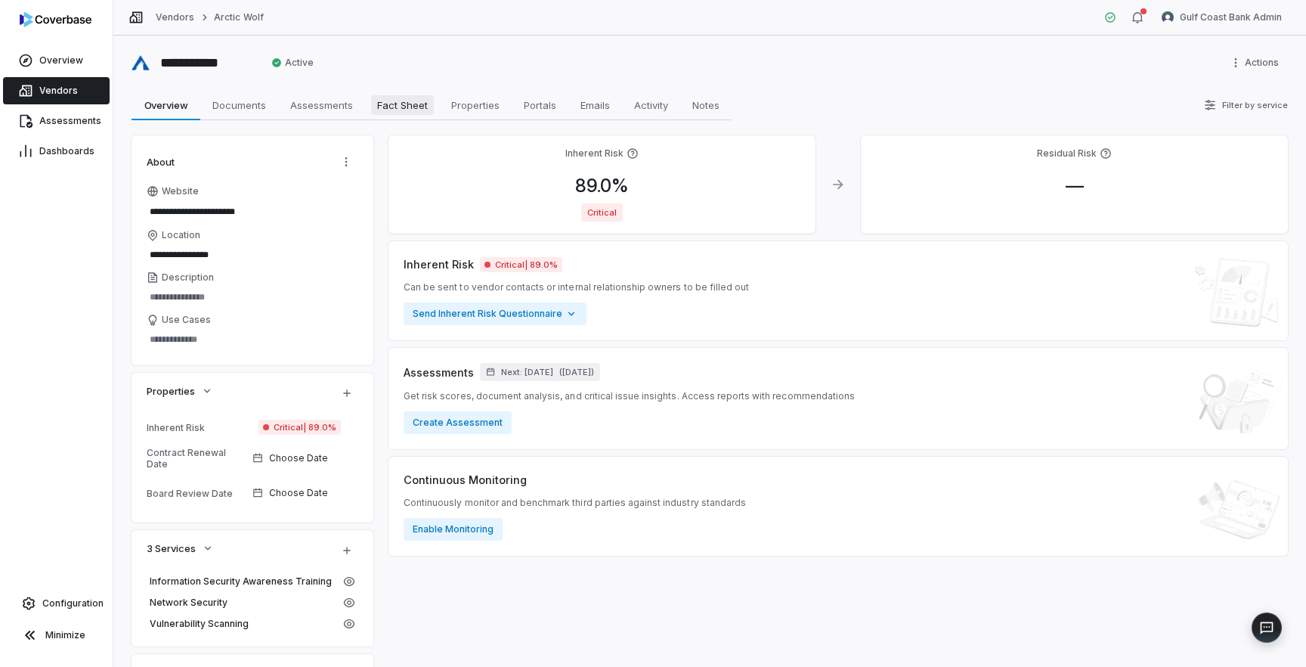
click at [397, 103] on span "Fact Sheet" at bounding box center [402, 105] width 63 height 20
type textarea "*"
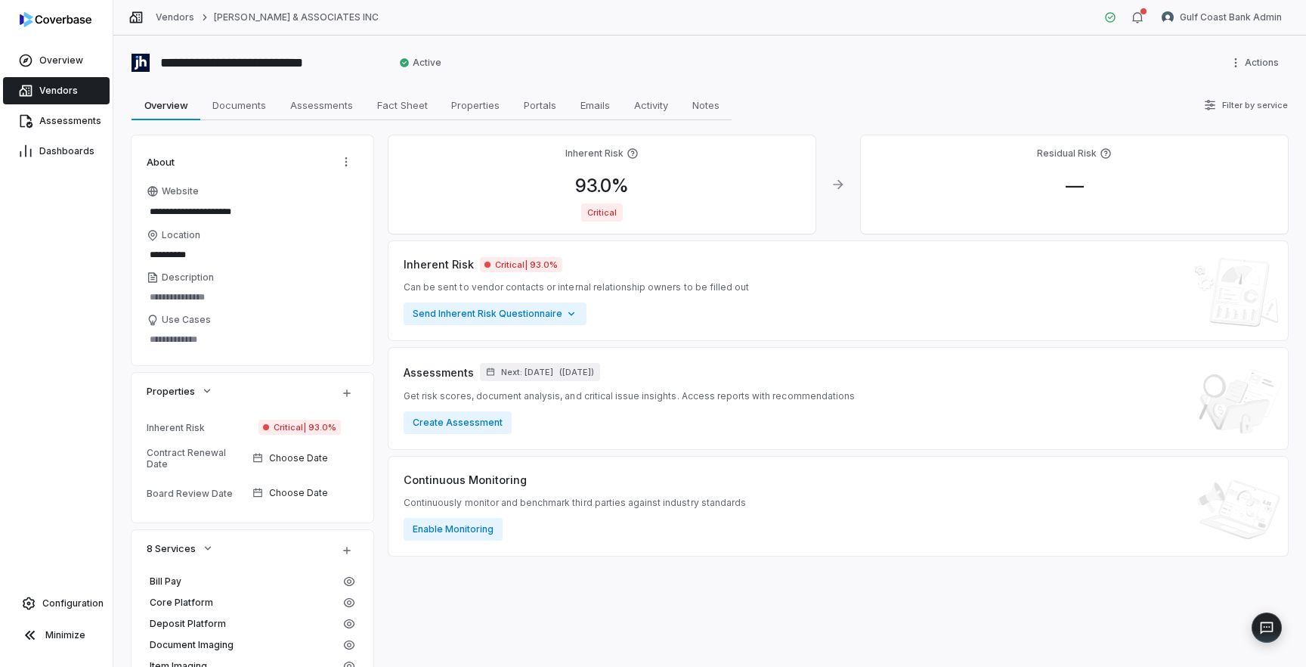
type textarea "*"
click at [1221, 8] on html "**********" at bounding box center [653, 333] width 1306 height 667
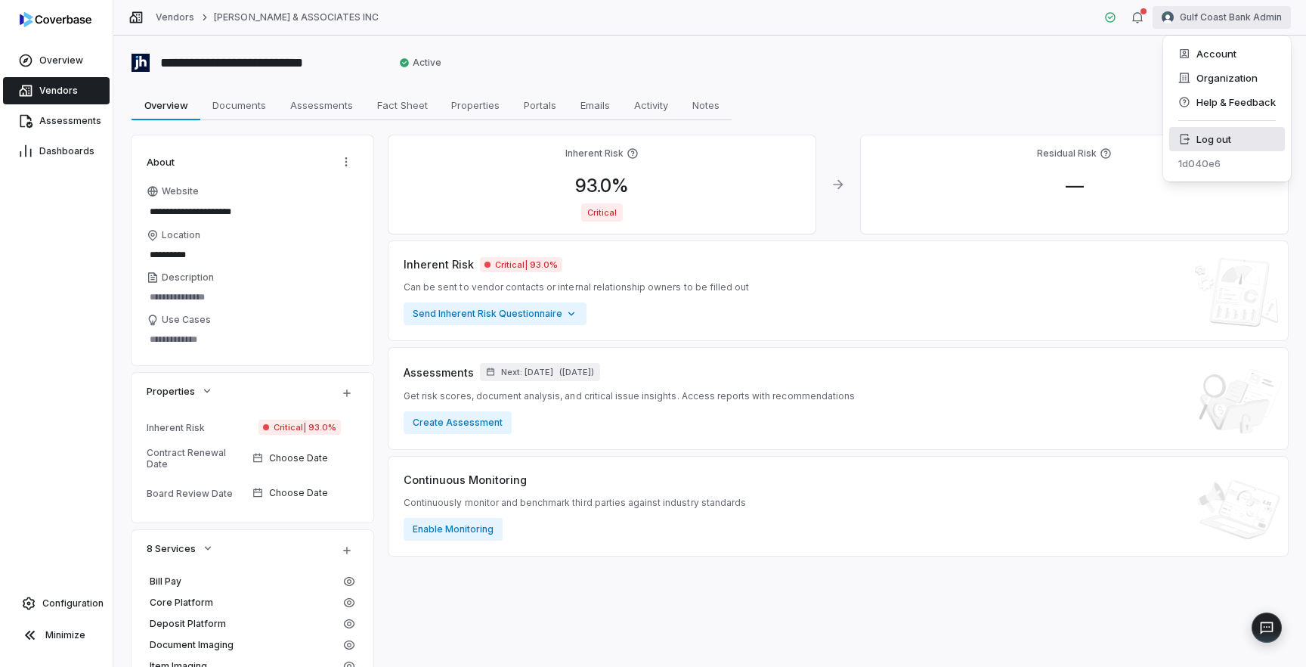
click at [1193, 130] on div "Log out" at bounding box center [1227, 139] width 116 height 24
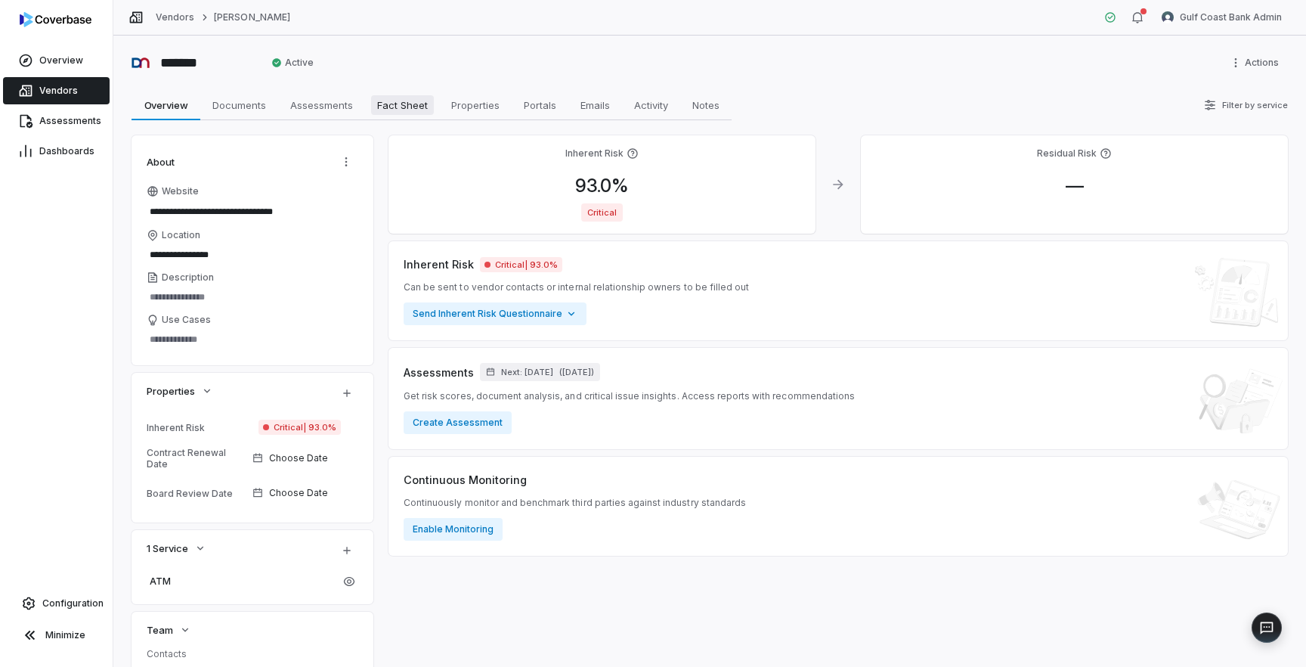
click at [407, 108] on span "Fact Sheet" at bounding box center [402, 105] width 63 height 20
type textarea "*"
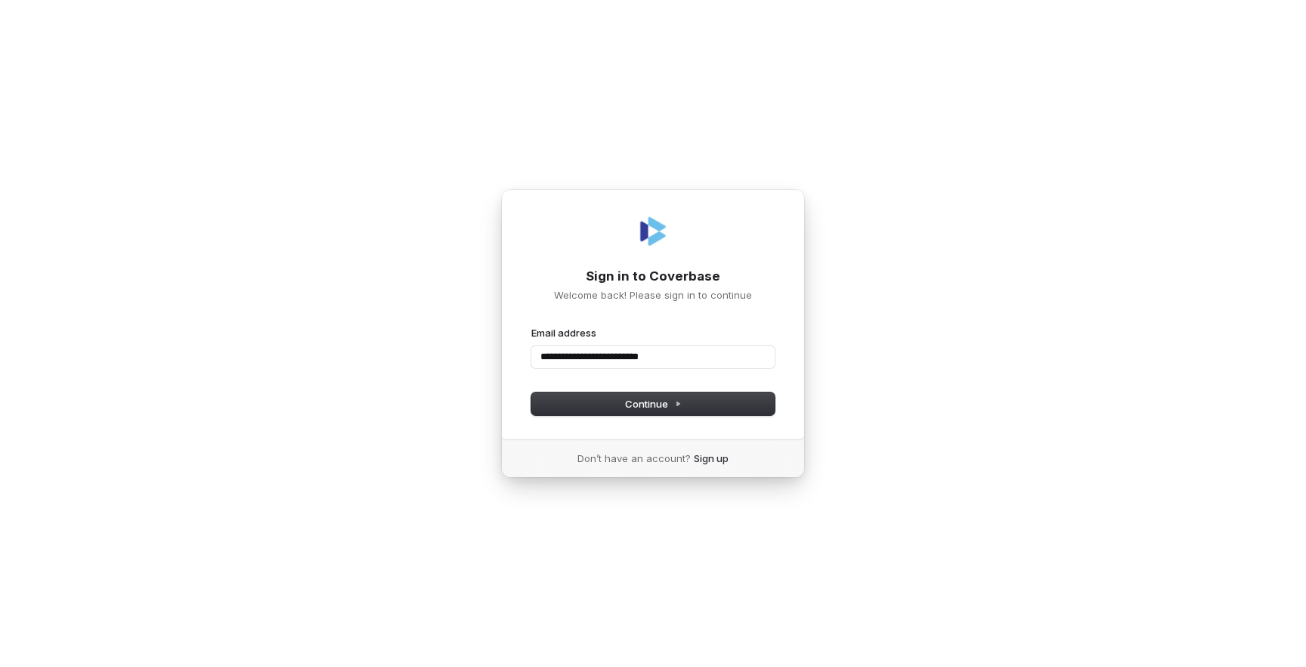
type input "**********"
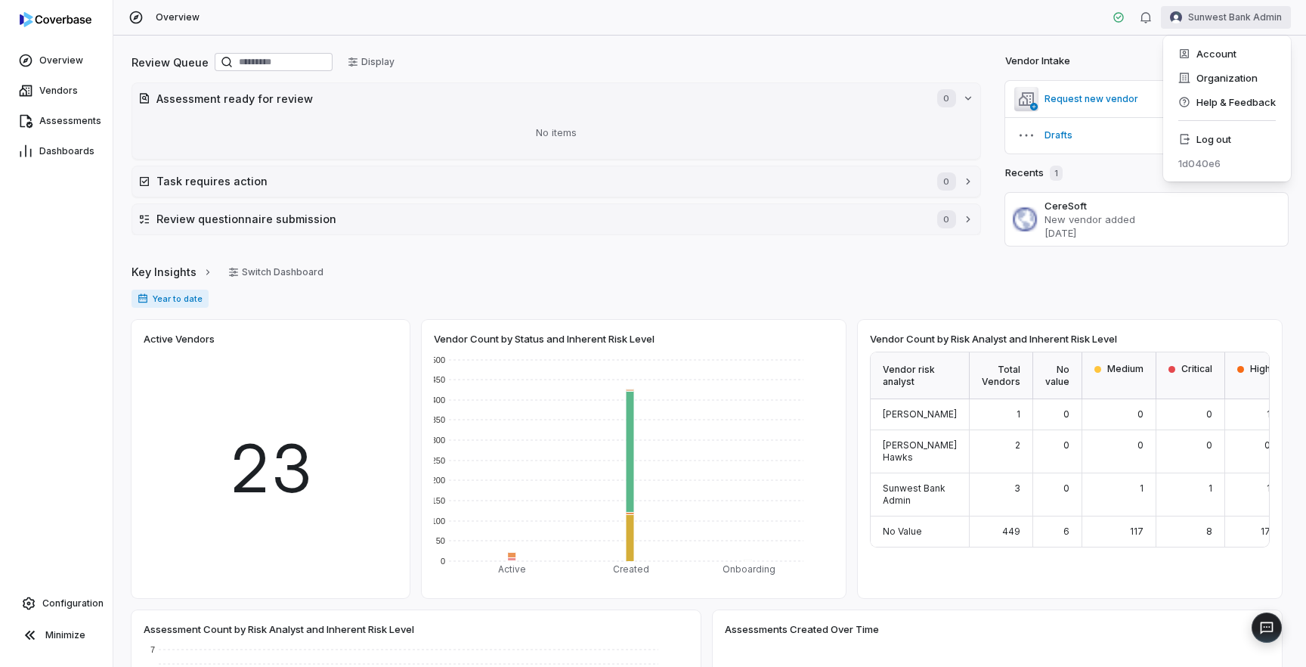
click at [1212, 21] on html "Overview Vendors Assessments Dashboards Configuration Minimize Overview Sunwest…" at bounding box center [653, 333] width 1306 height 667
click at [1210, 73] on div "Organization" at bounding box center [1227, 78] width 116 height 24
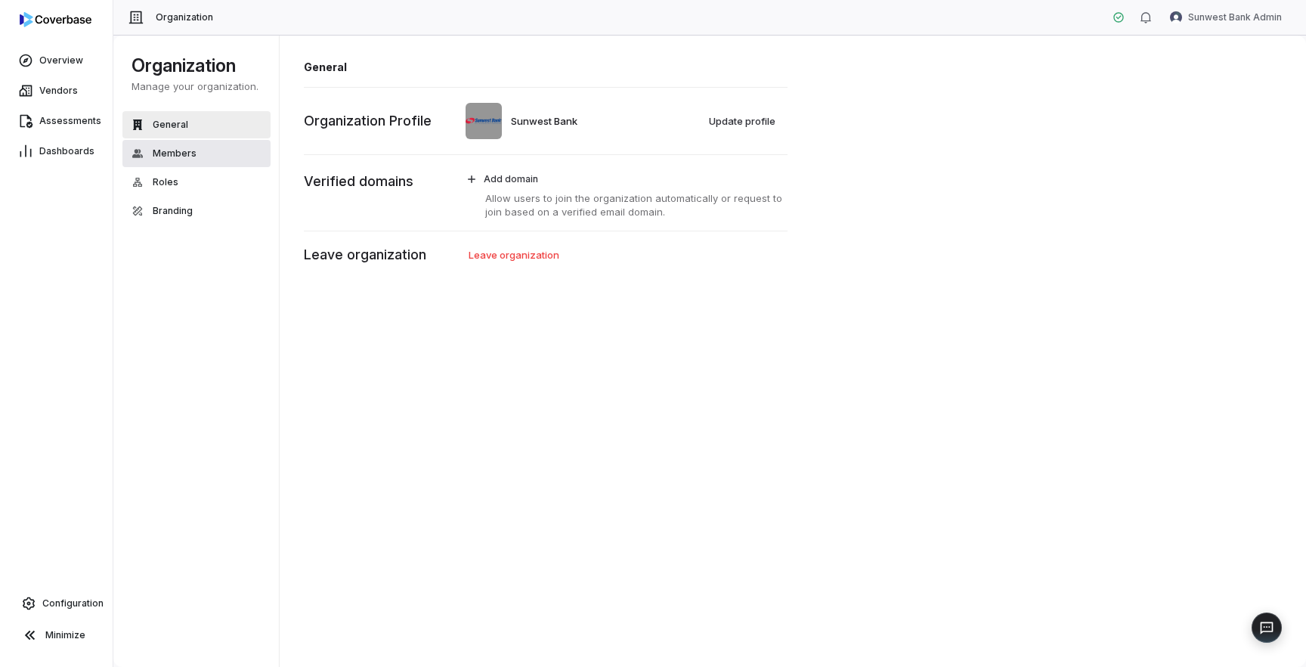
click at [172, 154] on span "Members" at bounding box center [175, 153] width 44 height 12
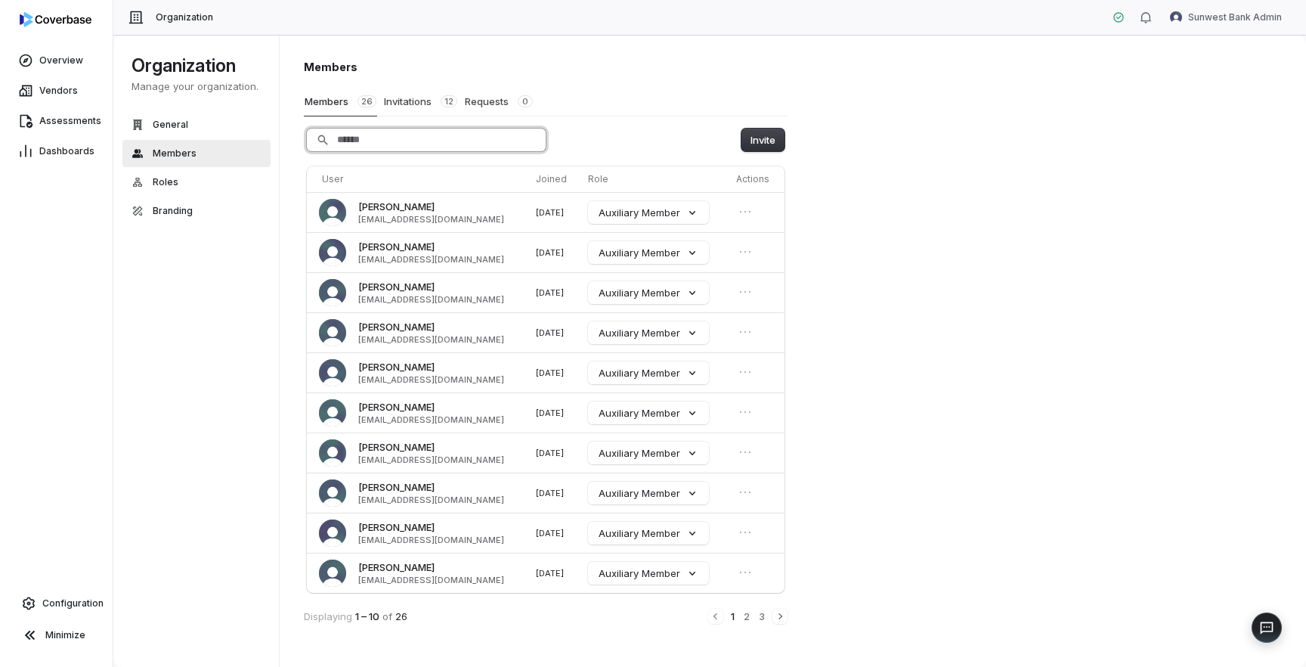
click at [431, 144] on input "Search" at bounding box center [426, 139] width 239 height 23
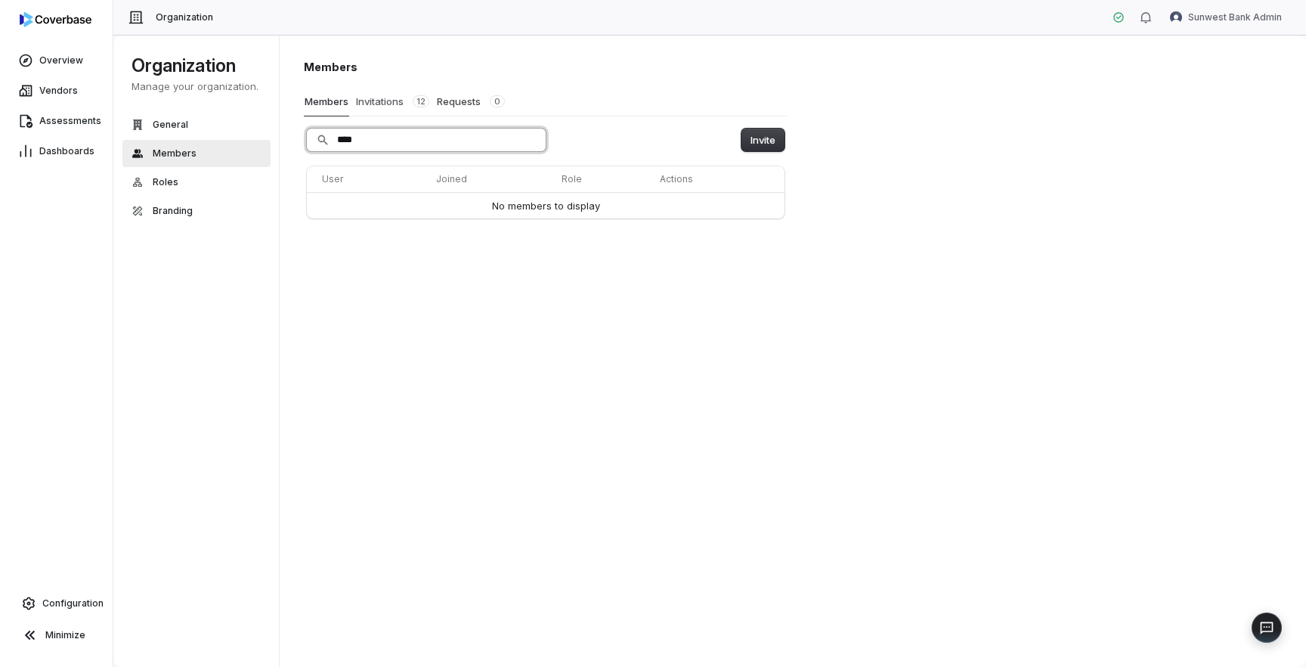
type input "****"
click at [388, 103] on button "Invitations 12" at bounding box center [392, 101] width 75 height 29
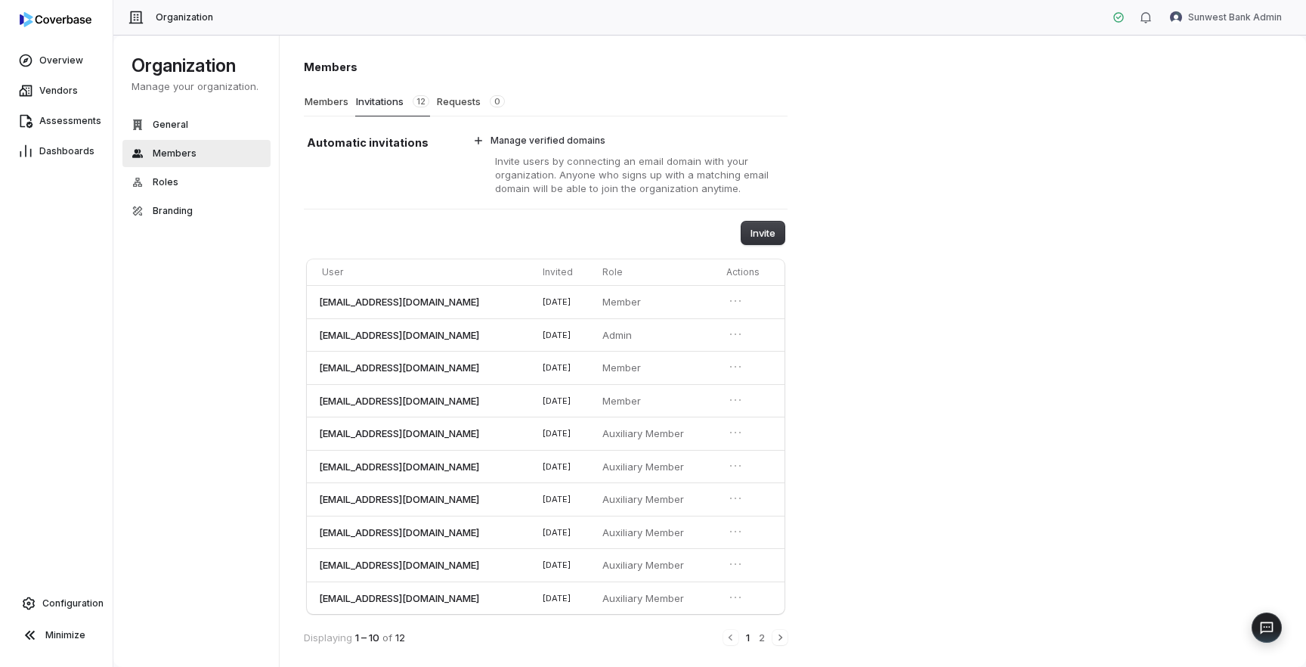
click at [905, 481] on div "Members Members Invitations 12 Requests 0 Automatic invitations Manage verified…" at bounding box center [793, 351] width 1027 height 633
